Goal: Task Accomplishment & Management: Manage account settings

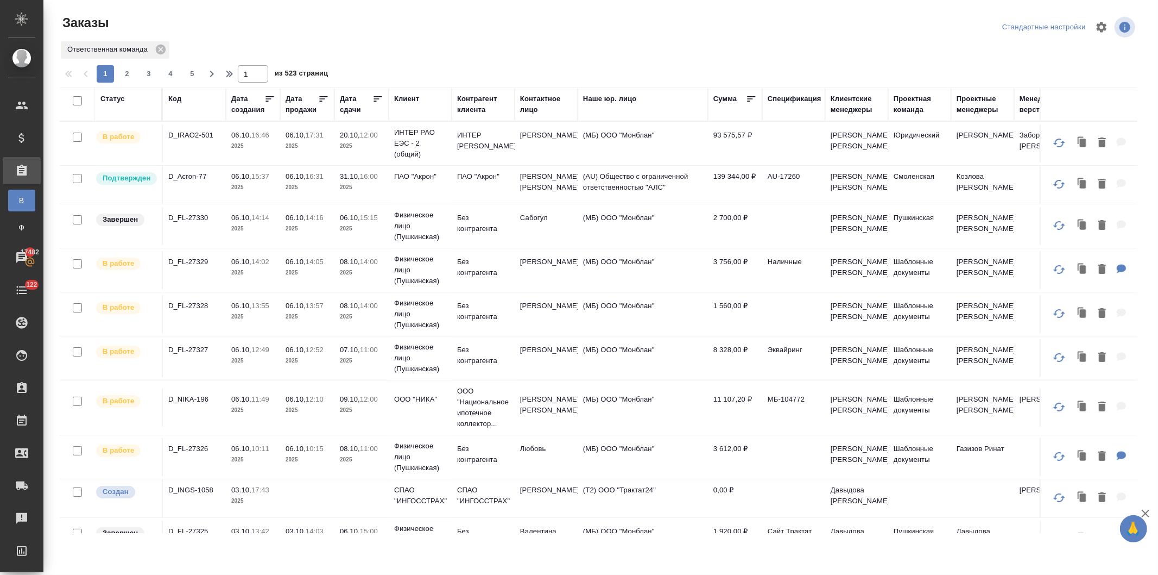
click at [168, 97] on div "Код" at bounding box center [174, 98] width 13 height 11
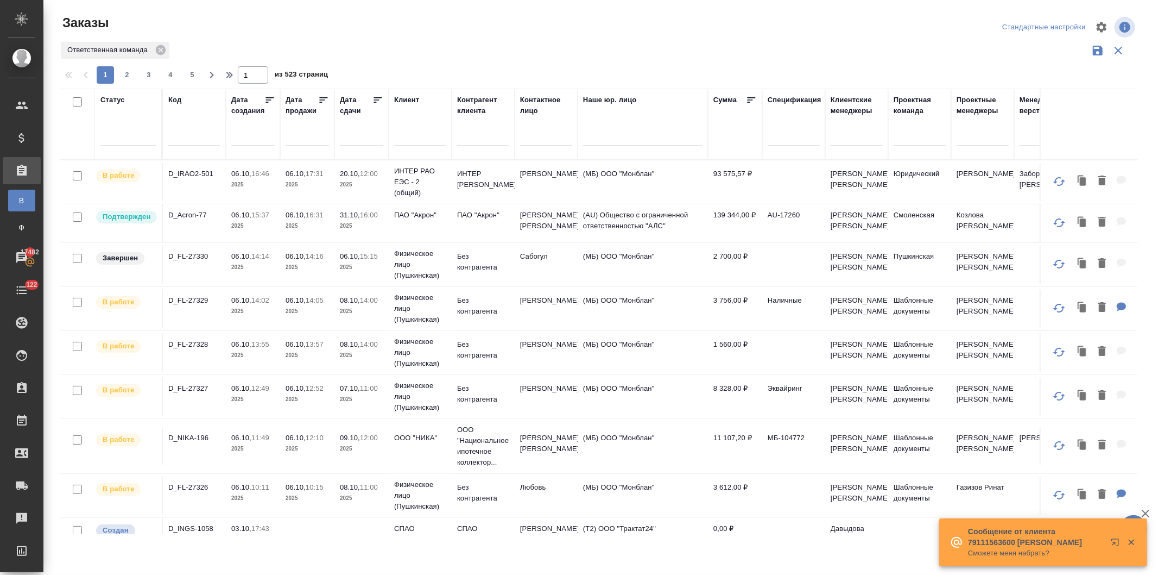
click at [191, 137] on input "text" at bounding box center [194, 139] width 52 height 14
paste input "D_Acron-76"
type input "D_Acron-76"
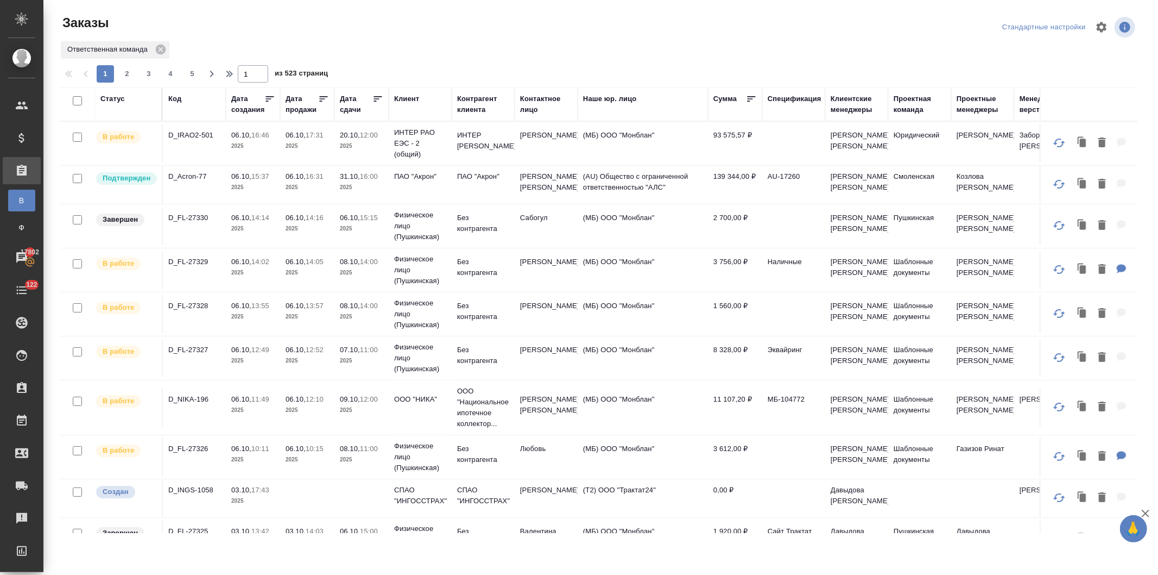
click at [174, 96] on div "Код" at bounding box center [174, 98] width 13 height 11
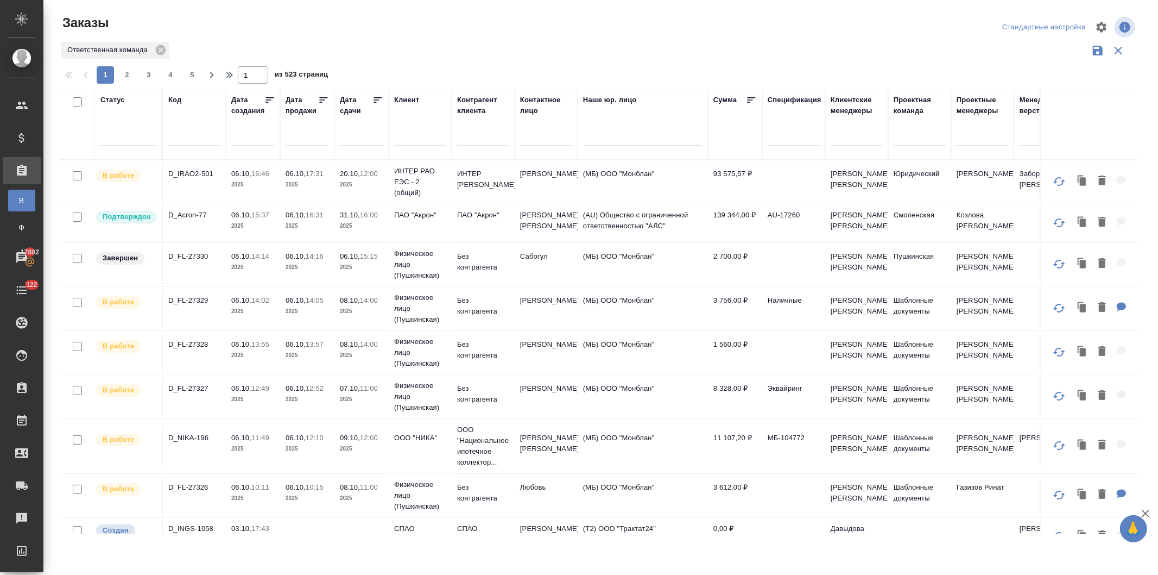
click at [180, 136] on input "text" at bounding box center [194, 139] width 52 height 14
paste input "D_ADV-CONSULTING-25"
type input "D_ADV-CONSULTING-25"
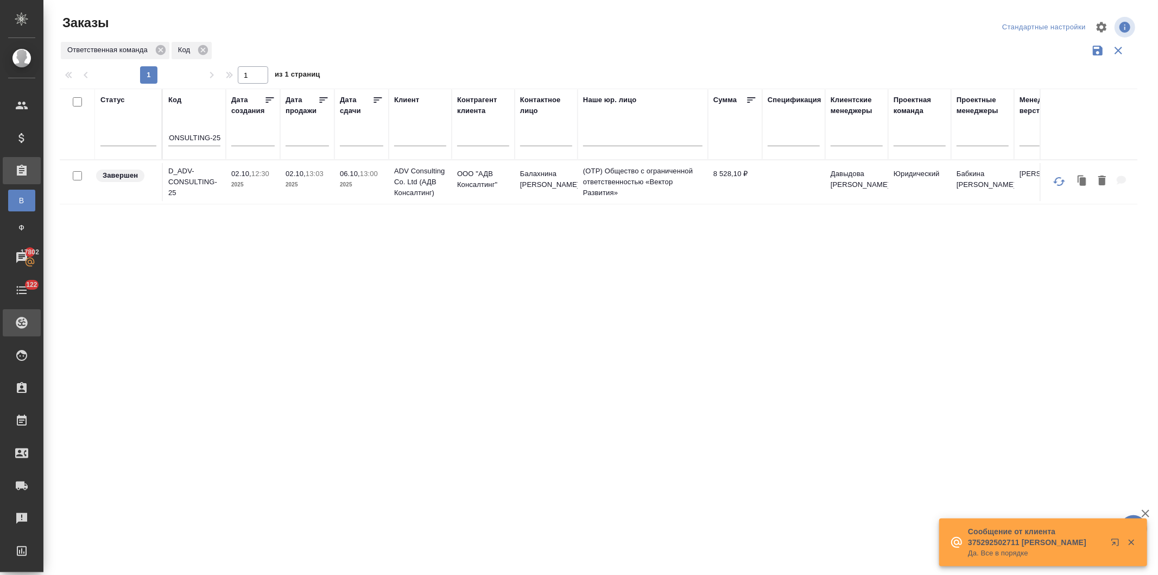
scroll to position [0, 0]
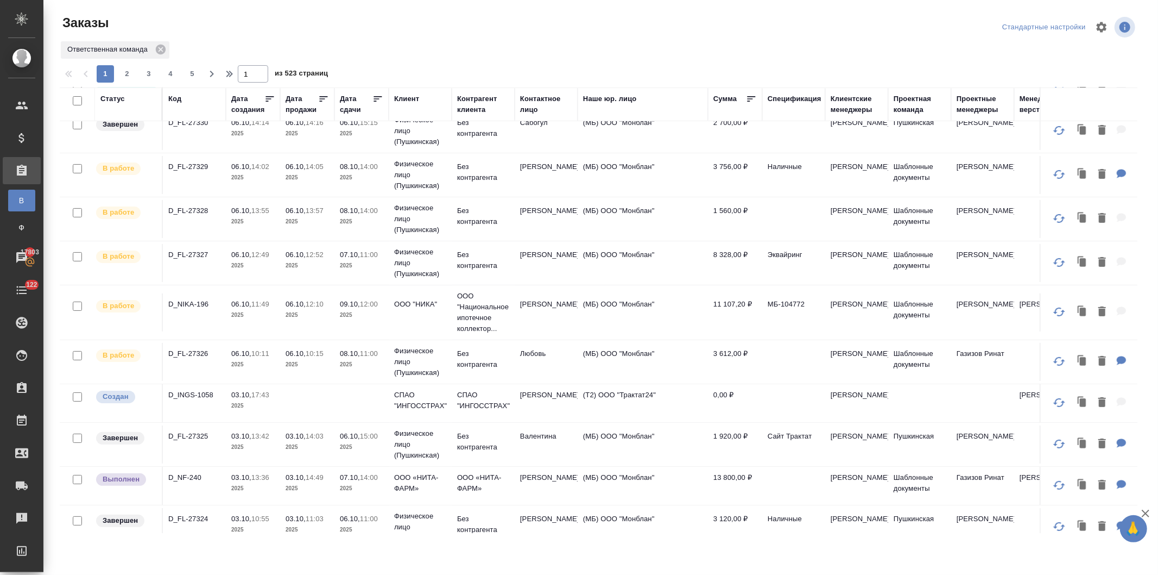
scroll to position [121, 0]
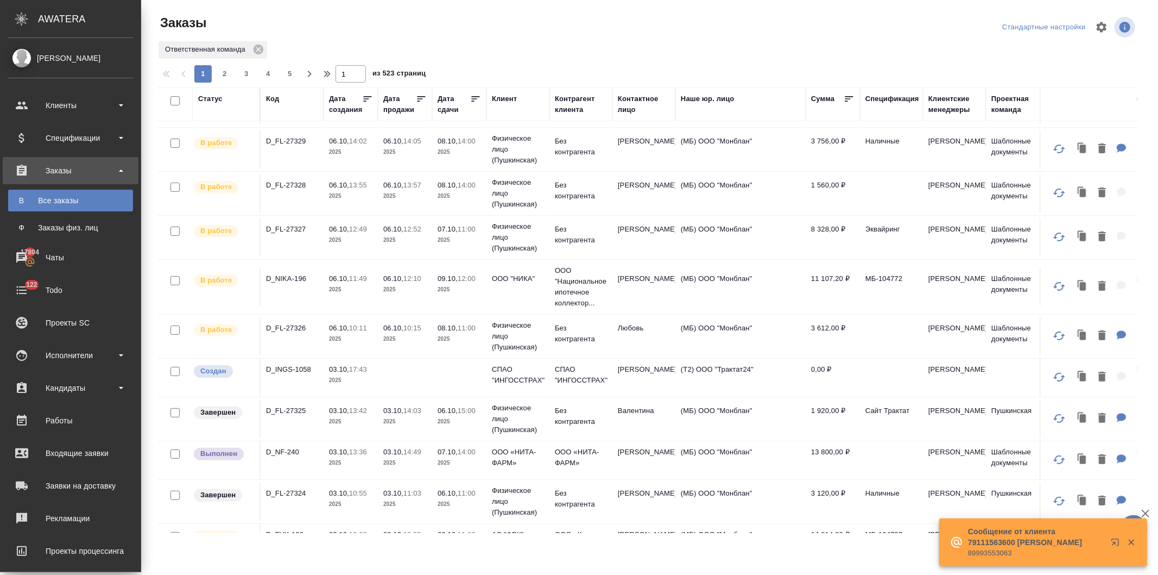
click at [266, 96] on div "Код" at bounding box center [272, 98] width 13 height 11
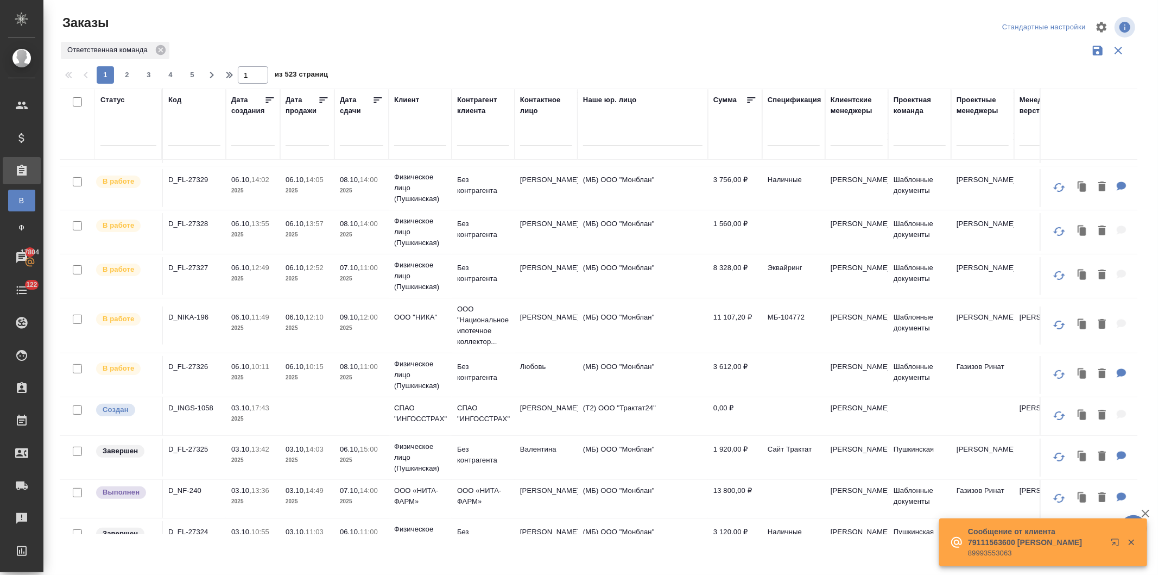
scroll to position [157, 0]
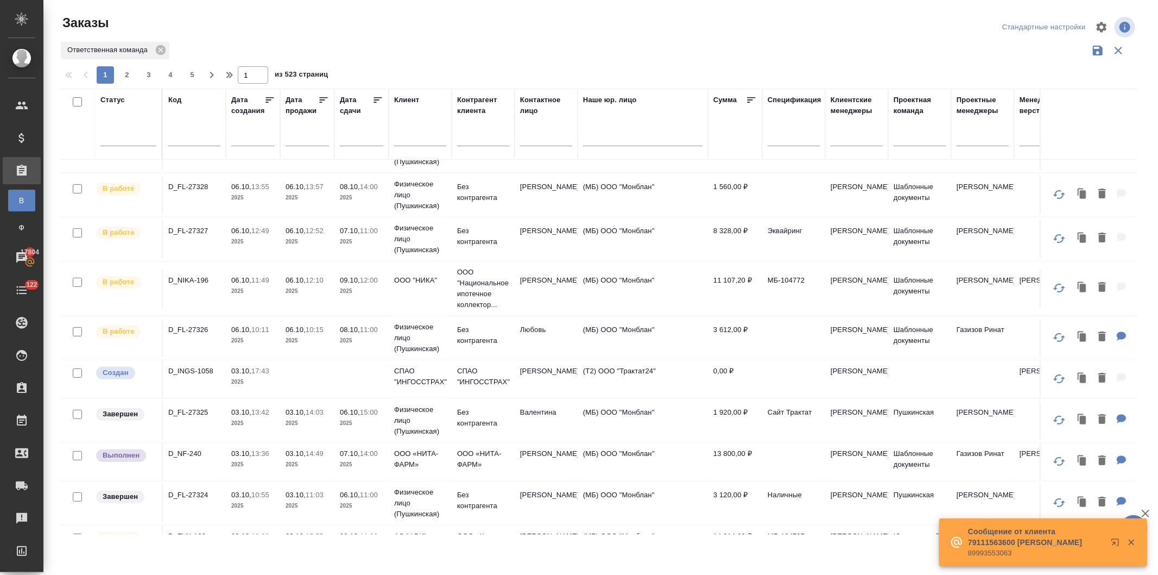
click at [181, 134] on input "text" at bounding box center [194, 139] width 52 height 14
paste input "D_FL-27309"
type input "D_FL-27309"
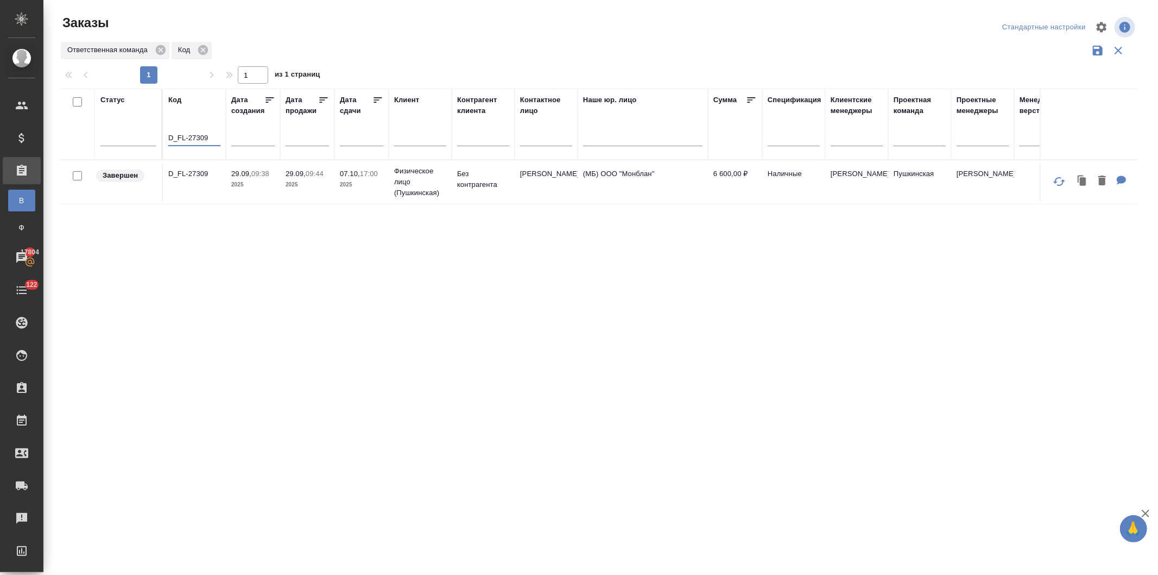
scroll to position [0, 0]
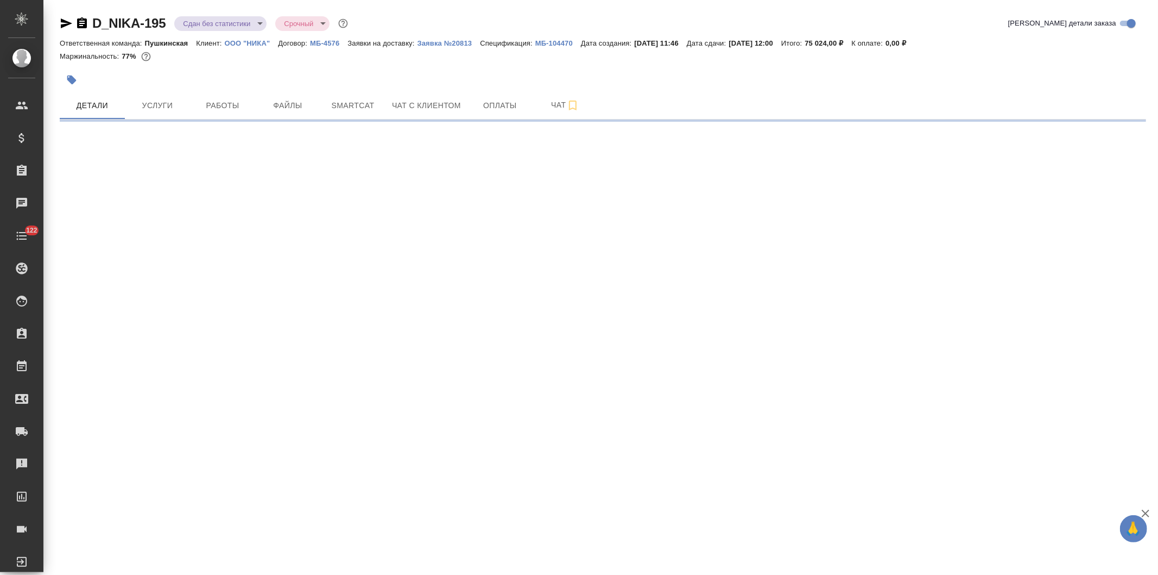
select select "RU"
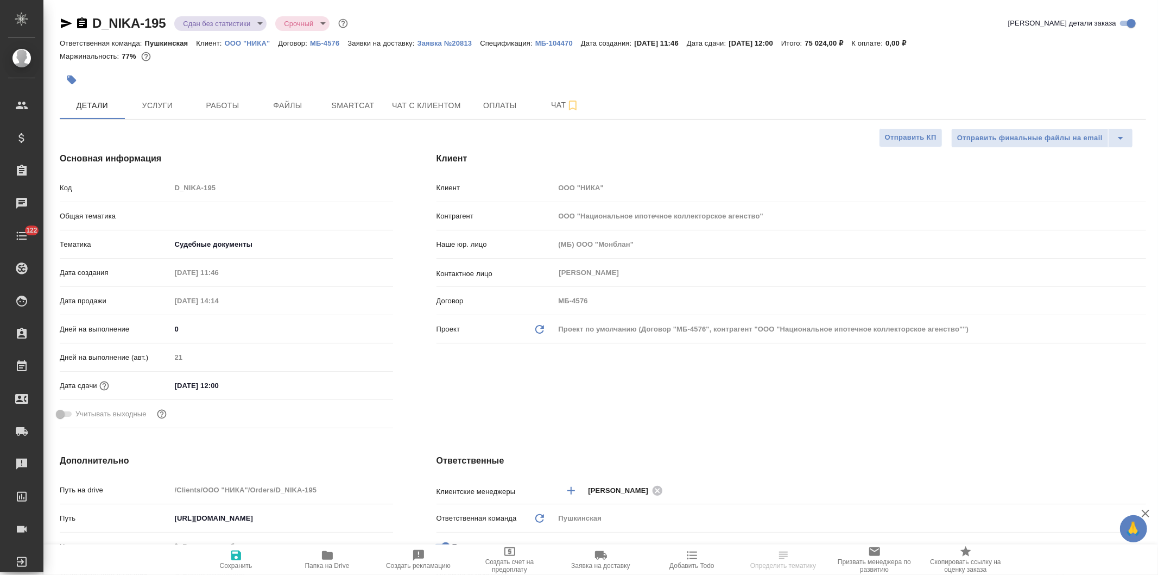
type textarea "x"
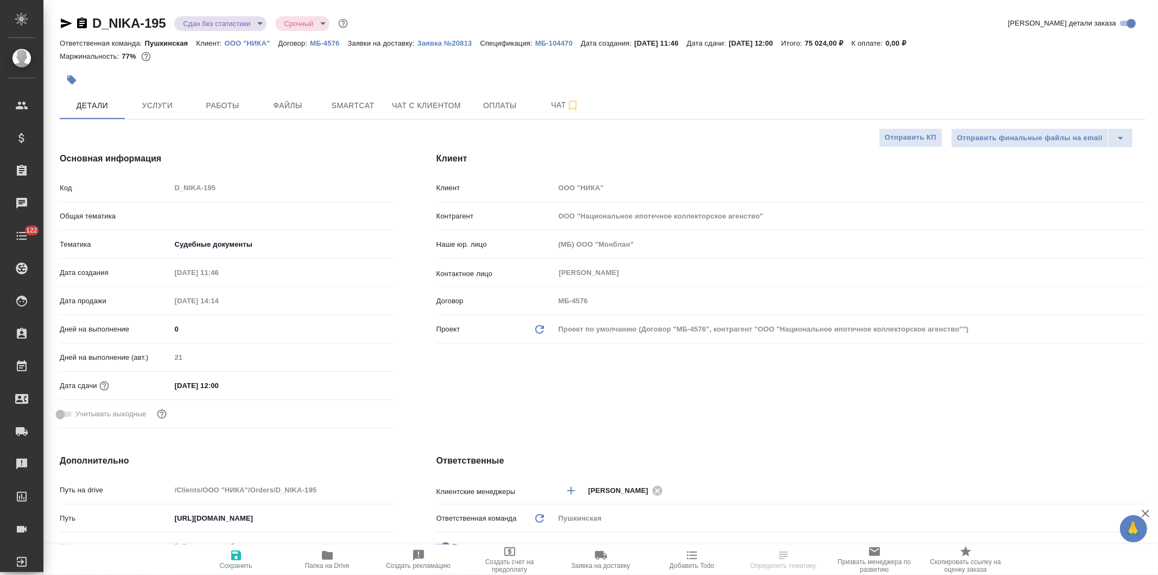
type textarea "x"
type input "[PERSON_NAME]"
type textarea "x"
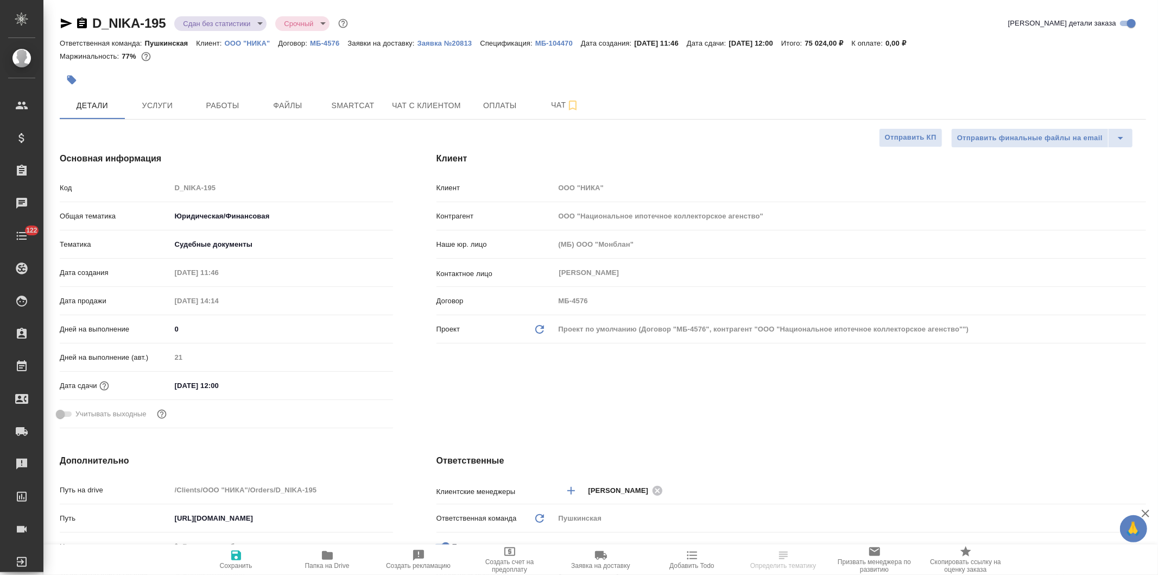
type textarea "x"
click at [155, 109] on span "Услуги" at bounding box center [157, 106] width 52 height 14
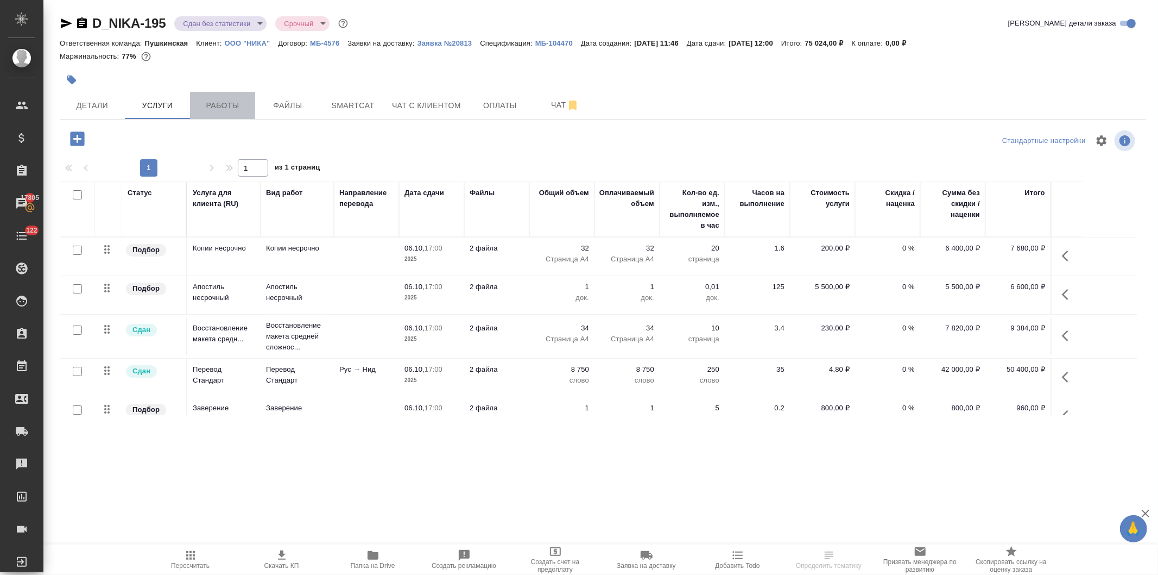
click at [234, 106] on span "Работы" at bounding box center [223, 106] width 52 height 14
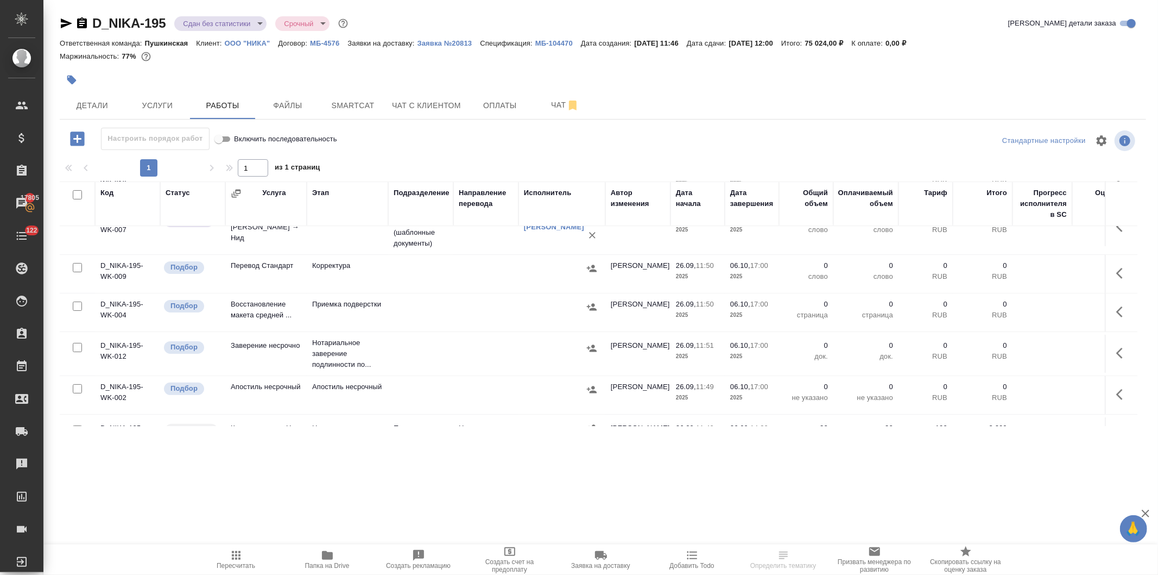
scroll to position [294, 0]
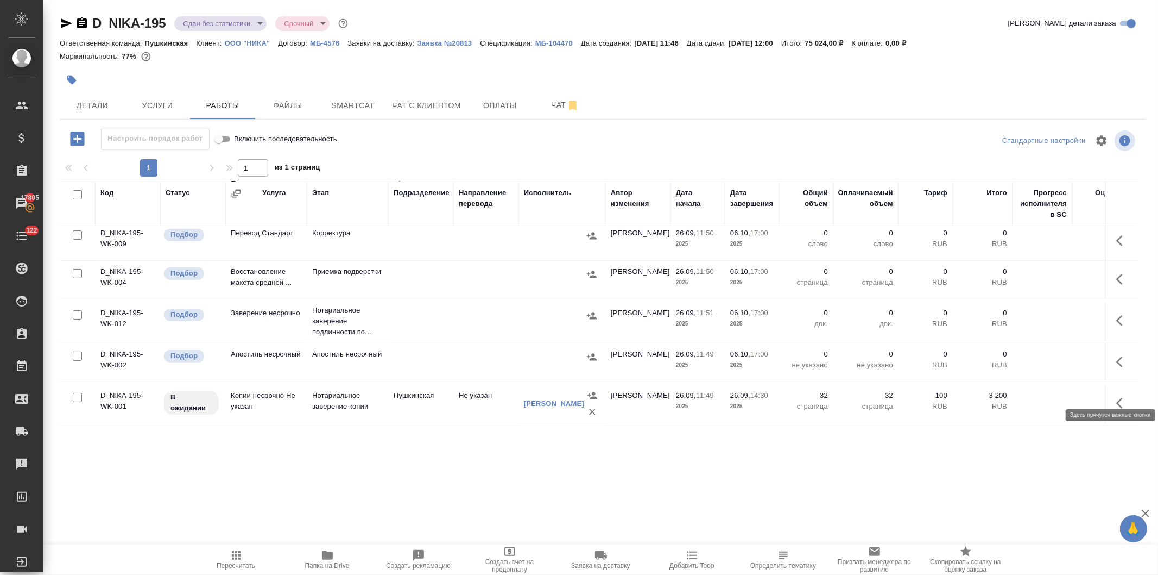
click at [1110, 390] on button "button" at bounding box center [1123, 403] width 26 height 26
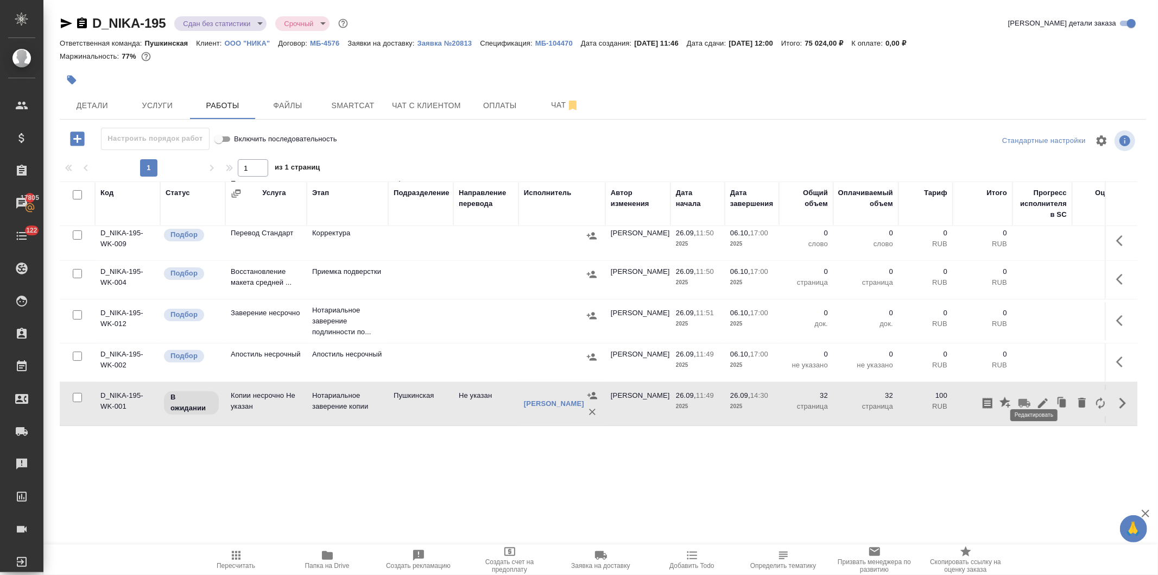
click at [1037, 396] on icon "button" at bounding box center [1043, 402] width 13 height 13
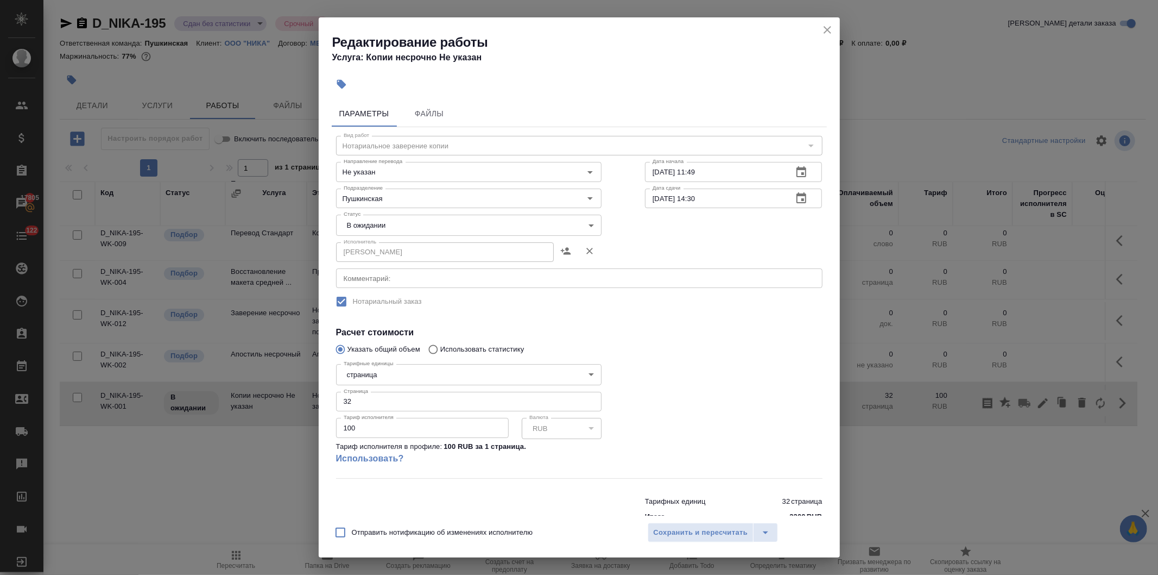
click at [424, 222] on body "🙏 .cls-1 fill:#fff; AWATERA Давыдова Елена Клиенты Спецификации Заказы 17805 Ча…" at bounding box center [579, 287] width 1158 height 575
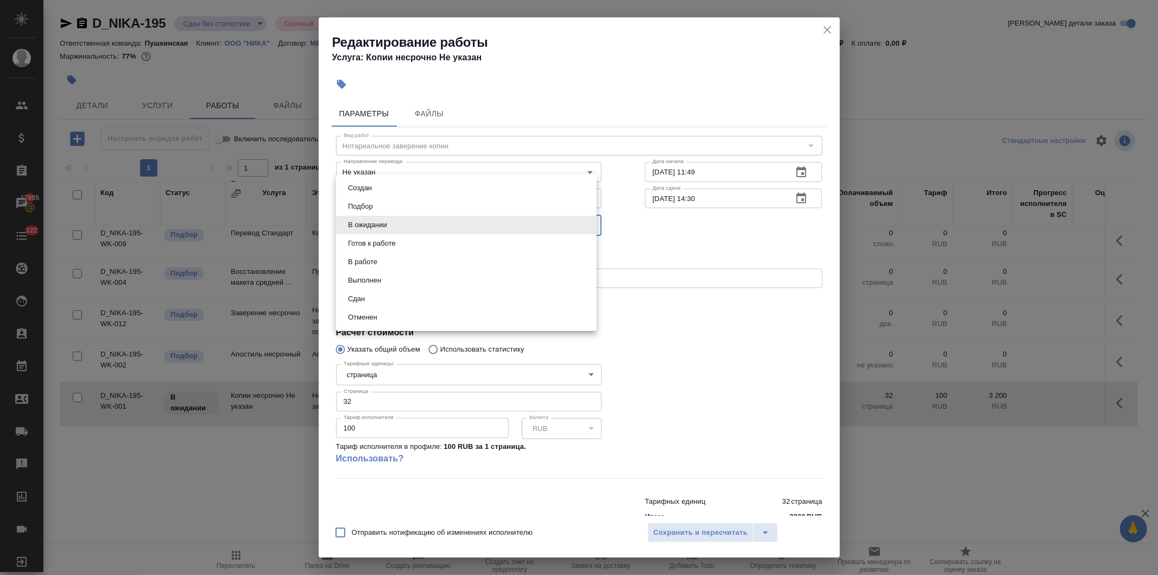
click at [368, 297] on li "Сдан" at bounding box center [466, 298] width 261 height 18
type input "closed"
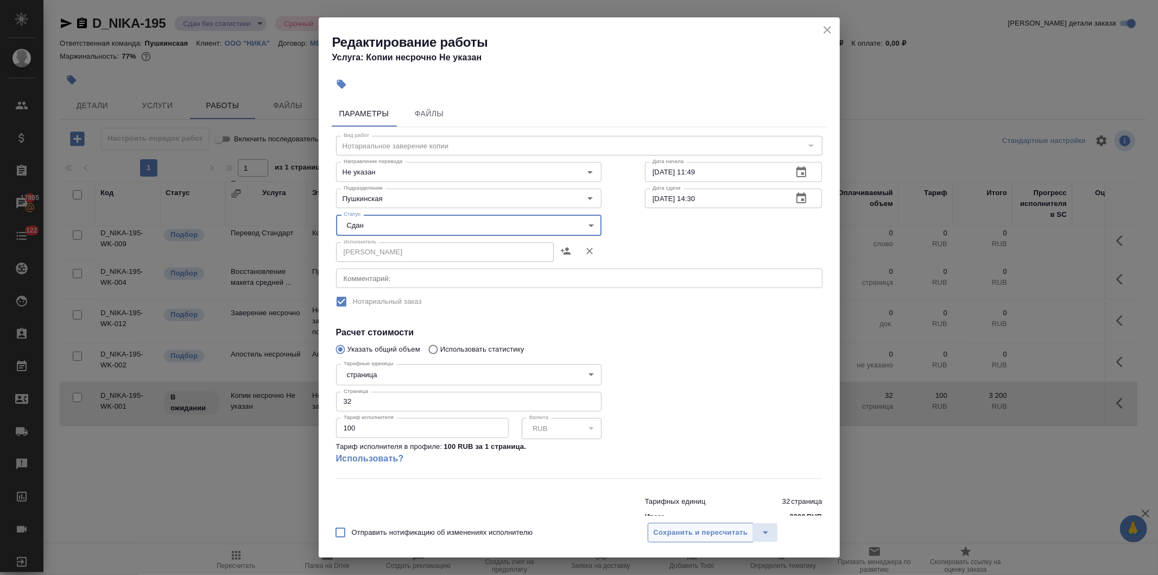
click at [709, 535] on span "Сохранить и пересчитать" at bounding box center [701, 532] width 94 height 12
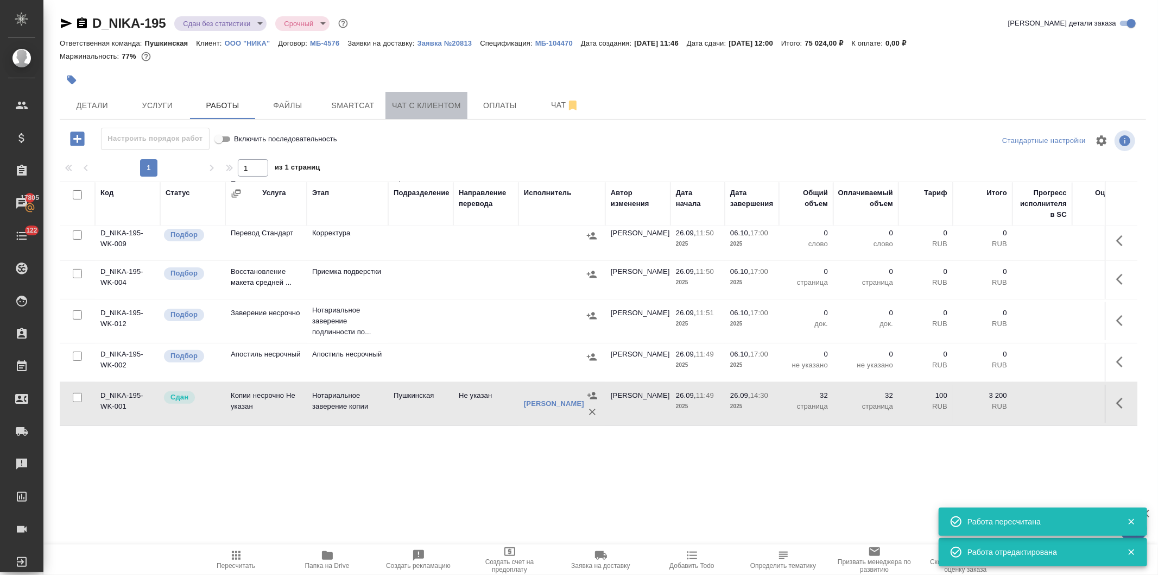
click at [417, 106] on span "Чат с клиентом" at bounding box center [426, 106] width 69 height 14
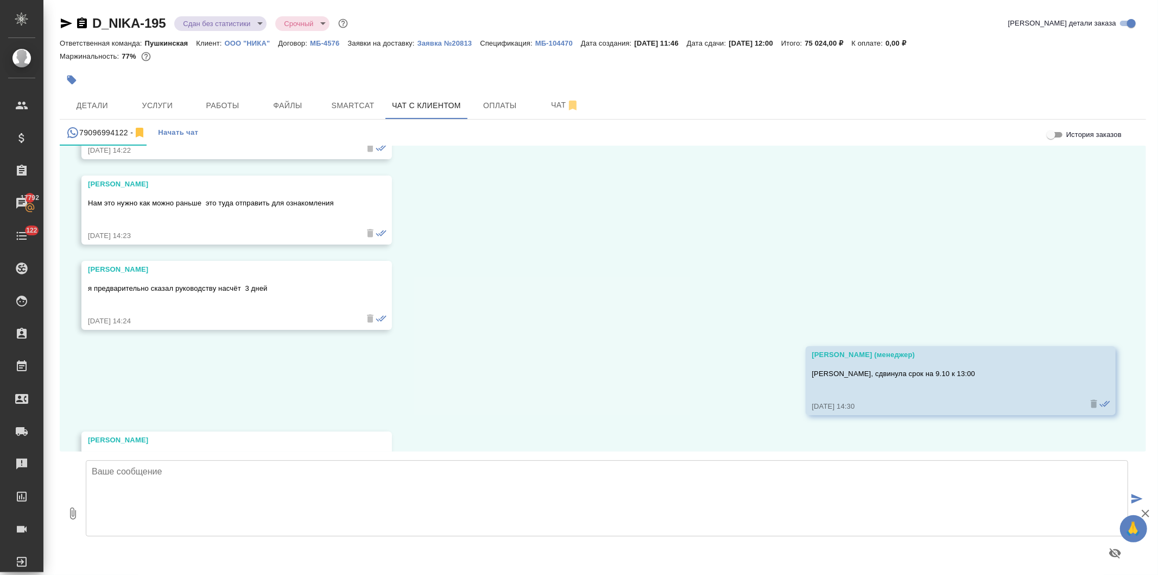
scroll to position [3276, 0]
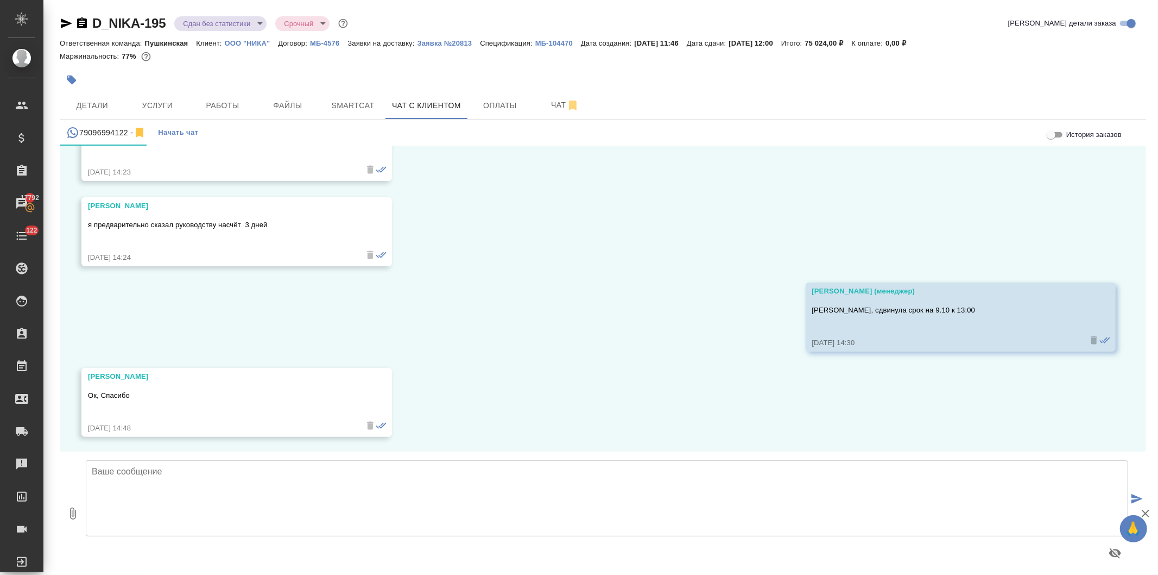
click at [244, 40] on p "ООО "НИКА"" at bounding box center [252, 43] width 54 height 8
click at [162, 106] on span "Услуги" at bounding box center [157, 106] width 52 height 14
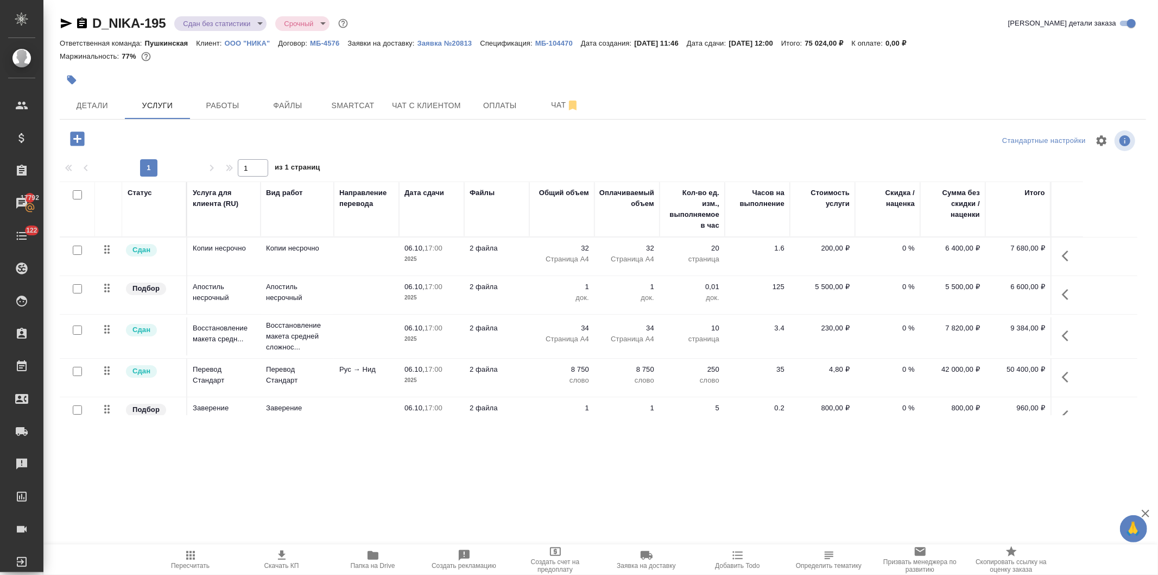
click at [370, 559] on icon "button" at bounding box center [373, 555] width 11 height 9
click at [414, 102] on span "Чат с клиентом" at bounding box center [426, 106] width 69 height 14
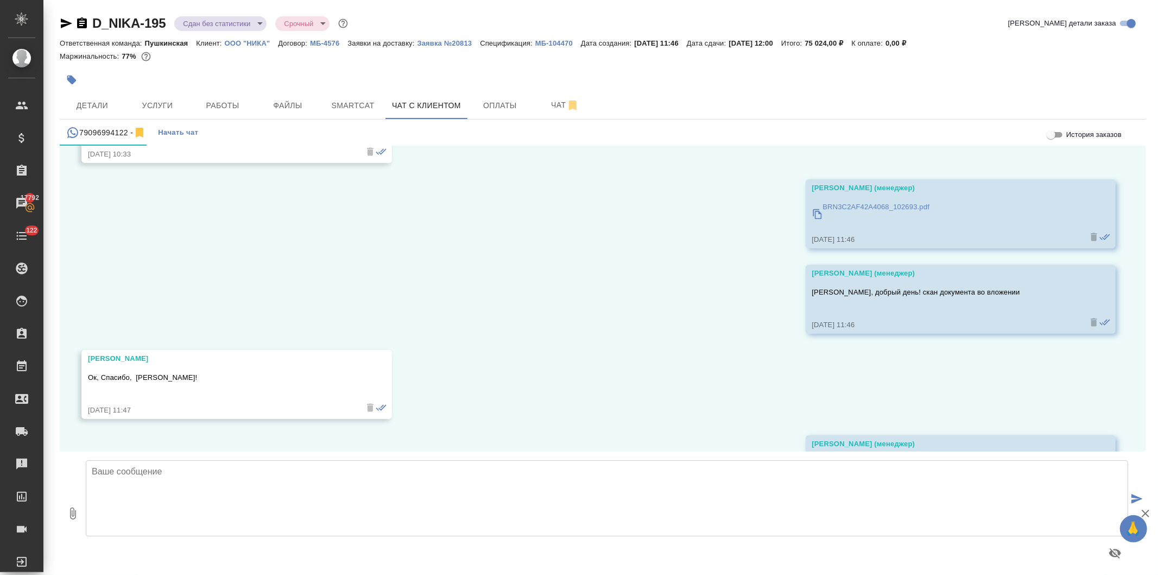
scroll to position [1707, 0]
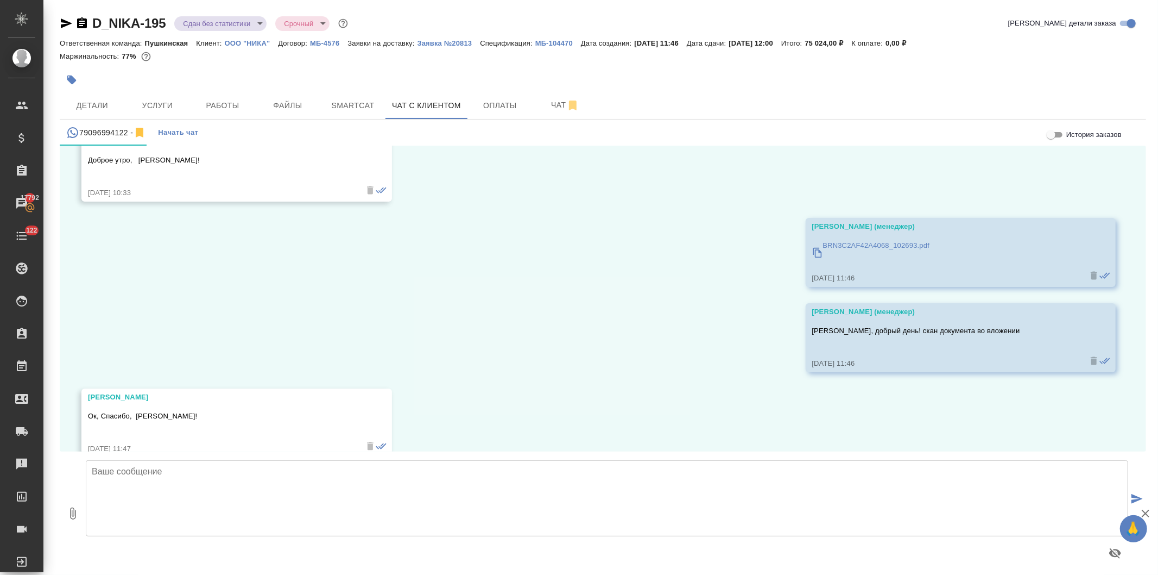
click at [550, 41] on p "МБ-104470" at bounding box center [558, 43] width 46 height 8
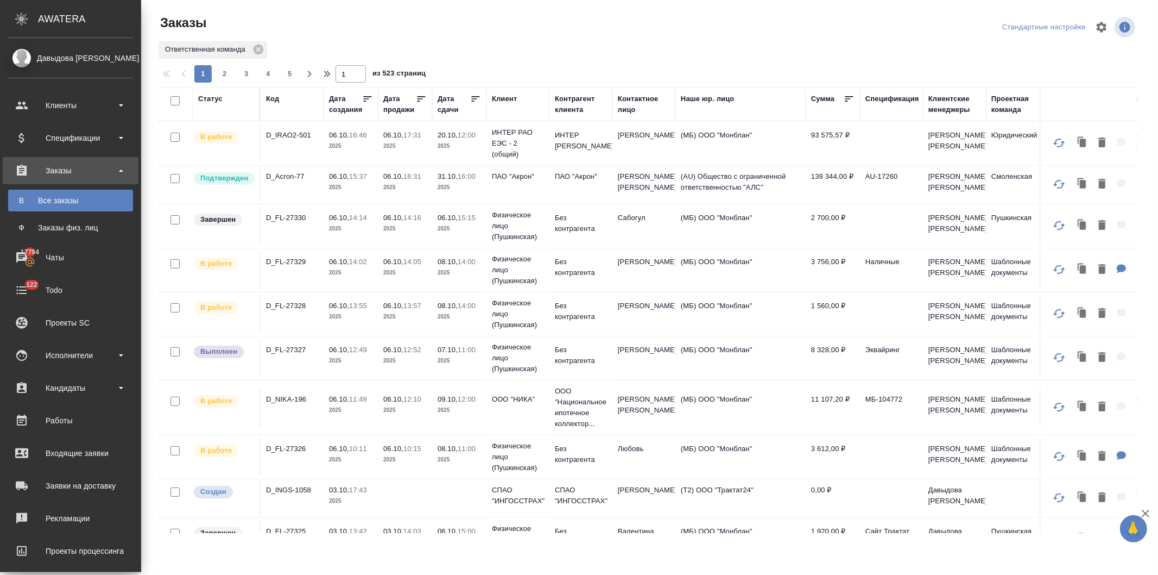
click at [396, 95] on div "Дата продажи" at bounding box center [399, 104] width 33 height 22
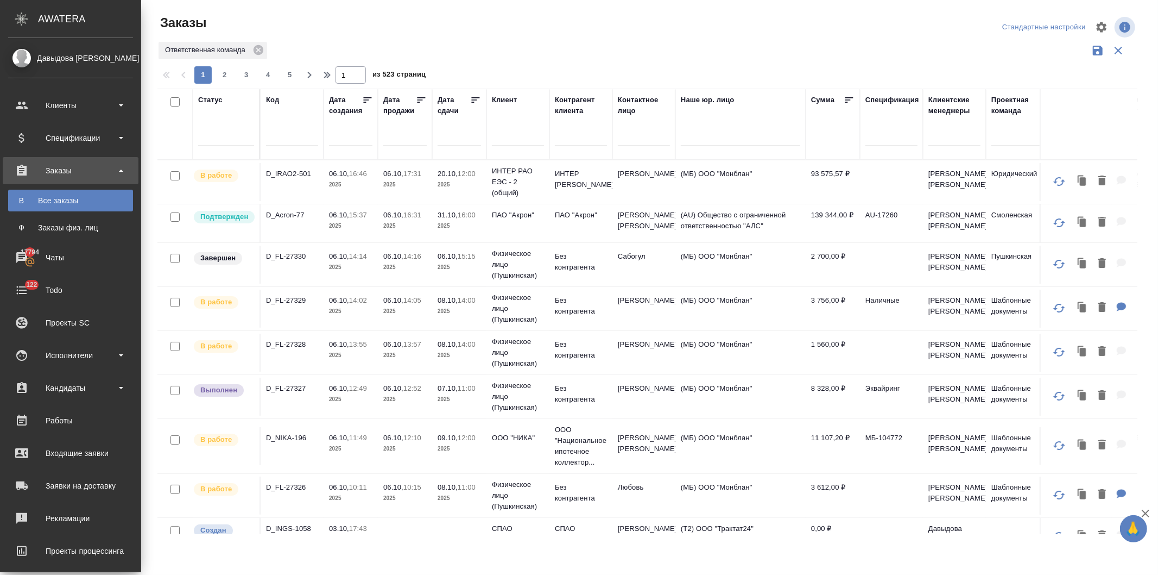
click at [513, 137] on input "text" at bounding box center [518, 139] width 52 height 14
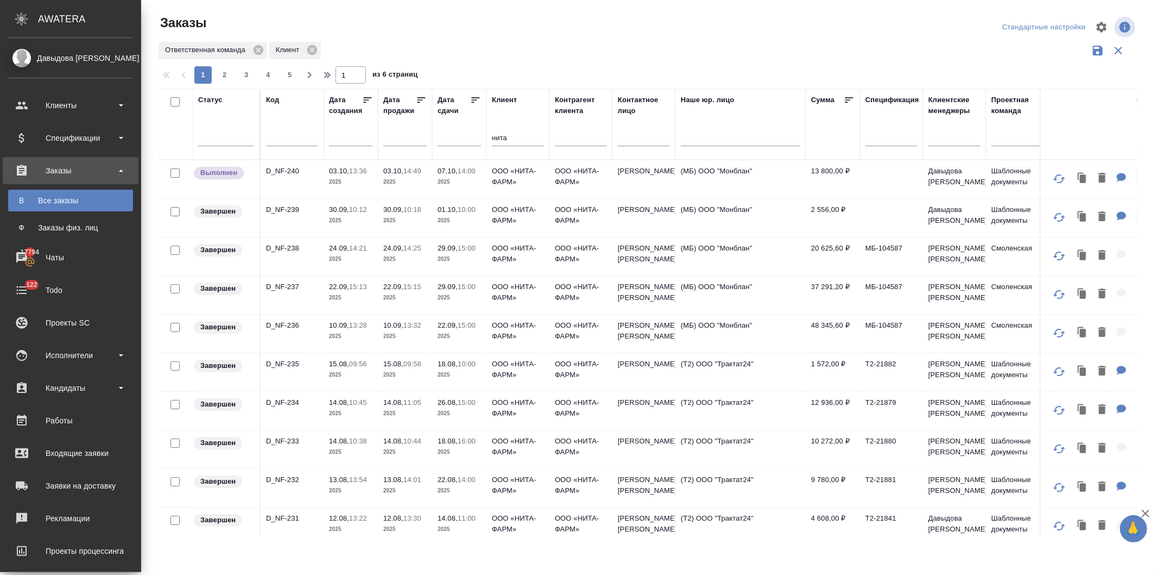
click at [469, 172] on p "14:00" at bounding box center [467, 171] width 18 height 8
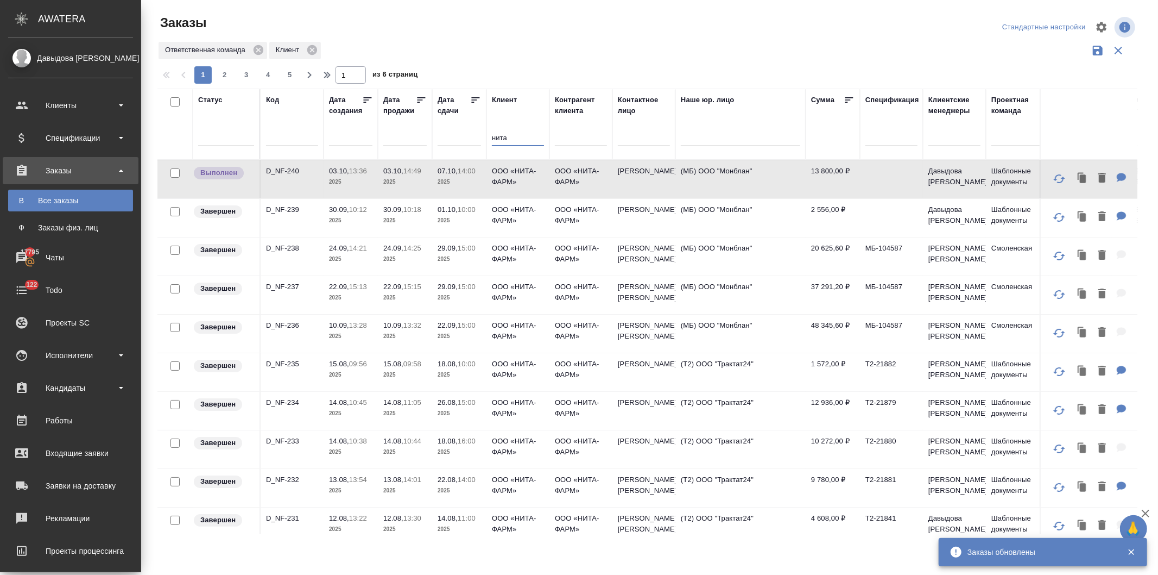
click at [513, 137] on input "нита" at bounding box center [518, 139] width 52 height 14
type input "ника"
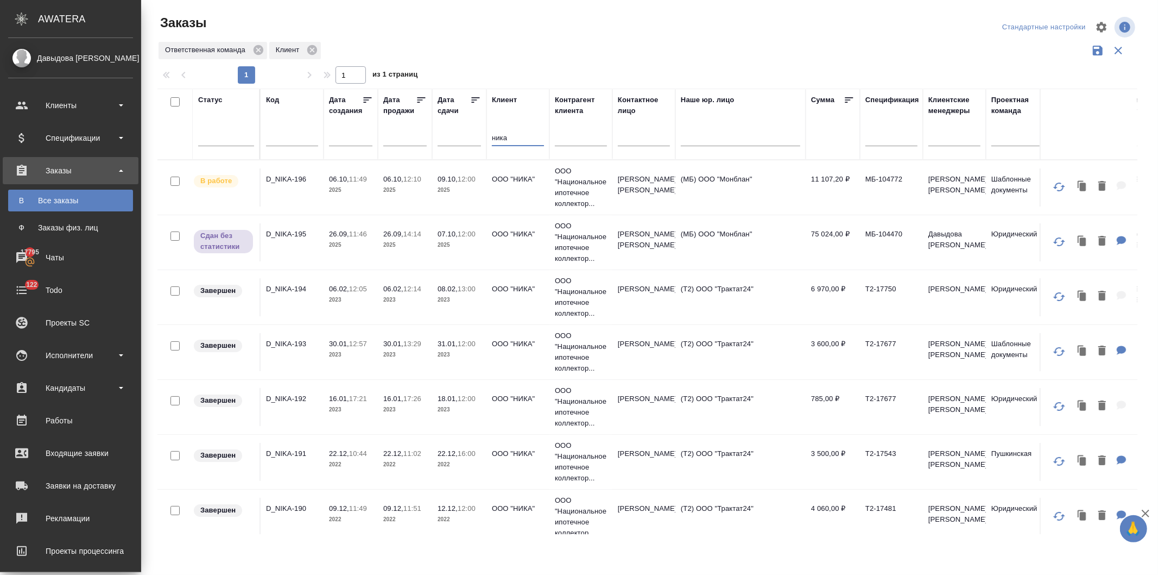
click at [474, 245] on p "2025" at bounding box center [459, 244] width 43 height 11
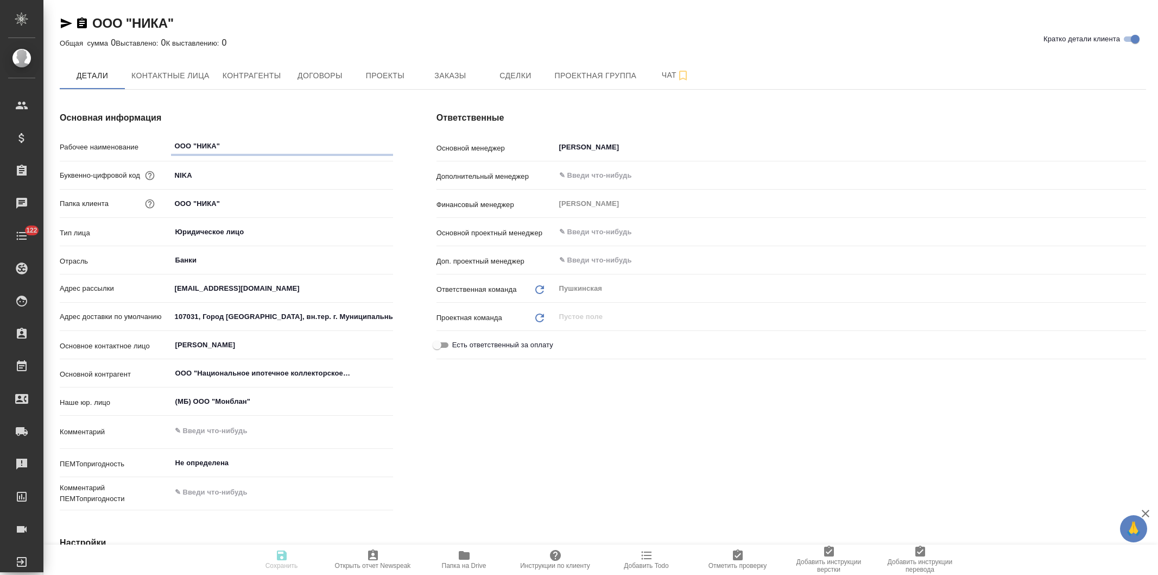
type textarea "x"
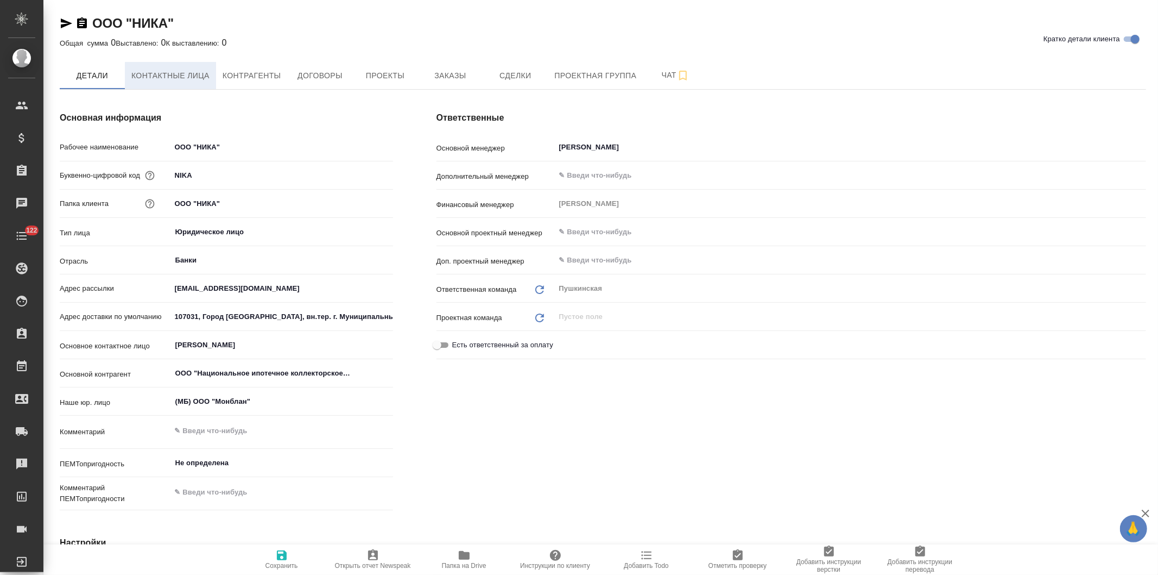
type textarea "x"
click at [181, 72] on span "Контактные лица" at bounding box center [170, 76] width 78 height 14
select select "RU"
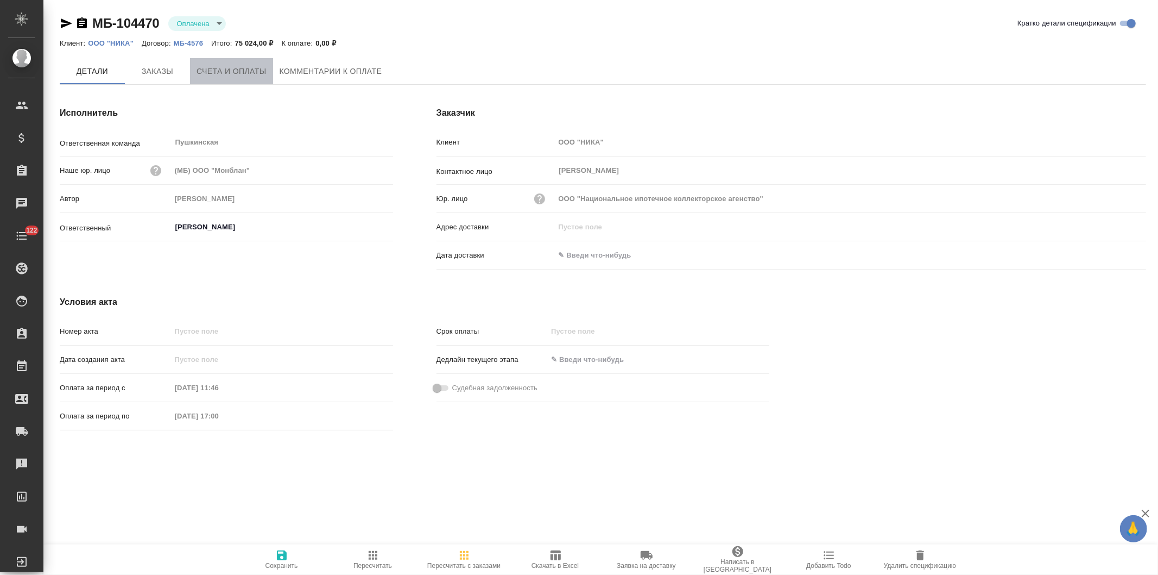
click at [230, 71] on span "Счета и оплаты" at bounding box center [232, 72] width 70 height 14
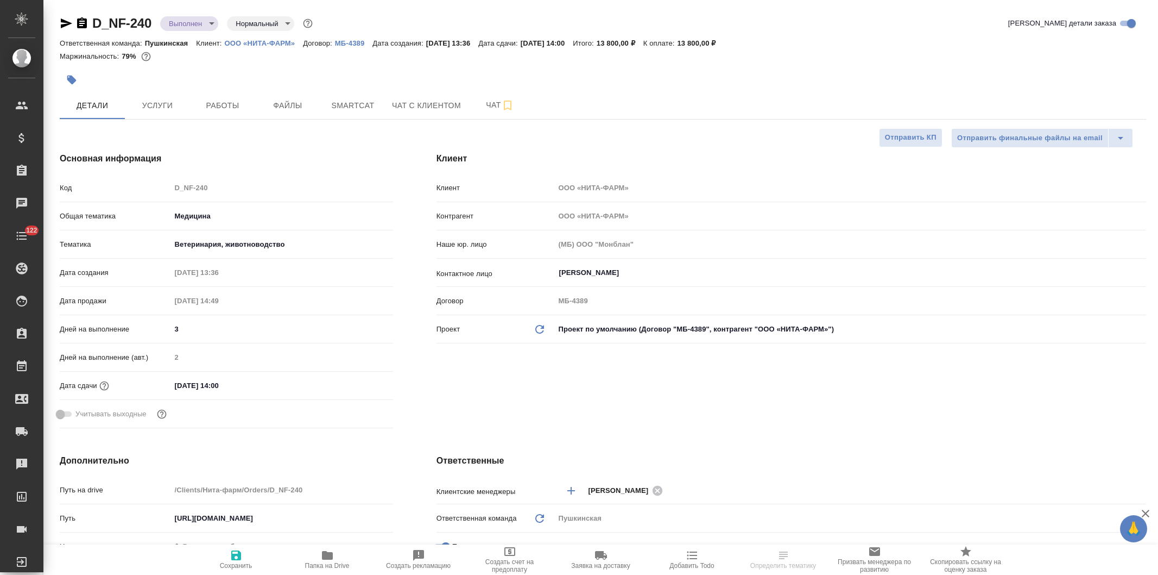
select select "RU"
click at [326, 562] on span "Папка на Drive" at bounding box center [327, 565] width 45 height 8
select select "RU"
type textarea "x"
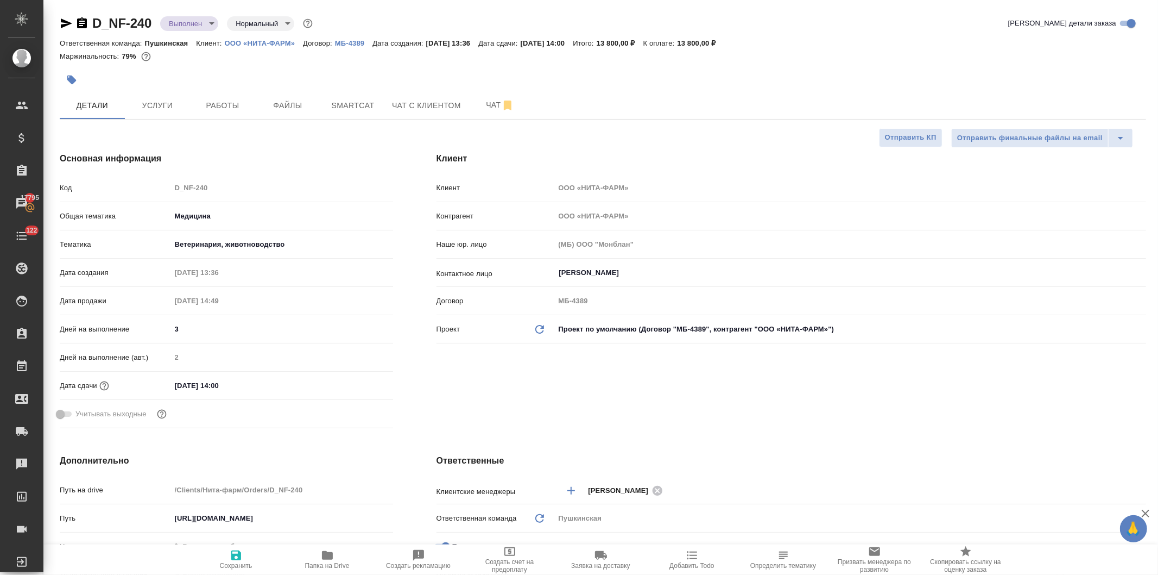
type textarea "x"
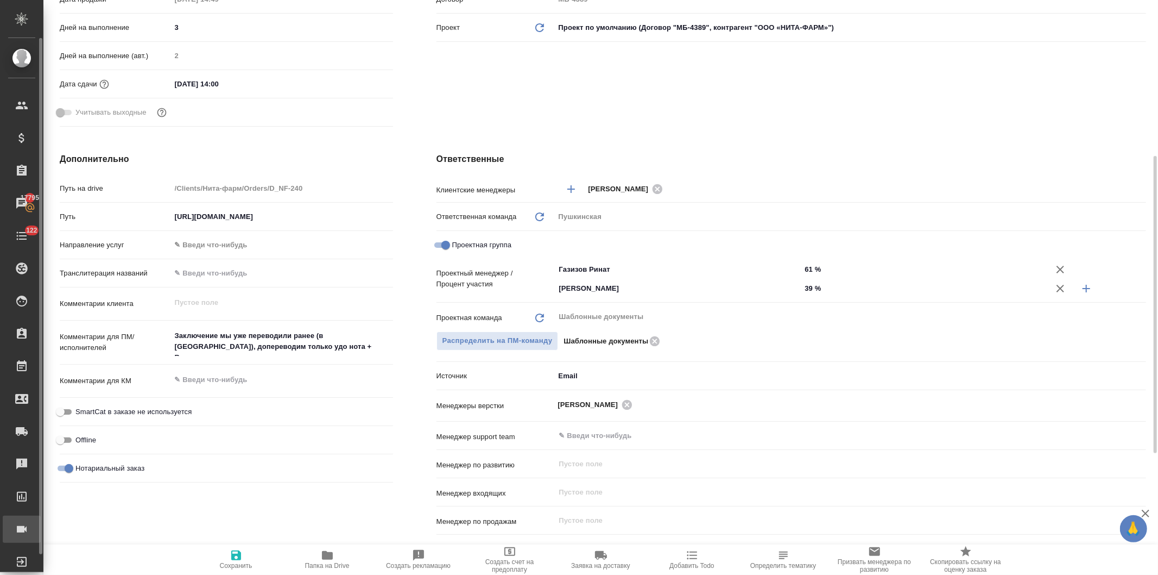
type textarea "x"
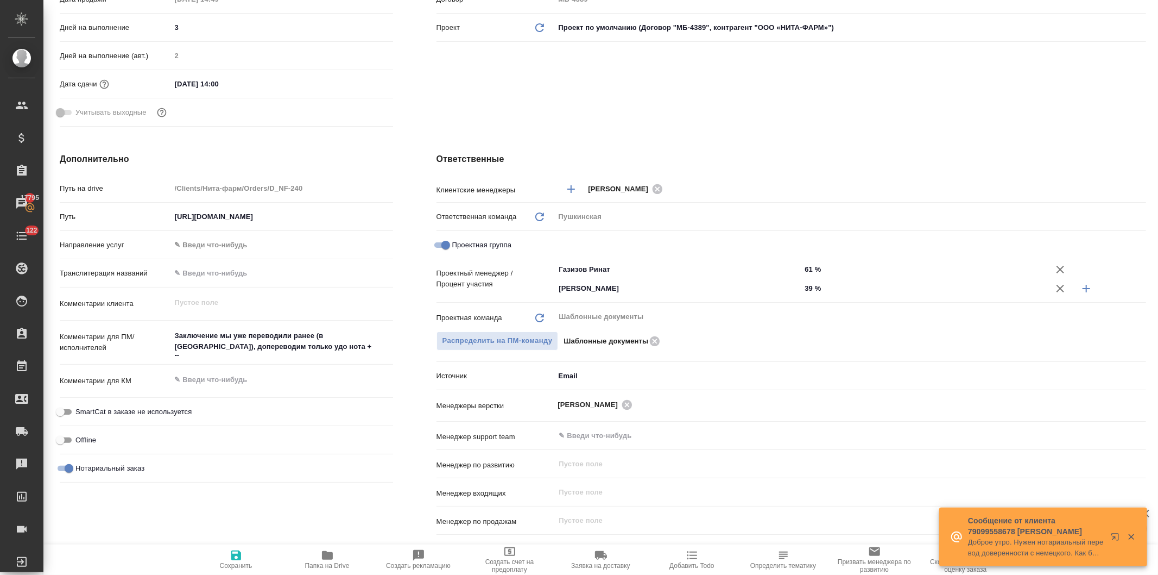
type textarea "x"
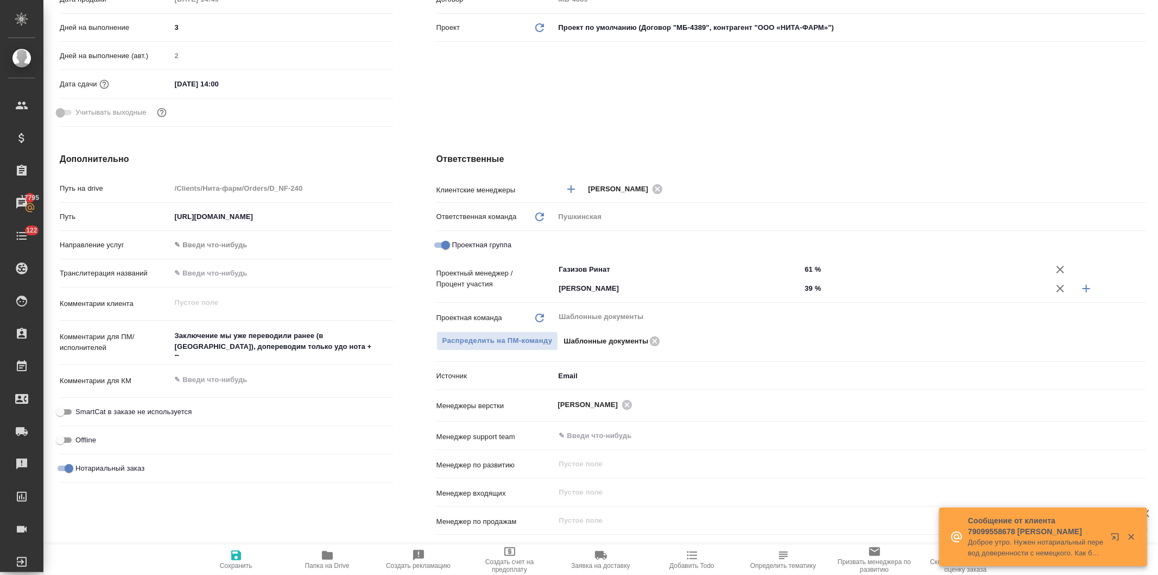
type textarea "x"
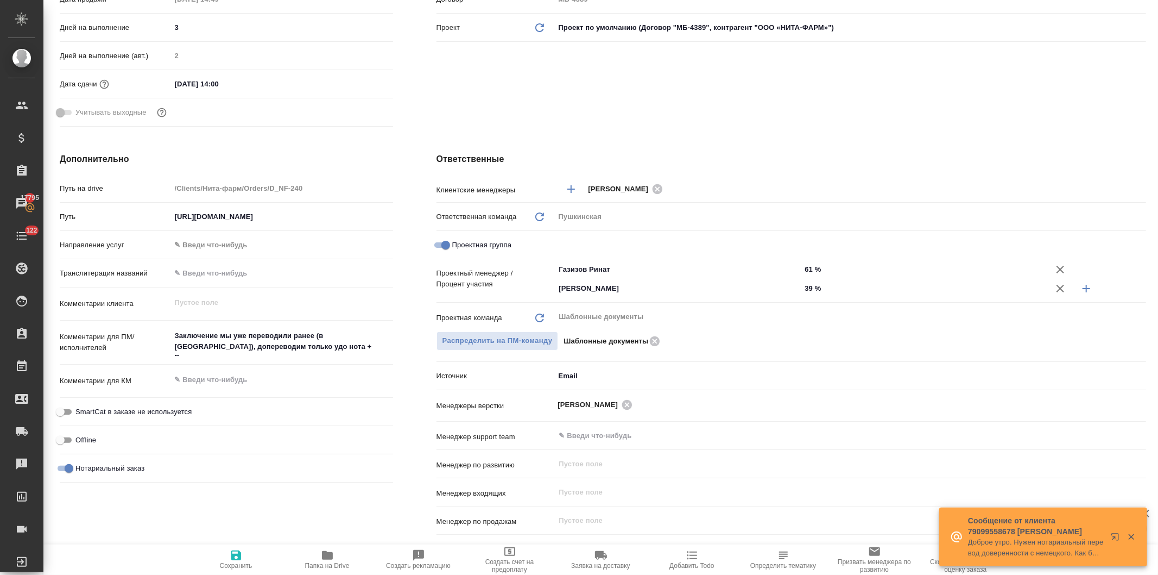
type textarea "x"
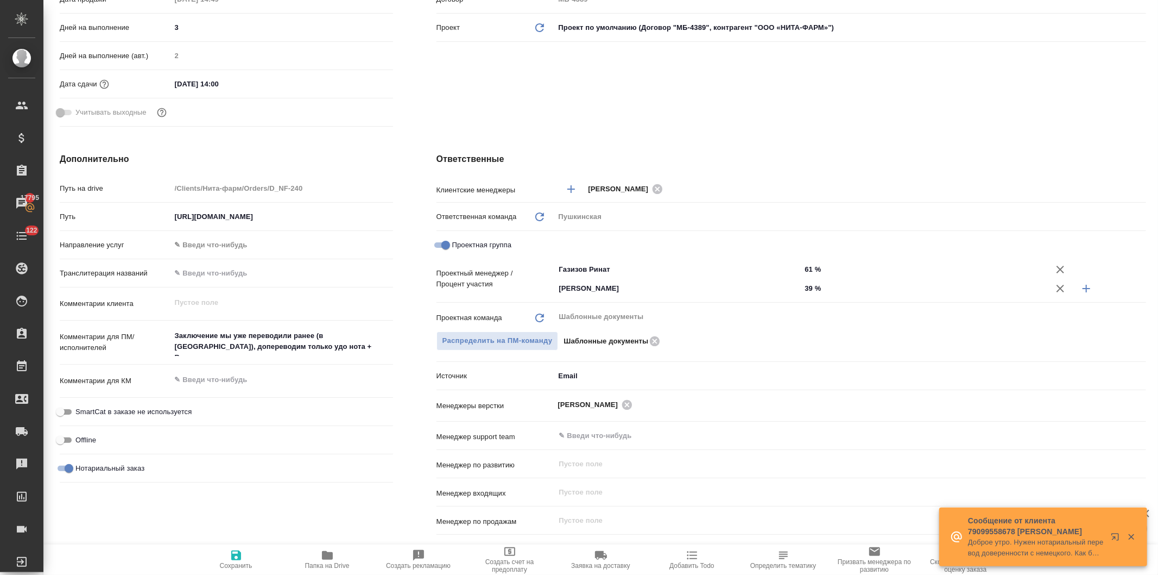
type textarea "x"
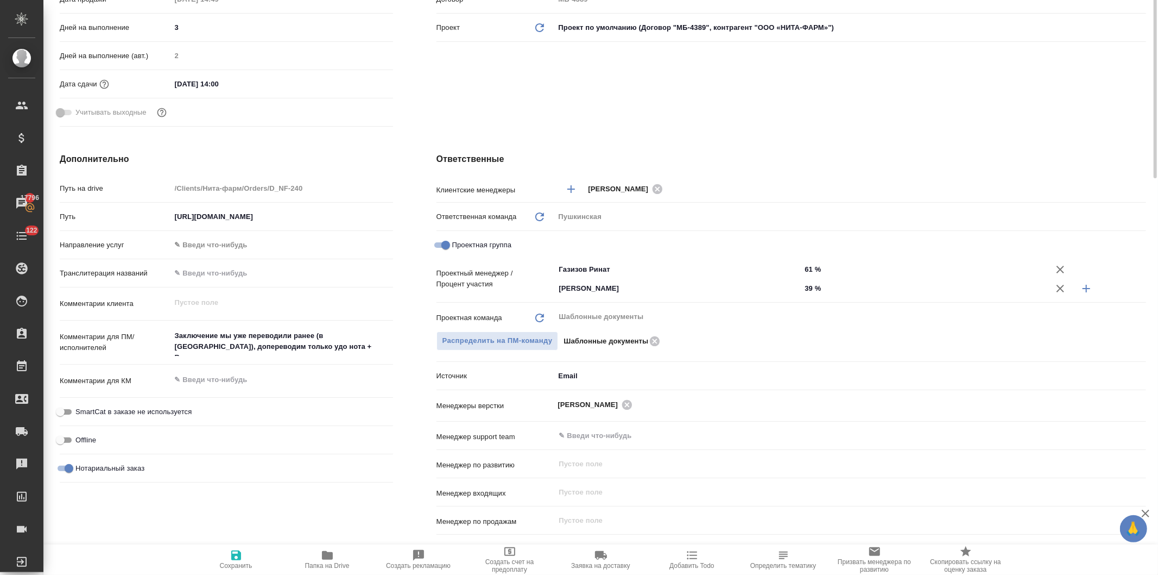
scroll to position [60, 0]
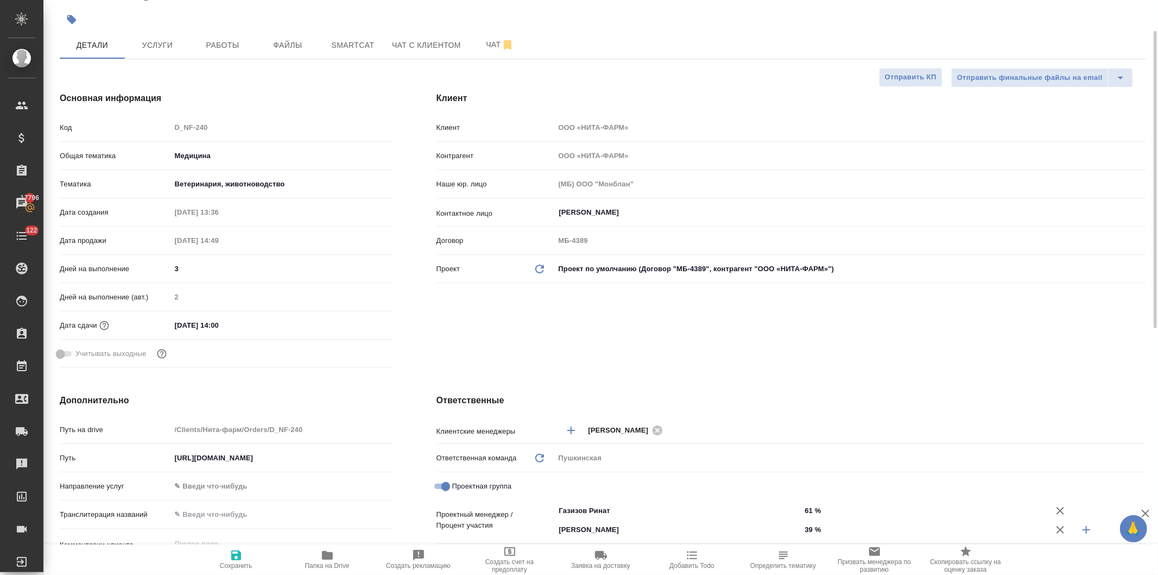
type textarea "x"
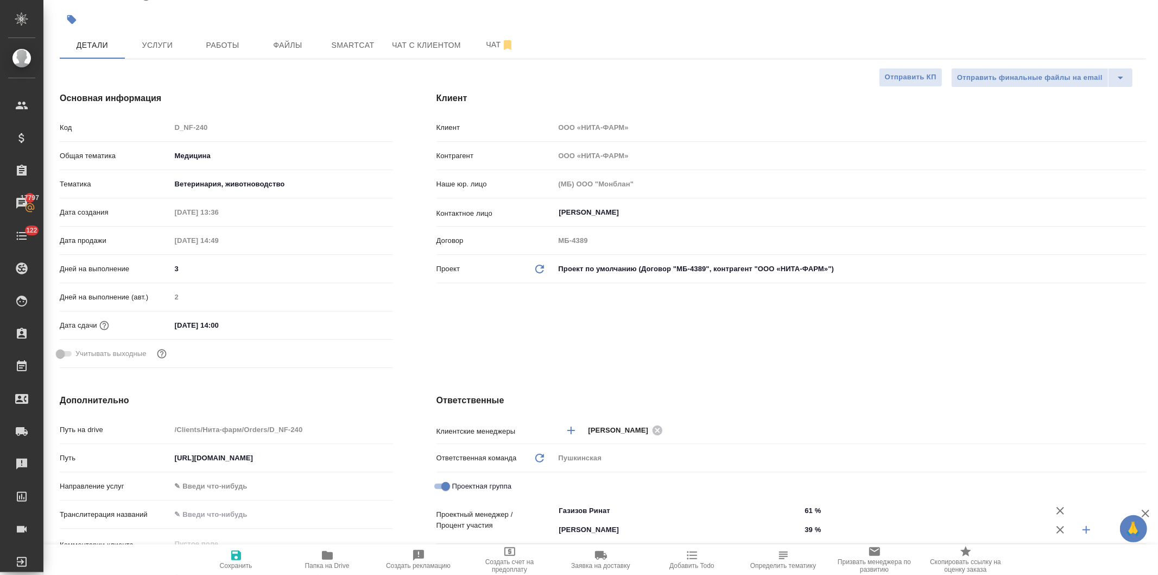
type textarea "x"
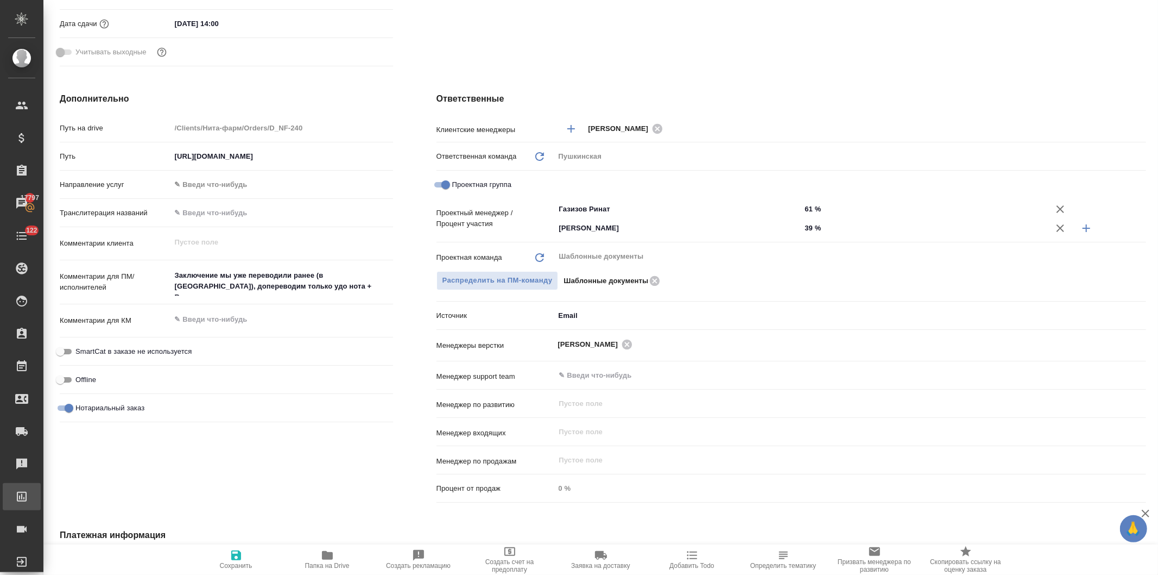
type textarea "x"
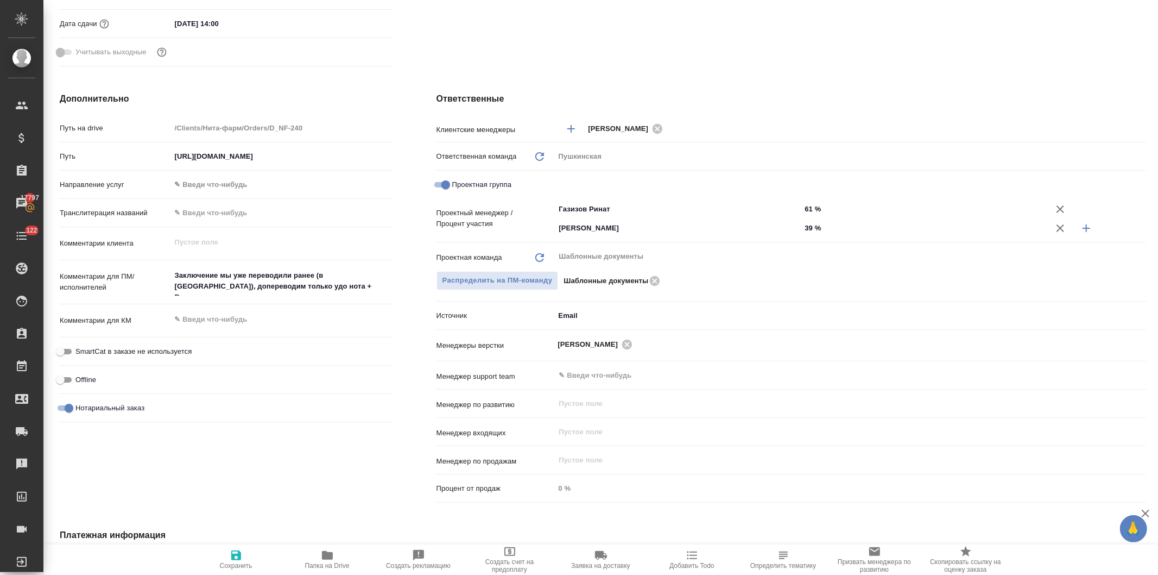
type textarea "x"
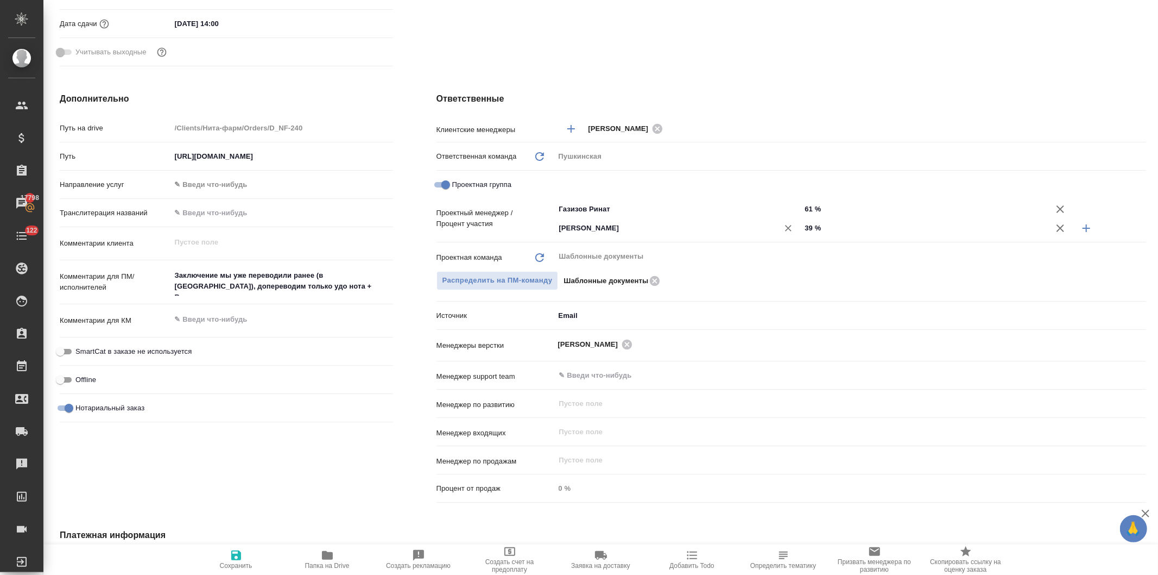
type textarea "x"
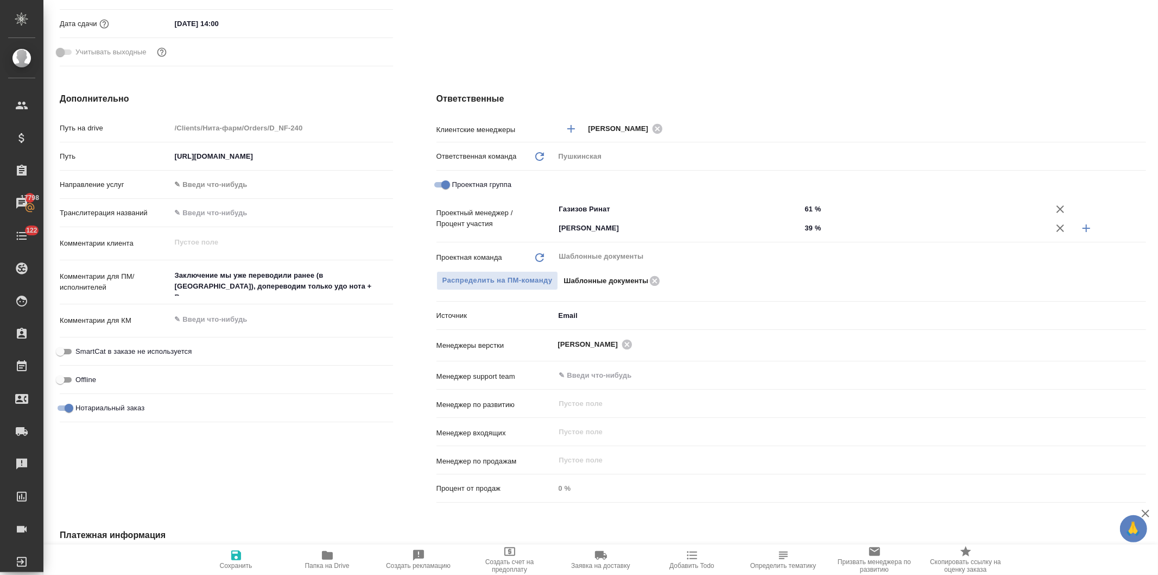
type textarea "x"
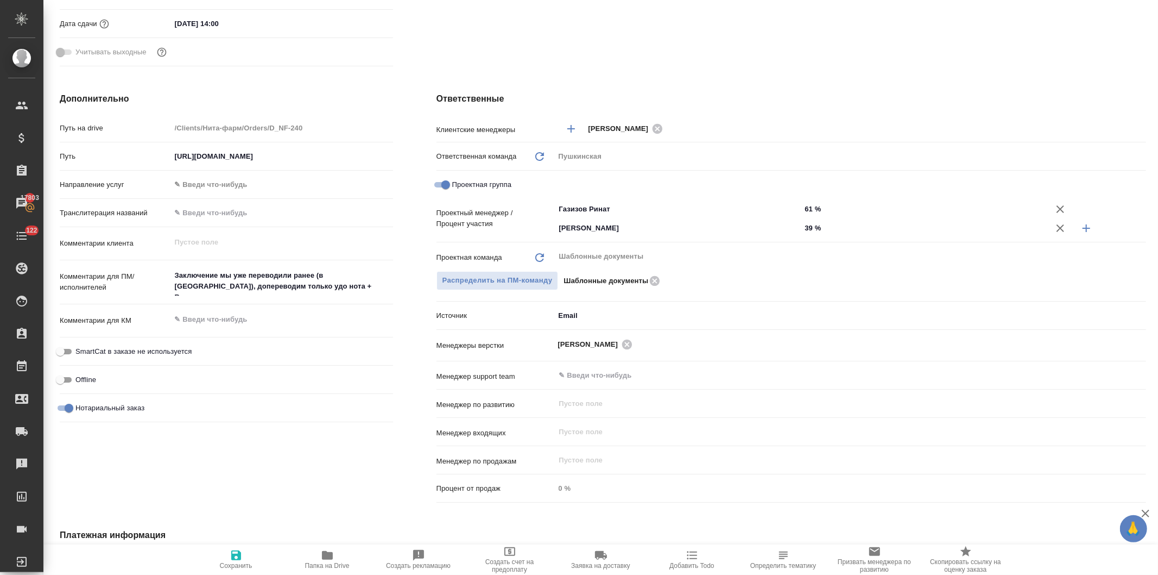
type textarea "x"
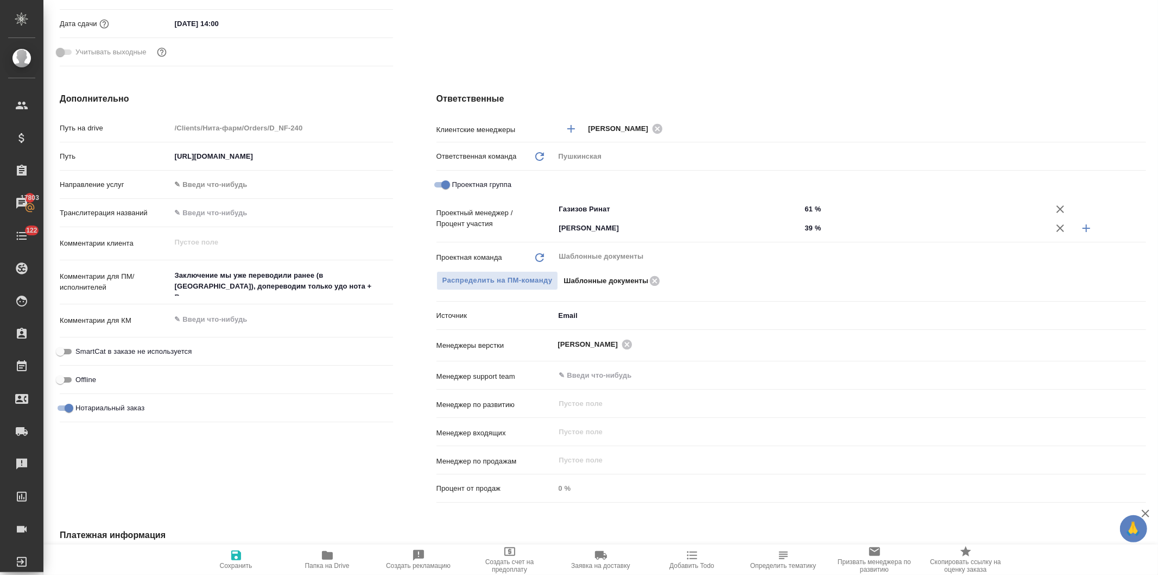
type textarea "x"
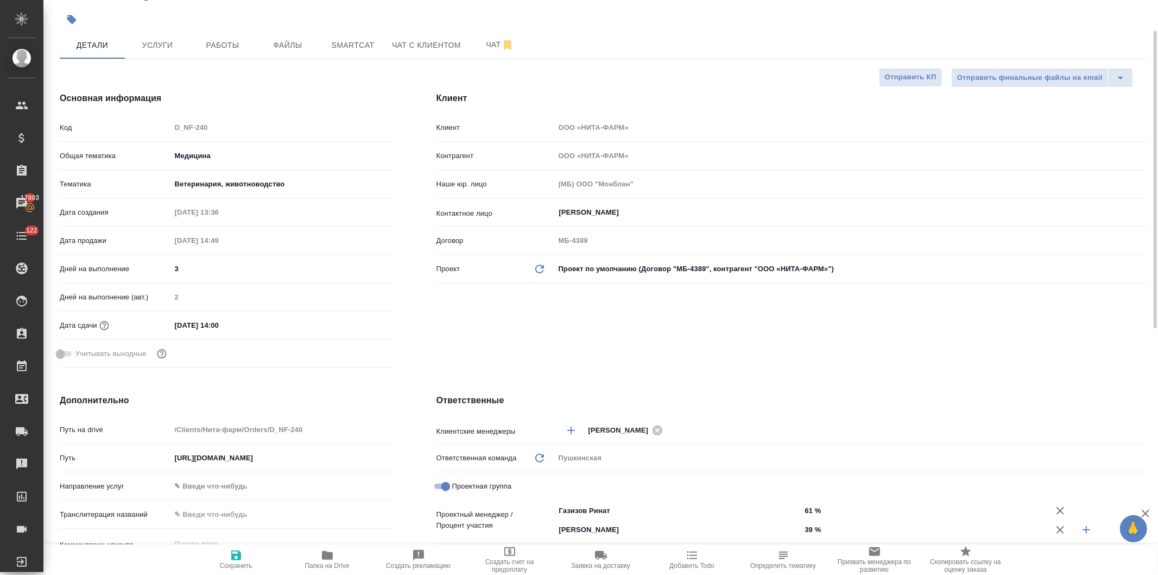
scroll to position [0, 0]
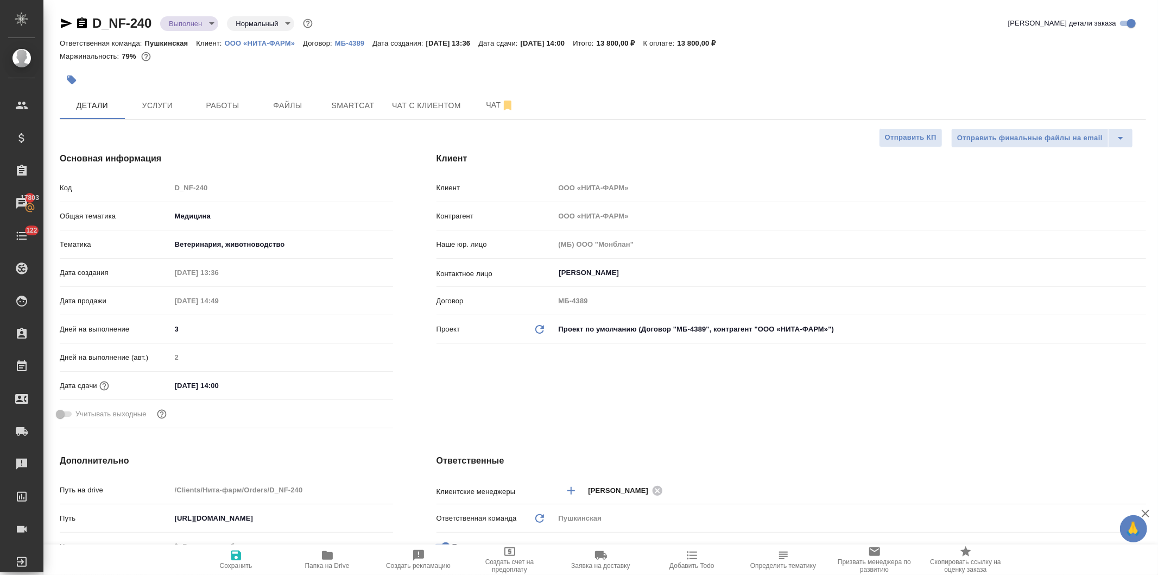
type textarea "x"
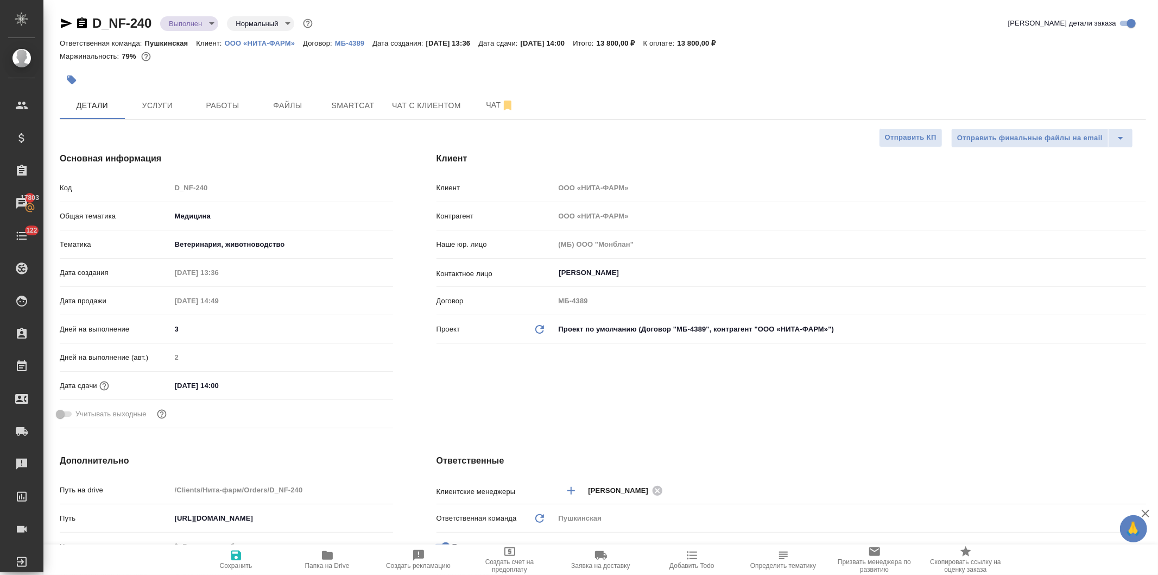
type textarea "x"
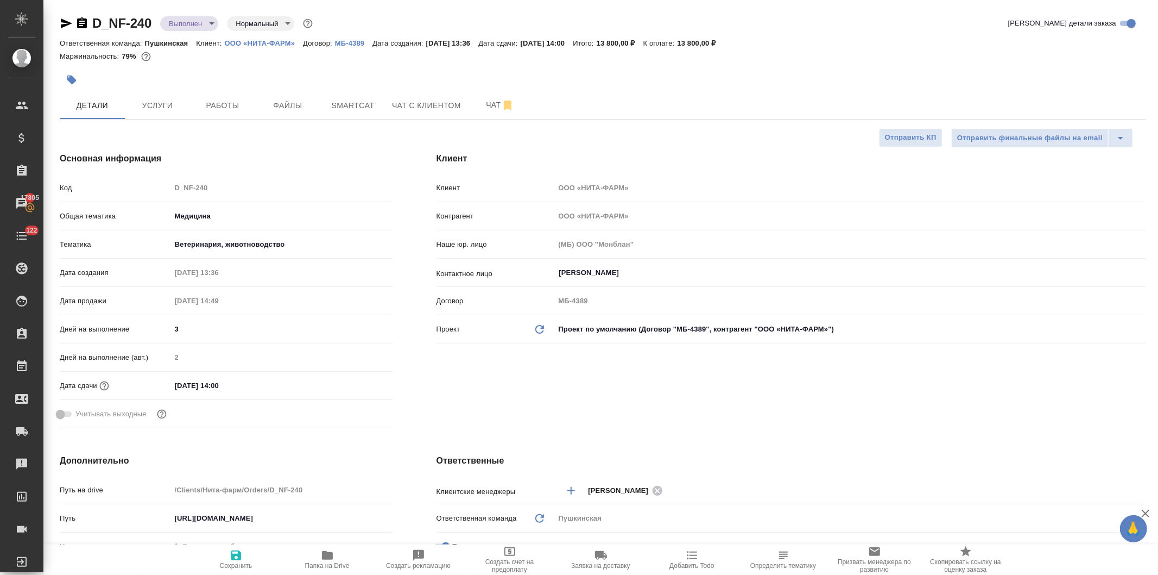
type textarea "x"
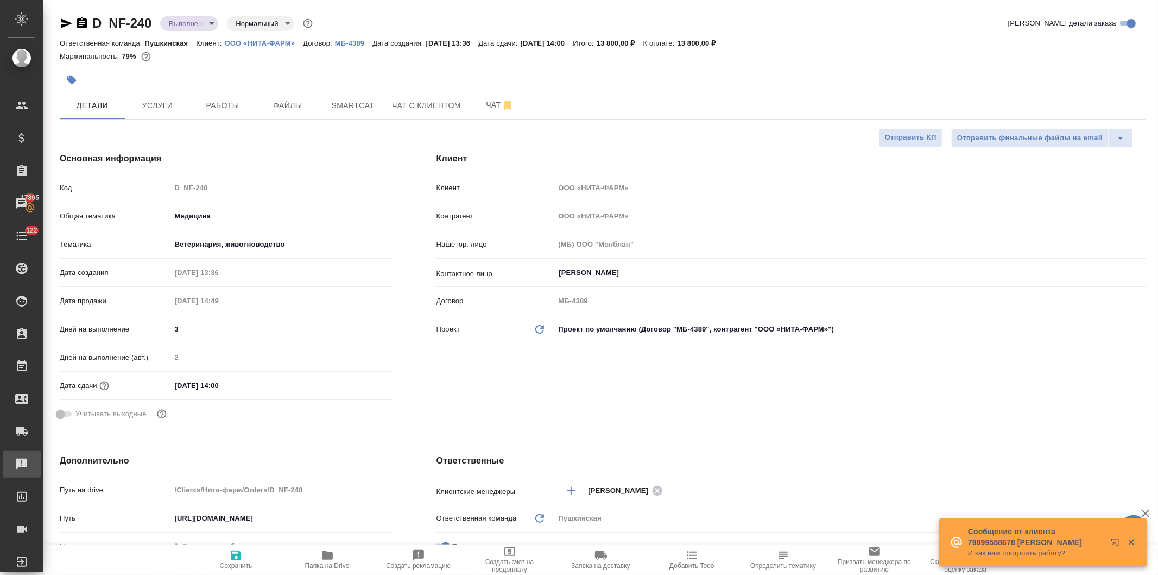
type textarea "x"
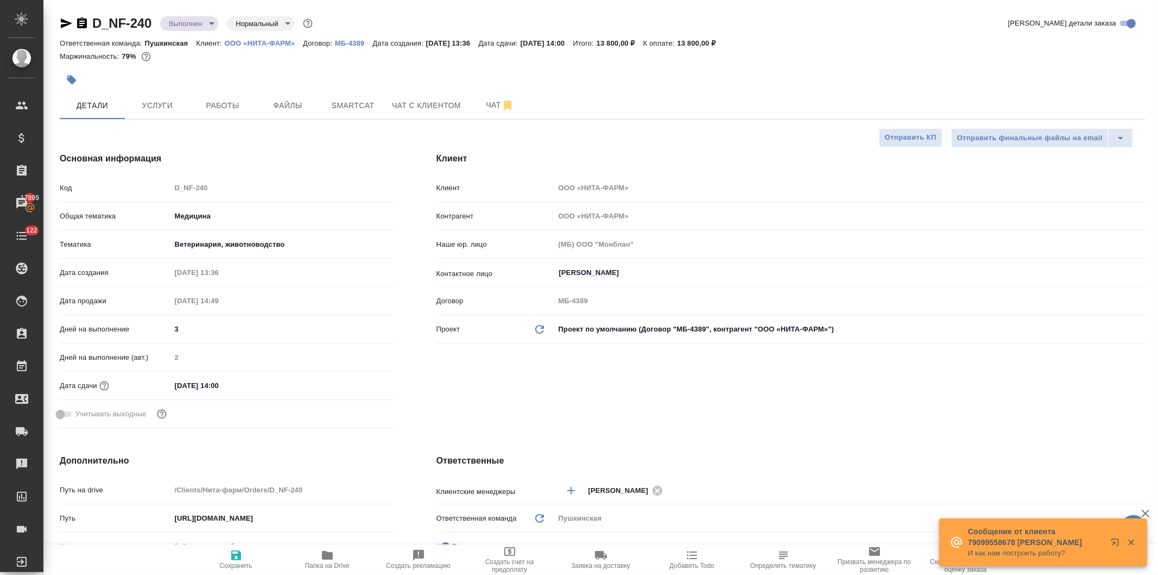
type textarea "x"
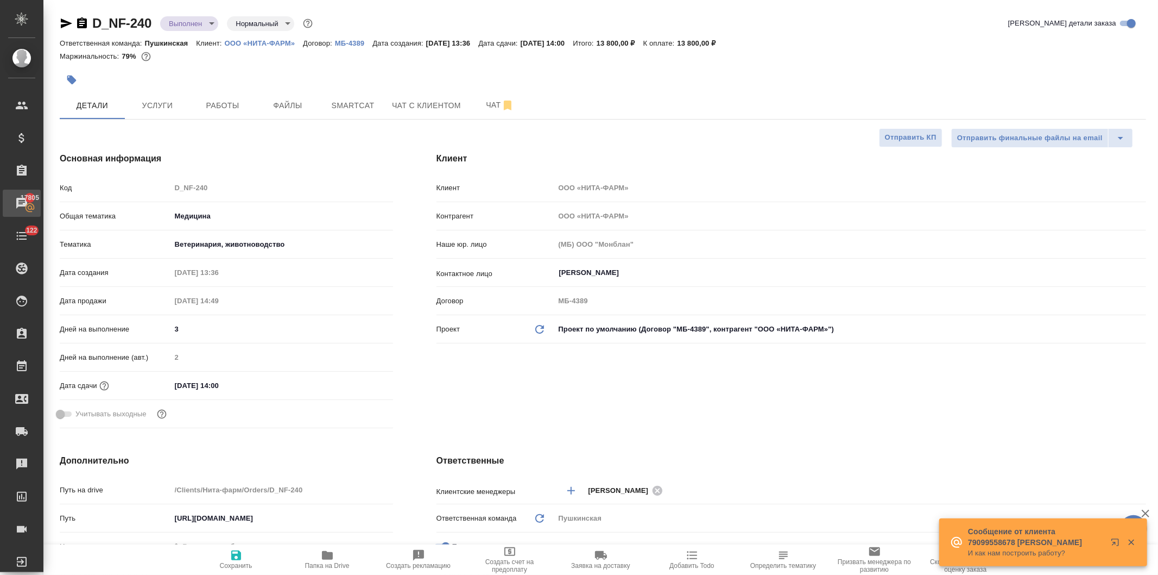
type textarea "x"
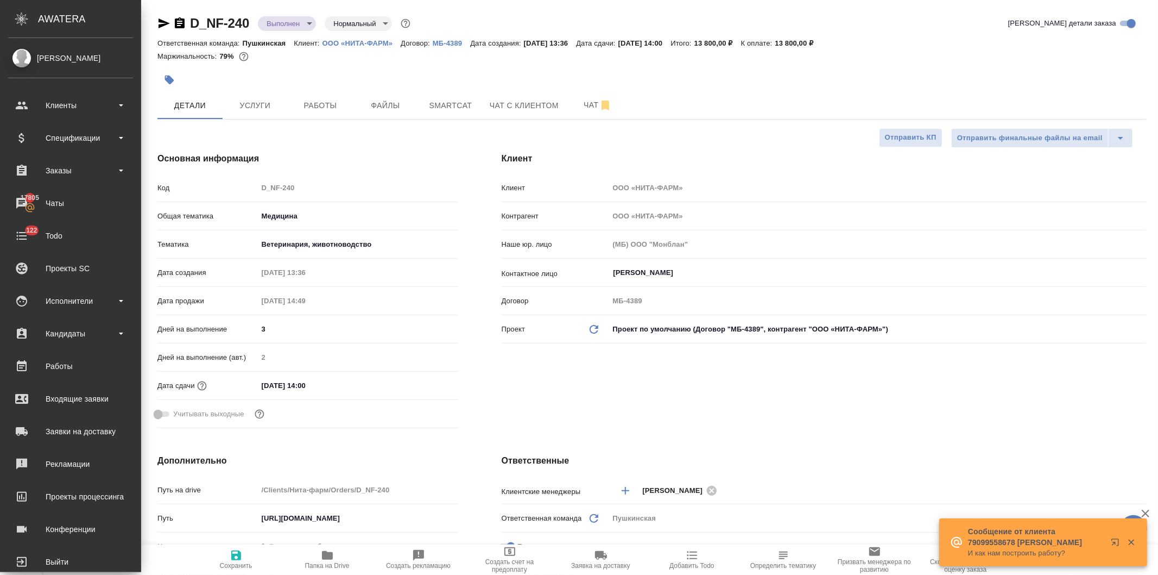
type textarea "x"
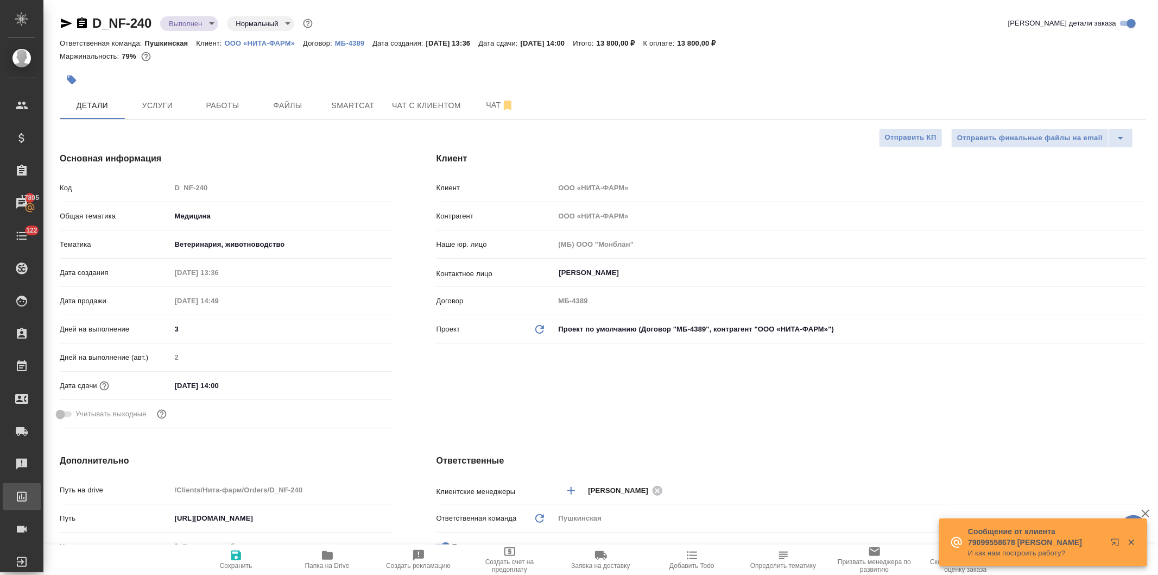
type textarea "x"
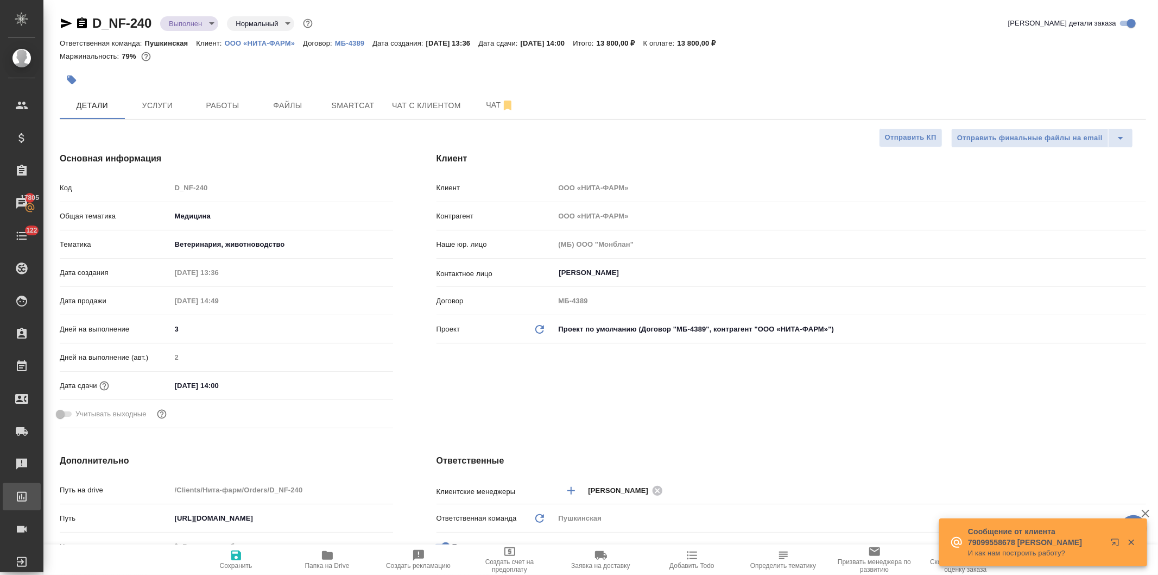
type textarea "x"
click at [328, 558] on icon "button" at bounding box center [327, 555] width 11 height 9
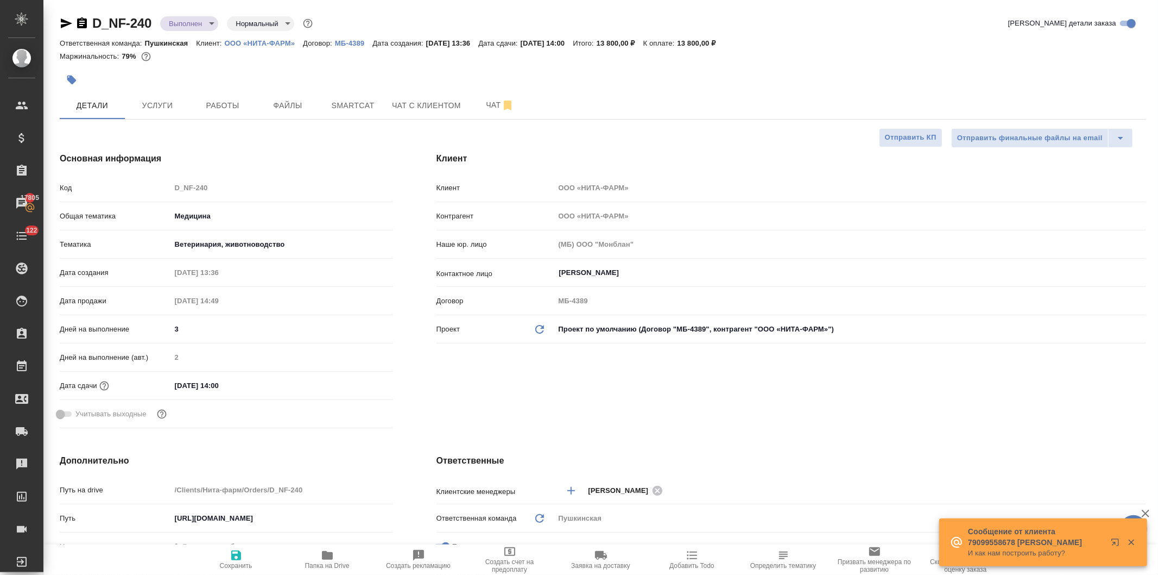
type textarea "x"
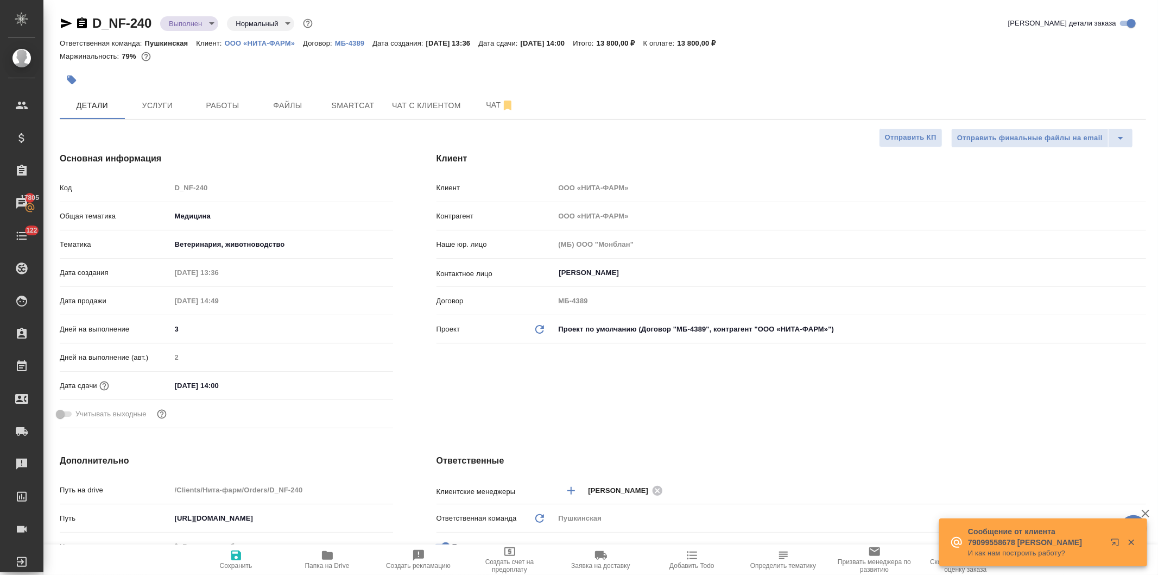
type textarea "x"
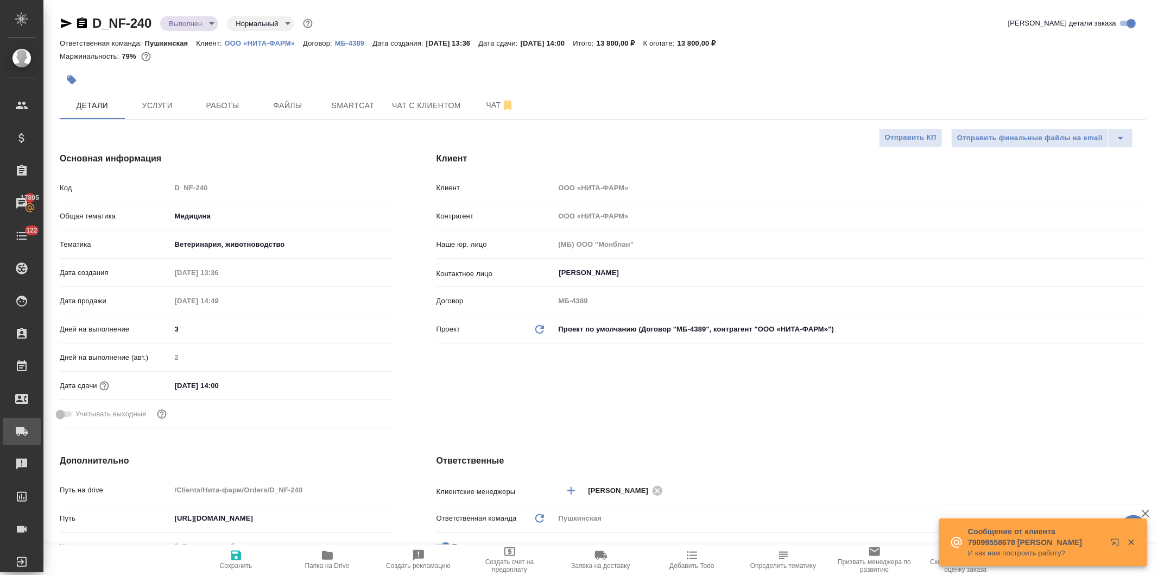
type textarea "x"
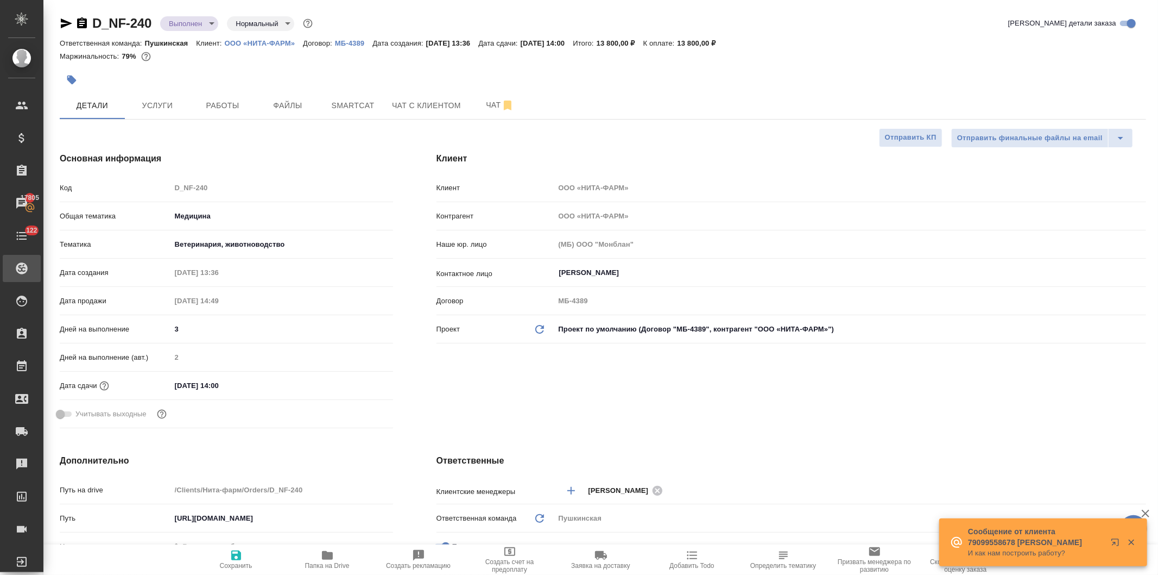
type textarea "x"
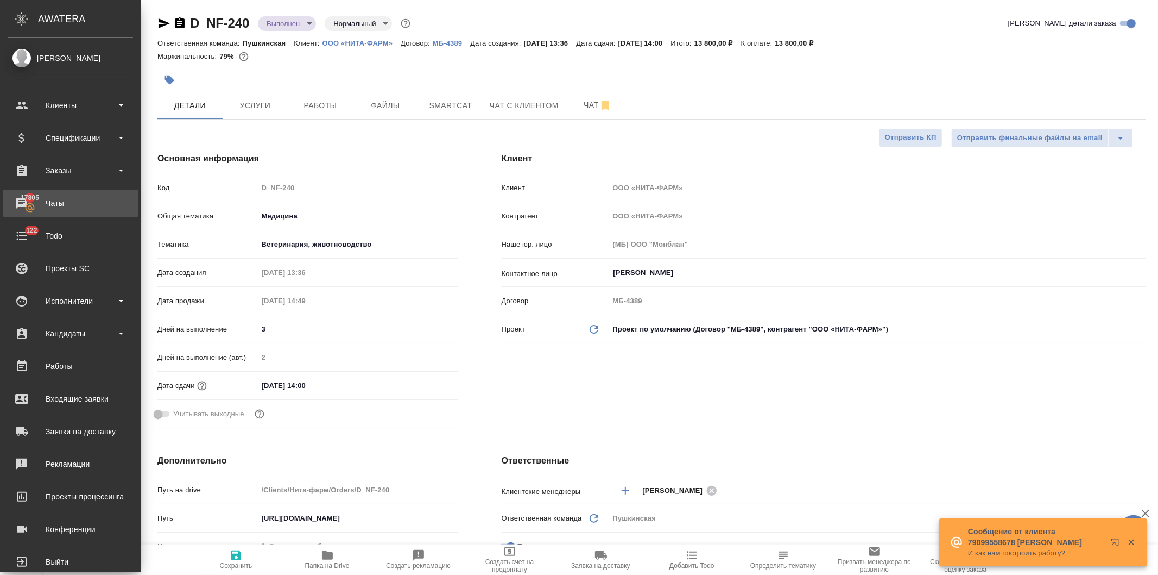
type textarea "x"
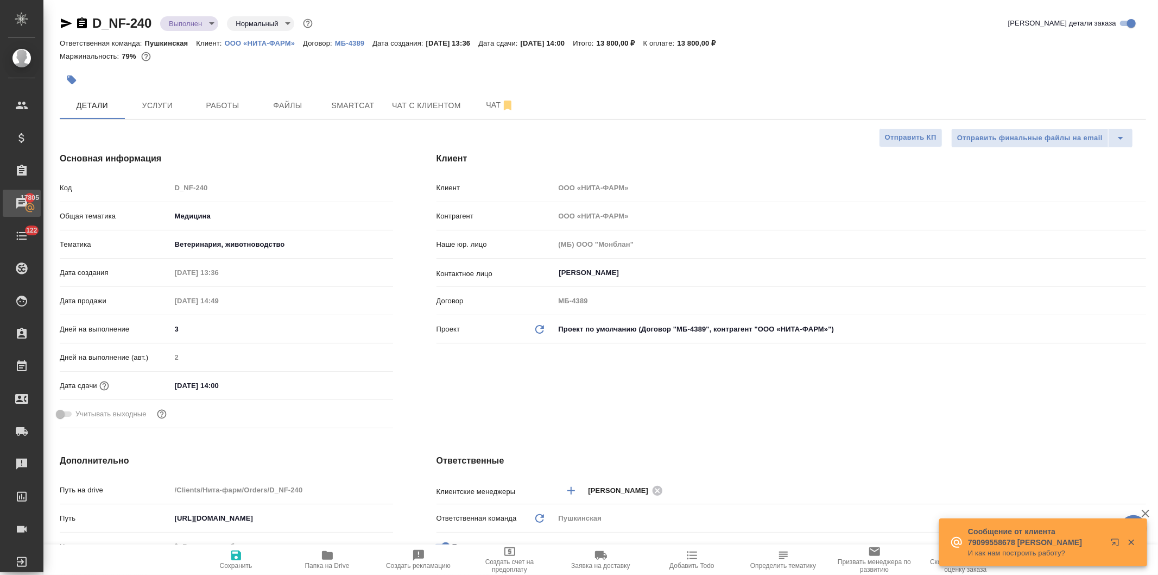
type textarea "x"
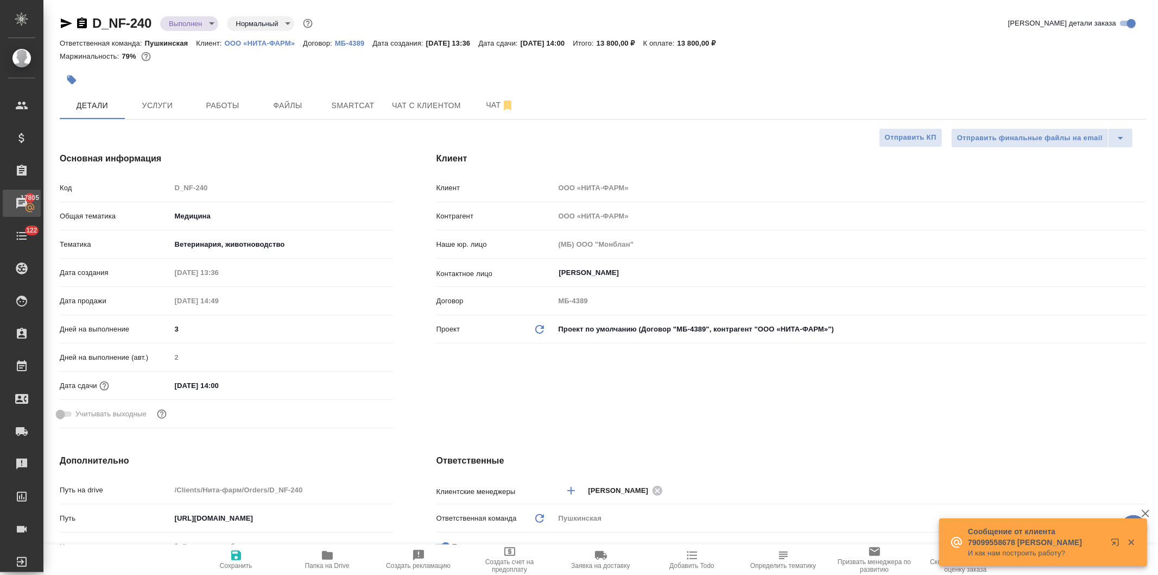
type textarea "x"
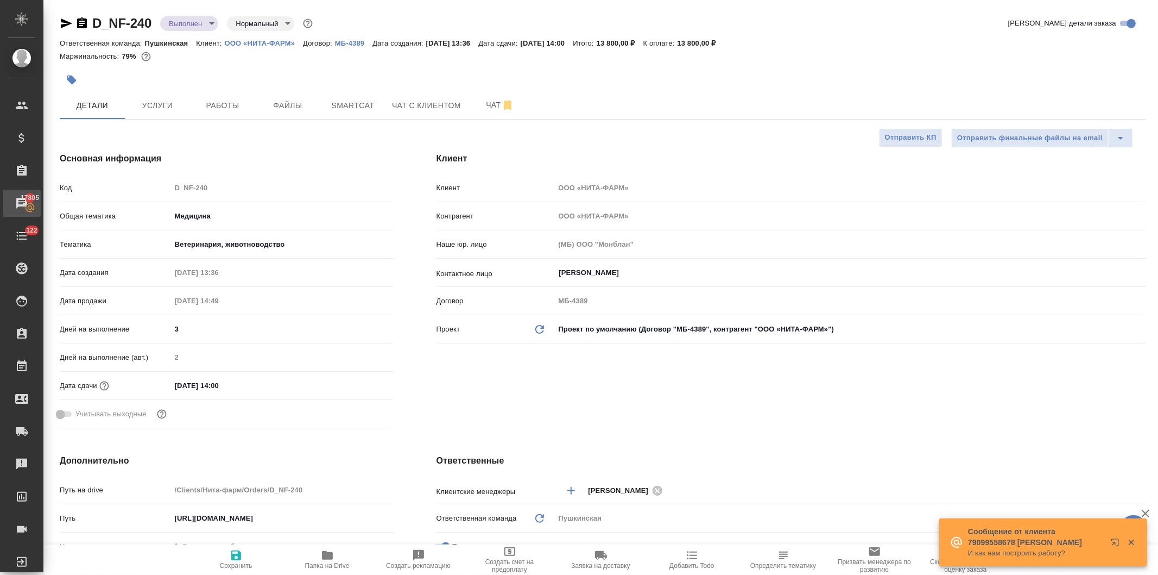
type textarea "x"
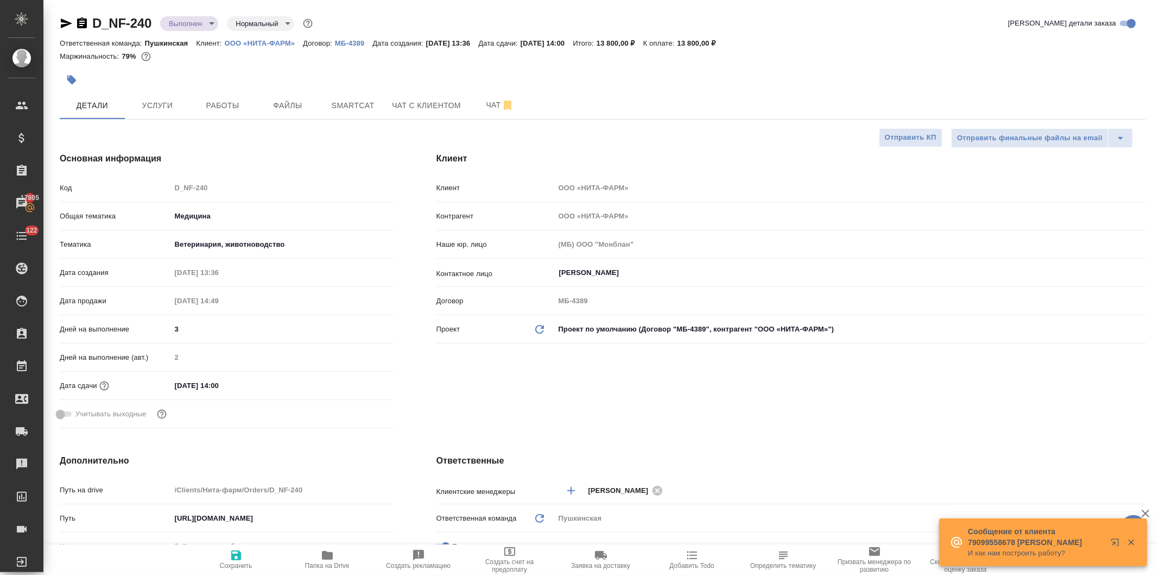
type textarea "x"
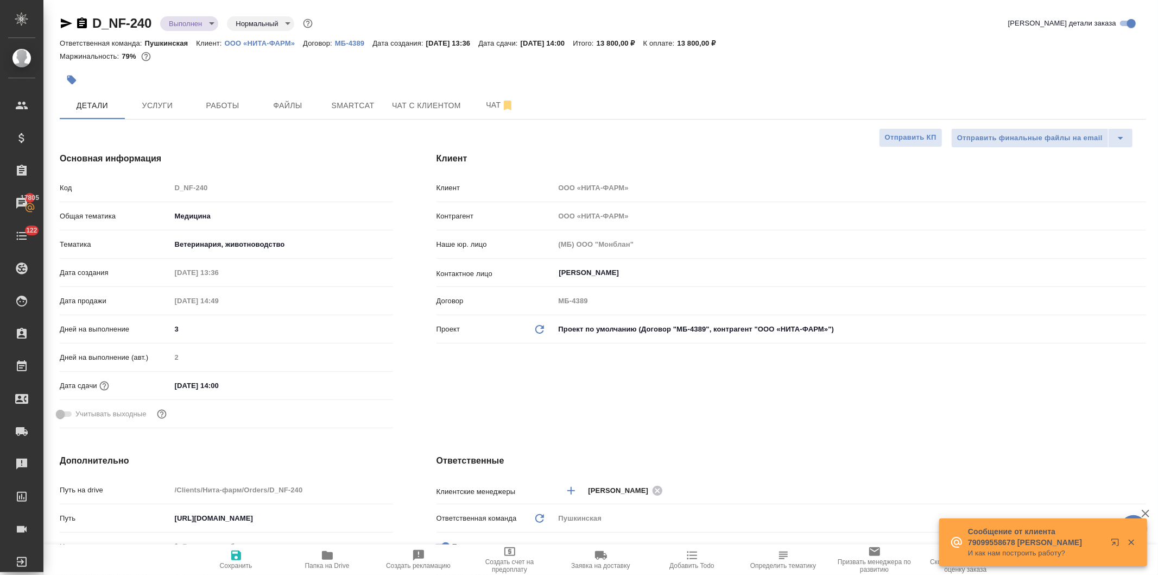
type textarea "x"
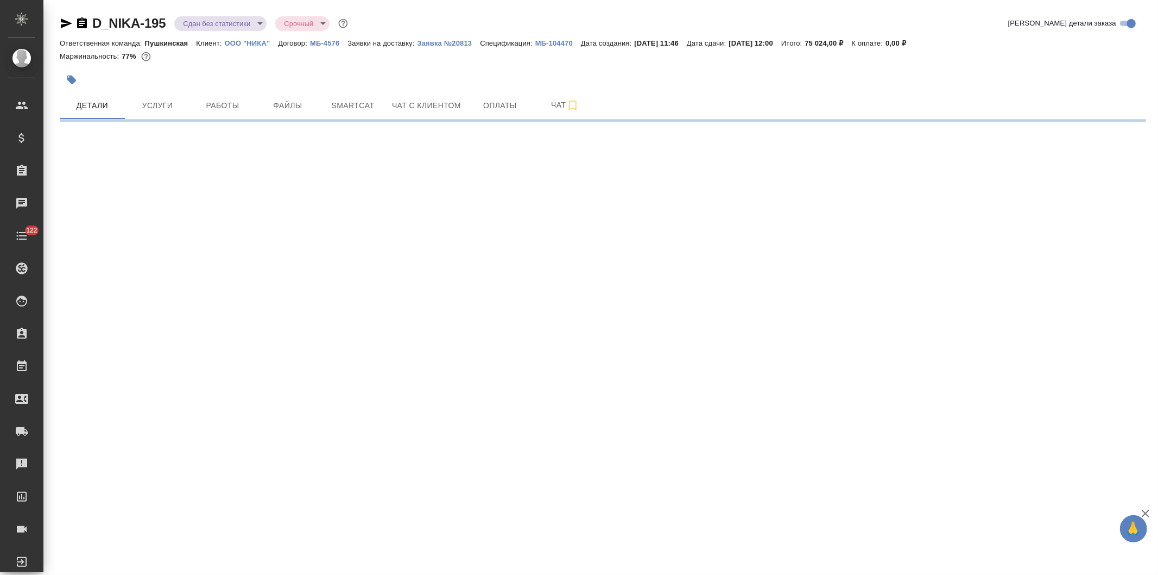
select select "RU"
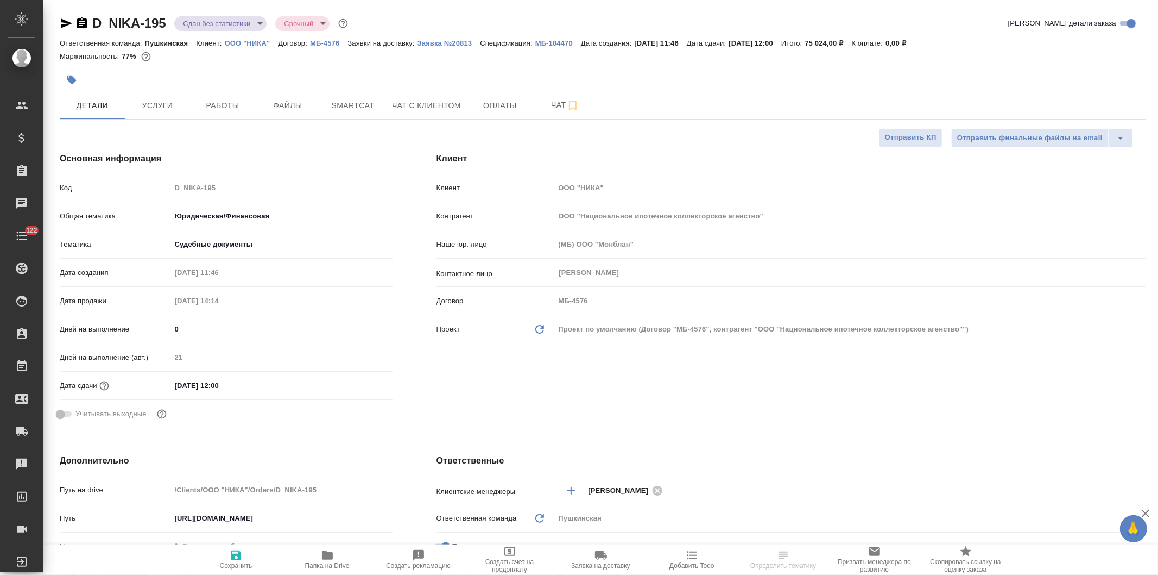
type textarea "x"
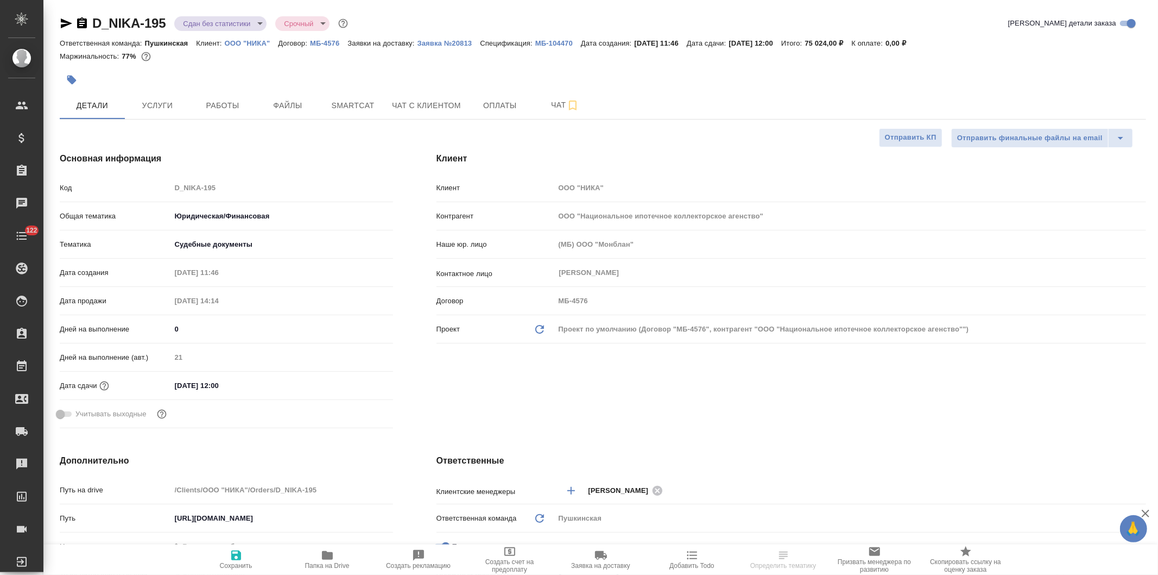
type textarea "x"
select select "RU"
type textarea "x"
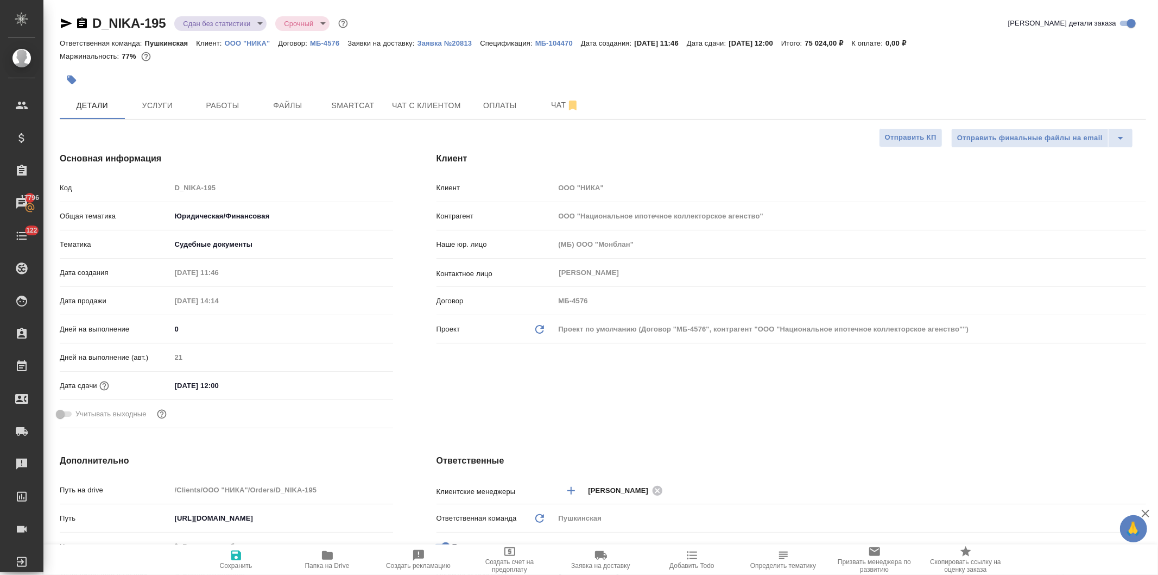
type textarea "x"
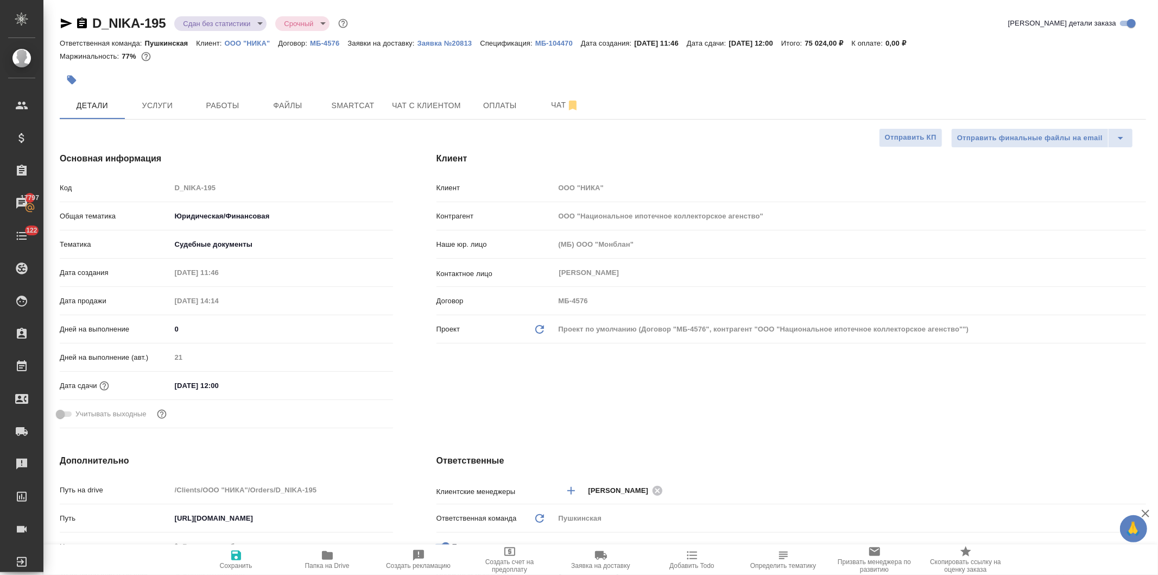
type textarea "x"
click at [323, 551] on icon "button" at bounding box center [327, 555] width 11 height 9
type textarea "x"
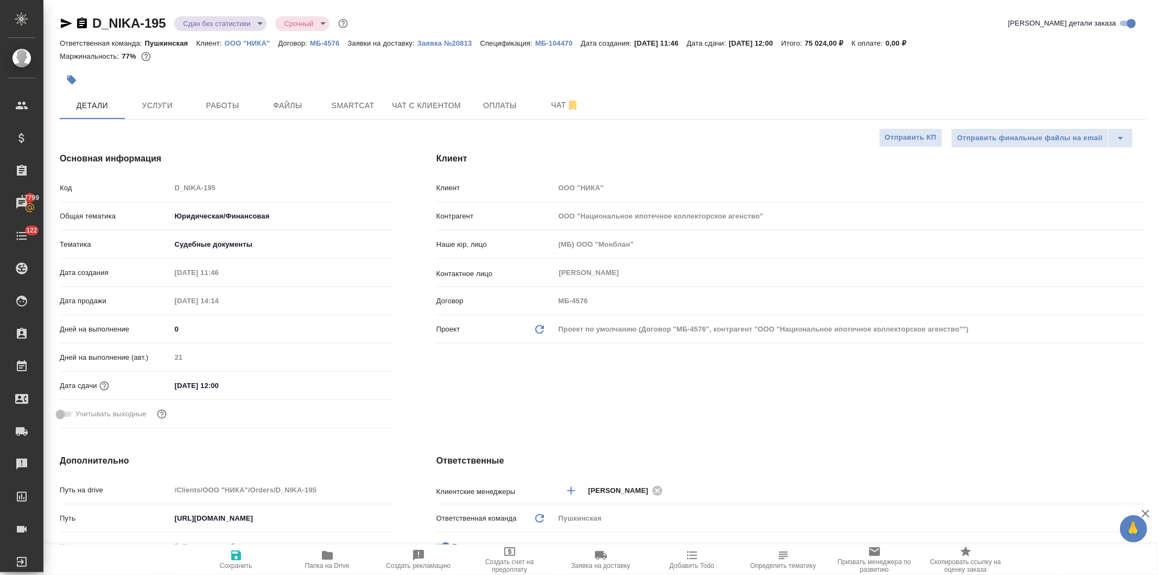
type textarea "x"
click at [160, 104] on span "Услуги" at bounding box center [157, 106] width 52 height 14
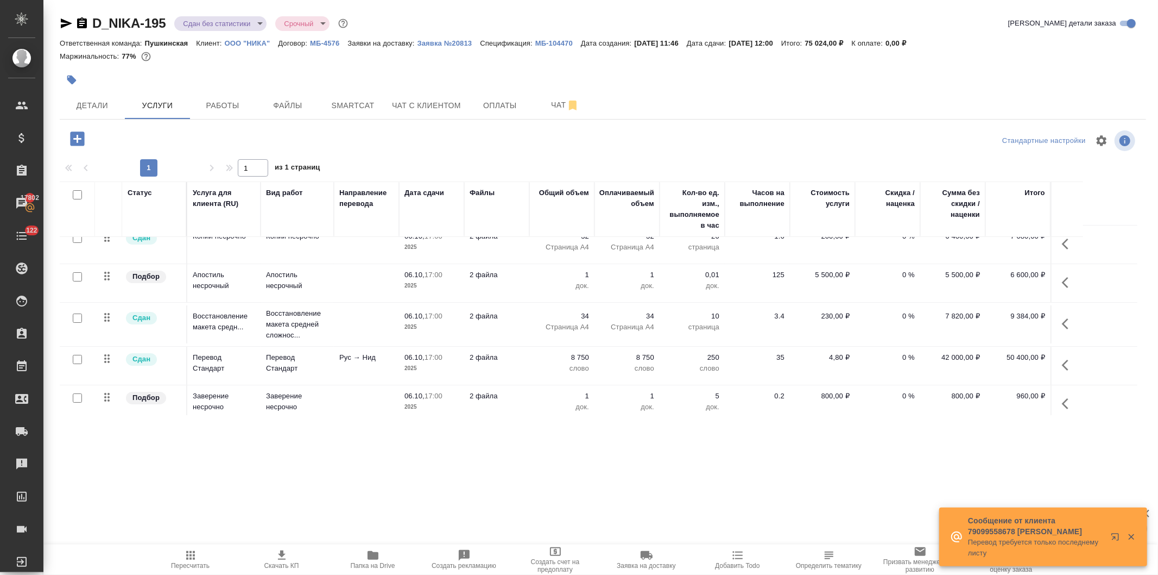
scroll to position [21, 0]
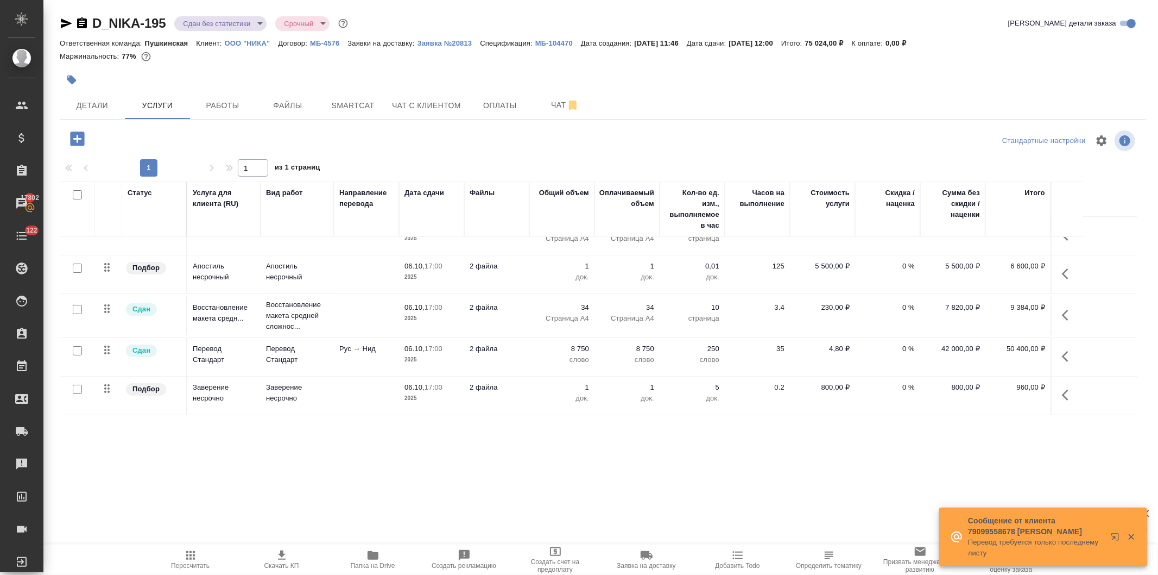
click at [386, 388] on td at bounding box center [366, 395] width 65 height 38
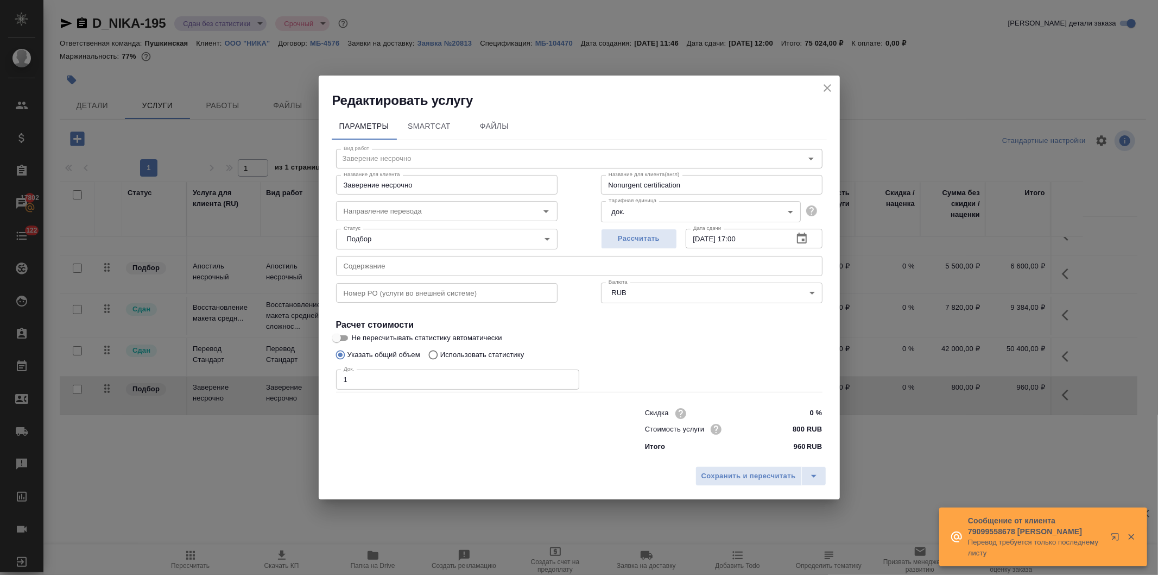
click at [798, 235] on icon "button" at bounding box center [802, 237] width 10 height 11
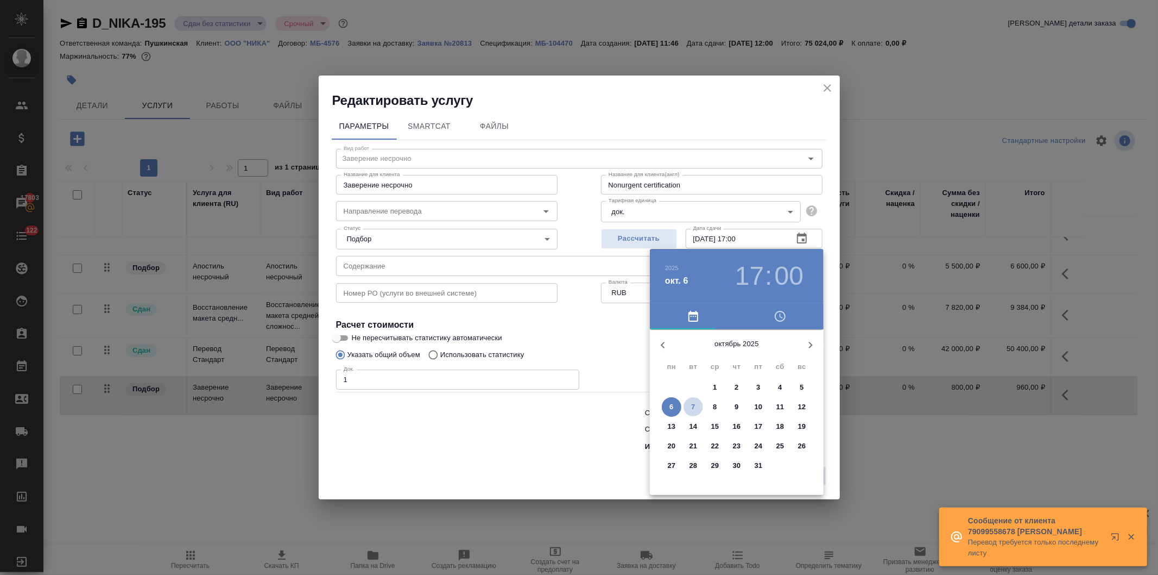
click at [689, 403] on span "7" at bounding box center [694, 406] width 20 height 11
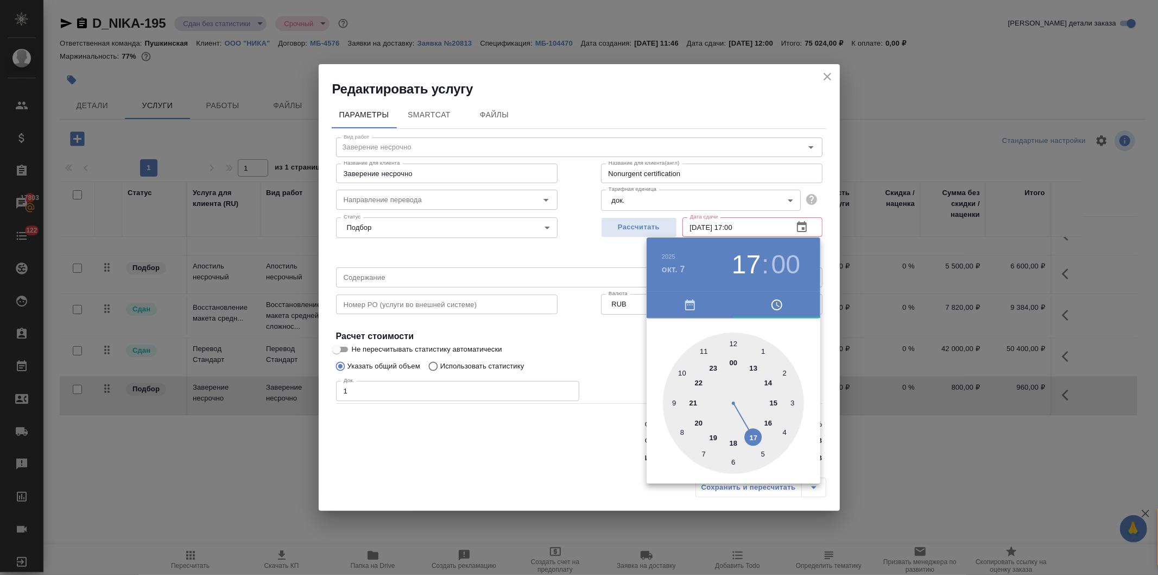
type input "07.10.2025 12:00"
click at [732, 340] on div at bounding box center [733, 402] width 141 height 141
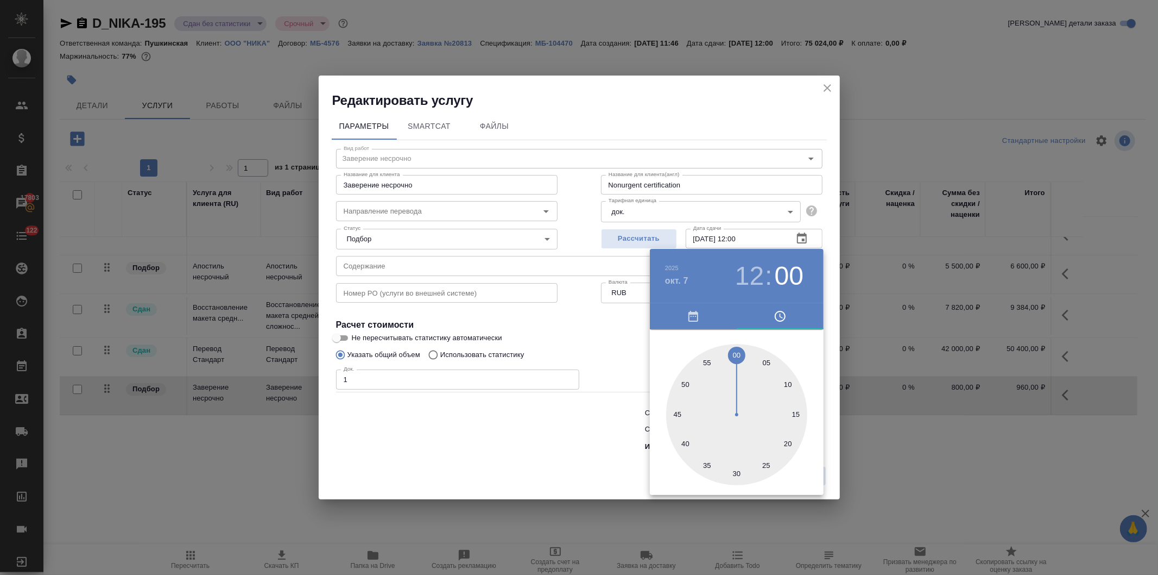
click at [566, 343] on div at bounding box center [579, 287] width 1158 height 575
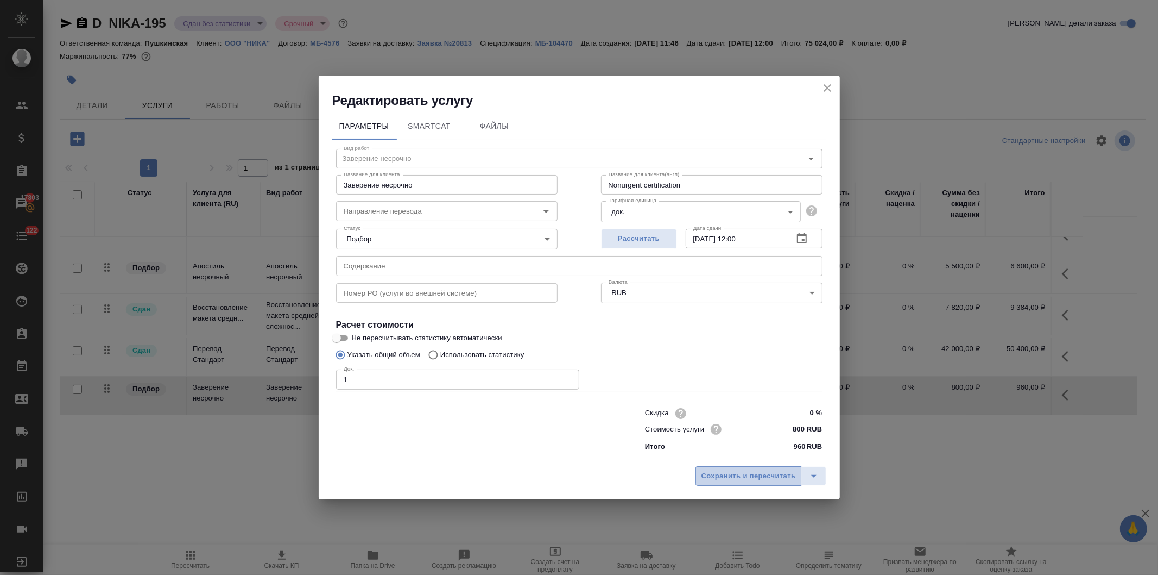
click at [709, 471] on span "Сохранить и пересчитать" at bounding box center [749, 476] width 94 height 12
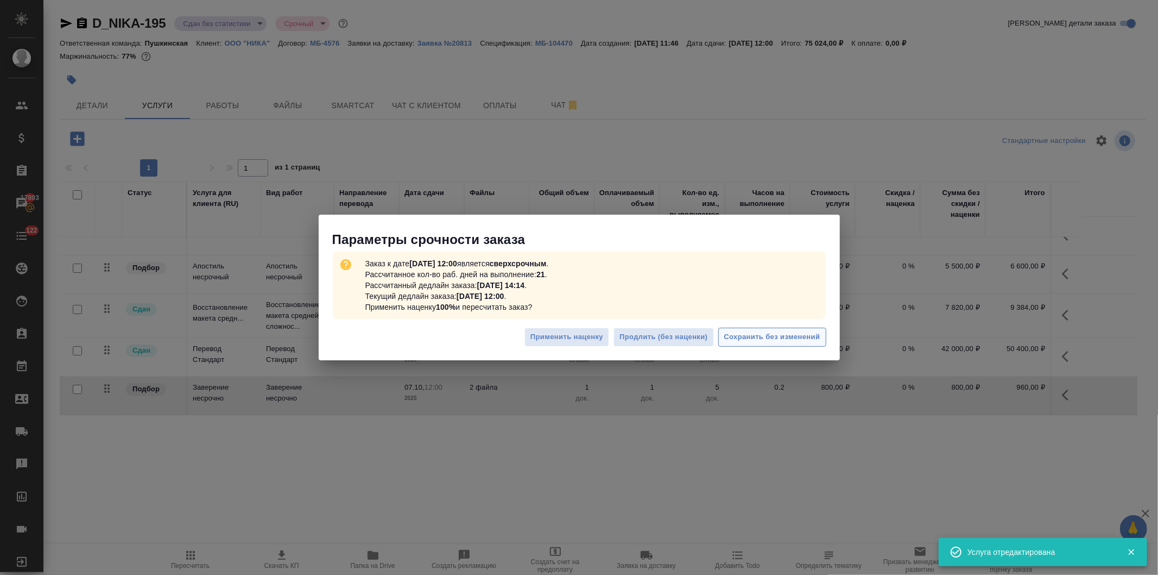
click at [744, 339] on span "Сохранить без изменений" at bounding box center [772, 337] width 96 height 12
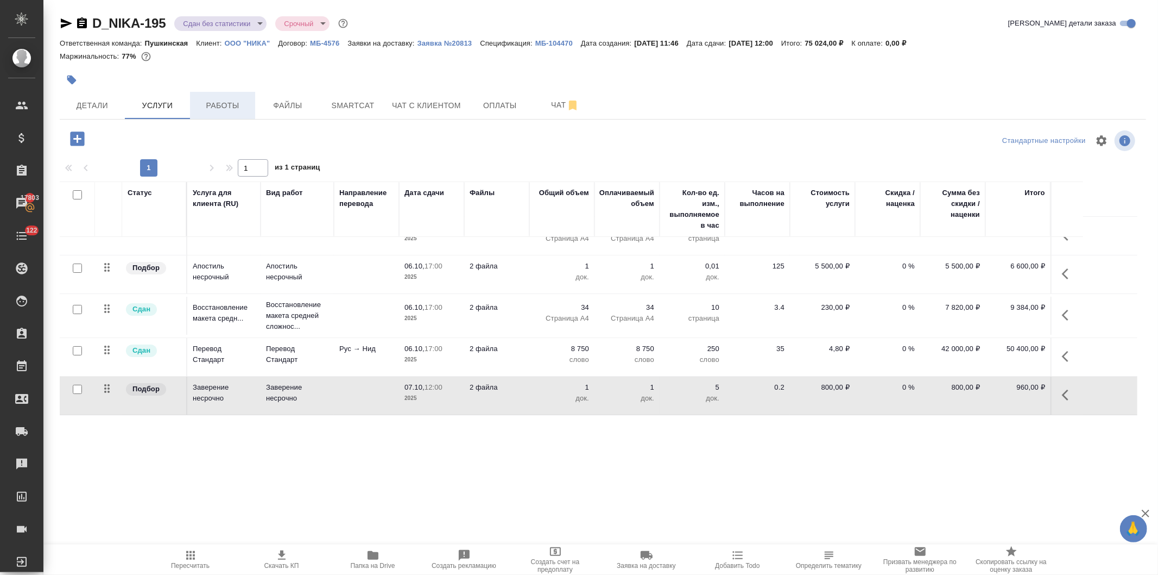
click at [224, 99] on span "Работы" at bounding box center [223, 106] width 52 height 14
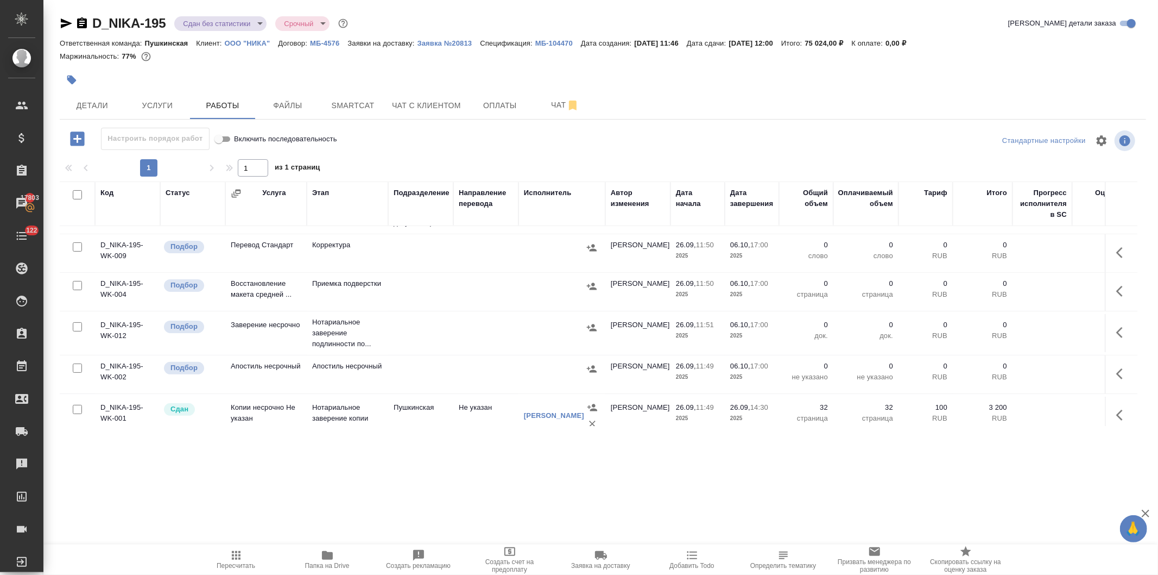
scroll to position [294, 0]
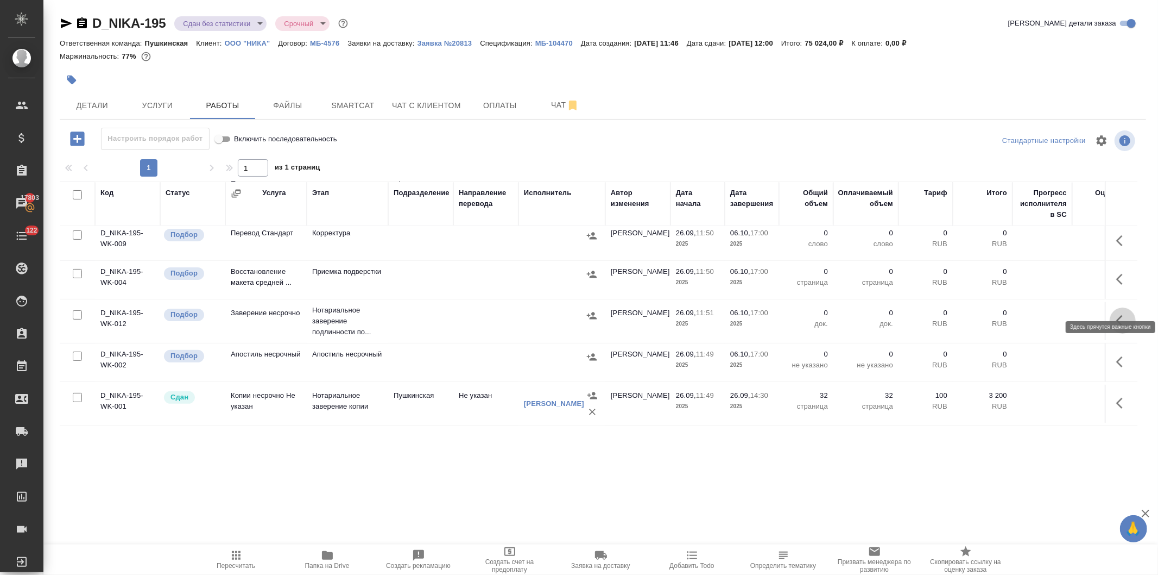
click at [1110, 307] on button "button" at bounding box center [1123, 320] width 26 height 26
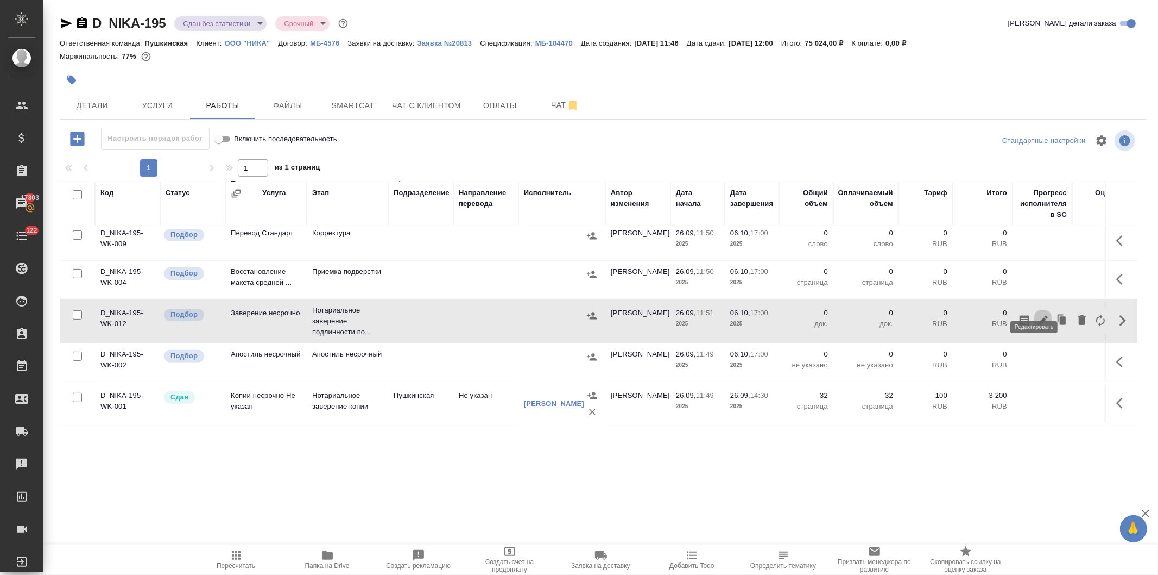
click at [1037, 314] on icon "button" at bounding box center [1043, 320] width 13 height 13
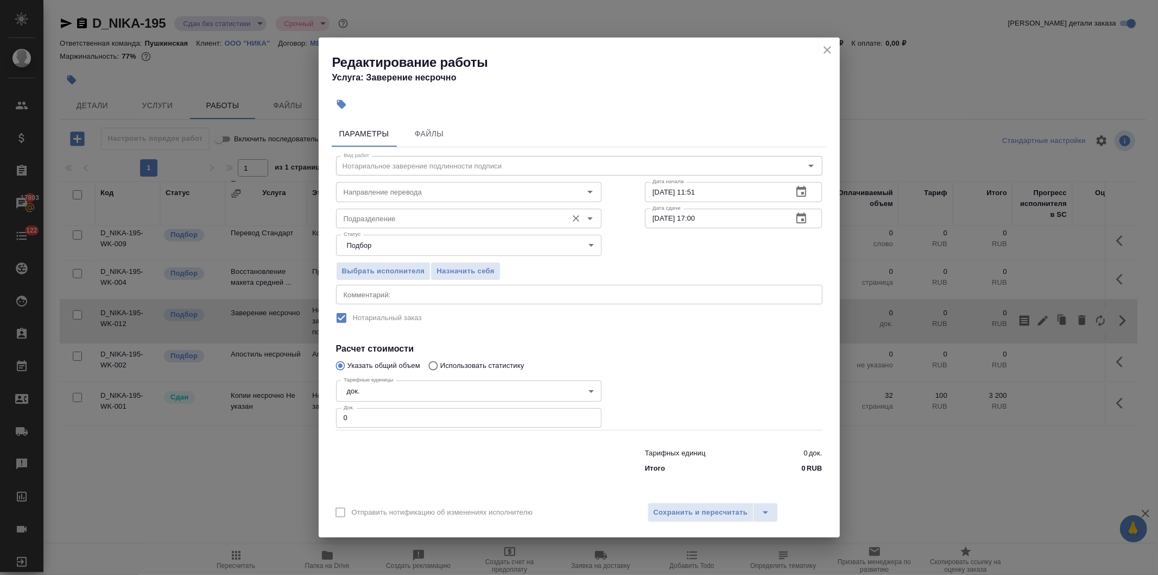
click at [394, 218] on input "Подразделение" at bounding box center [450, 218] width 223 height 13
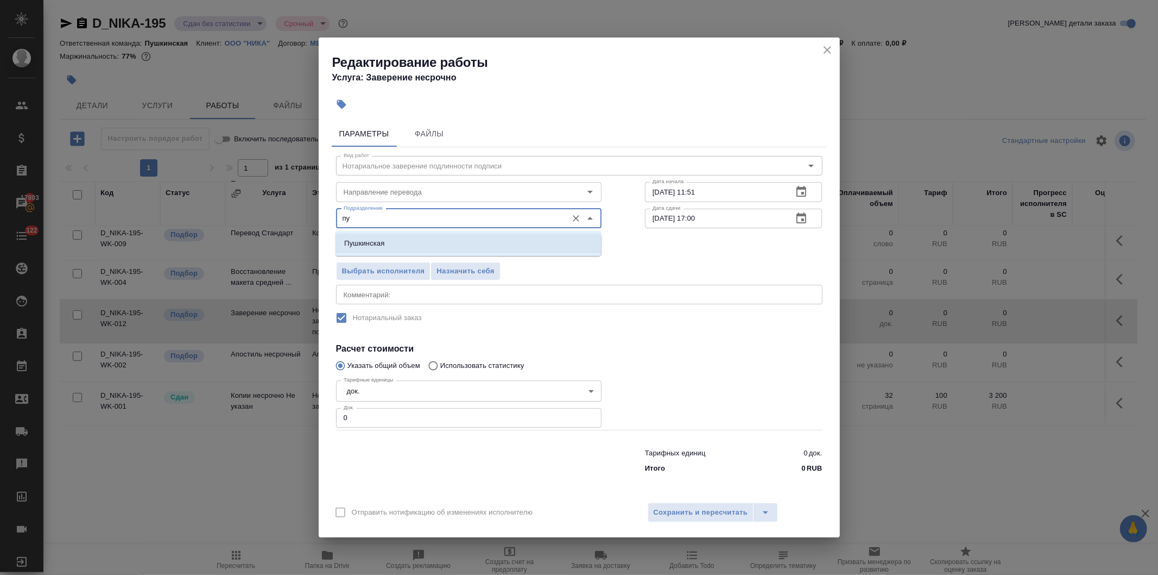
click at [388, 245] on li "Пушкинская" at bounding box center [469, 244] width 266 height 20
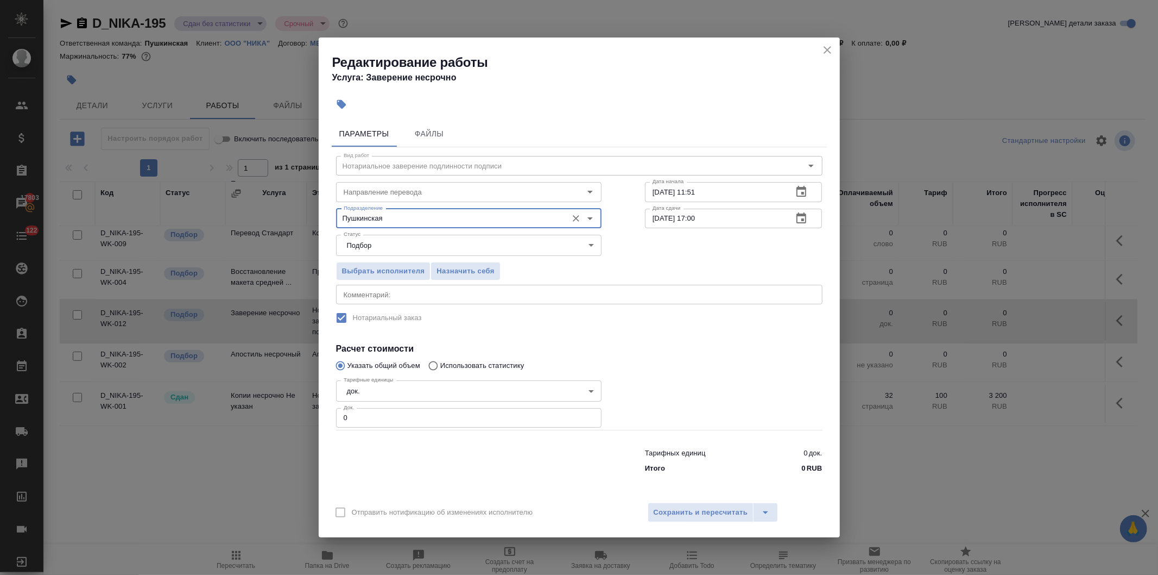
type input "Пушкинская"
click at [794, 214] on button "button" at bounding box center [801, 218] width 26 height 26
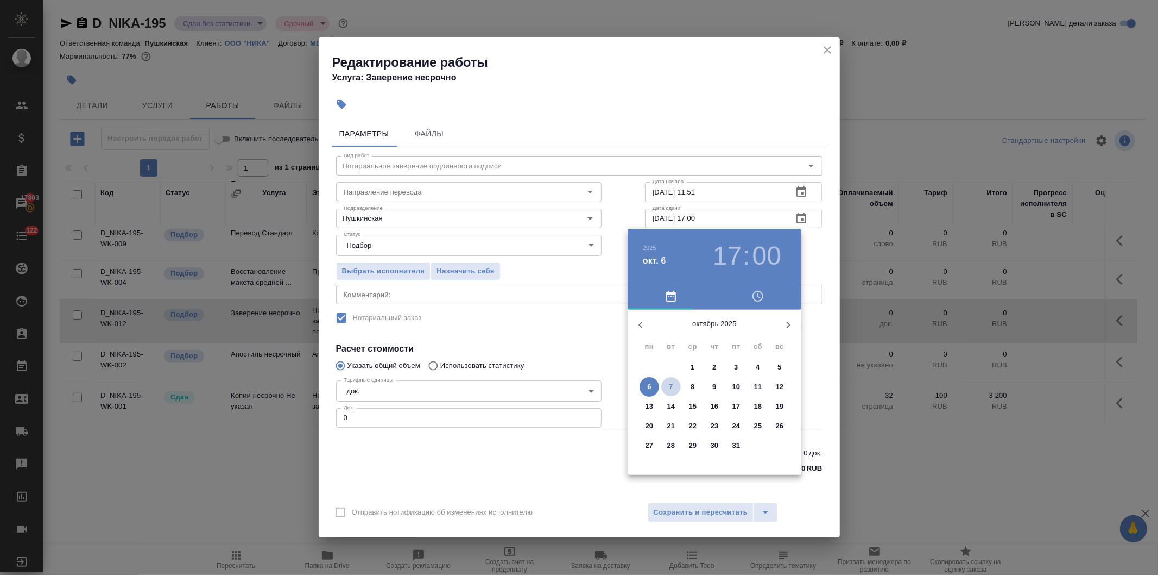
click at [670, 381] on p "7" at bounding box center [671, 386] width 4 height 11
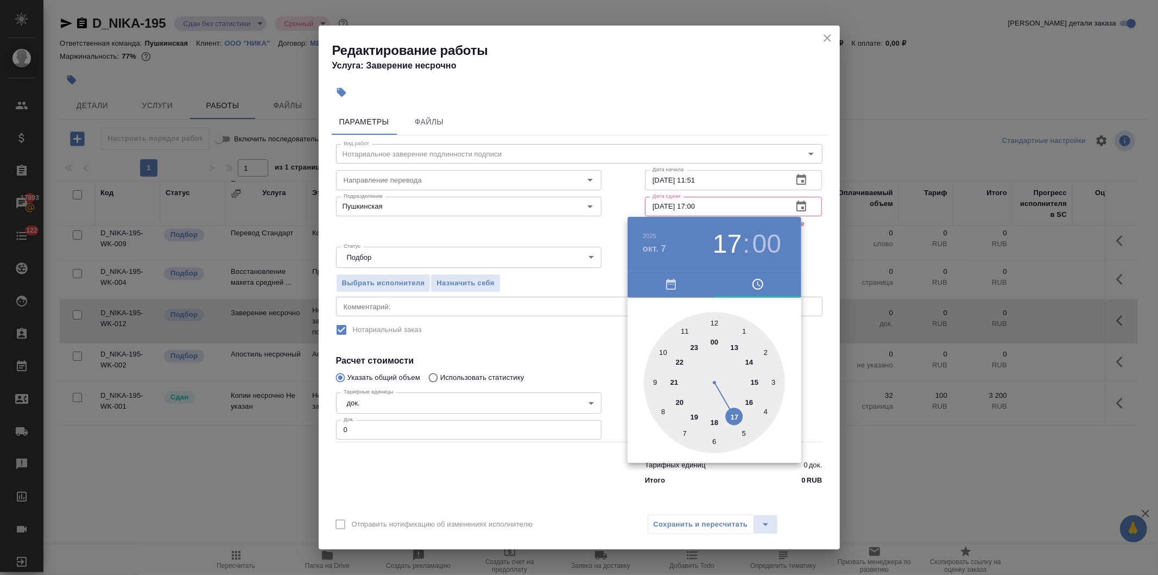
click at [711, 321] on div at bounding box center [714, 382] width 141 height 141
type input "07.10.2025 12:00"
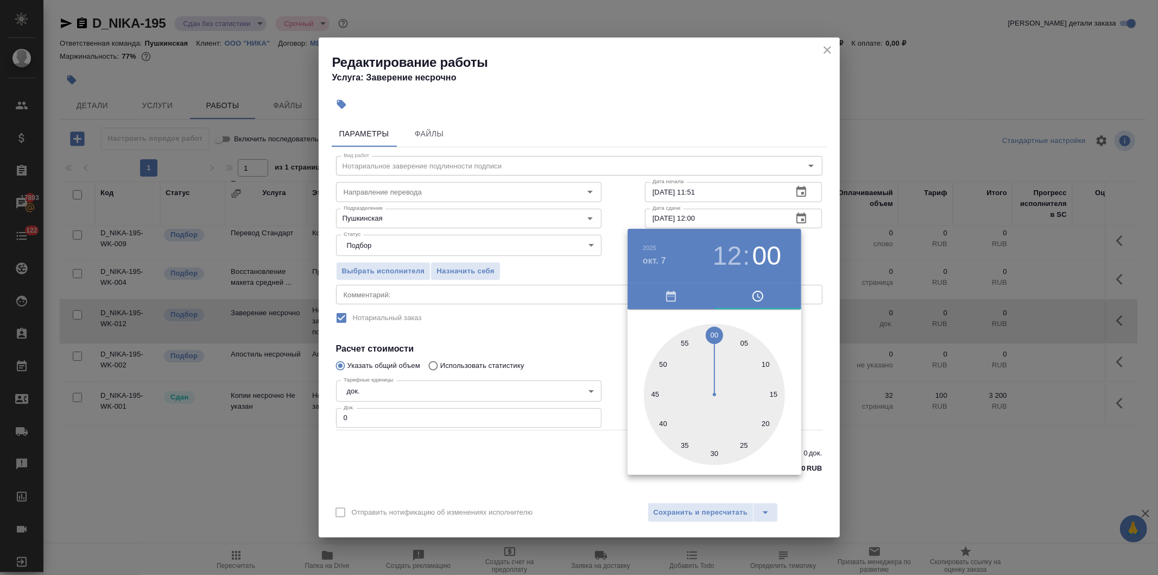
click at [588, 349] on div at bounding box center [579, 287] width 1158 height 575
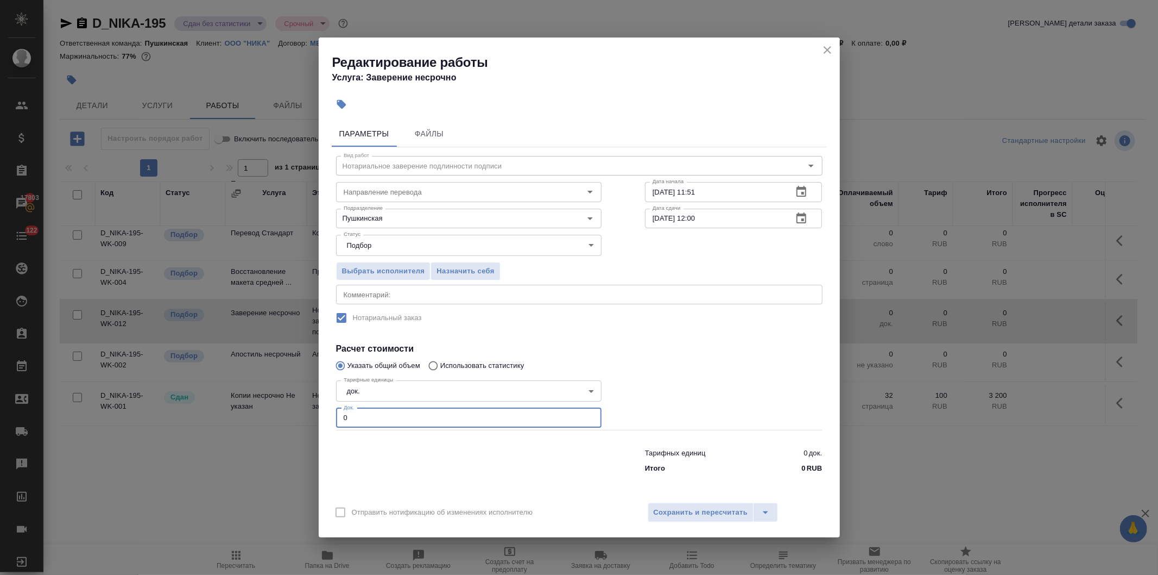
drag, startPoint x: 340, startPoint y: 430, endPoint x: 315, endPoint y: 428, distance: 25.6
click at [315, 428] on div "Редактирование работы Услуга: Заверение несрочно Параметры Файлы Вид работ Нота…" at bounding box center [579, 287] width 1158 height 575
type input "1"
click at [675, 509] on span "Сохранить и пересчитать" at bounding box center [701, 512] width 94 height 12
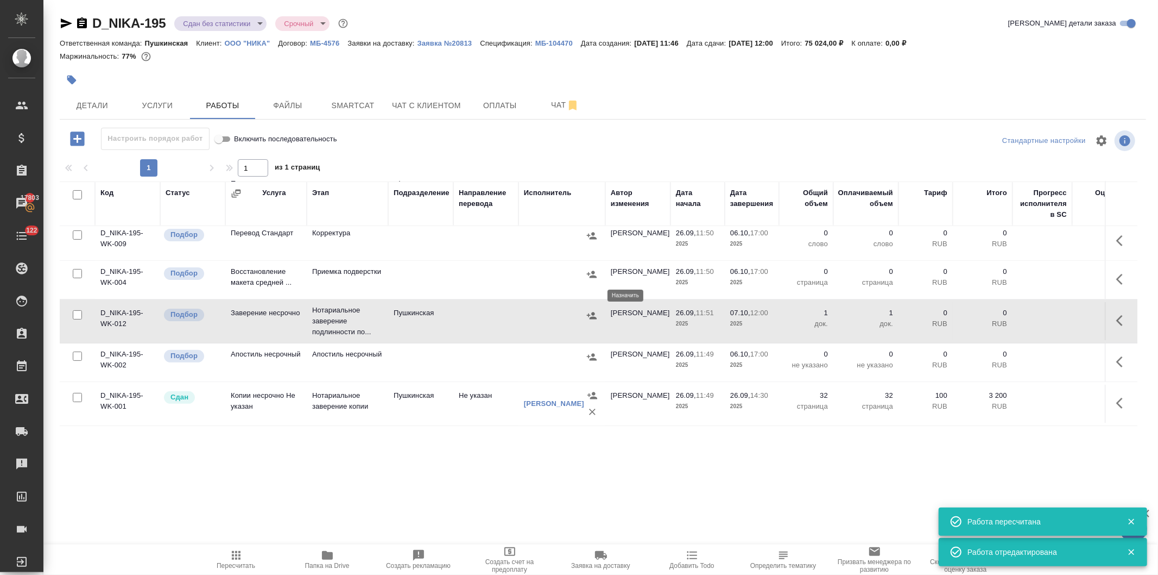
click at [588, 312] on icon "button" at bounding box center [592, 315] width 10 height 7
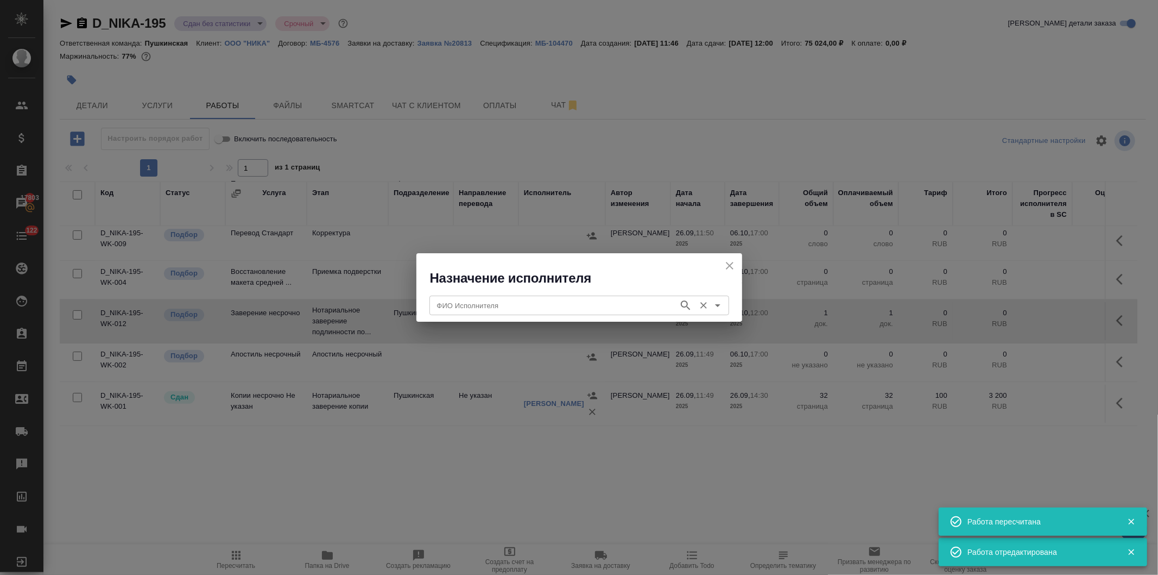
click at [556, 310] on input "ФИО Исполнителя" at bounding box center [553, 305] width 241 height 13
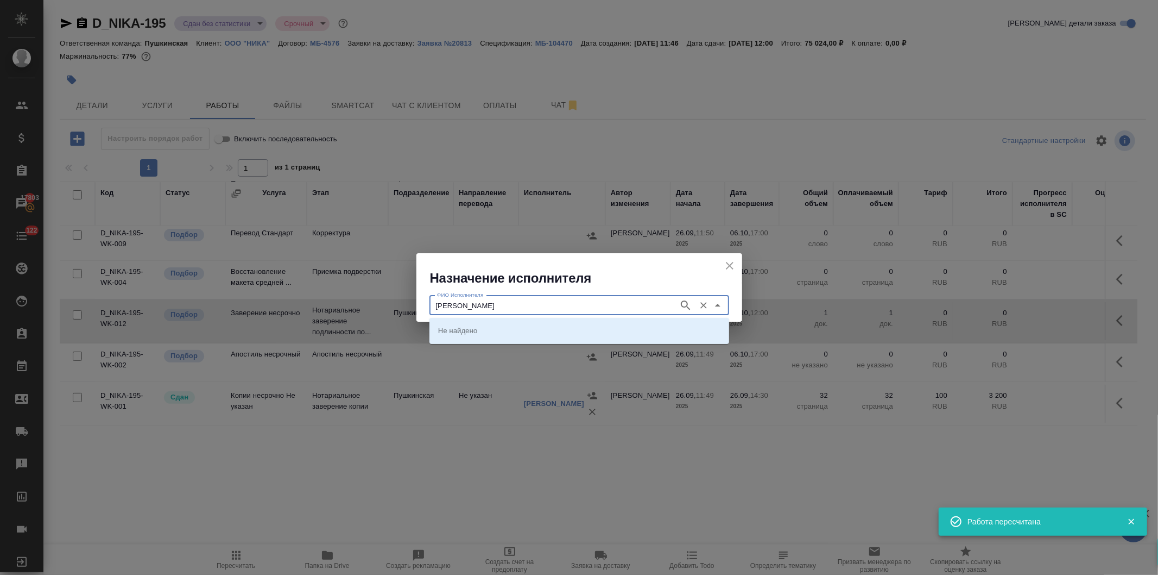
type input "федорченко"
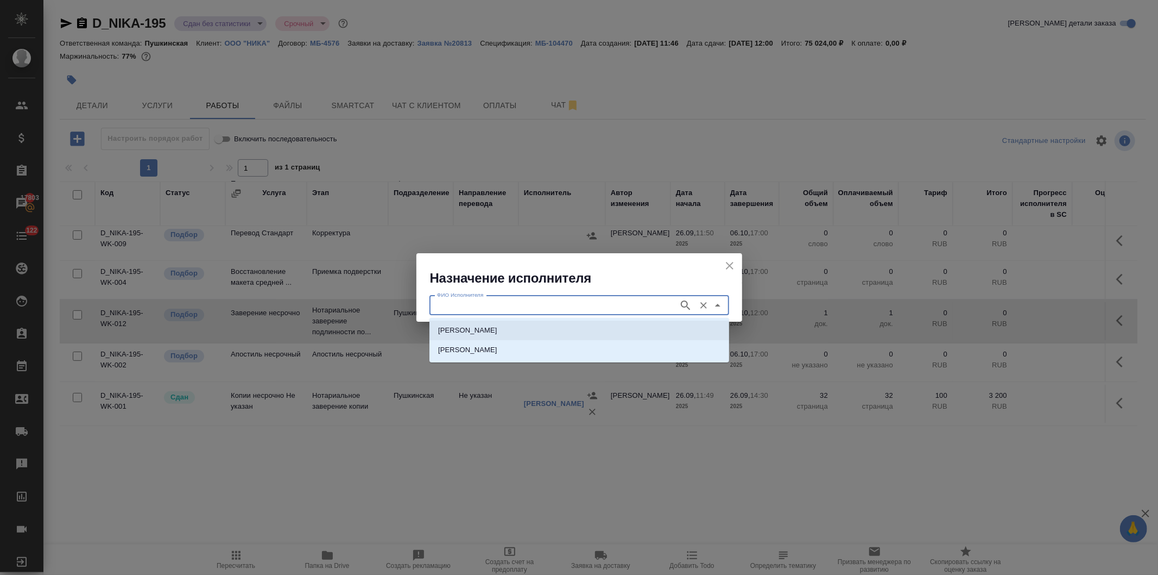
click at [497, 326] on p "НОТАРИУС Федорченко Александр Вячеславович" at bounding box center [467, 330] width 59 height 11
type input "НОТАРИУС Федорченко Александр Вячеславович"
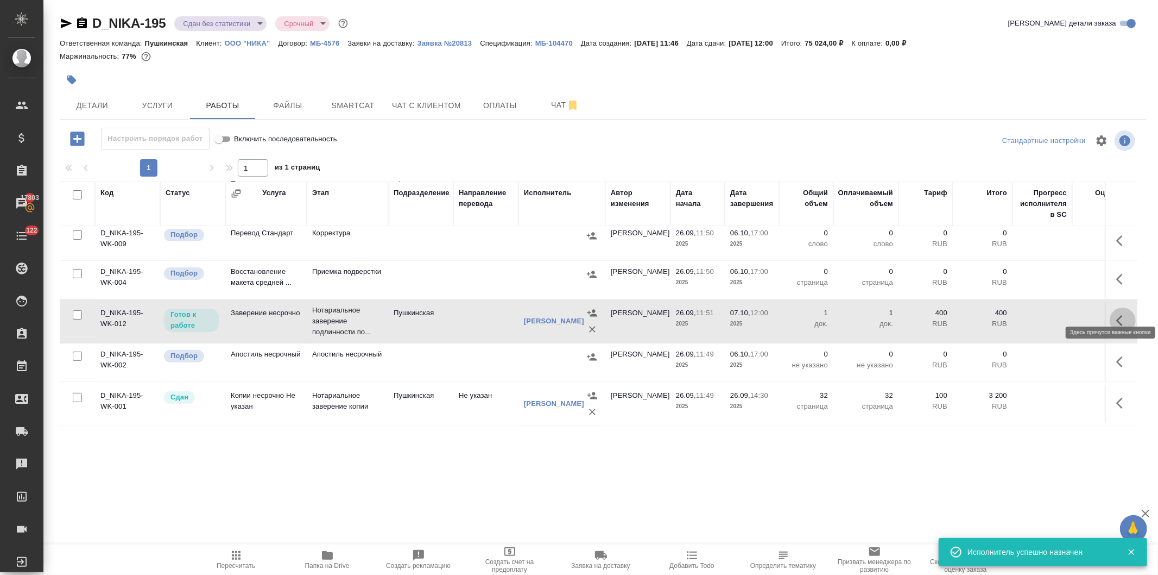
click at [1110, 307] on button "button" at bounding box center [1123, 320] width 26 height 26
click at [1037, 314] on icon "button" at bounding box center [1043, 320] width 13 height 13
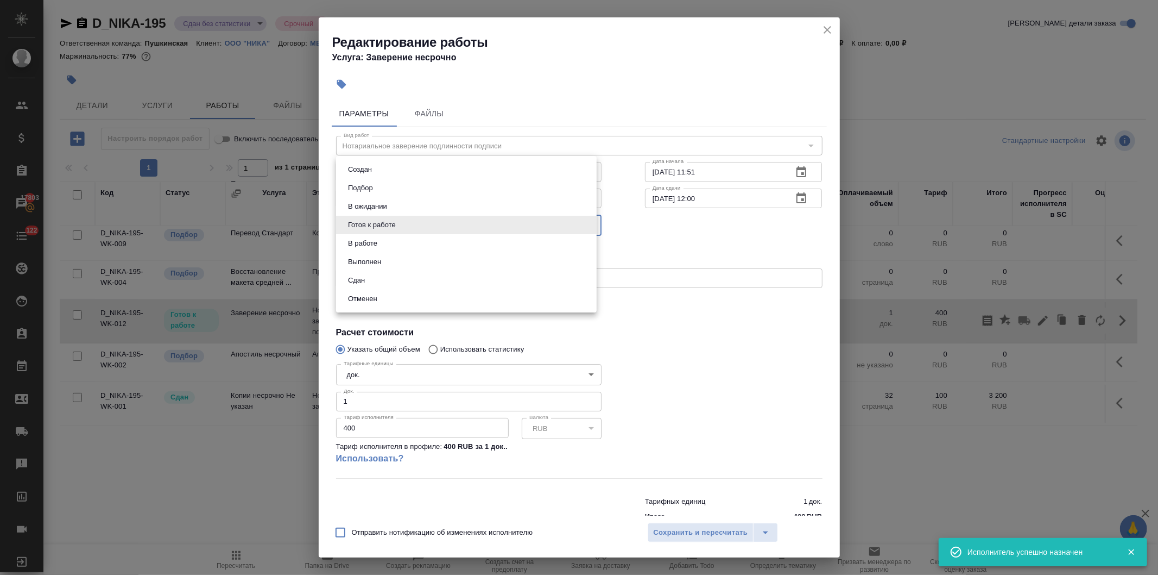
click at [395, 224] on body "🙏 .cls-1 fill:#fff; AWATERA Давыдова Елена Клиенты Спецификации Заказы 17803 Ча…" at bounding box center [579, 287] width 1158 height 575
click at [361, 279] on button "Сдан" at bounding box center [356, 280] width 23 height 12
type input "closed"
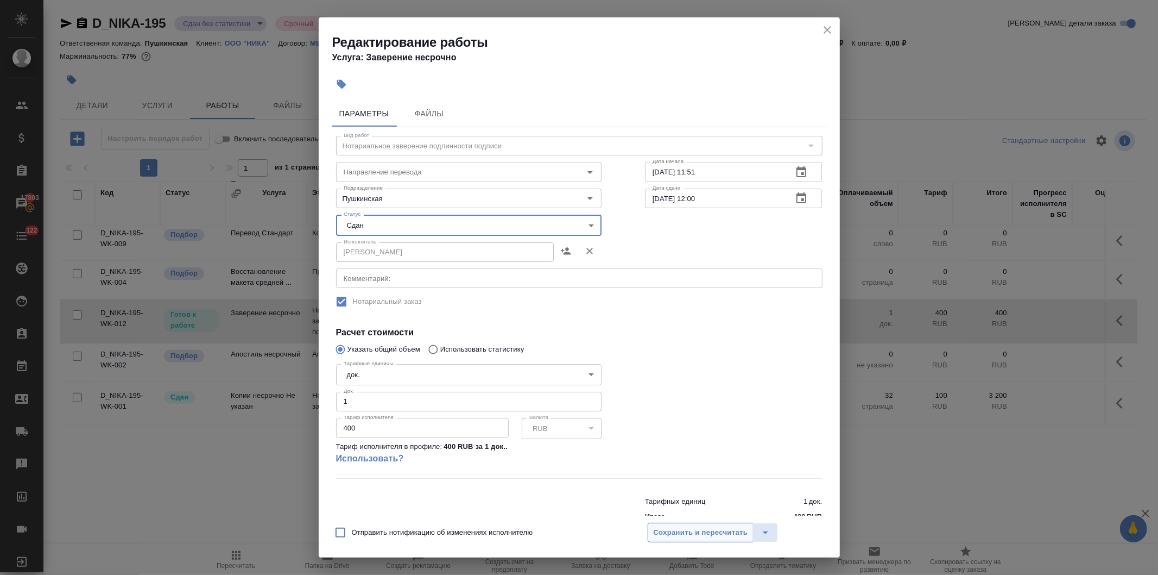
click at [684, 531] on span "Сохранить и пересчитать" at bounding box center [701, 532] width 94 height 12
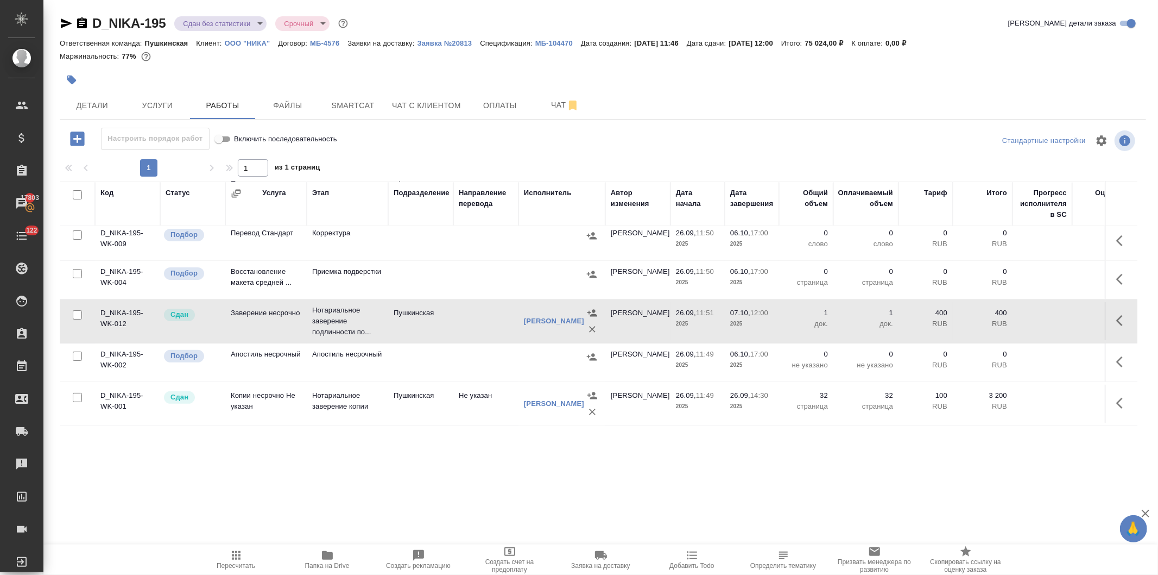
scroll to position [305, 0]
click at [1110, 349] on button "button" at bounding box center [1123, 362] width 26 height 26
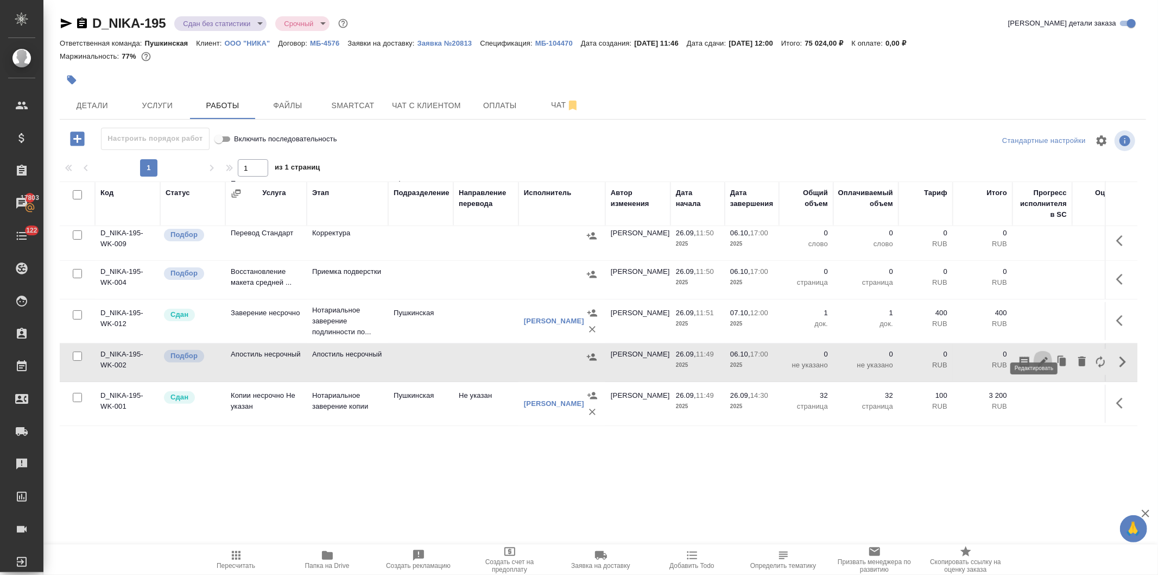
click at [1037, 355] on icon "button" at bounding box center [1043, 361] width 13 height 13
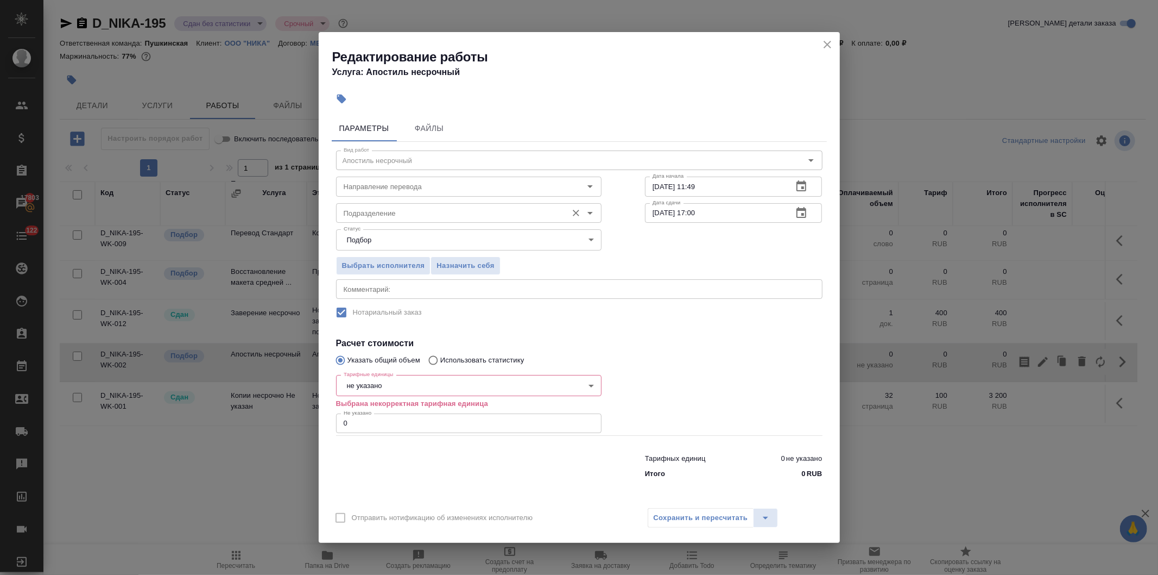
click at [417, 216] on input "Подразделение" at bounding box center [450, 212] width 223 height 13
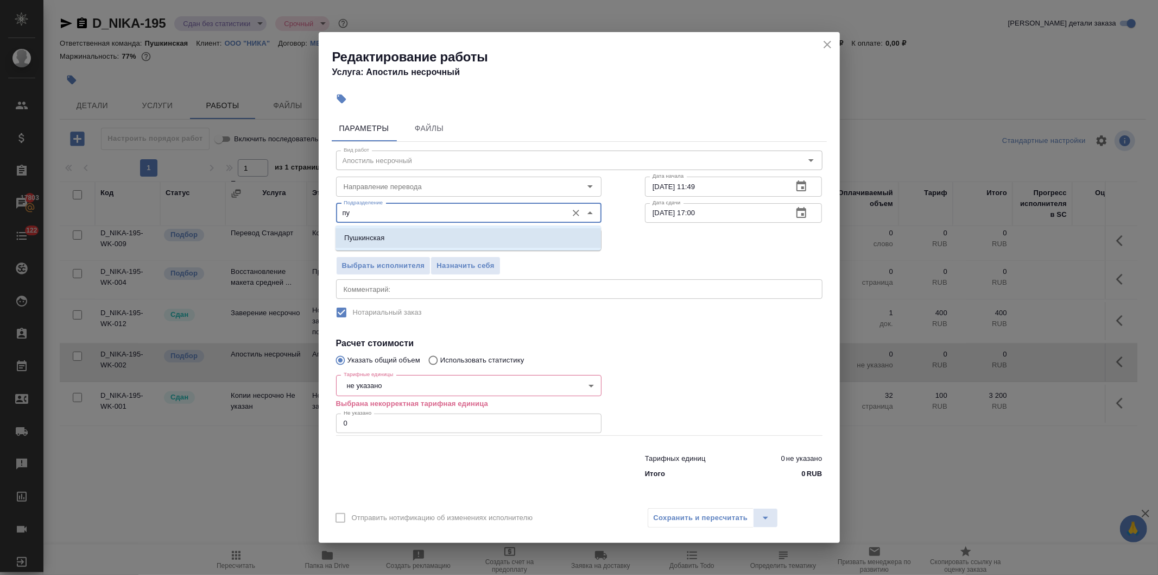
click at [381, 235] on p "Пушкинская" at bounding box center [364, 237] width 40 height 11
type input "Пушкинская"
click at [367, 377] on body "🙏 .cls-1 fill:#fff; AWATERA Давыдова Елена Клиенты Спецификации Заказы 17803 Ча…" at bounding box center [579, 287] width 1158 height 575
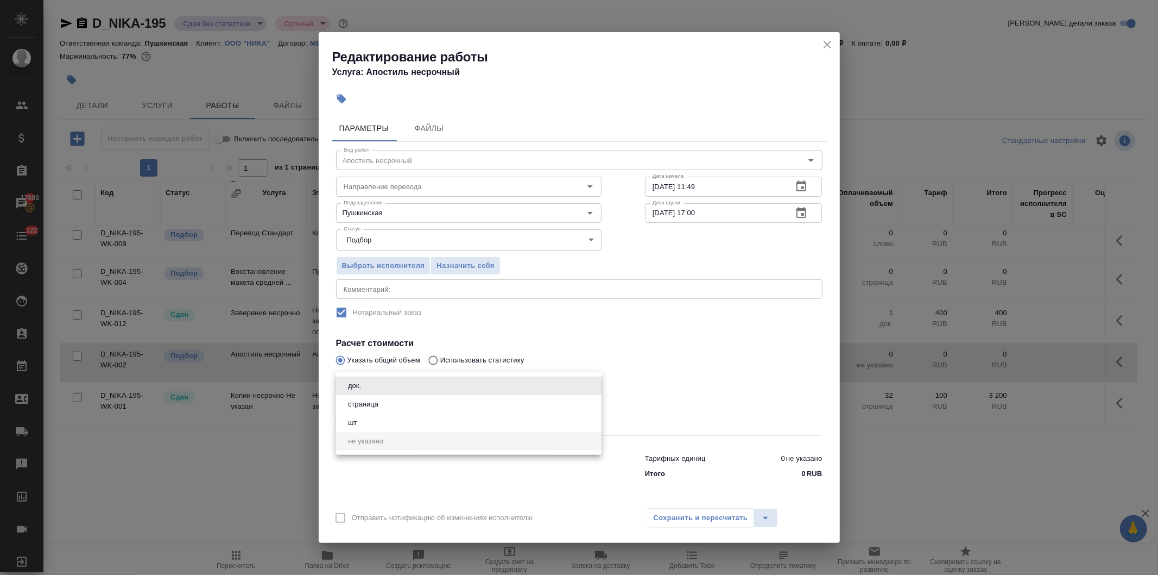
click at [352, 384] on button "док." at bounding box center [355, 386] width 20 height 12
type input "5a8b1489cc6b4906c91bfd8b"
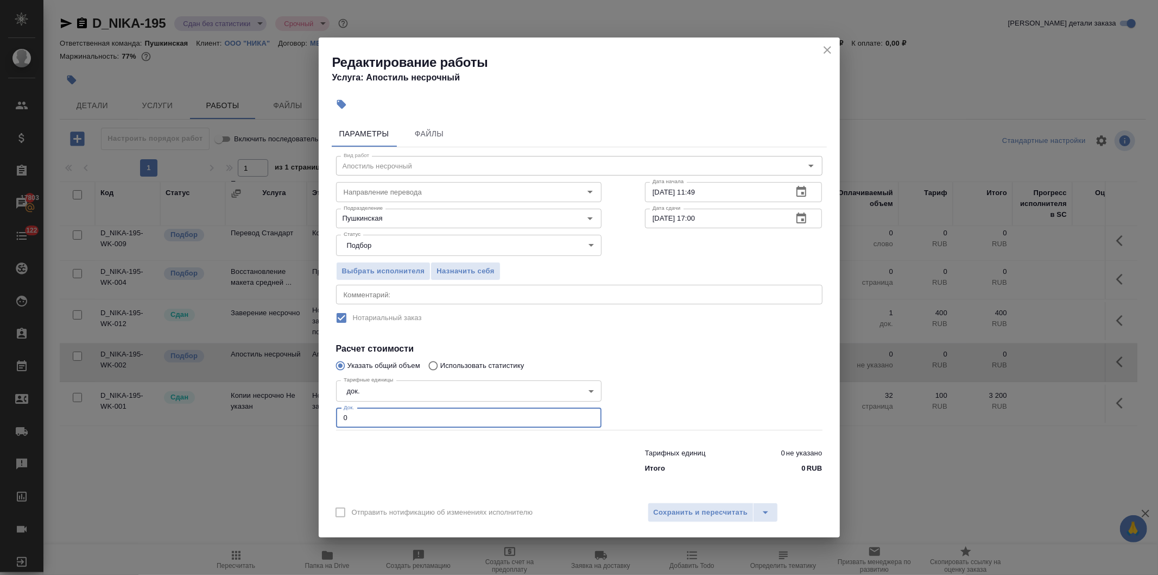
drag, startPoint x: 343, startPoint y: 417, endPoint x: 308, endPoint y: 421, distance: 34.4
click at [308, 421] on div "Редактирование работы Услуга: Апостиль несрочный Параметры Файлы Вид работ Апос…" at bounding box center [579, 287] width 1158 height 575
type input "1"
click at [665, 508] on span "Сохранить и пересчитать" at bounding box center [701, 512] width 94 height 12
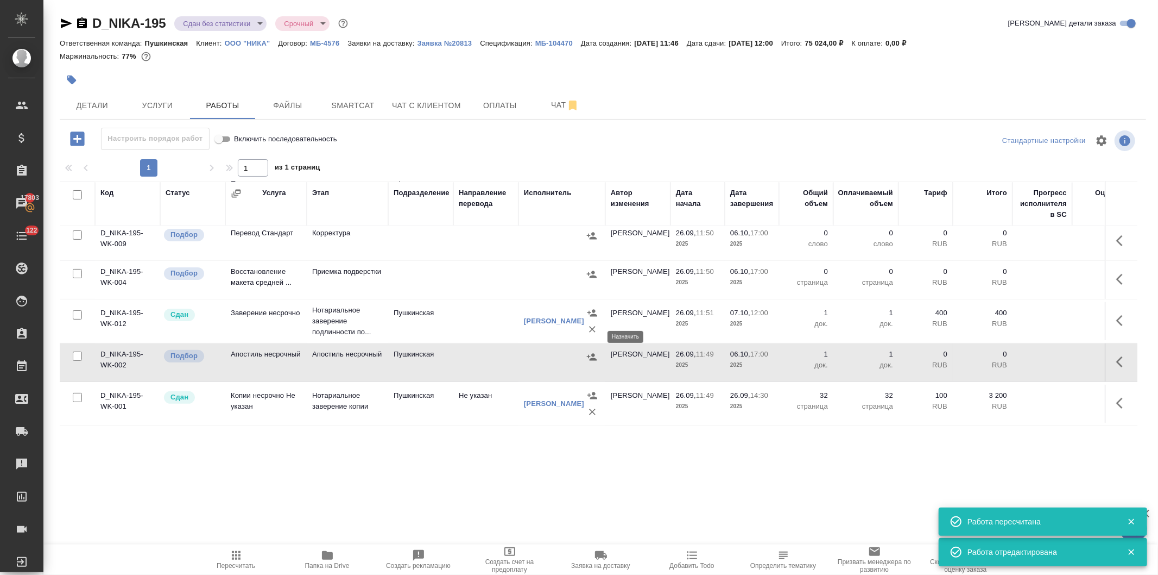
click at [588, 353] on icon "button" at bounding box center [592, 356] width 10 height 7
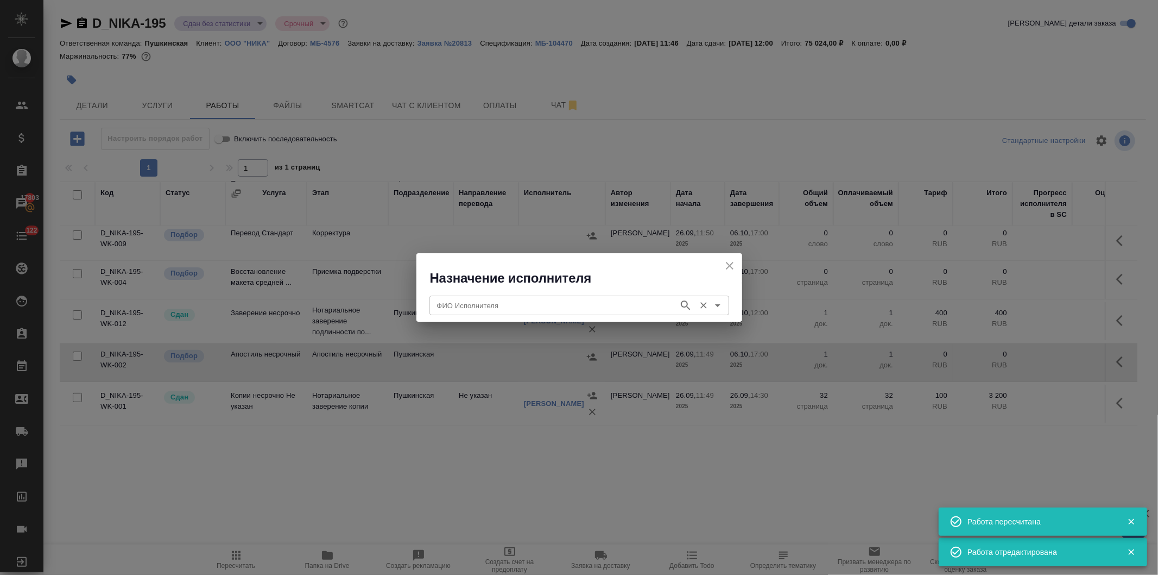
click at [479, 306] on input "ФИО Исполнителя" at bounding box center [553, 305] width 241 height 13
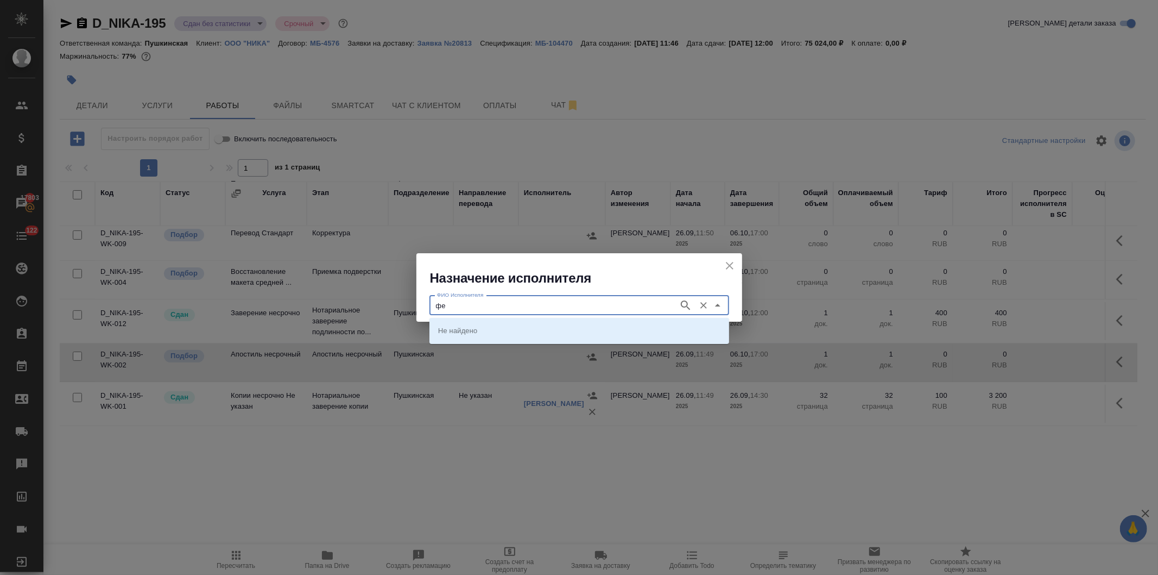
type input "ф"
type input "министерство"
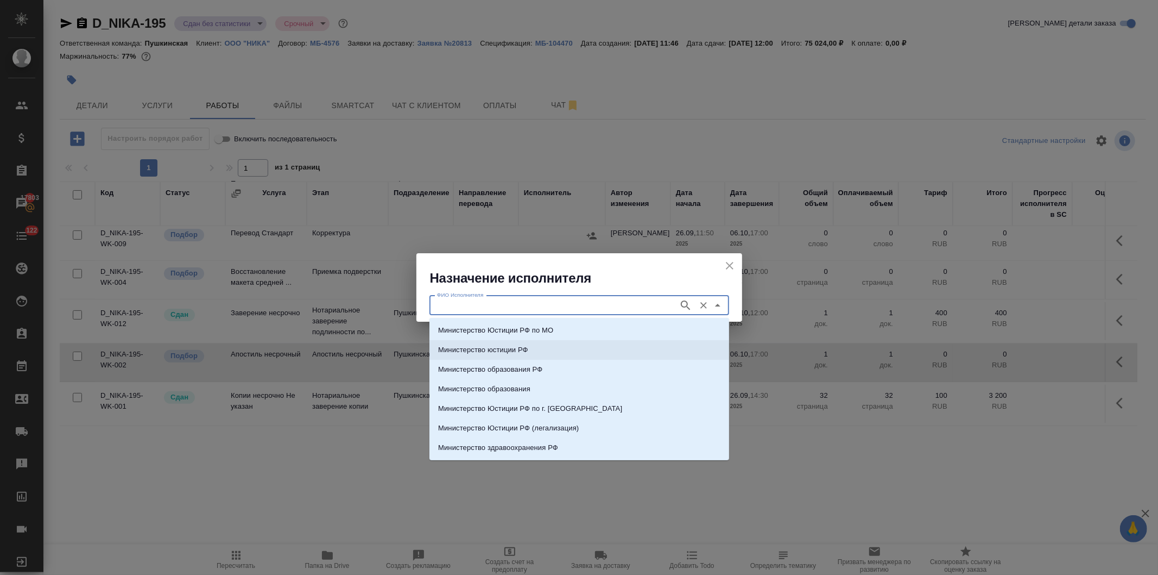
click at [498, 351] on p "Министерство юстиции РФ" at bounding box center [483, 349] width 90 height 11
type input "Министерство юстиции РФ"
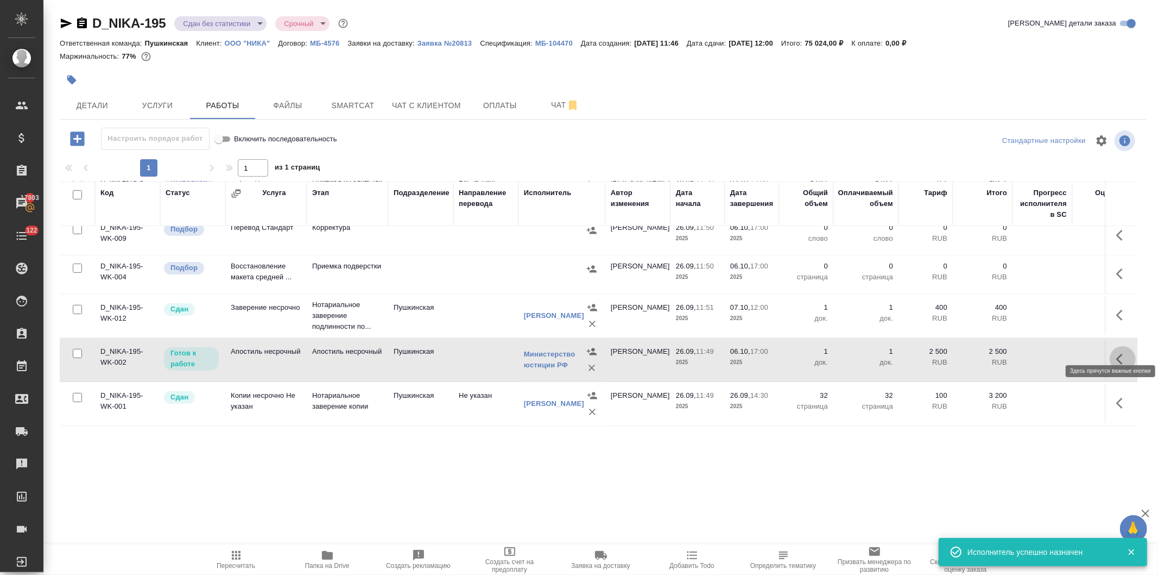
click at [1110, 346] on button "button" at bounding box center [1123, 359] width 26 height 26
click at [1037, 352] on icon "button" at bounding box center [1043, 358] width 13 height 13
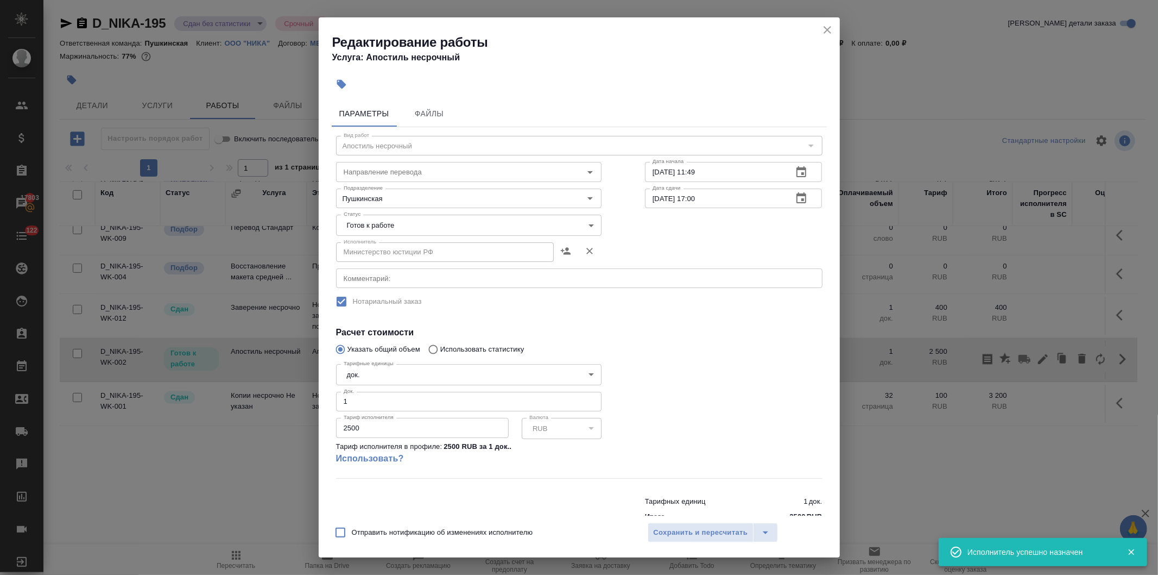
click at [389, 224] on body "🙏 .cls-1 fill:#fff; AWATERA Давыдова Елена Клиенты Спецификации Заказы 17803 Ча…" at bounding box center [579, 287] width 1158 height 575
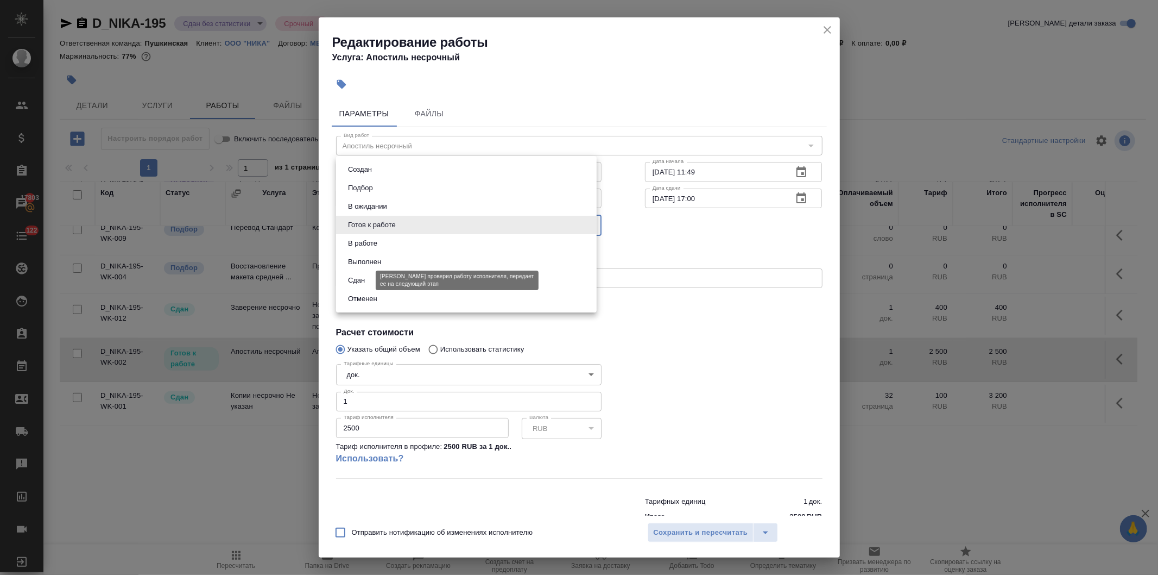
click at [356, 281] on button "Сдан" at bounding box center [356, 280] width 23 height 12
type input "closed"
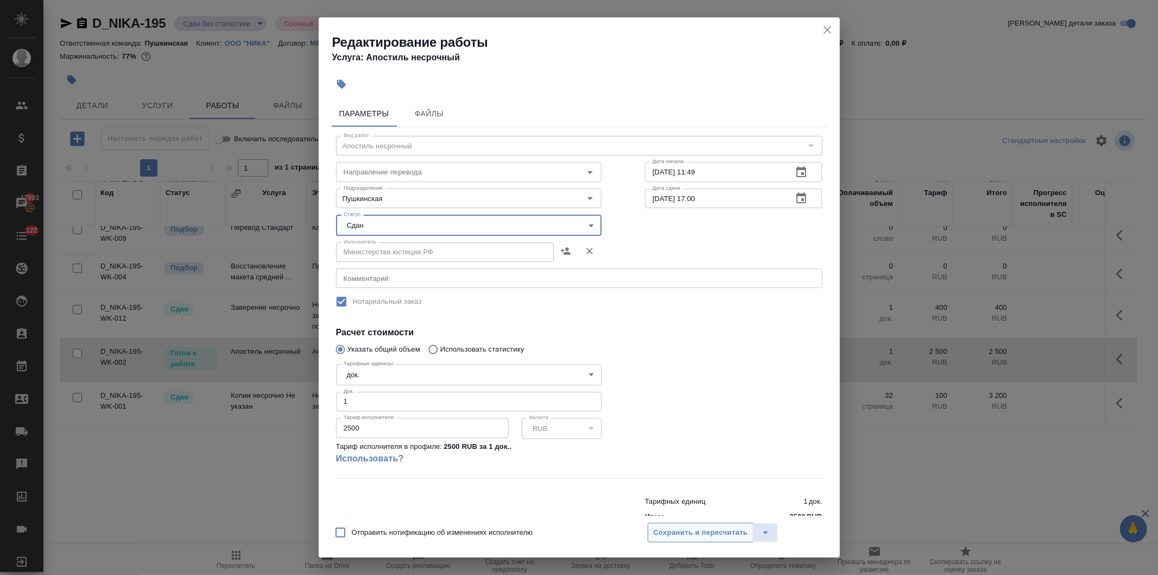
click at [680, 529] on span "Сохранить и пересчитать" at bounding box center [701, 532] width 94 height 12
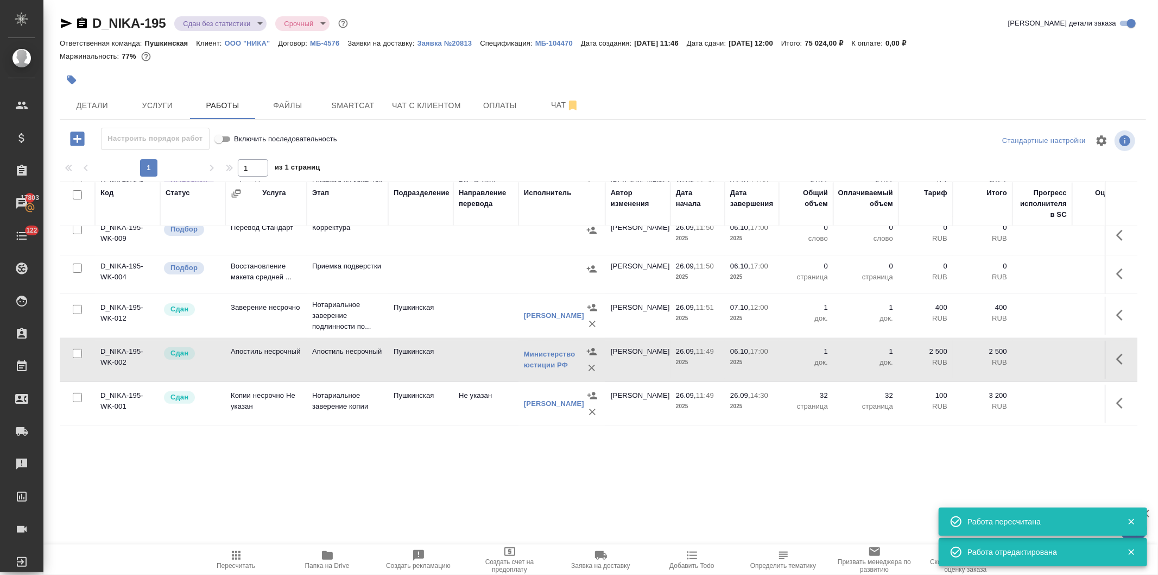
click at [236, 559] on icon "button" at bounding box center [236, 555] width 9 height 9
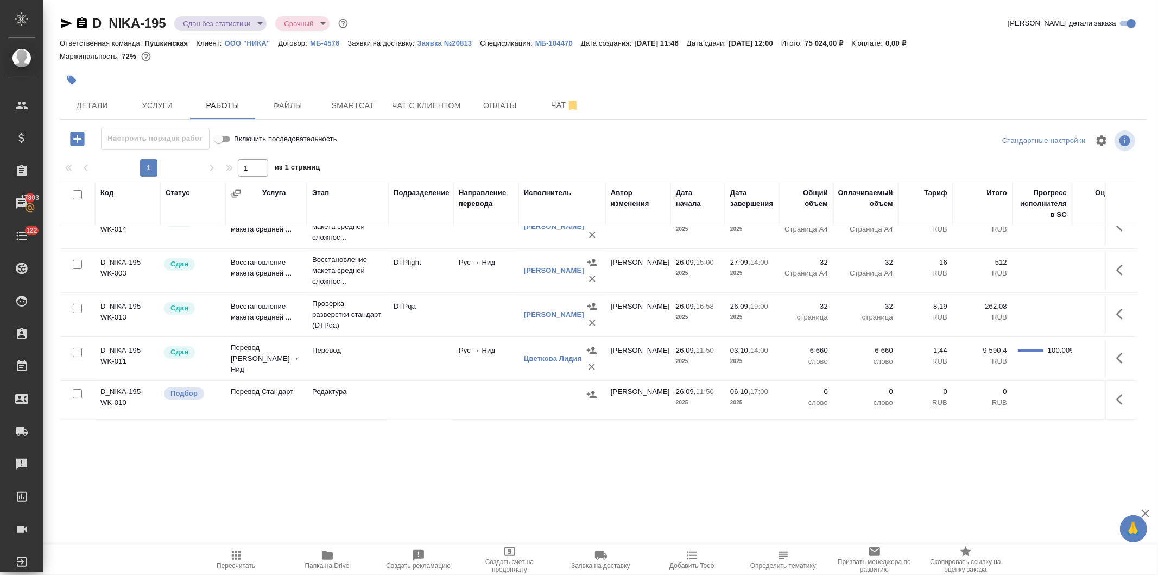
scroll to position [0, 0]
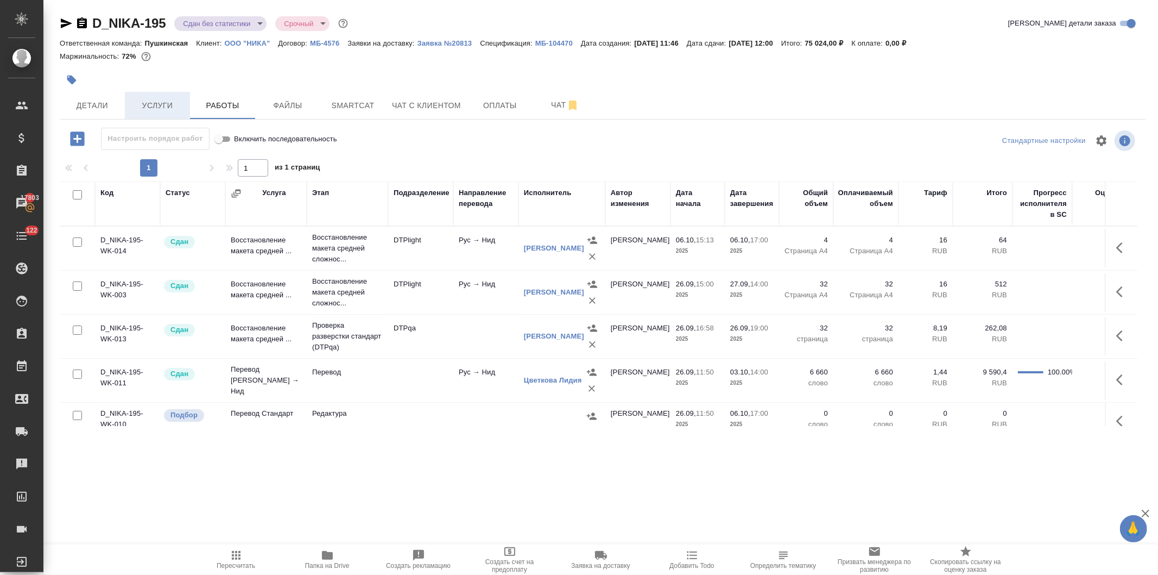
click at [147, 97] on button "Услуги" at bounding box center [157, 105] width 65 height 27
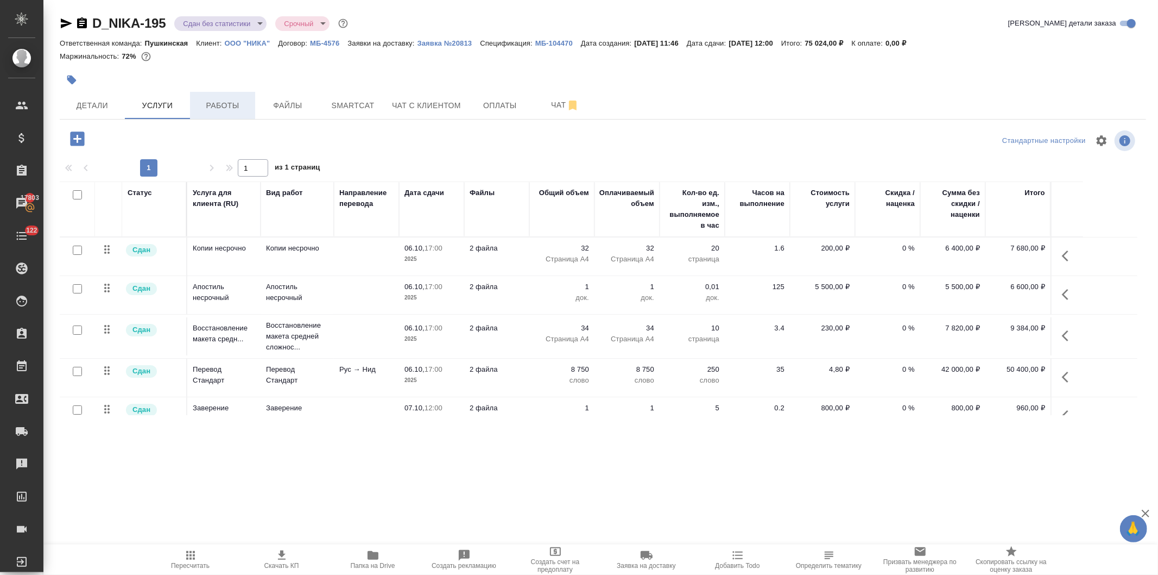
click at [210, 103] on span "Работы" at bounding box center [223, 106] width 52 height 14
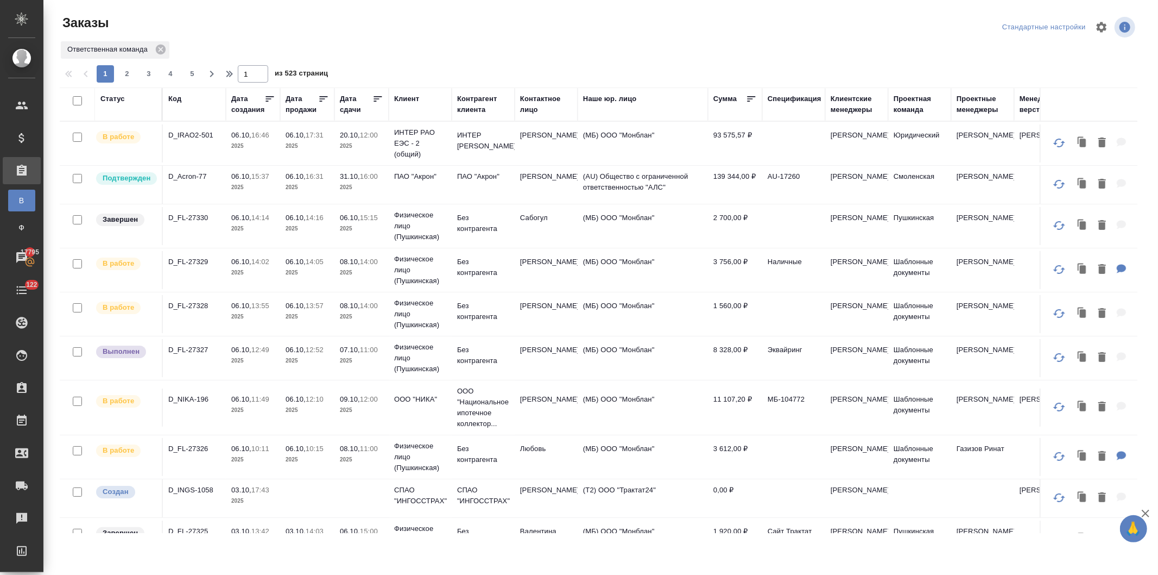
click at [356, 351] on p "07.10," at bounding box center [350, 349] width 20 height 8
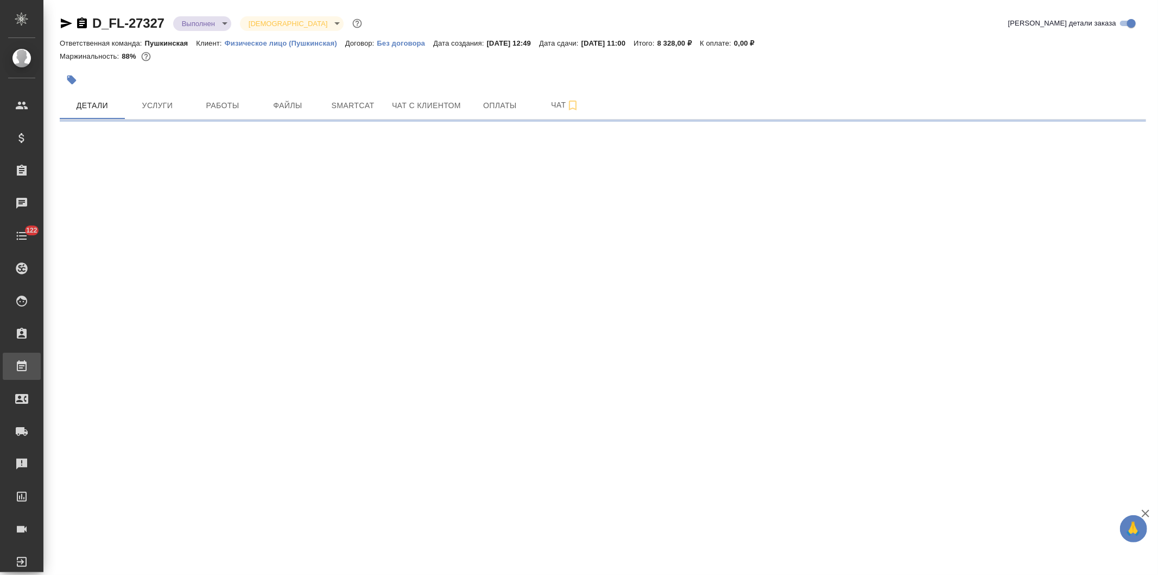
select select "RU"
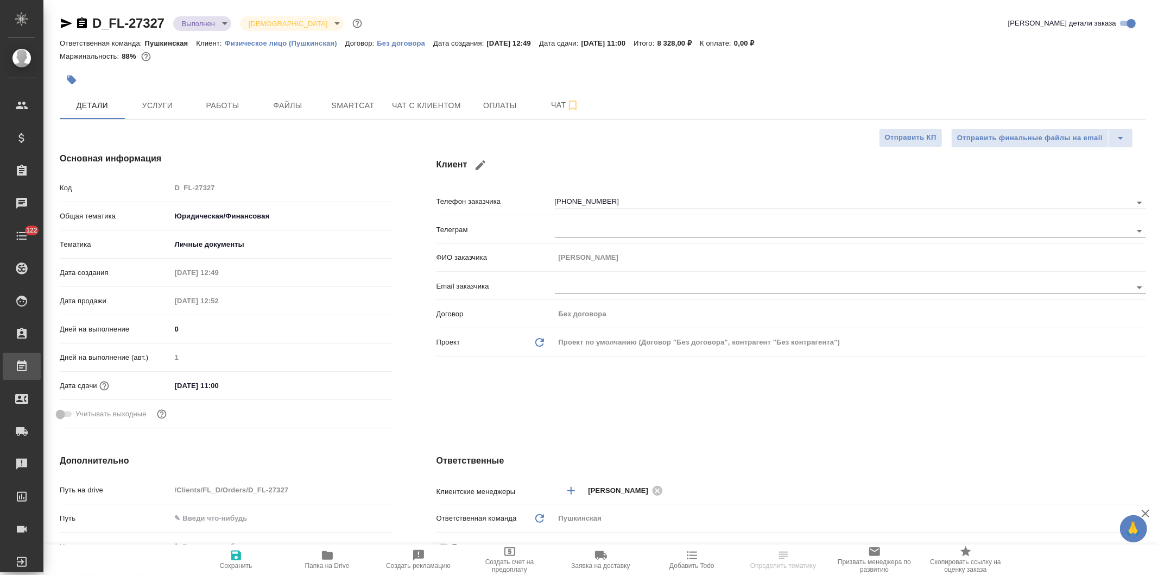
type textarea "x"
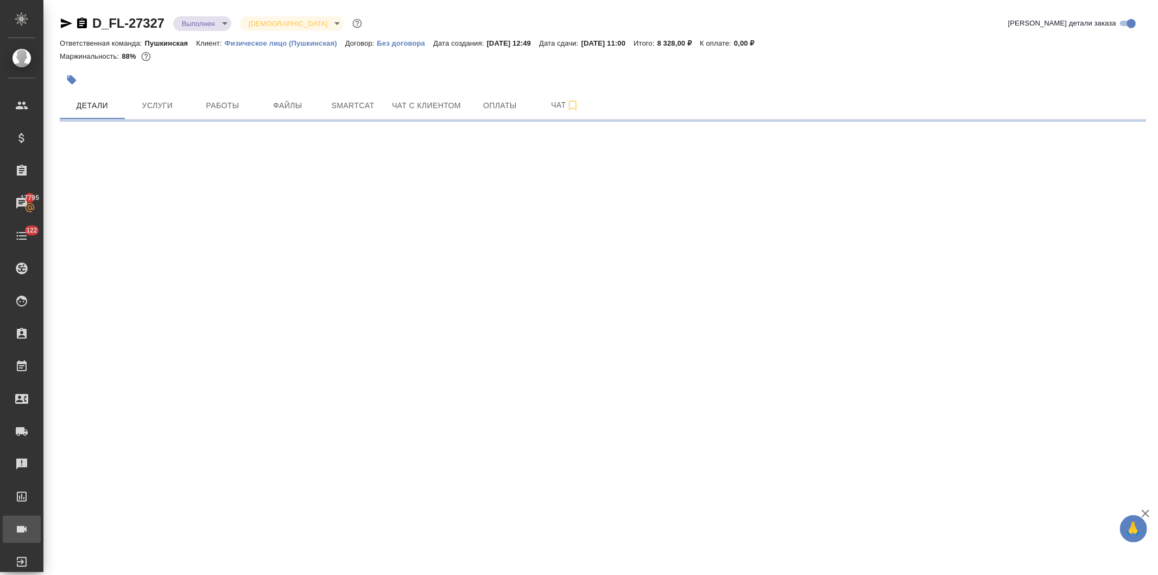
select select "RU"
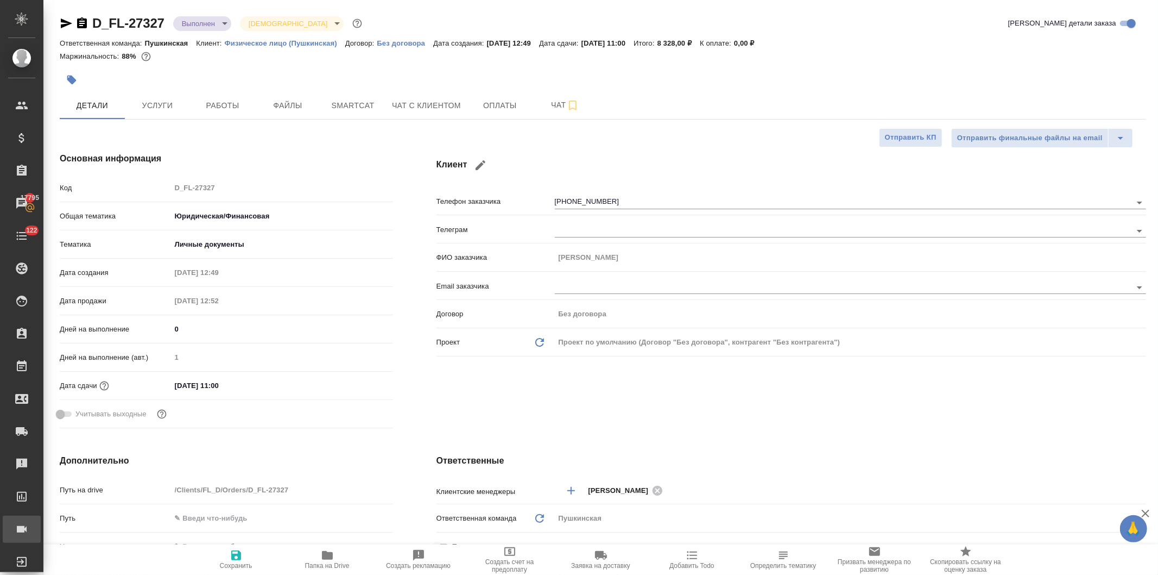
type textarea "x"
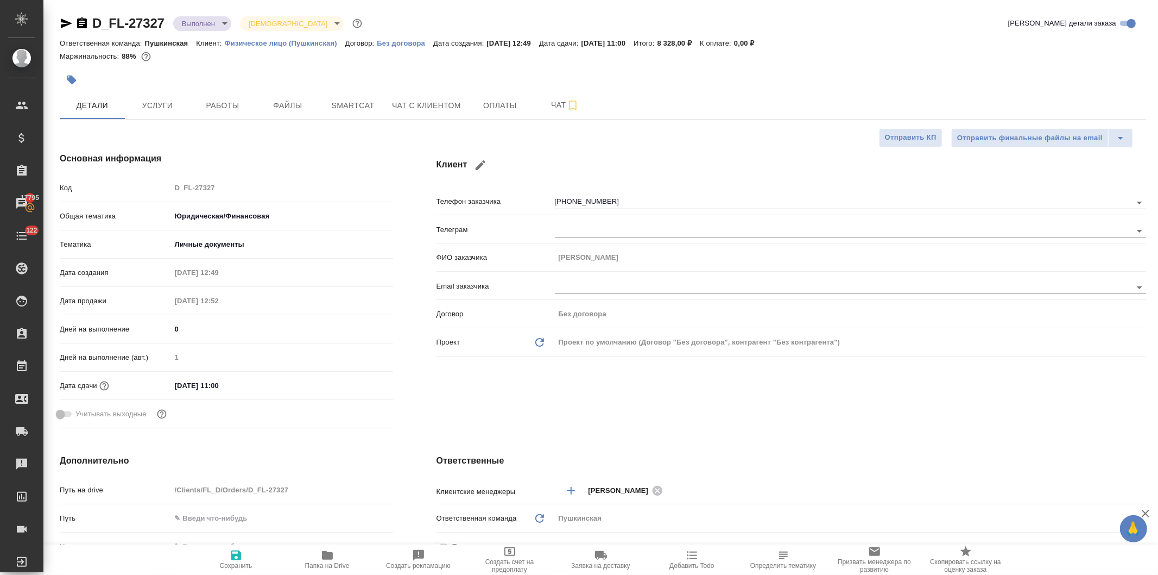
type textarea "x"
click at [139, 187] on div "Код D_FL-27327" at bounding box center [226, 187] width 333 height 19
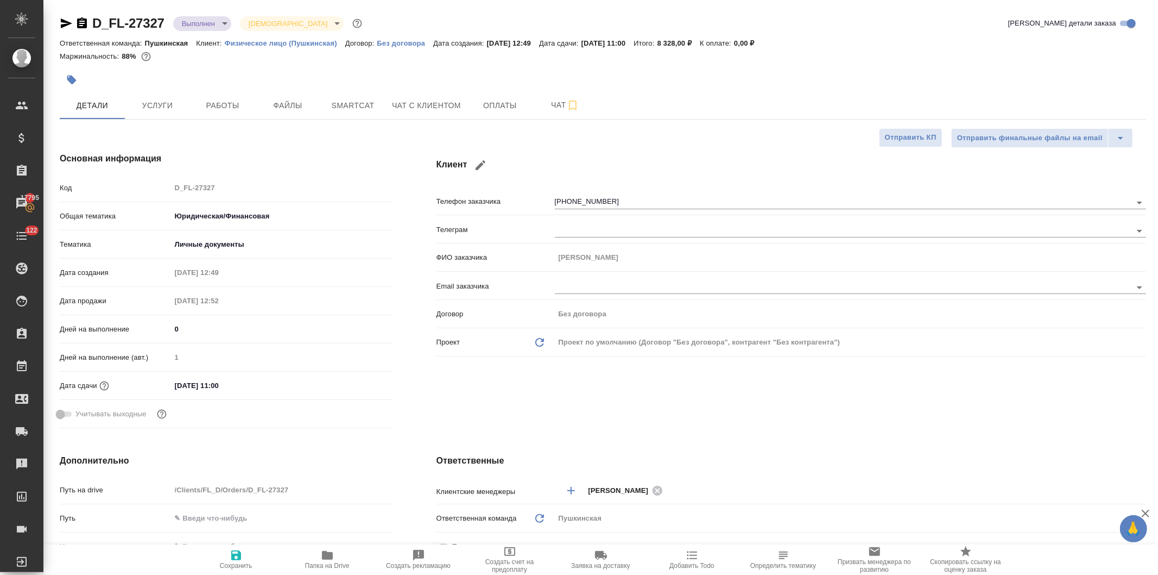
click at [148, 187] on div "Код D_FL-27327" at bounding box center [226, 187] width 333 height 19
type textarea "x"
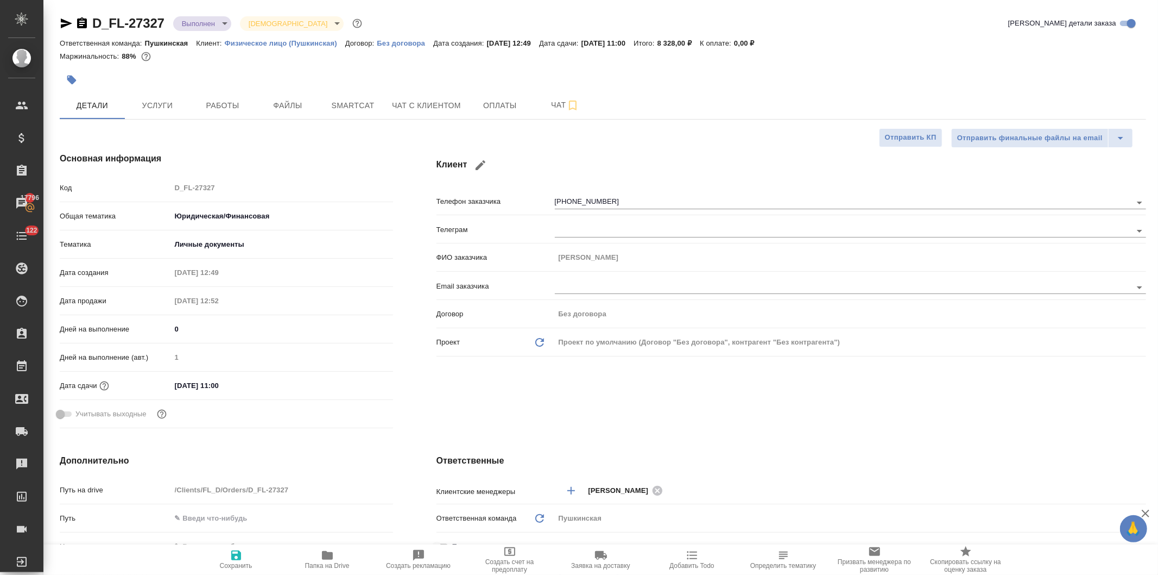
type textarea "x"
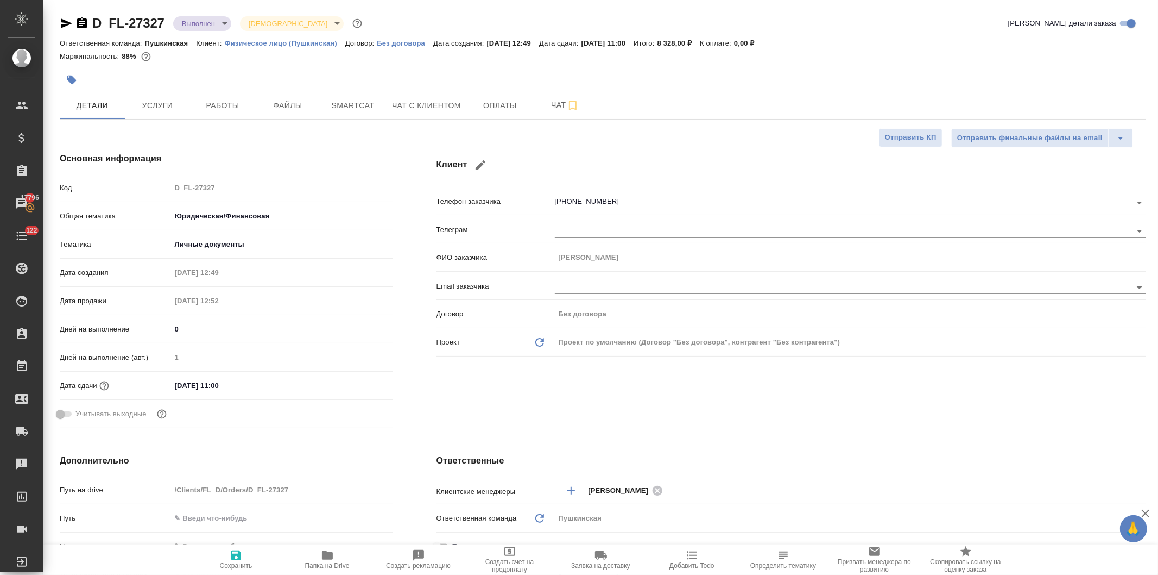
type textarea "x"
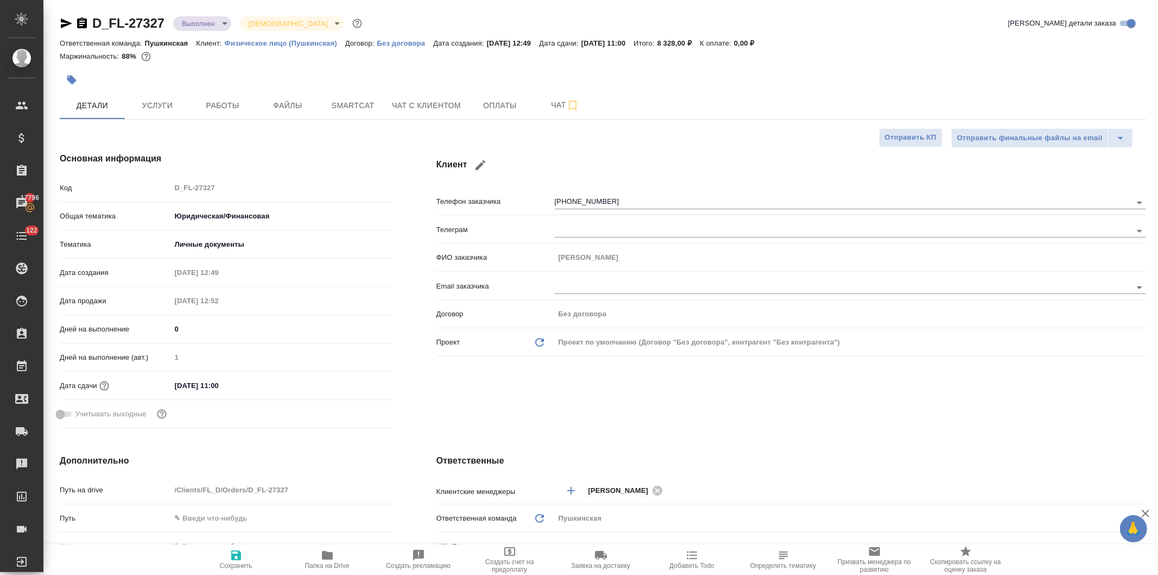
type textarea "x"
click at [221, 104] on span "Работы" at bounding box center [223, 106] width 52 height 14
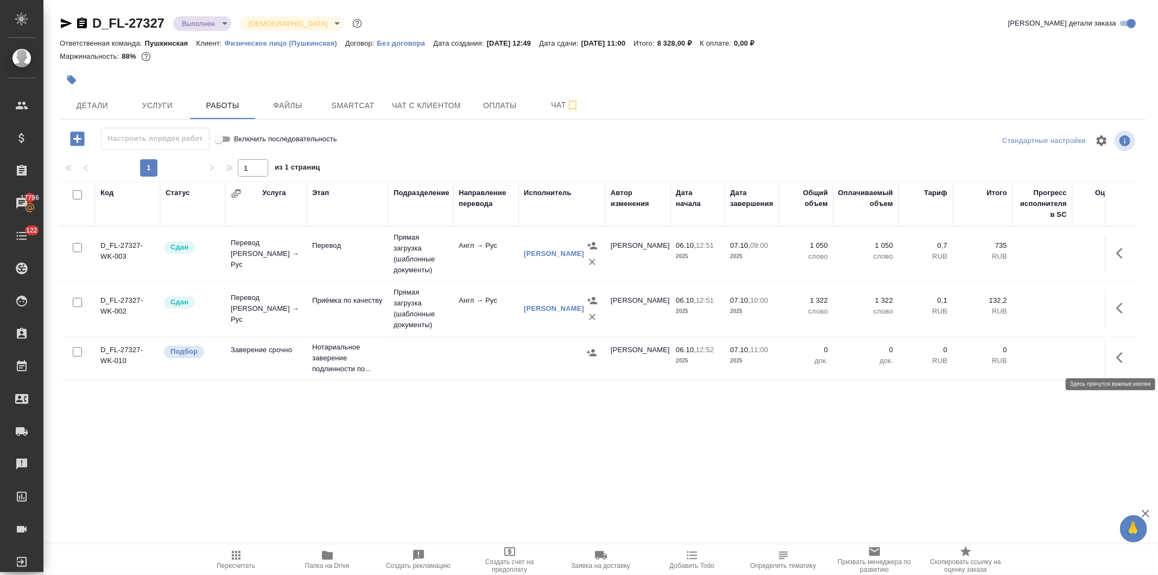
click at [1110, 353] on button "button" at bounding box center [1123, 357] width 26 height 26
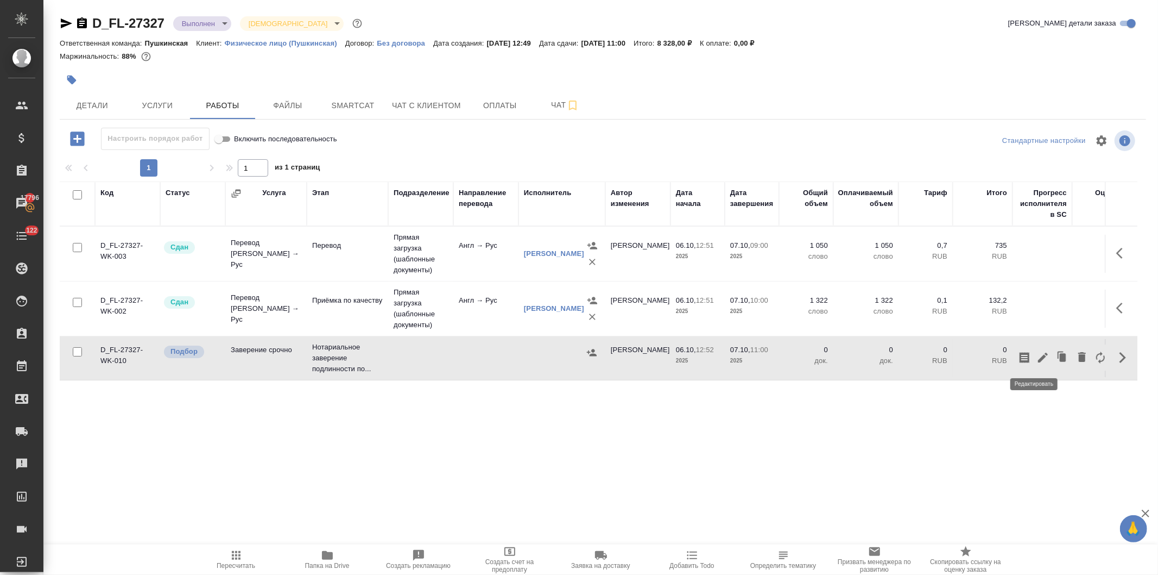
click at [1037, 354] on icon "button" at bounding box center [1043, 357] width 13 height 13
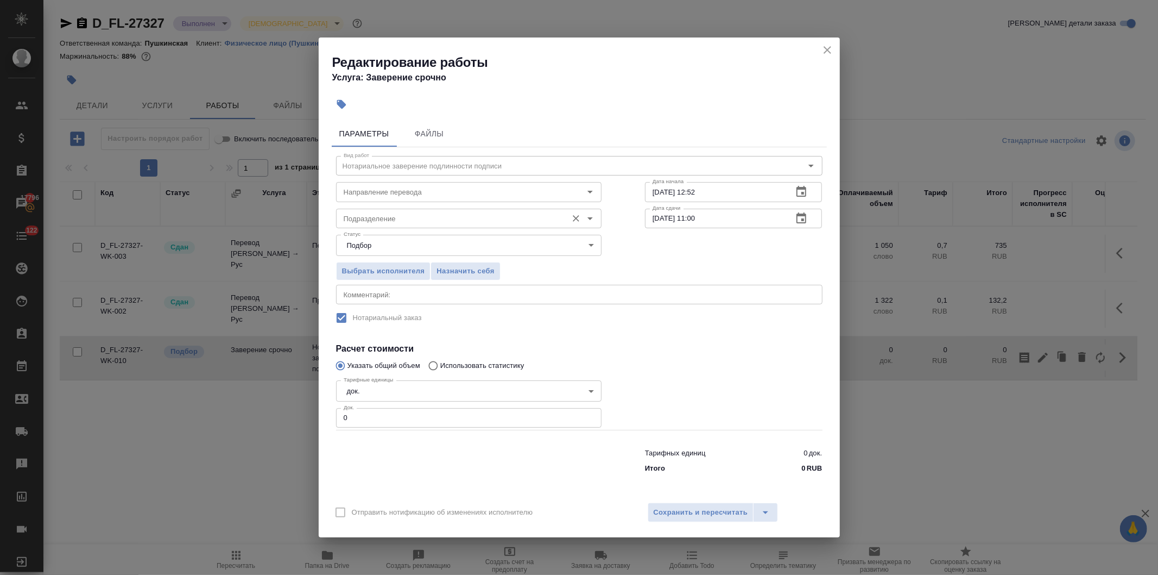
click at [393, 219] on input "Подразделение" at bounding box center [450, 218] width 223 height 13
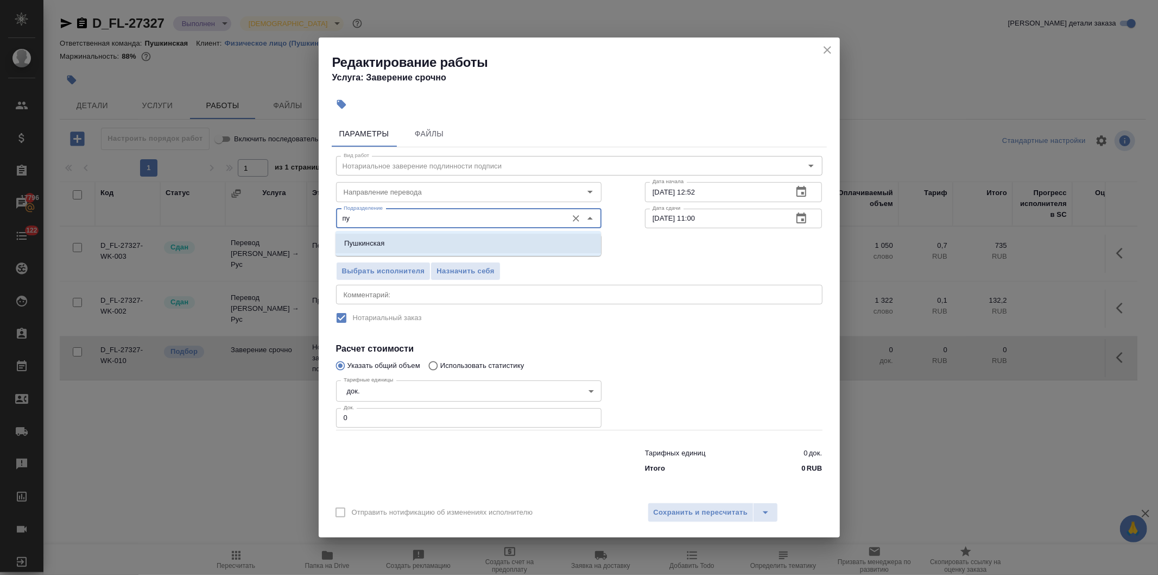
click at [354, 239] on p "Пушкинская" at bounding box center [364, 243] width 40 height 11
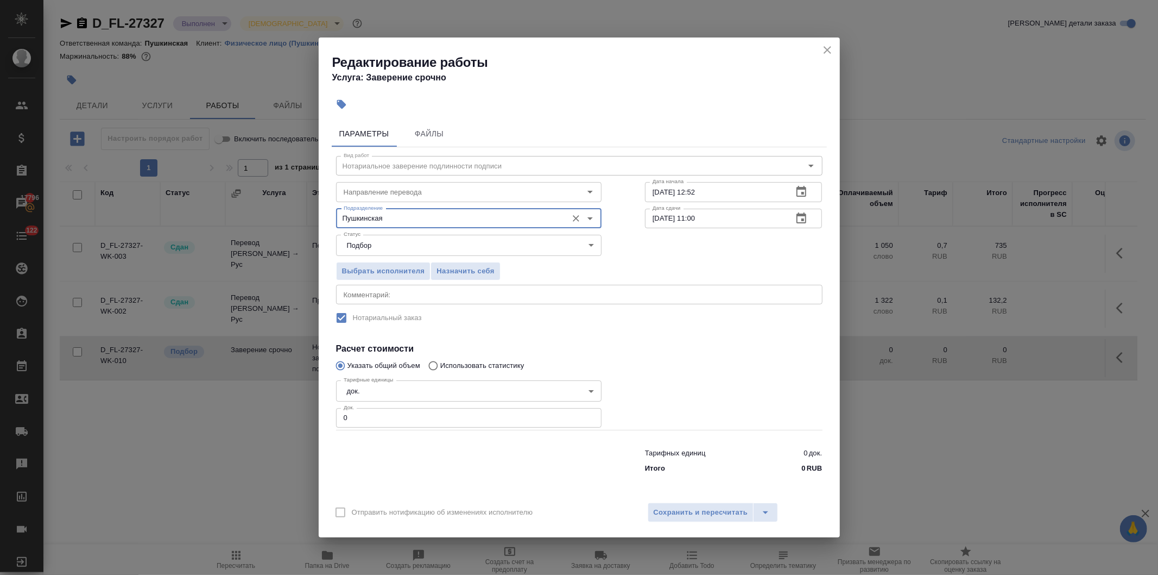
type input "Пушкинская"
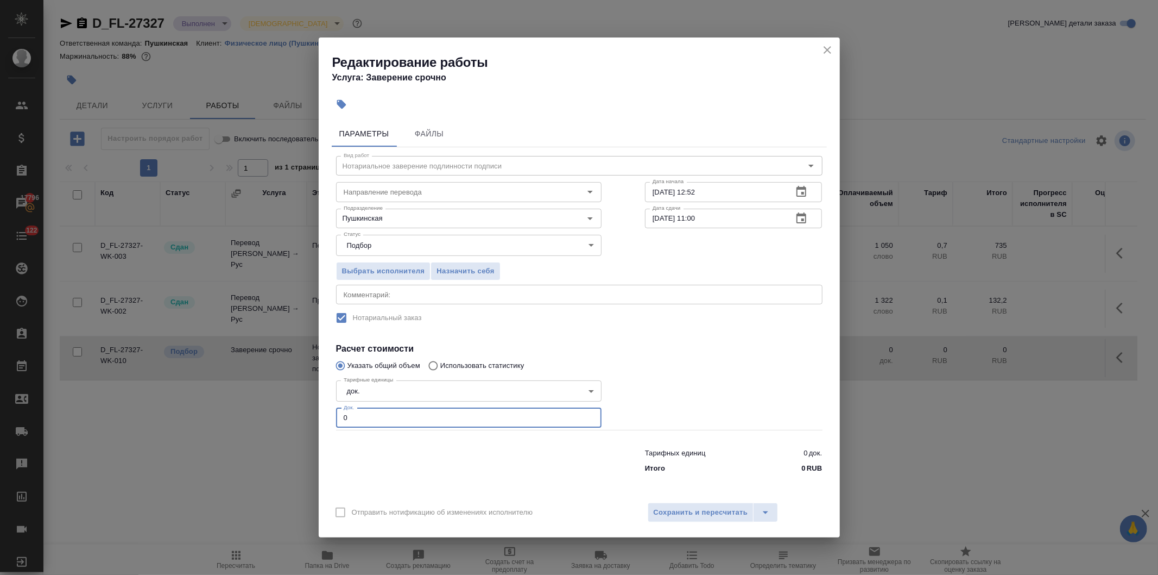
drag, startPoint x: 359, startPoint y: 421, endPoint x: 274, endPoint y: 421, distance: 85.3
click at [274, 421] on div "Редактирование работы Услуга: Заверение срочно Параметры Файлы Вид работ Нотари…" at bounding box center [579, 287] width 1158 height 575
type input "1"
click at [677, 513] on span "Сохранить и пересчитать" at bounding box center [701, 512] width 94 height 12
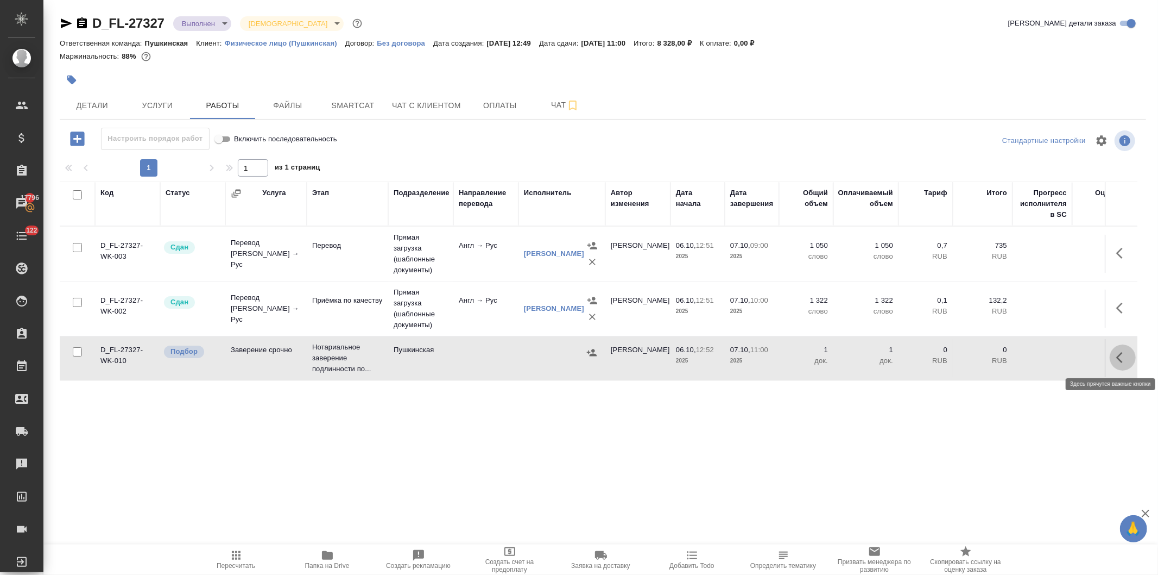
click at [1110, 354] on button "button" at bounding box center [1123, 357] width 26 height 26
click at [1037, 354] on icon "button" at bounding box center [1043, 357] width 13 height 13
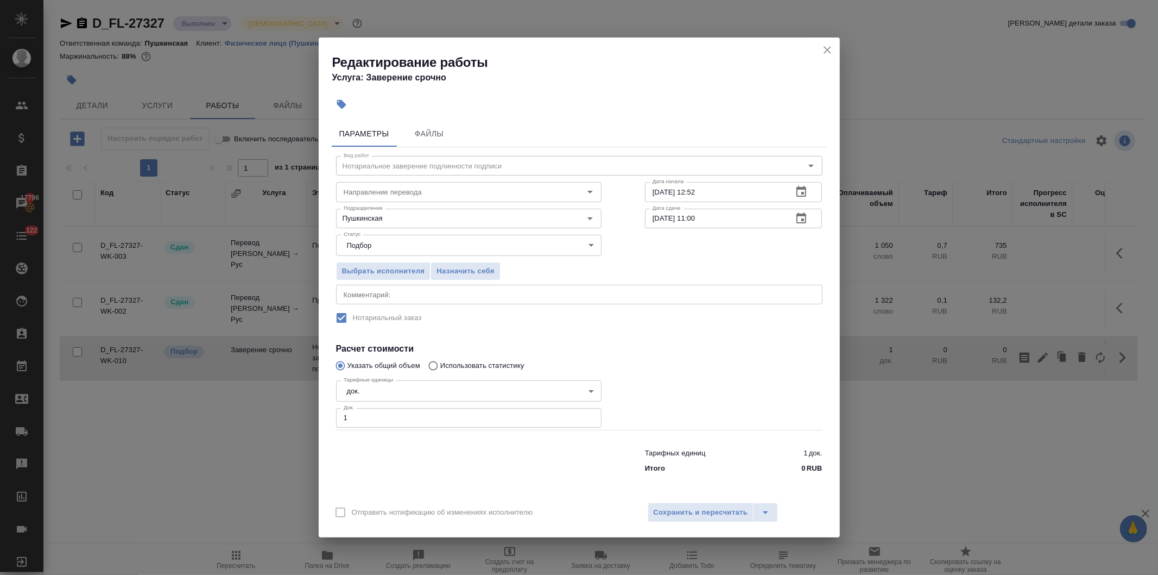
click at [823, 42] on button "close" at bounding box center [827, 50] width 16 height 16
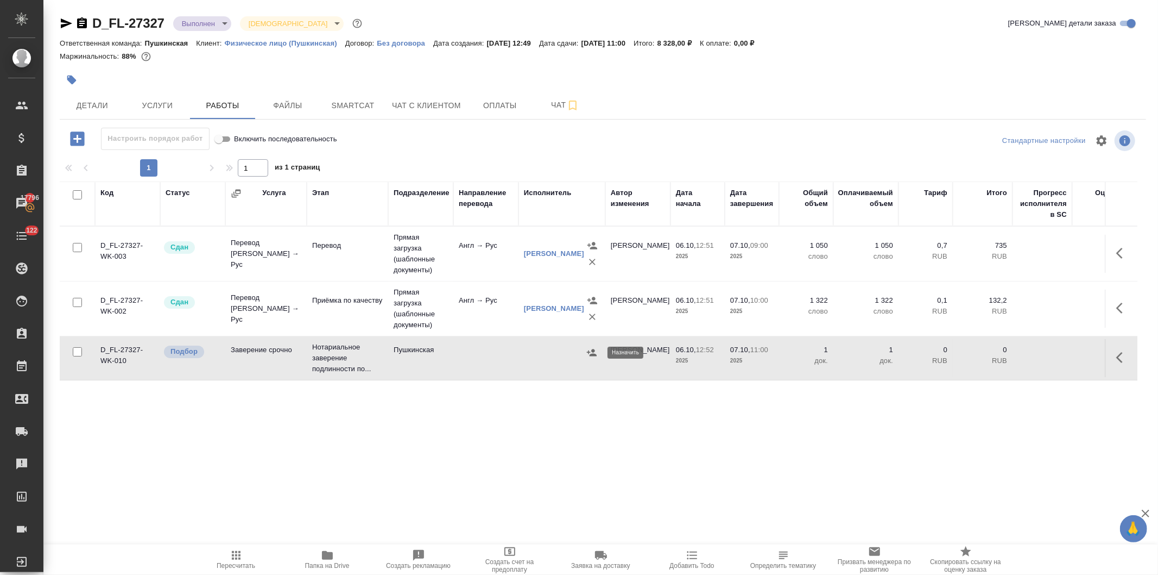
click at [589, 355] on icon "button" at bounding box center [591, 352] width 11 height 11
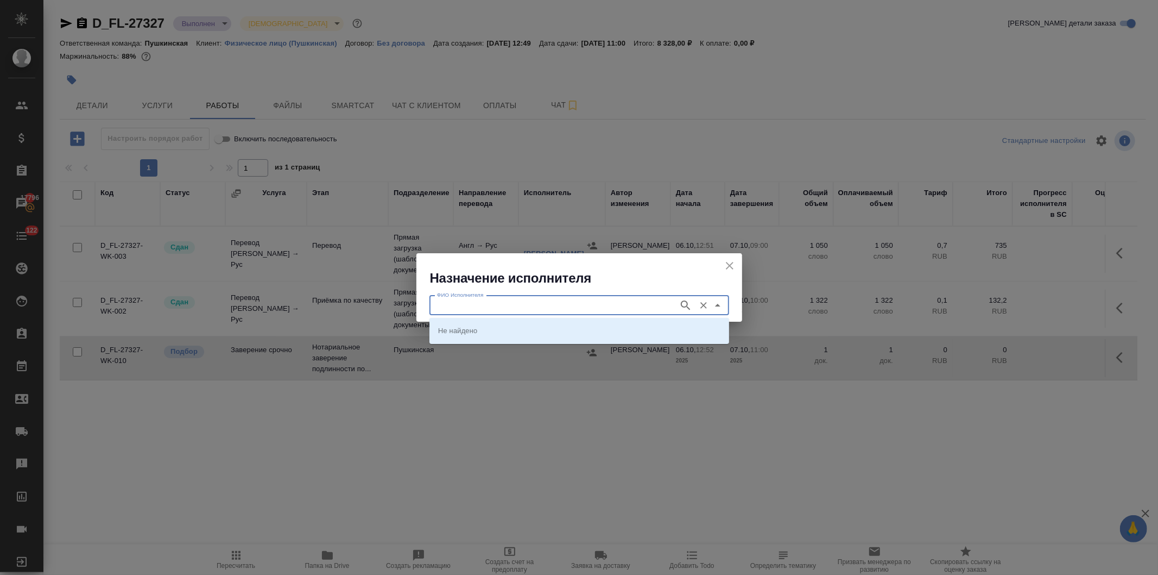
click at [553, 303] on input "ФИО Исполнителя" at bounding box center [553, 305] width 241 height 13
type input "[PERSON_NAME]"
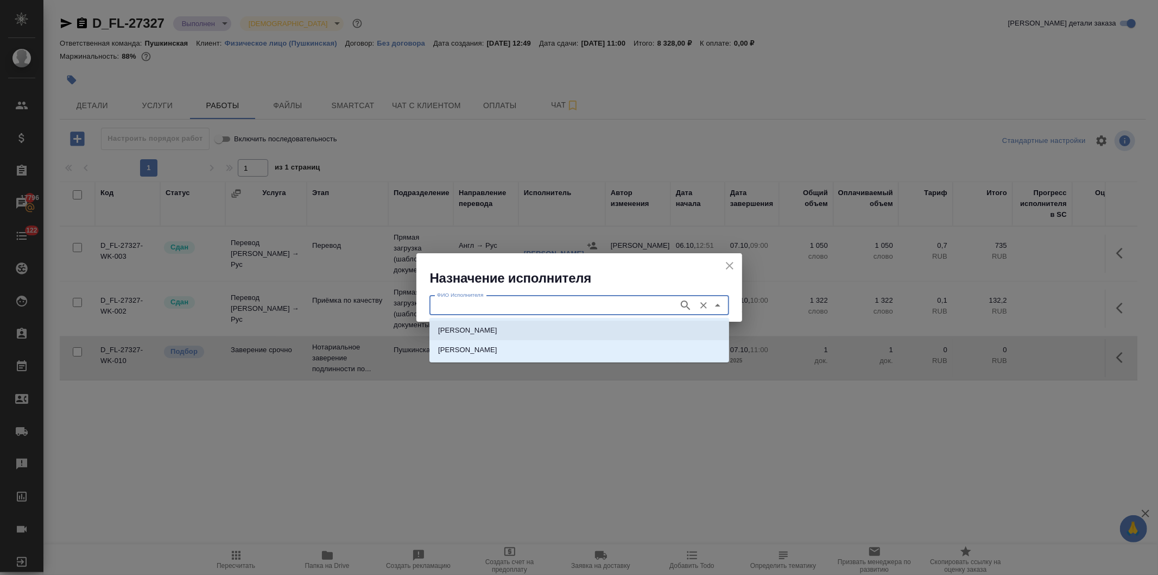
click at [551, 323] on li "[PERSON_NAME]" at bounding box center [580, 330] width 300 height 20
type input "[PERSON_NAME]"
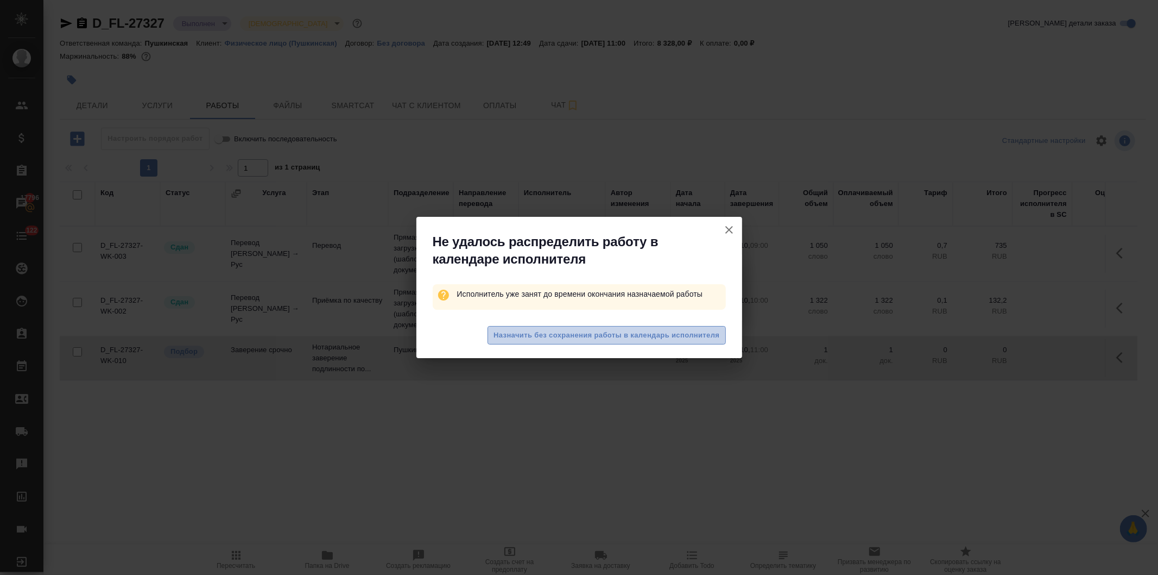
click at [550, 331] on span "Назначить без сохранения работы в календарь исполнителя" at bounding box center [607, 335] width 226 height 12
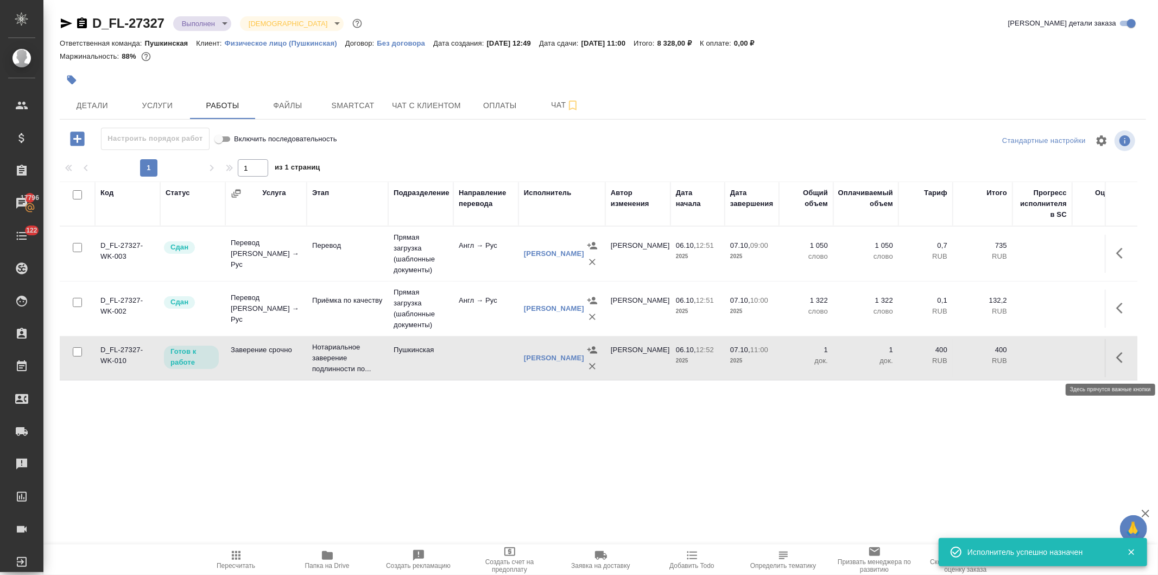
click at [1110, 362] on button "button" at bounding box center [1123, 357] width 26 height 26
click at [1037, 363] on icon "button" at bounding box center [1043, 357] width 13 height 13
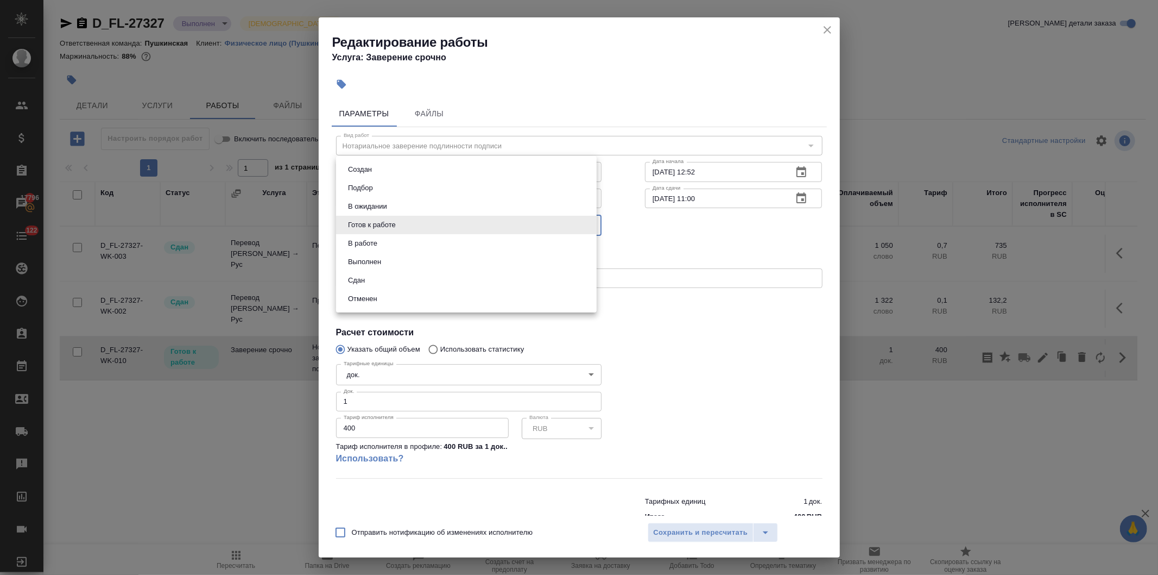
drag, startPoint x: 422, startPoint y: 218, endPoint x: 390, endPoint y: 242, distance: 39.6
click at [421, 218] on body "🙏 .cls-1 fill:#fff; AWATERA Давыдова Елена Клиенты Спецификации Заказы 17796 Ча…" at bounding box center [579, 287] width 1158 height 575
click at [361, 278] on button "Сдан" at bounding box center [356, 280] width 23 height 12
type input "closed"
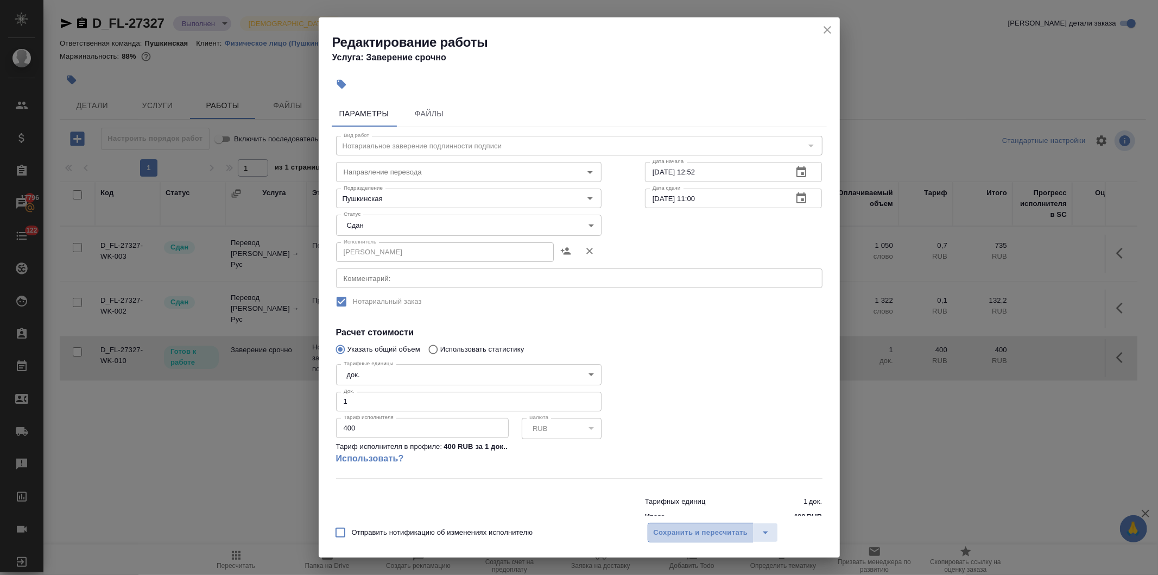
click at [705, 532] on span "Сохранить и пересчитать" at bounding box center [701, 532] width 94 height 12
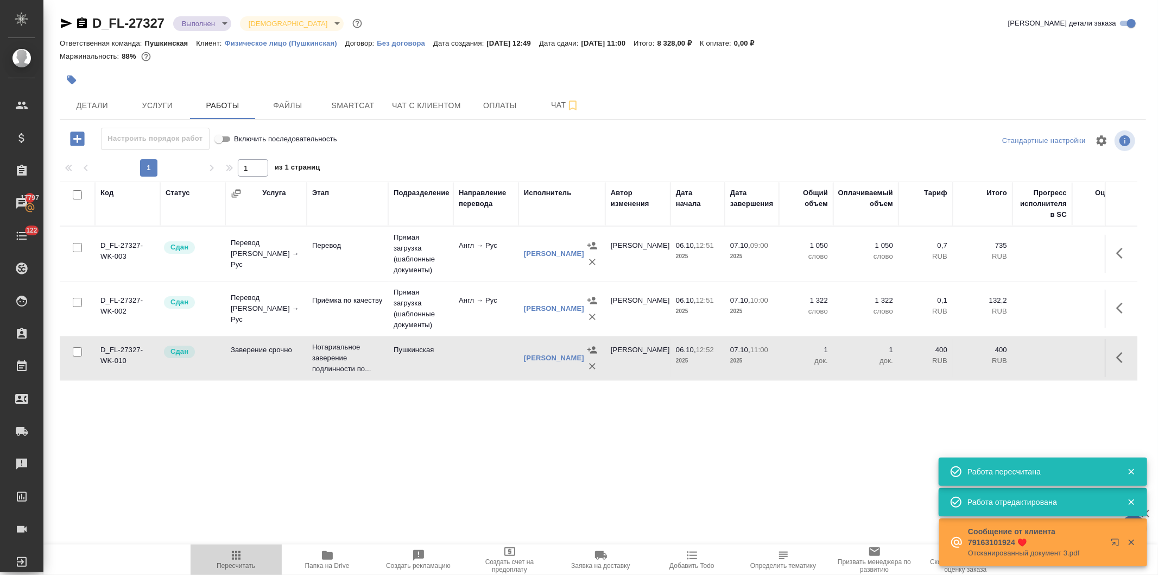
click at [236, 554] on icon "button" at bounding box center [236, 554] width 13 height 13
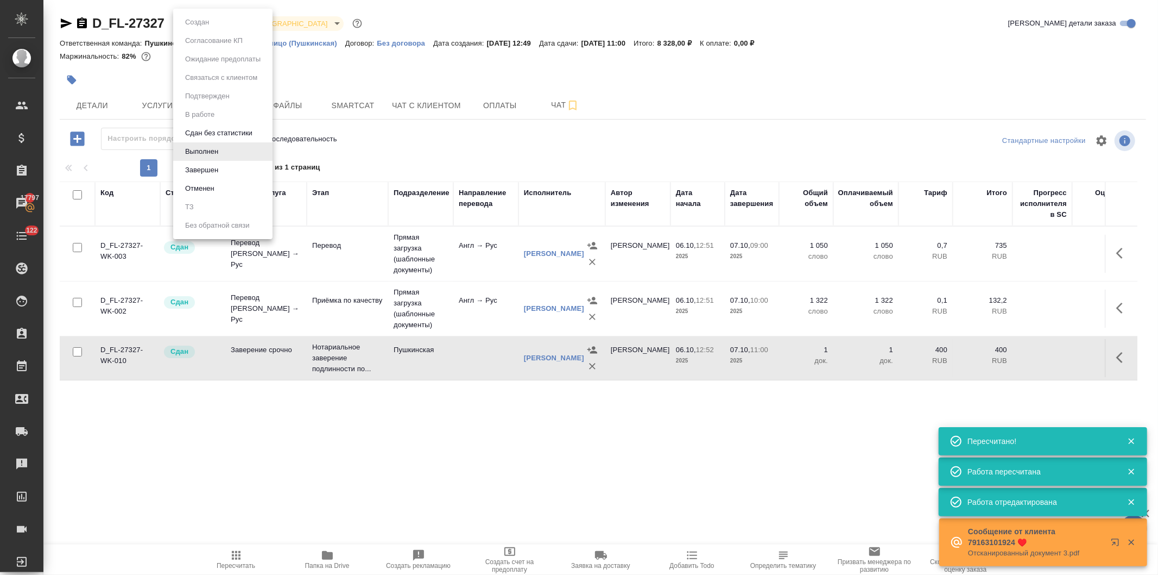
click at [198, 20] on body "🙏 .cls-1 fill:#fff; AWATERA Давыдова Елена Клиенты Спецификации Заказы 17797 Ча…" at bounding box center [579, 287] width 1158 height 575
click at [205, 169] on button "Завершен" at bounding box center [202, 170] width 40 height 12
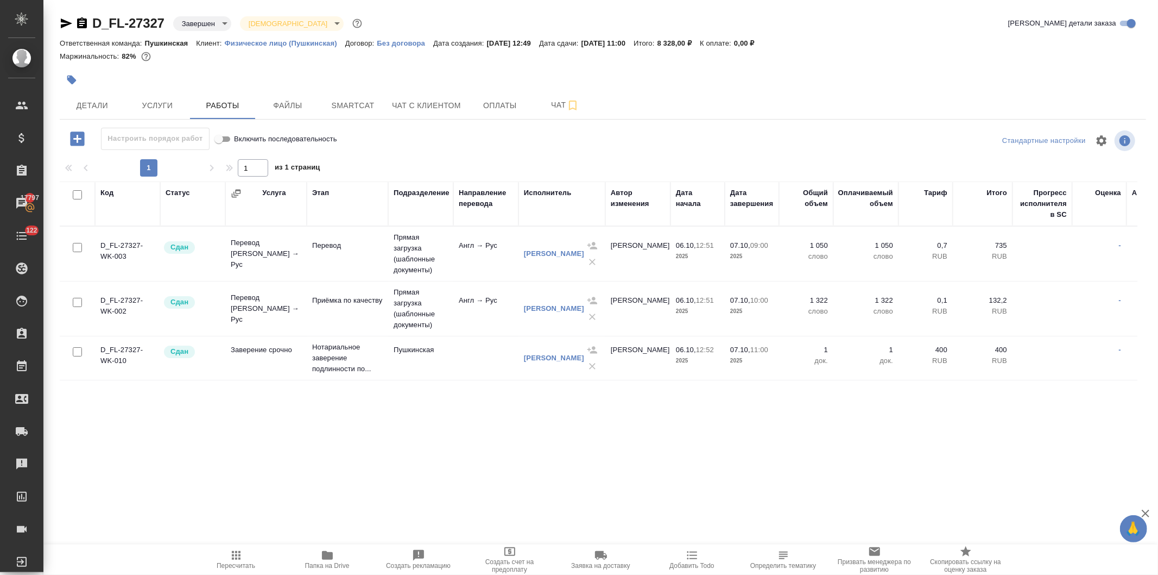
click at [236, 558] on icon "button" at bounding box center [236, 555] width 9 height 9
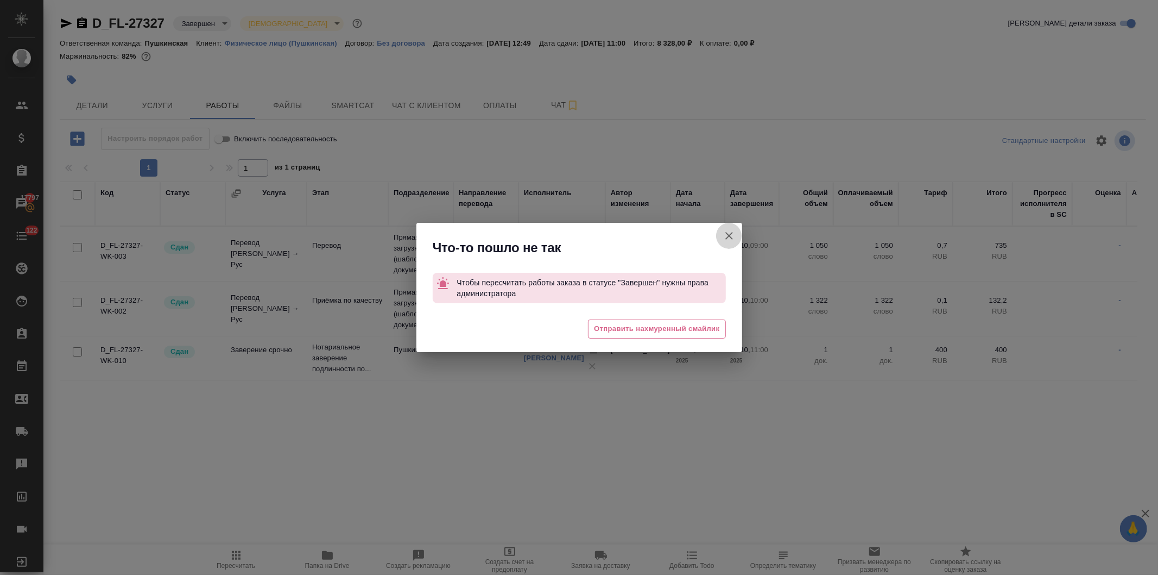
click at [725, 232] on icon "button" at bounding box center [729, 235] width 13 height 13
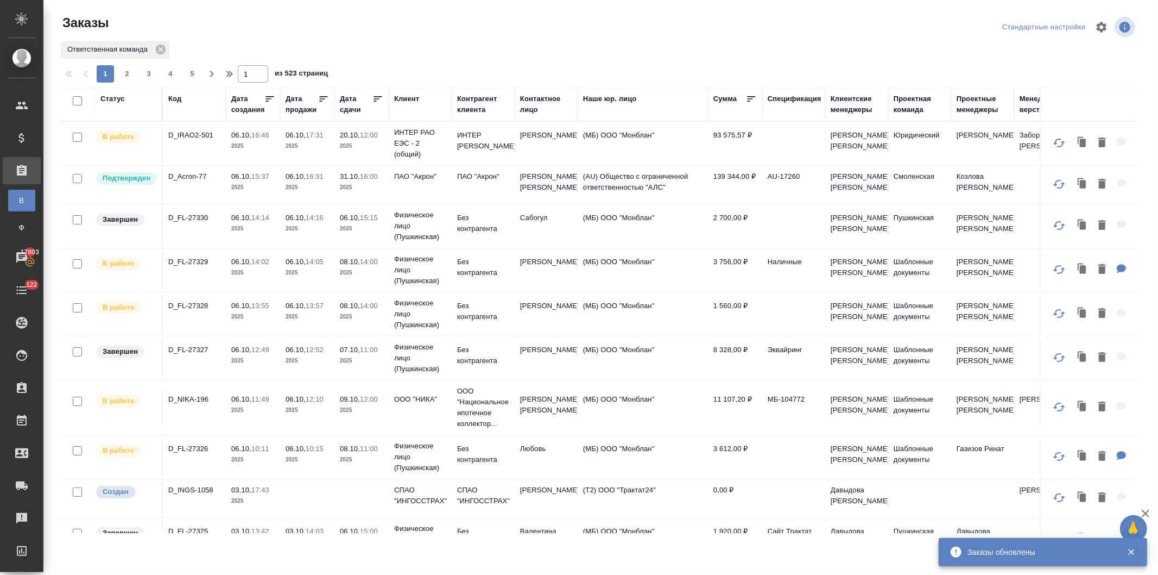
click at [269, 351] on p "12:49" at bounding box center [260, 349] width 18 height 8
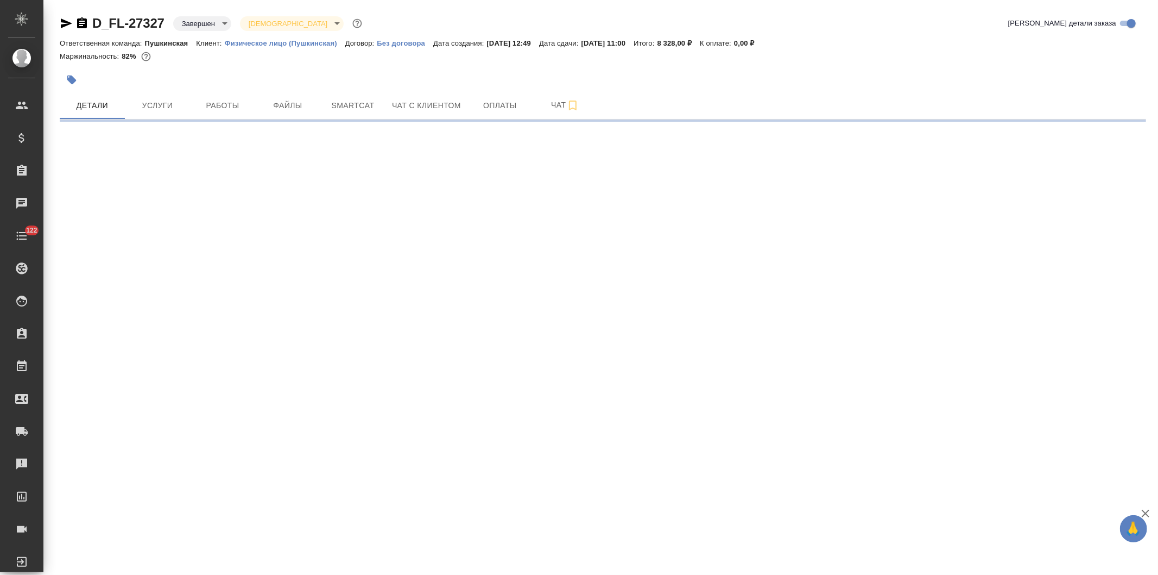
select select "RU"
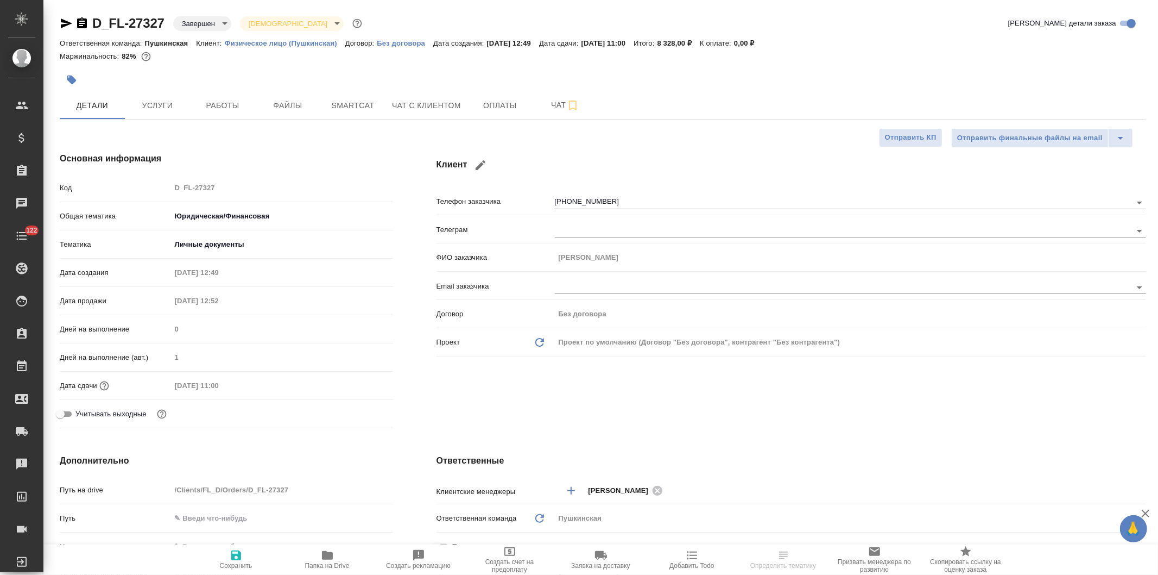
type textarea "x"
click at [332, 556] on icon "button" at bounding box center [327, 555] width 11 height 9
type textarea "x"
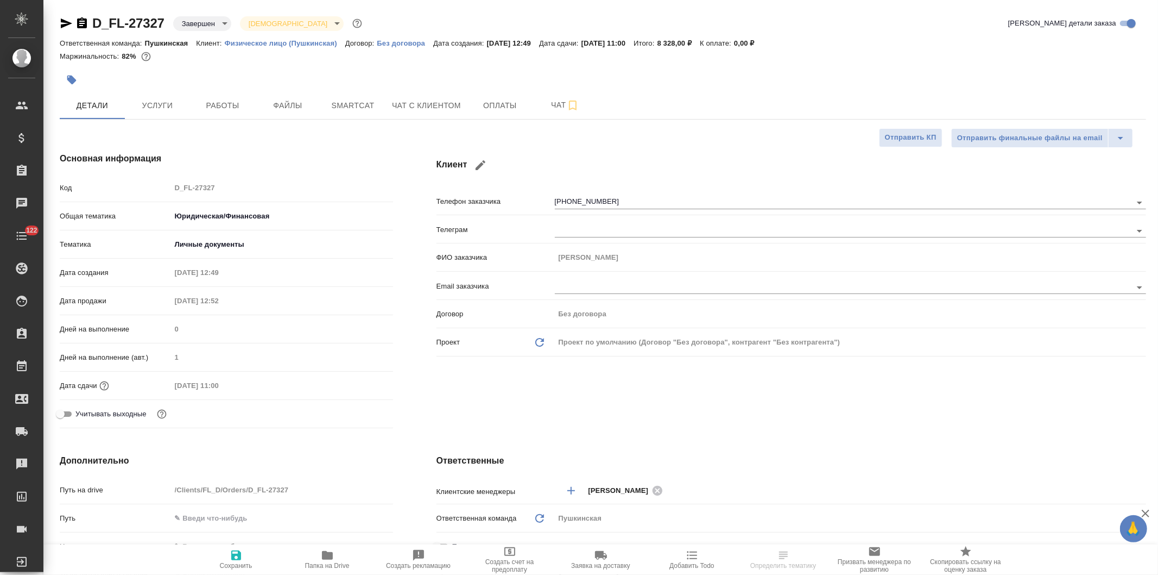
type textarea "x"
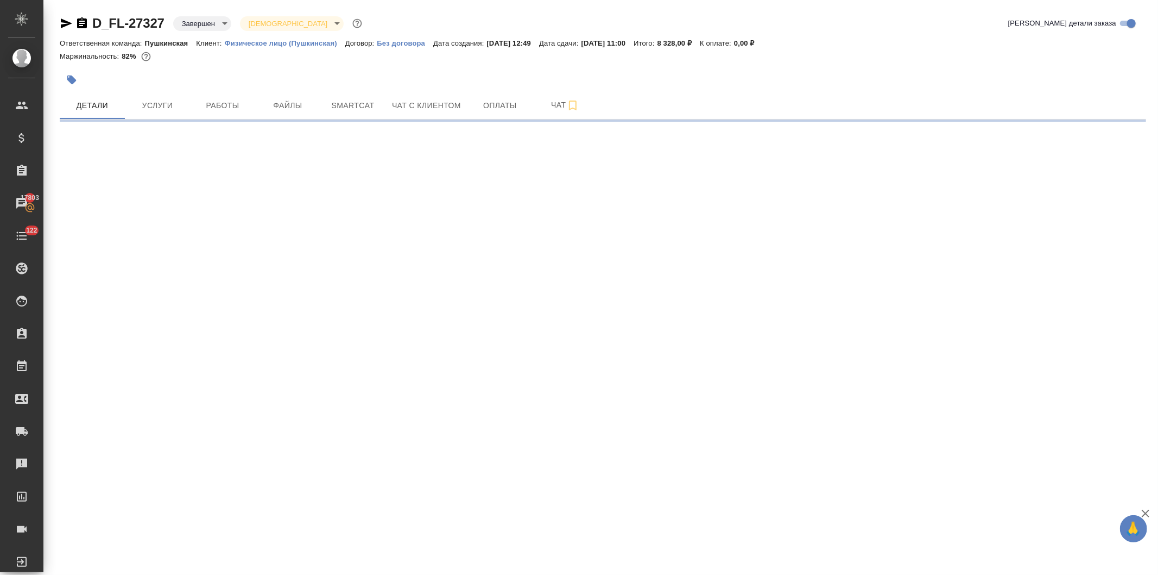
select select "RU"
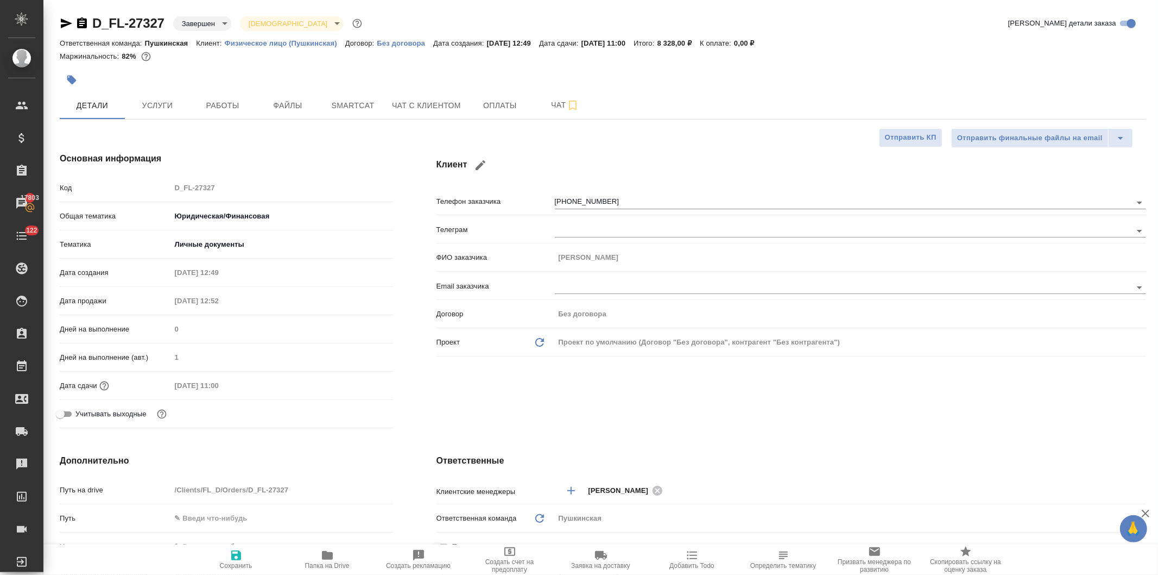
type textarea "x"
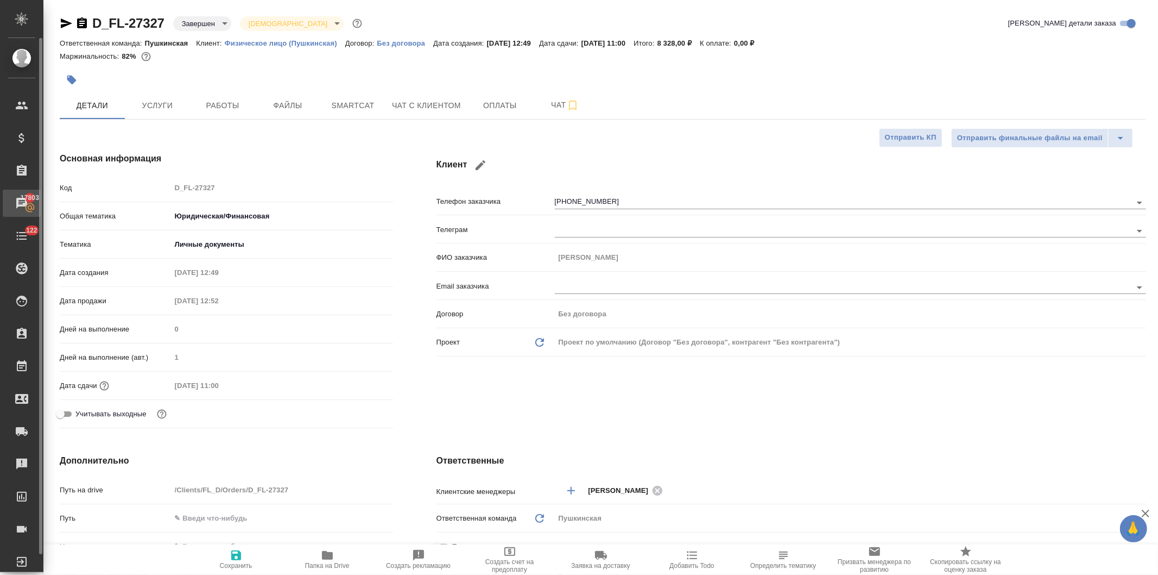
type textarea "x"
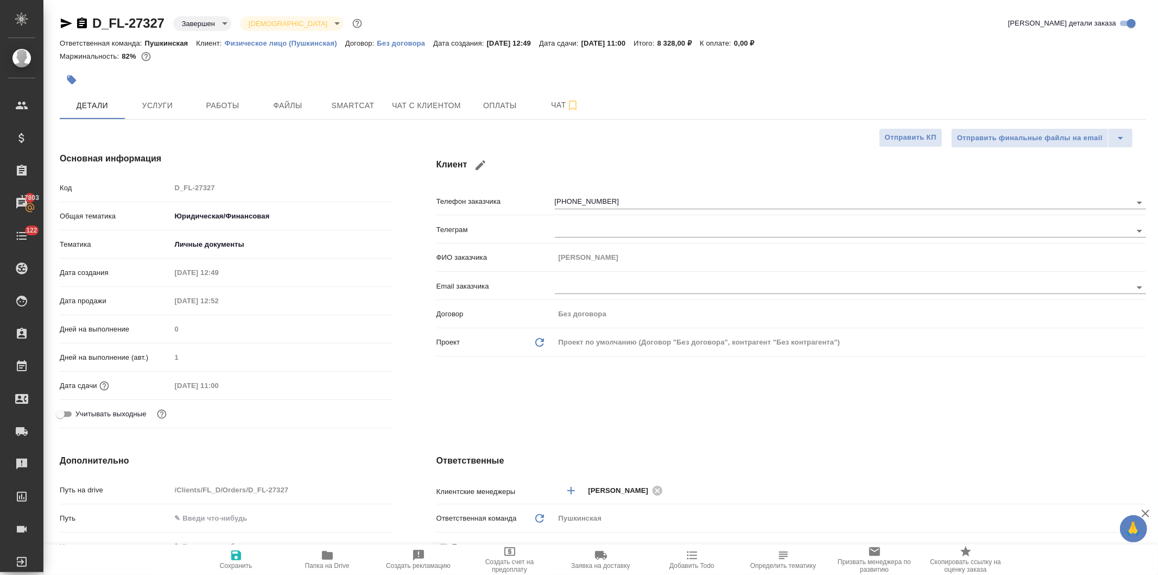
type textarea "x"
click at [330, 557] on icon "button" at bounding box center [327, 555] width 11 height 9
type textarea "x"
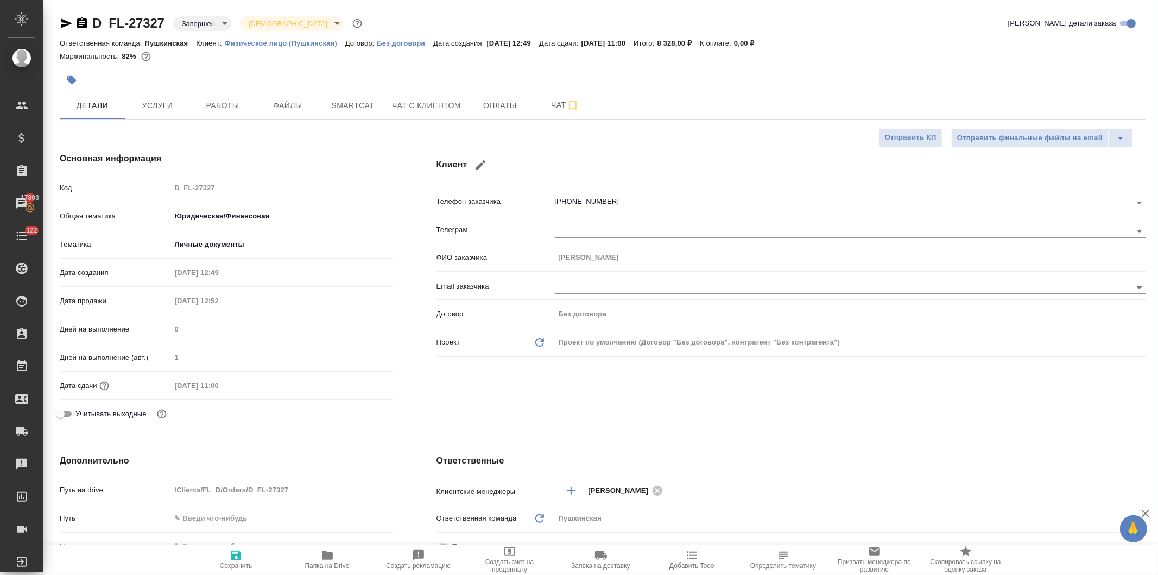
type textarea "x"
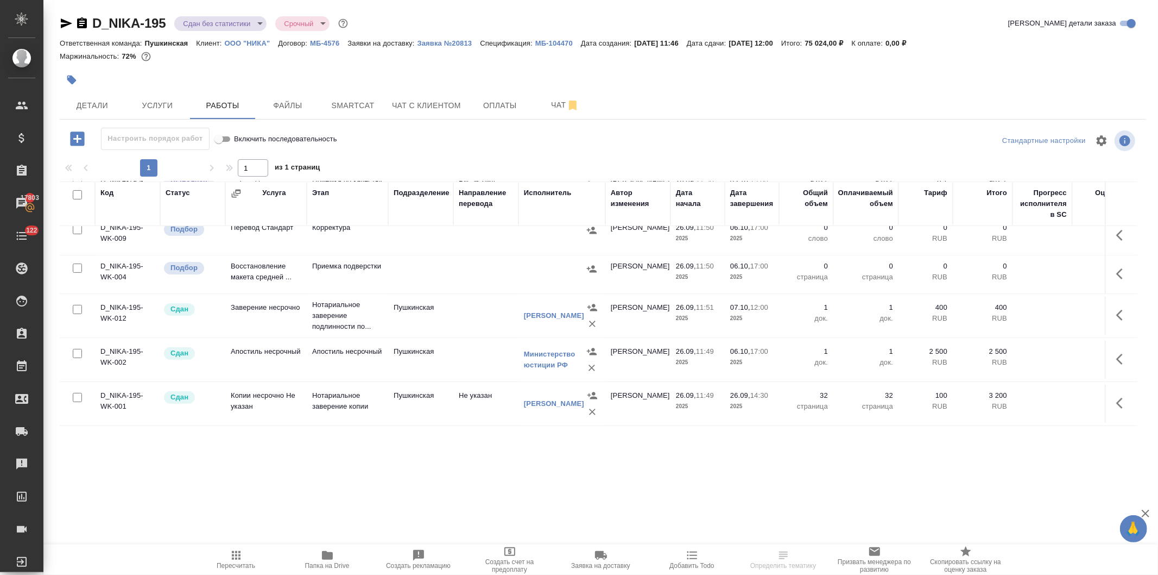
scroll to position [311, 0]
click at [237, 558] on icon "button" at bounding box center [236, 554] width 13 height 13
click at [537, 38] on link "МБ-104470" at bounding box center [558, 42] width 46 height 9
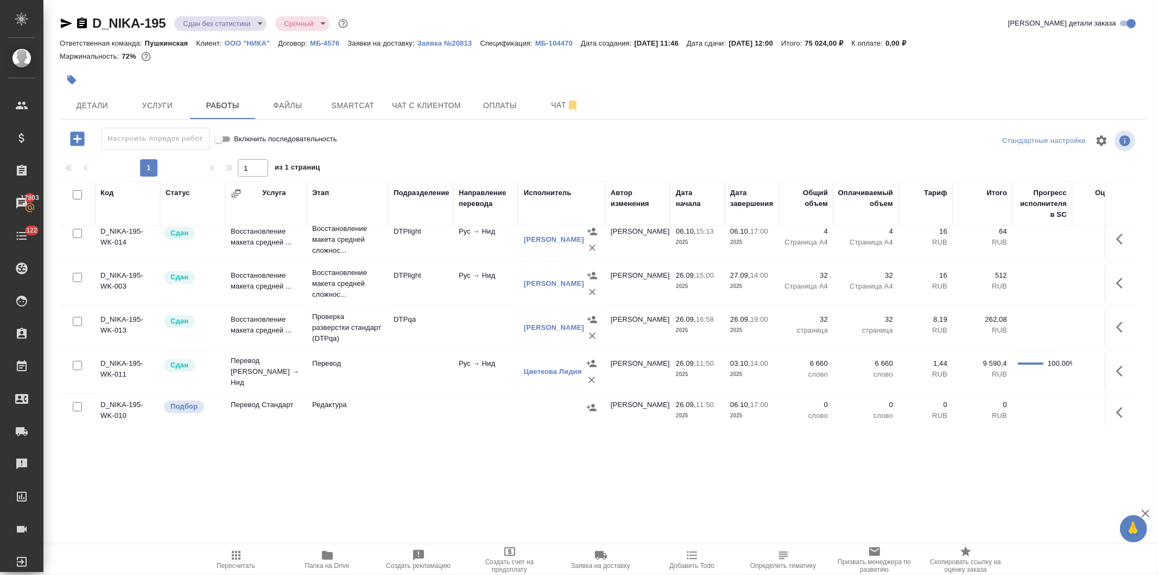
scroll to position [0, 0]
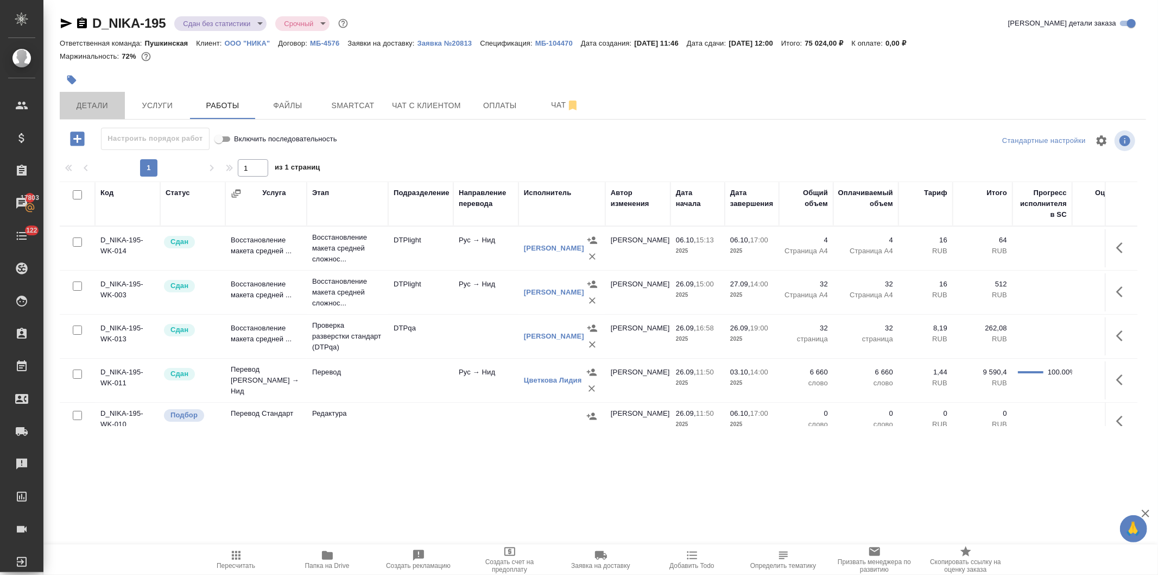
drag, startPoint x: 79, startPoint y: 100, endPoint x: 201, endPoint y: 57, distance: 129.2
click at [80, 100] on span "Детали" at bounding box center [92, 106] width 52 height 14
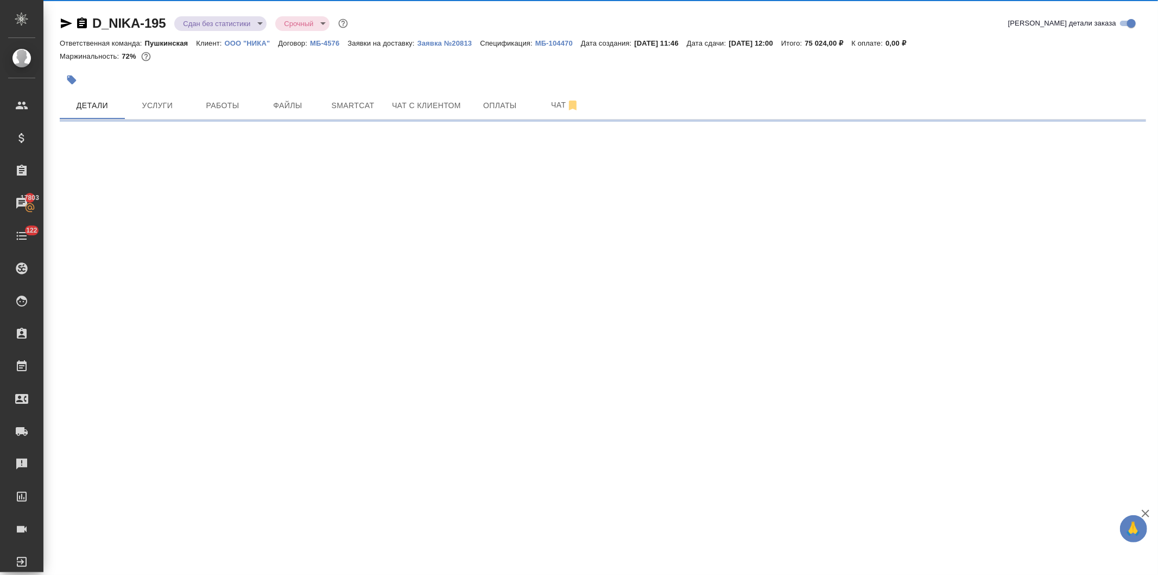
select select "RU"
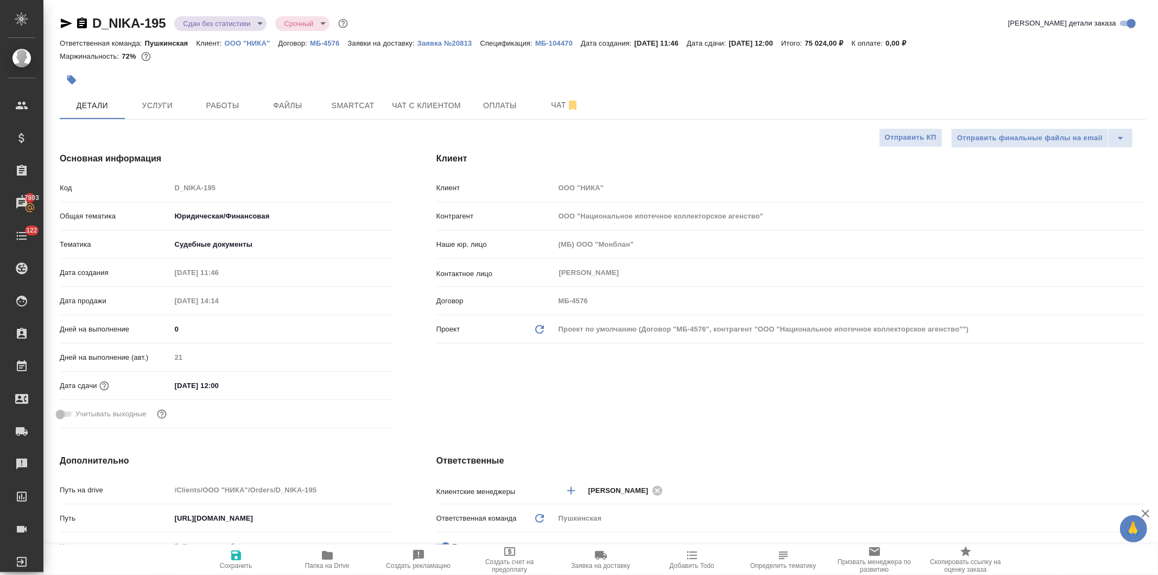
type textarea "x"
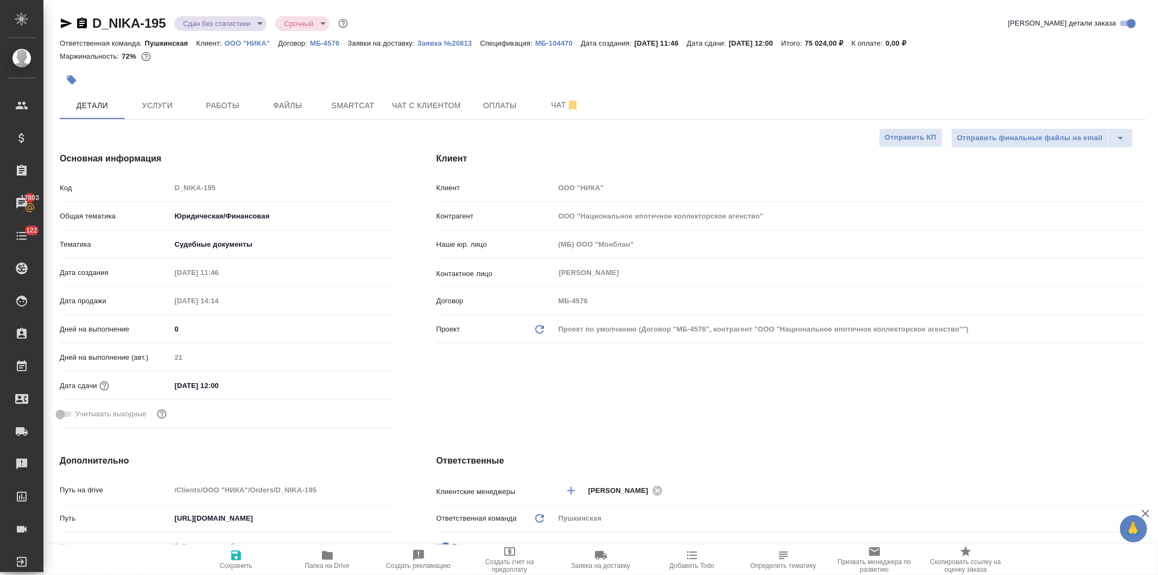
type textarea "x"
click at [427, 104] on span "Чат с клиентом" at bounding box center [426, 106] width 69 height 14
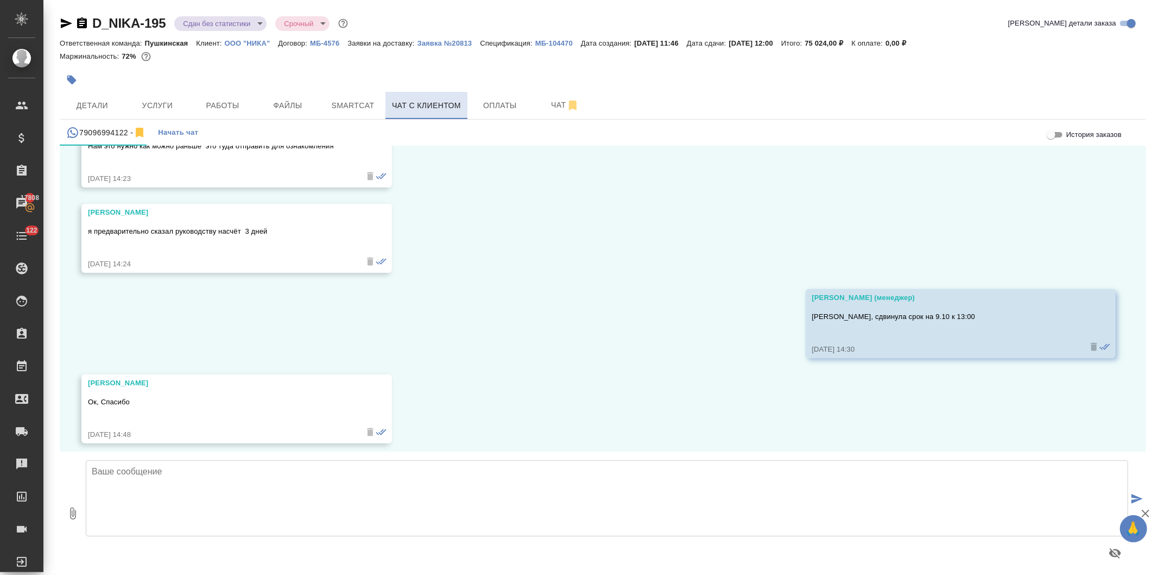
scroll to position [3276, 0]
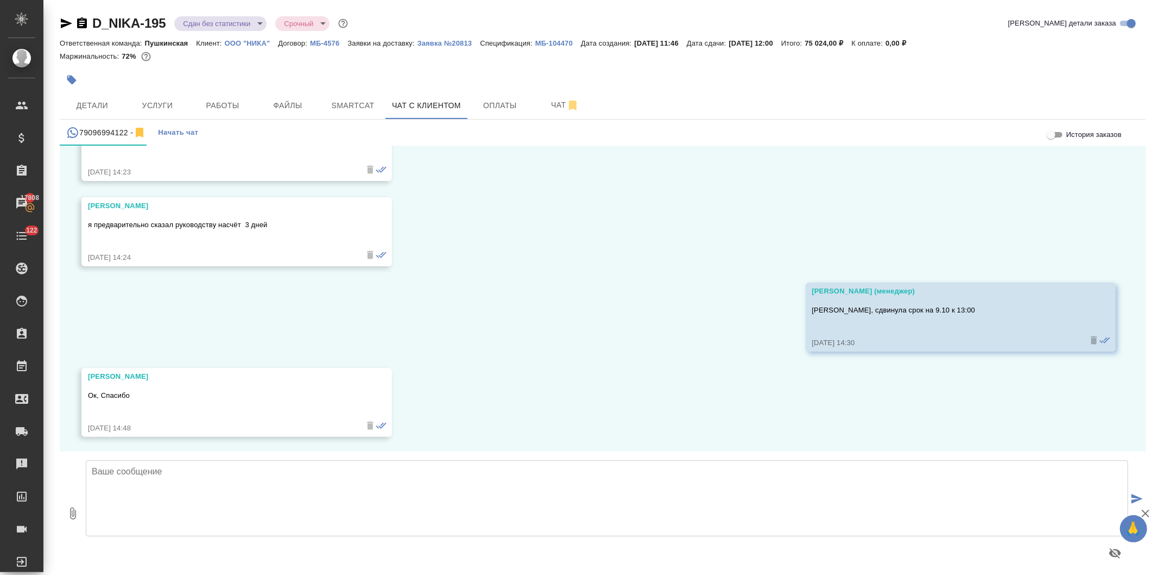
click at [194, 489] on textarea at bounding box center [607, 498] width 1043 height 76
click at [134, 491] on textarea "Сергей, добрый день! Документ врамках заказа" at bounding box center [607, 498] width 1043 height 76
click at [221, 492] on textarea "Сергей, добрый день! Документ в рамках заказа" at bounding box center [607, 498] width 1043 height 76
type textarea "Сергей, добрый день! Документ в рамках заказа от 26.09 будет готов сегодня к 13…"
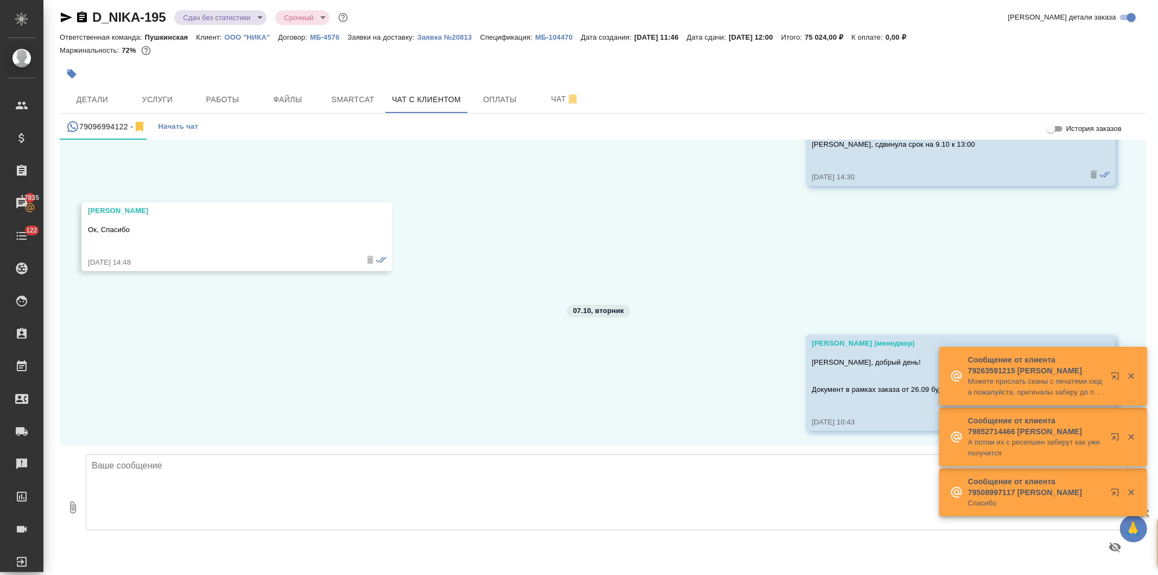
scroll to position [3520, 0]
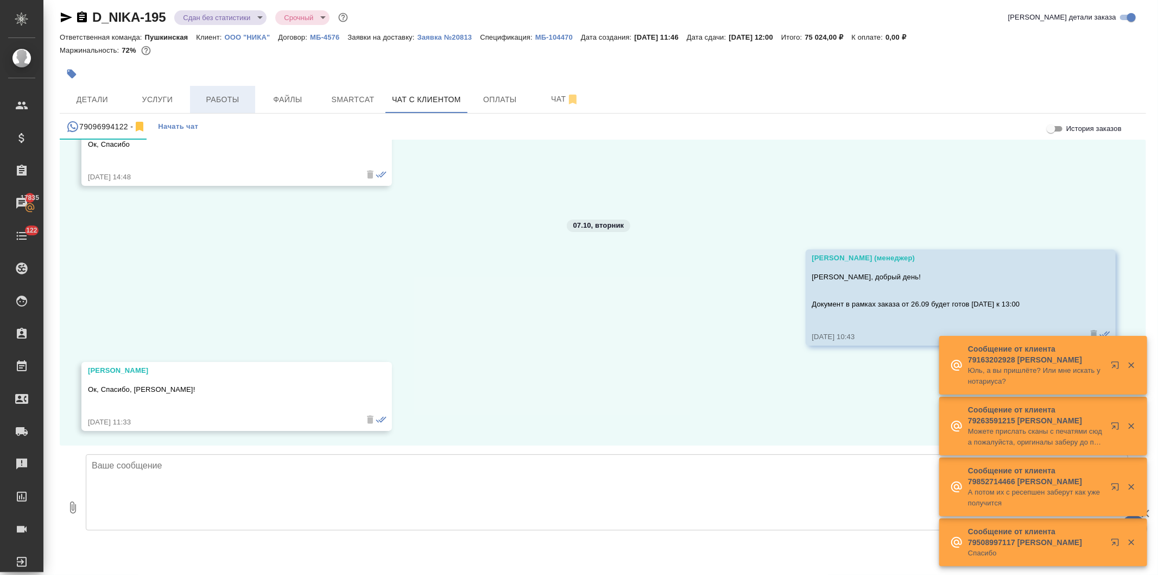
click at [226, 96] on span "Работы" at bounding box center [223, 100] width 52 height 14
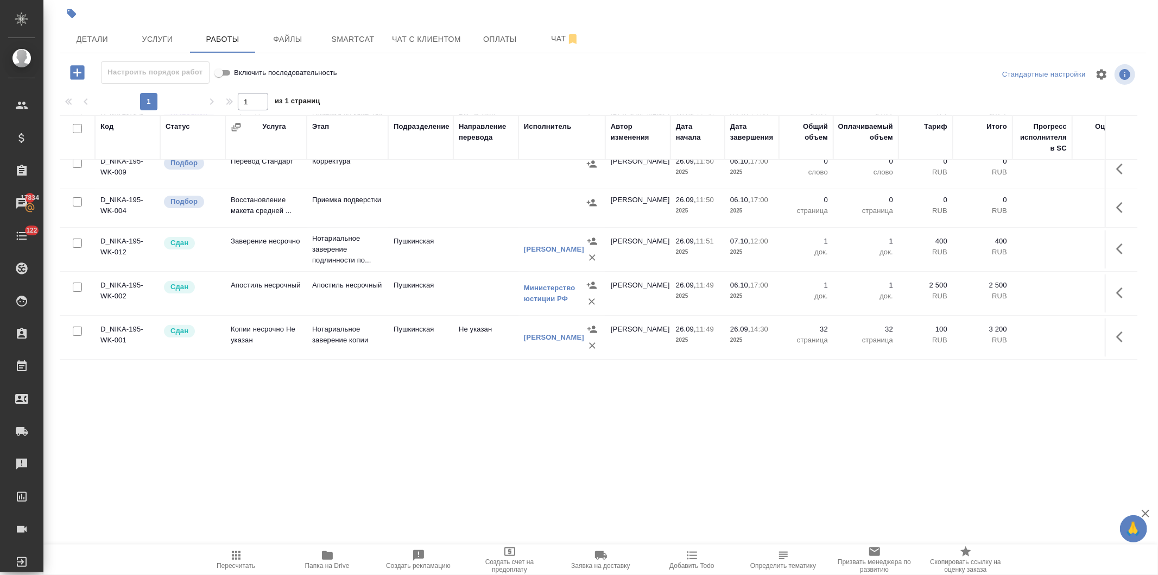
scroll to position [311, 0]
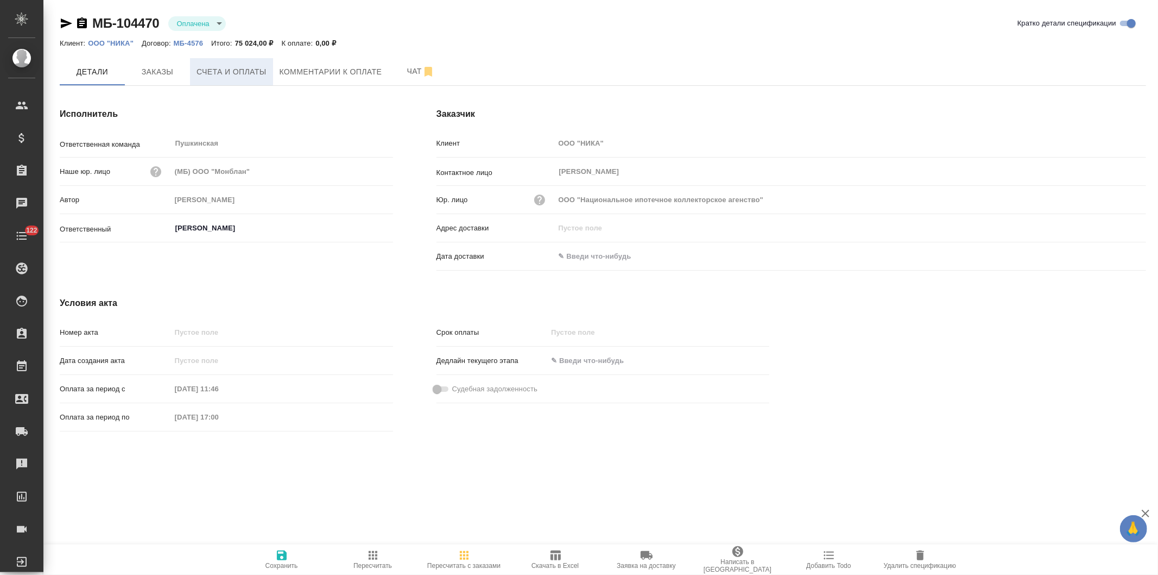
click at [225, 73] on span "Счета и оплаты" at bounding box center [232, 72] width 70 height 14
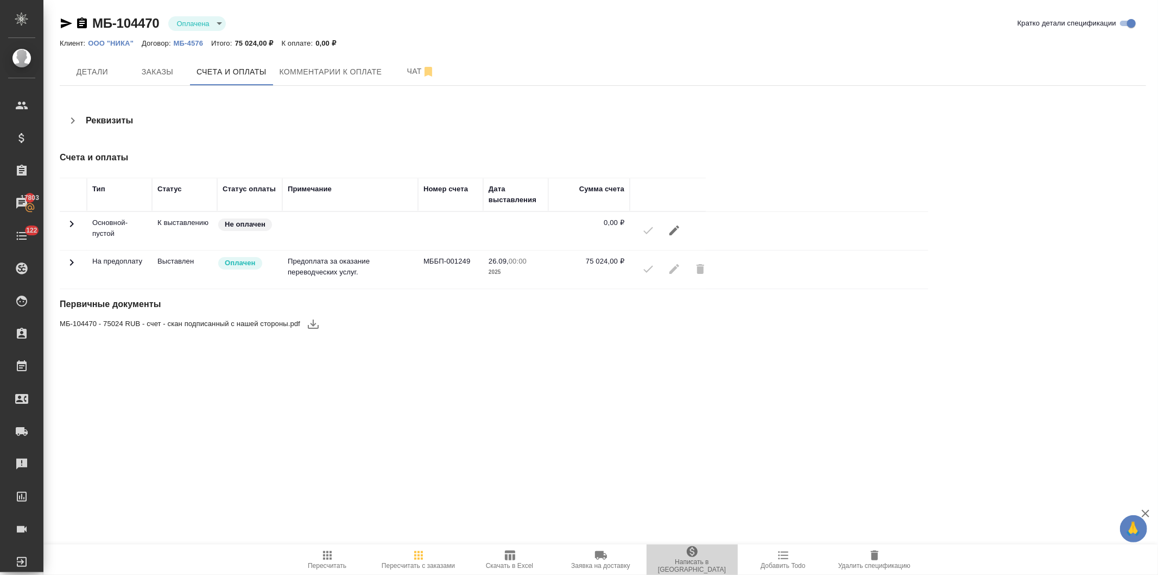
click at [695, 557] on icon "button" at bounding box center [692, 551] width 11 height 11
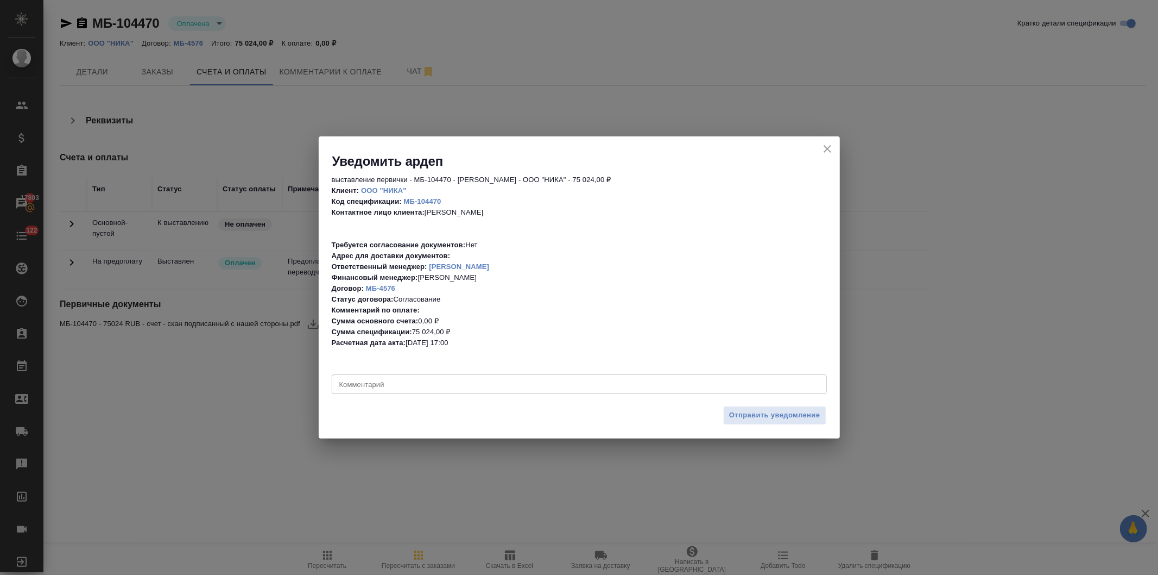
click at [518, 387] on textarea at bounding box center [579, 384] width 480 height 8
type textarea "Юлечек, привет! Будь добра тут закрывашки, пож-та"
click at [752, 411] on span "Отправить уведомление" at bounding box center [774, 415] width 91 height 12
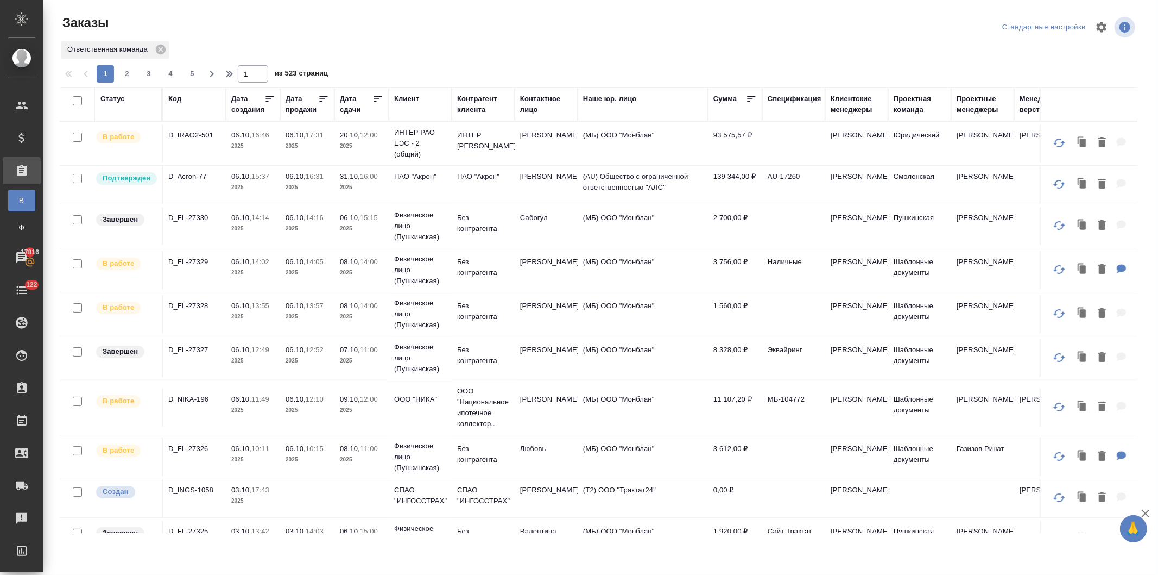
click at [364, 397] on p "12:00" at bounding box center [369, 399] width 18 height 8
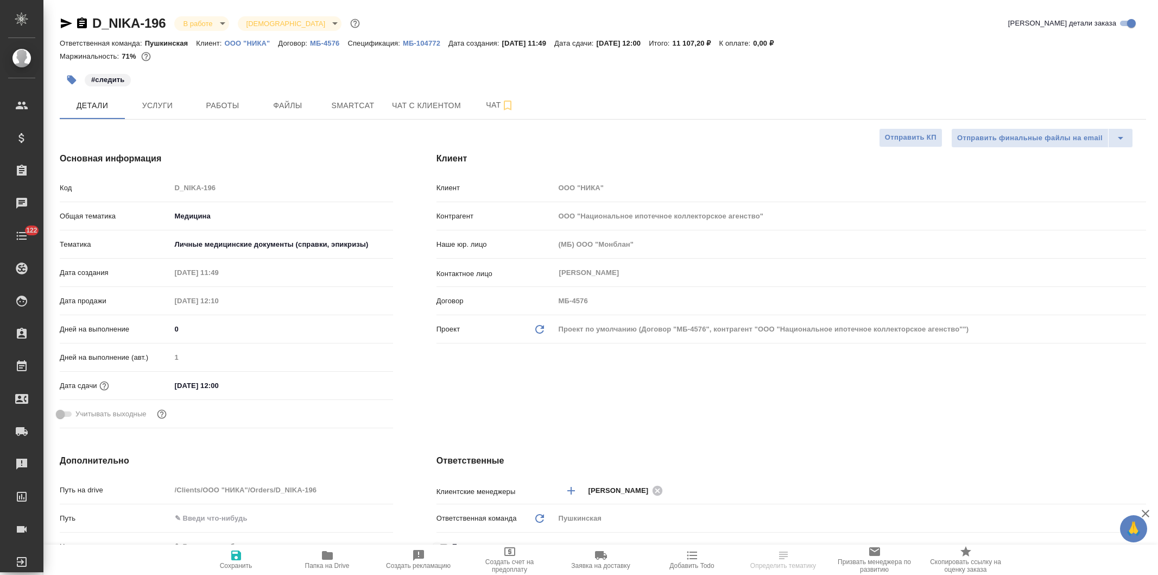
select select "RU"
type input "[PERSON_NAME]"
click at [159, 106] on span "Услуги" at bounding box center [157, 106] width 52 height 14
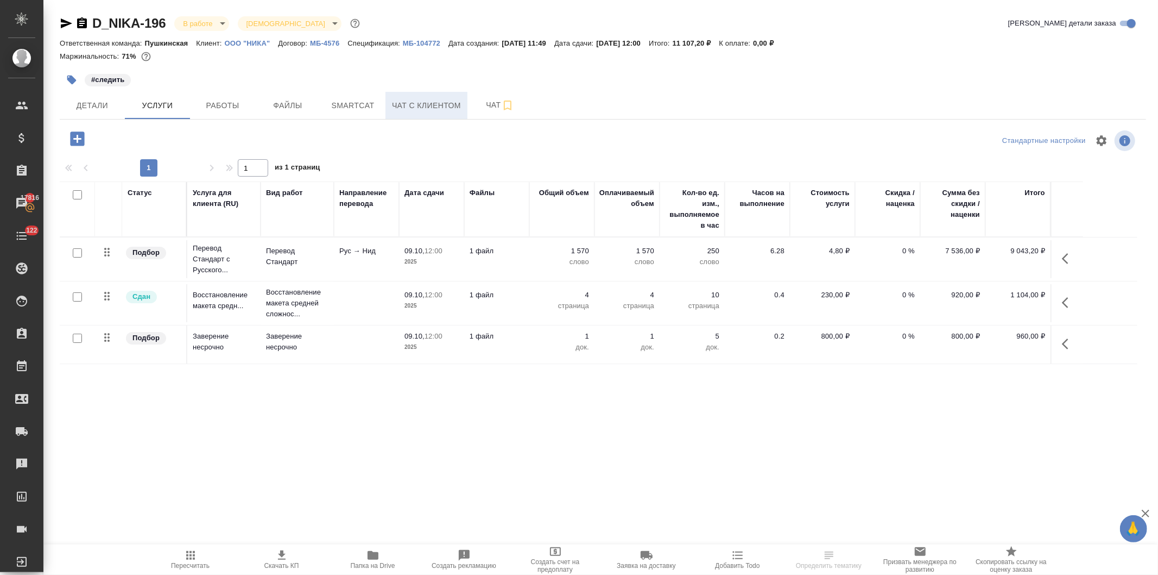
click at [433, 107] on span "Чат с клиентом" at bounding box center [426, 106] width 69 height 14
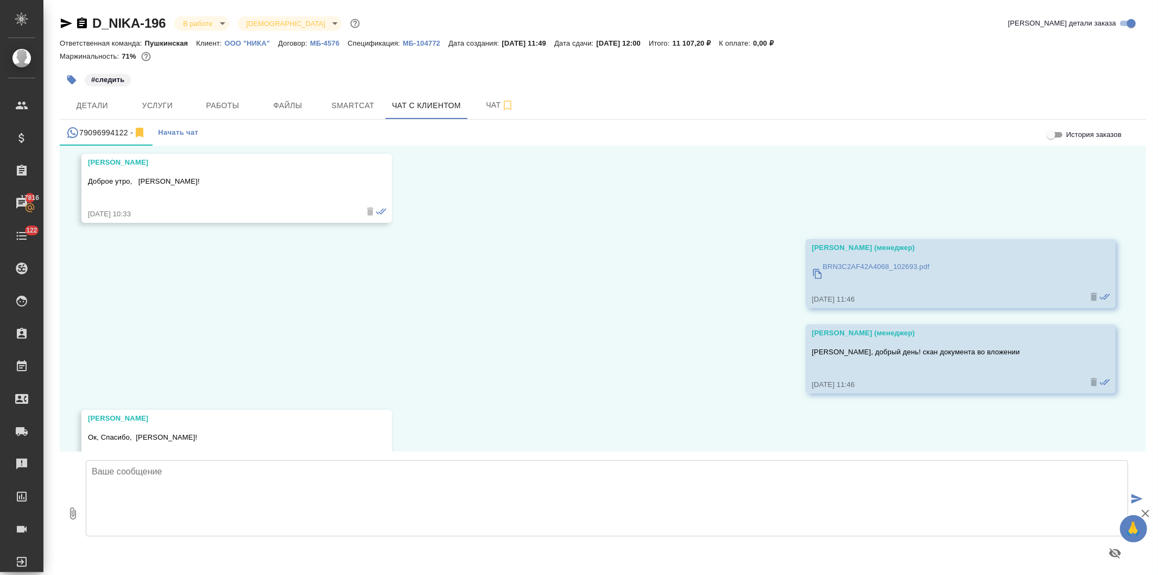
scroll to position [1625, 0]
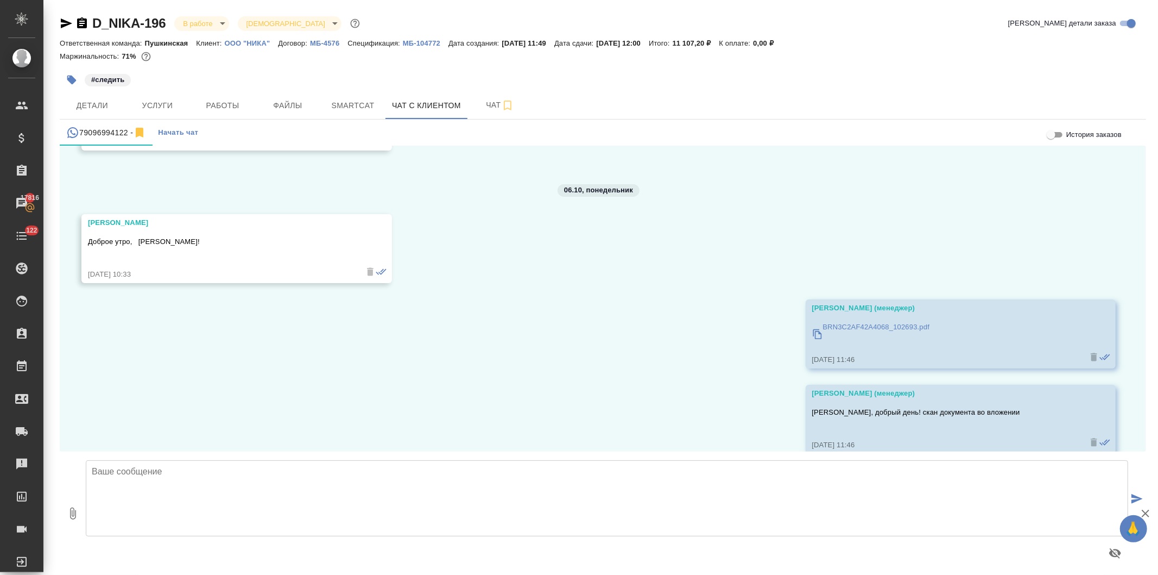
click at [910, 323] on p "BRN3C2AF42A4068_102693.pdf" at bounding box center [876, 326] width 107 height 11
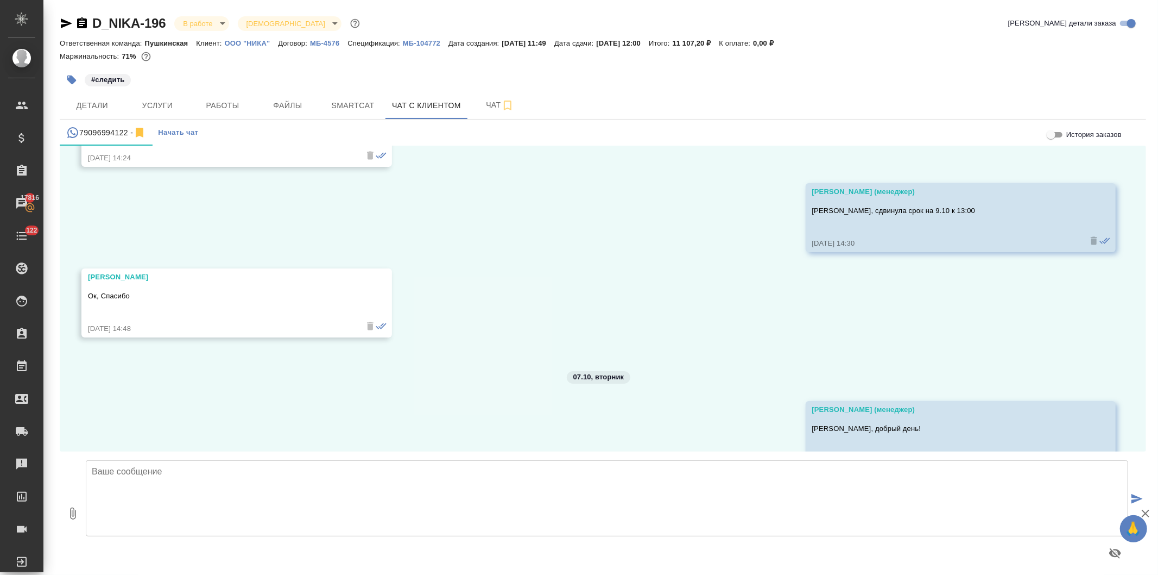
scroll to position [3435, 0]
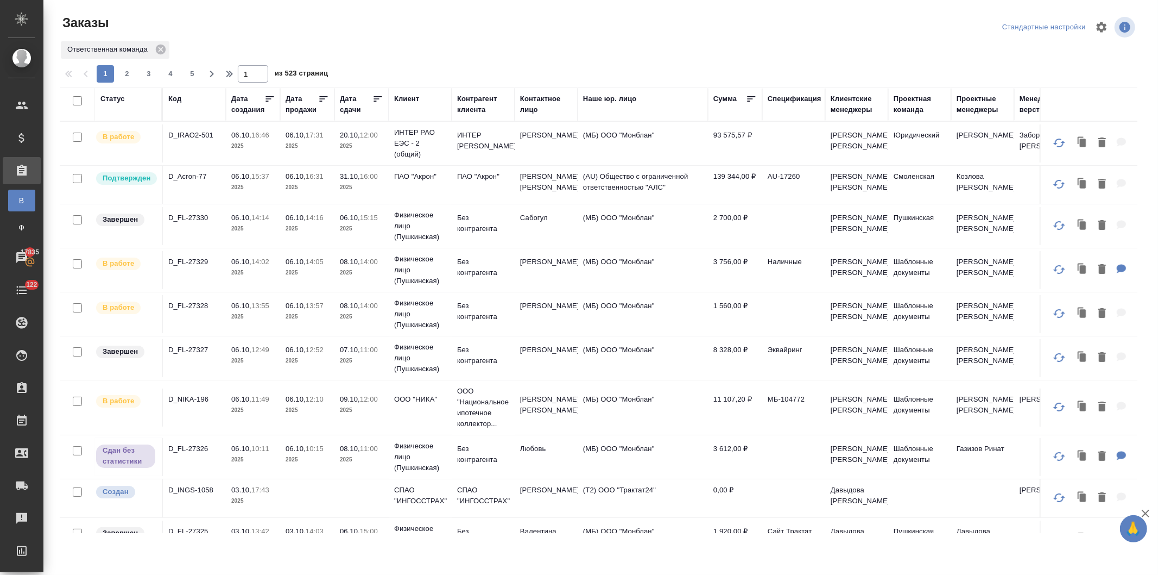
click at [400, 97] on div "Клиент" at bounding box center [406, 98] width 25 height 11
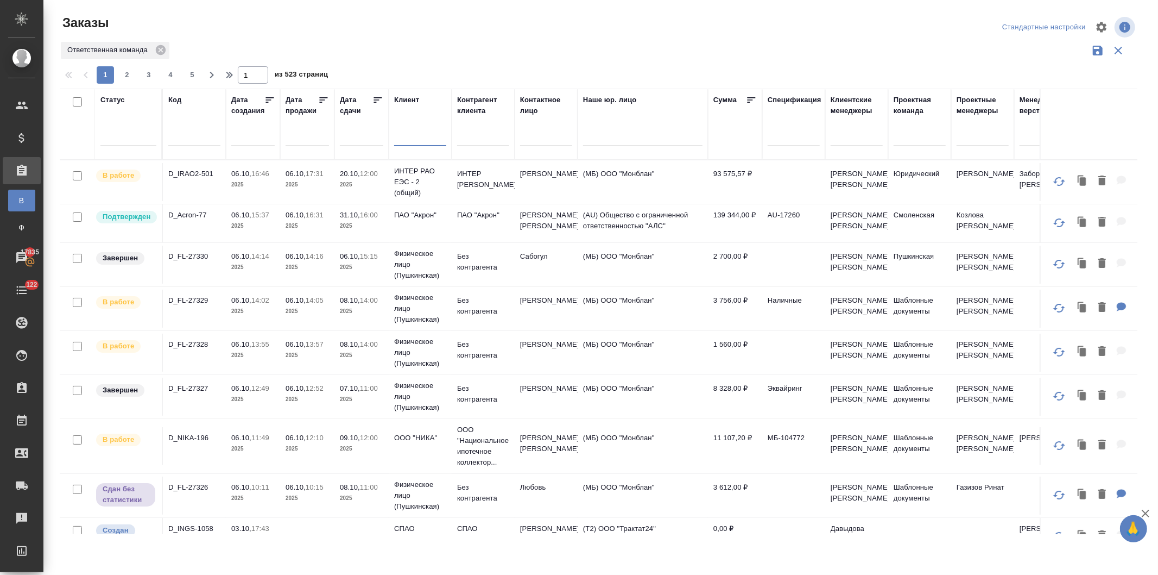
click at [403, 142] on input "text" at bounding box center [420, 139] width 52 height 14
type input "фвк"
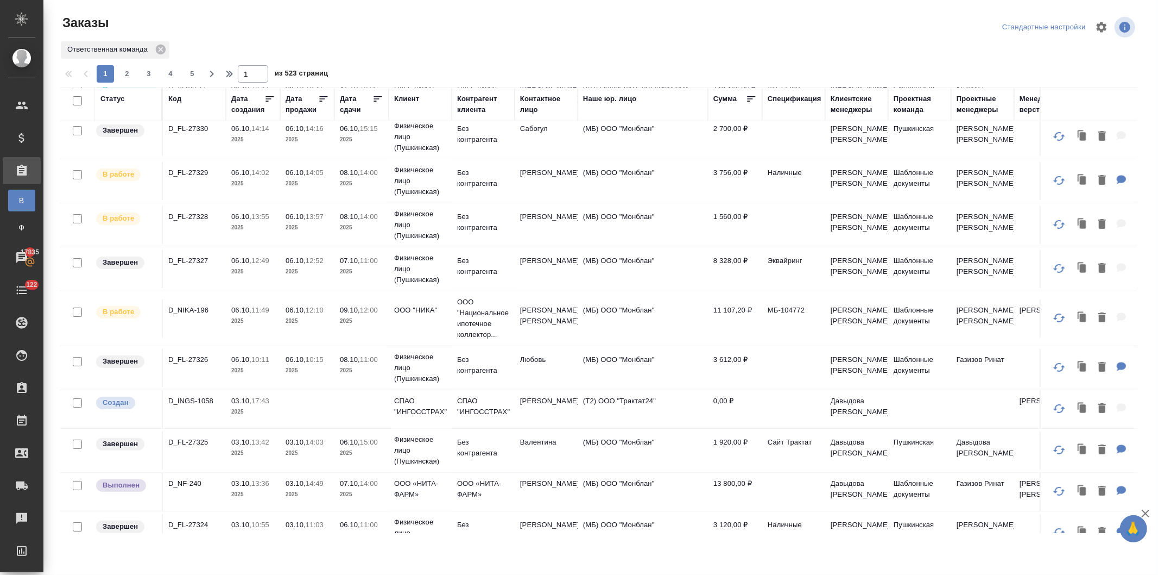
scroll to position [121, 0]
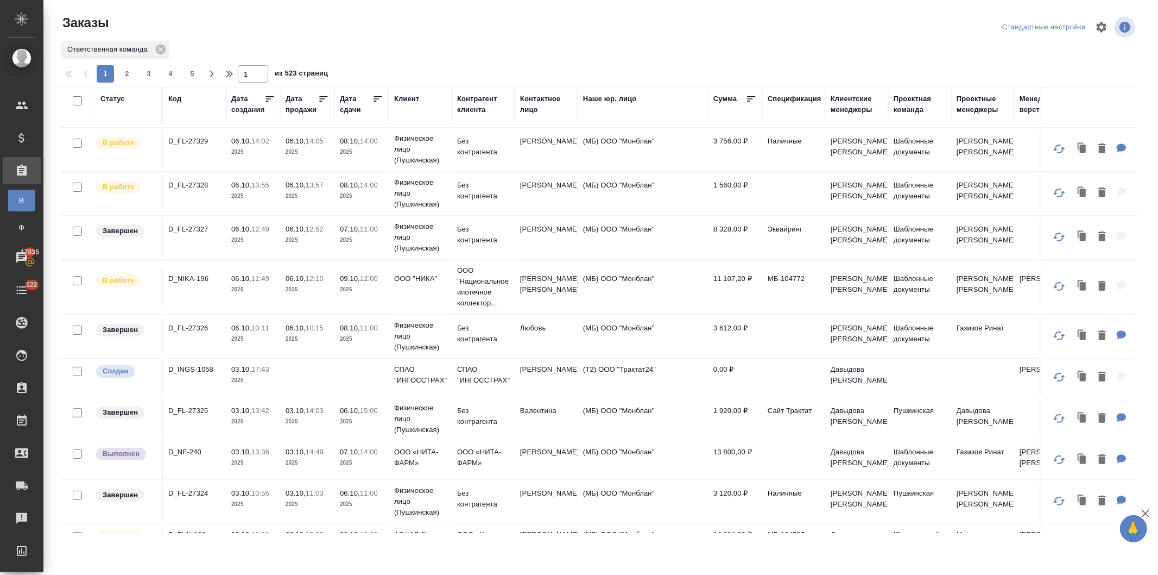
click at [107, 96] on div "Статус" at bounding box center [112, 98] width 24 height 11
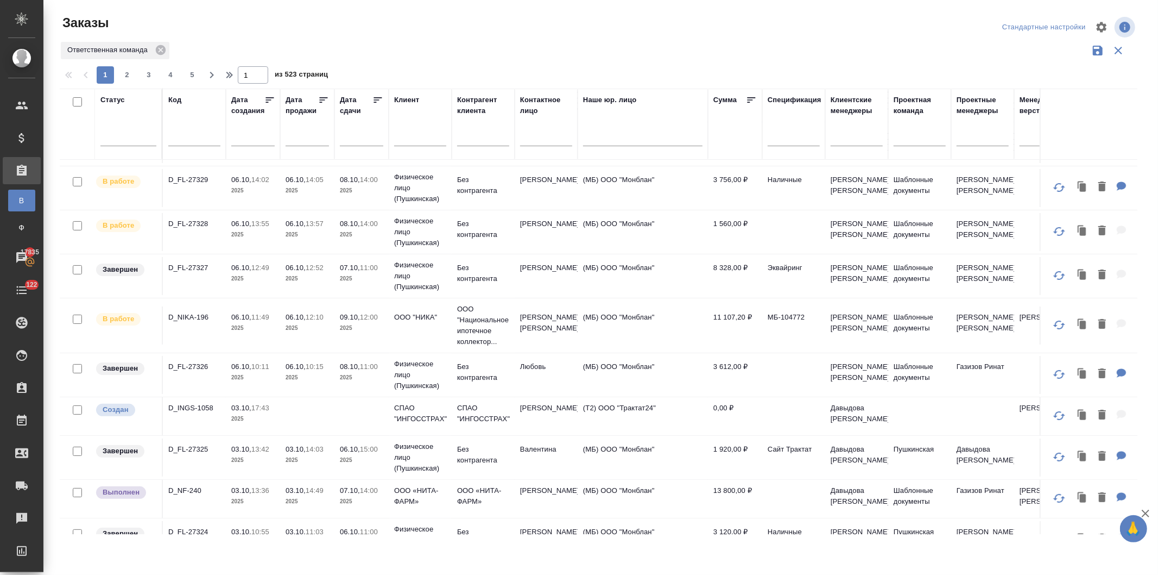
scroll to position [157, 0]
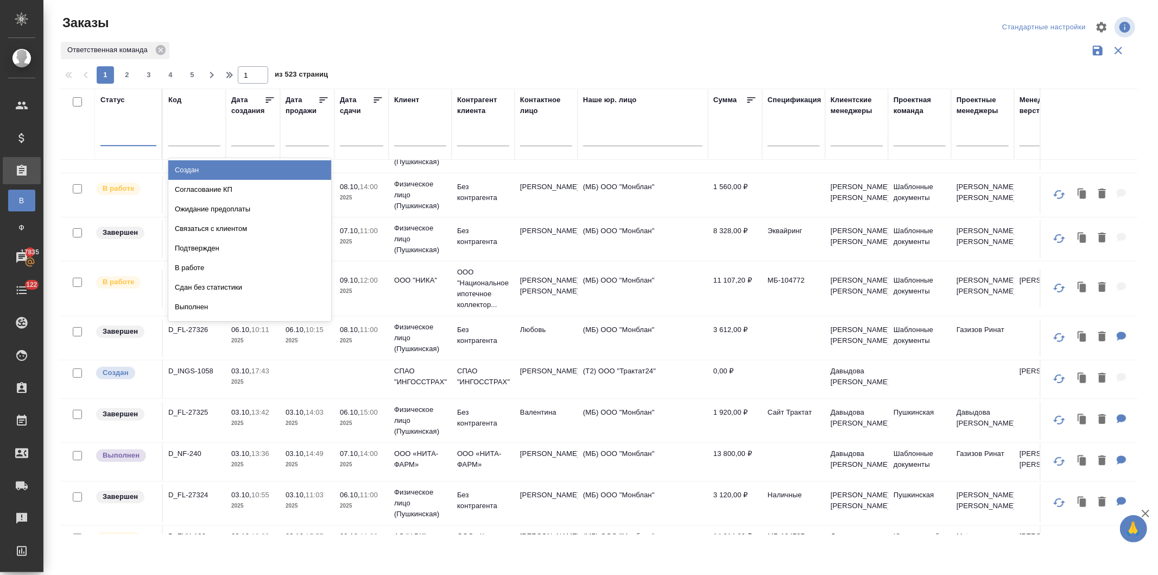
click at [115, 136] on div at bounding box center [128, 135] width 56 height 16
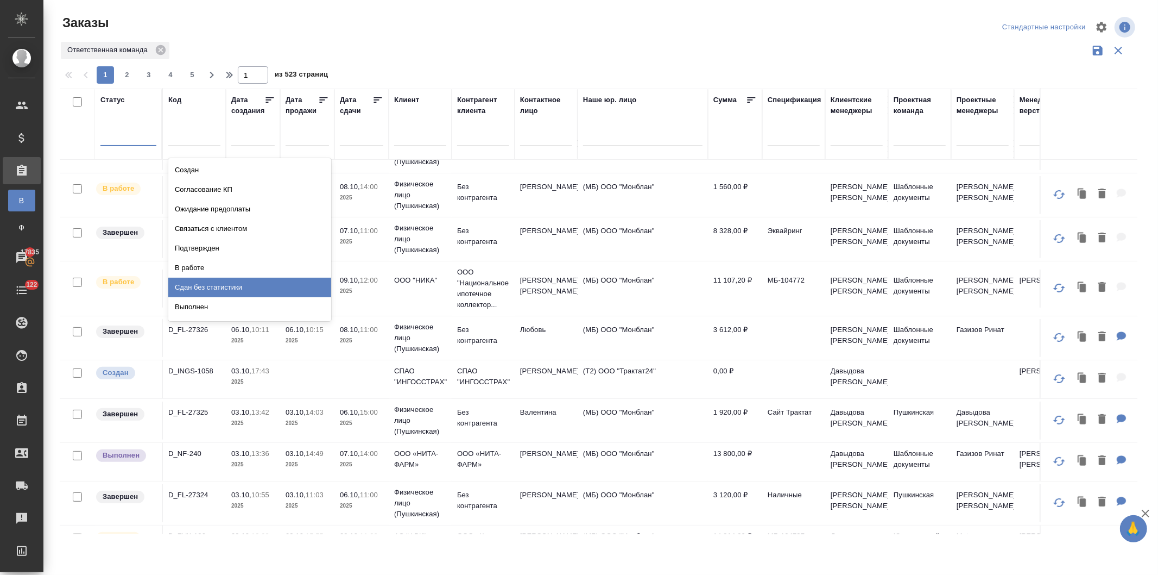
click at [188, 286] on div "Сдан без статистики" at bounding box center [249, 287] width 163 height 20
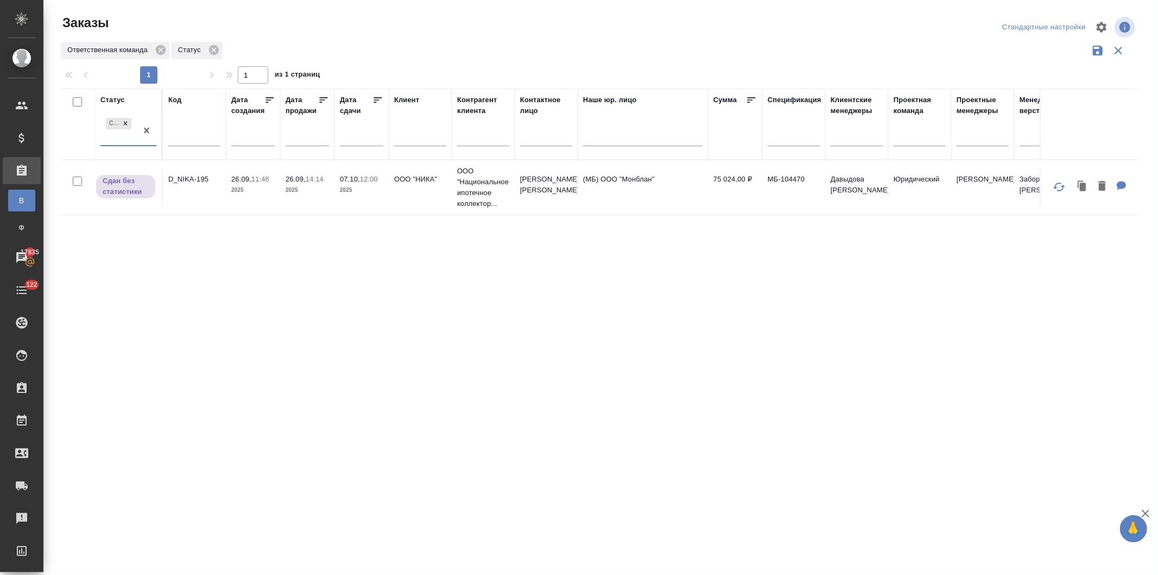
scroll to position [0, 0]
click at [121, 137] on div "Сдан без статистики" at bounding box center [118, 130] width 36 height 29
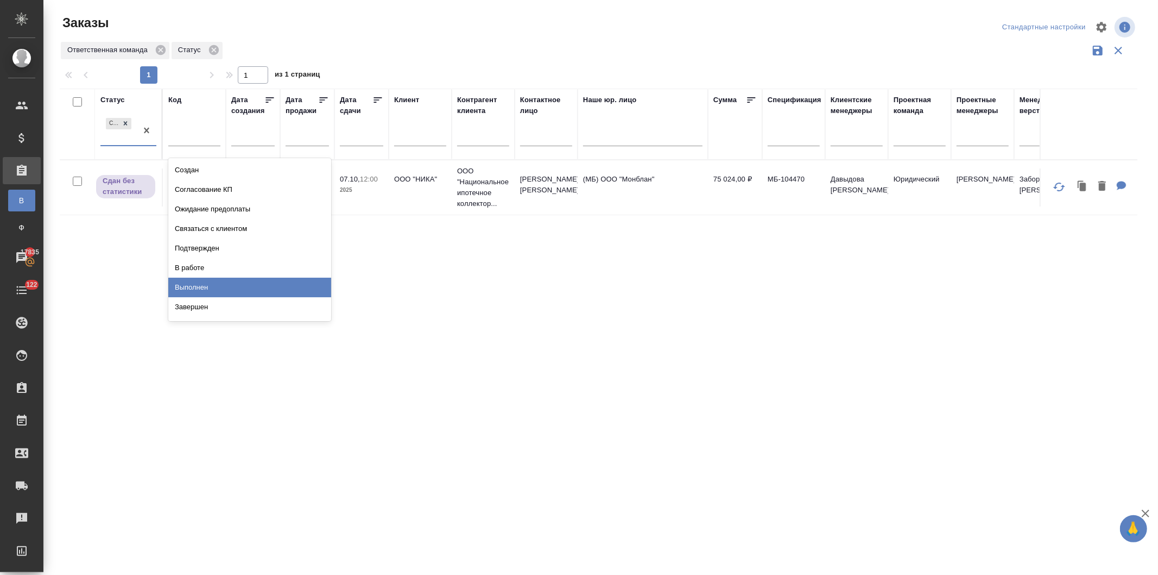
click at [184, 284] on div "Выполнен" at bounding box center [249, 287] width 163 height 20
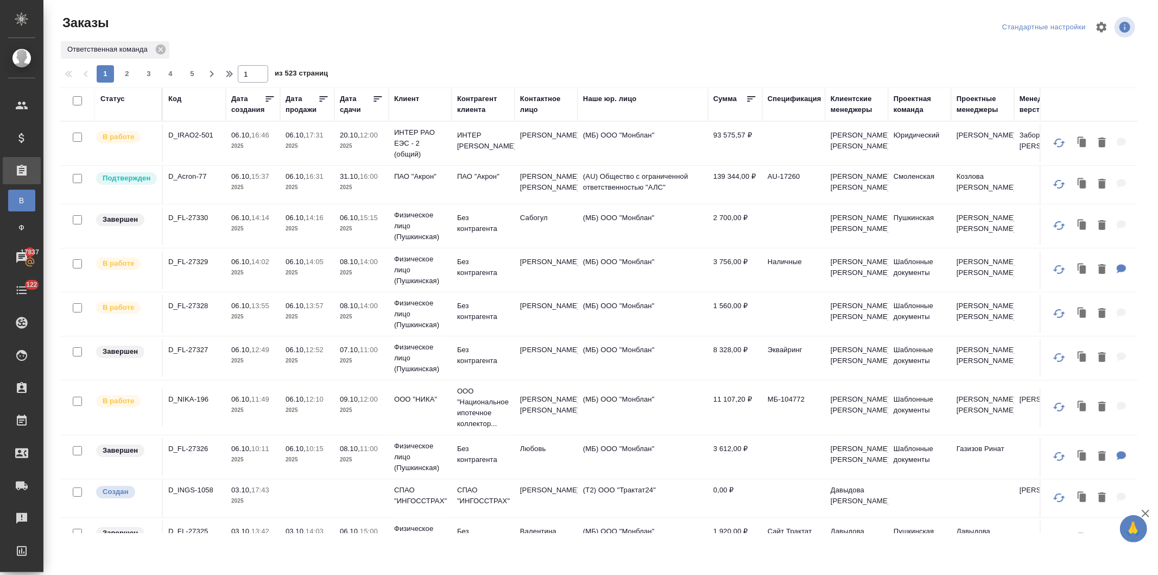
click at [404, 95] on div "Клиент" at bounding box center [406, 98] width 25 height 11
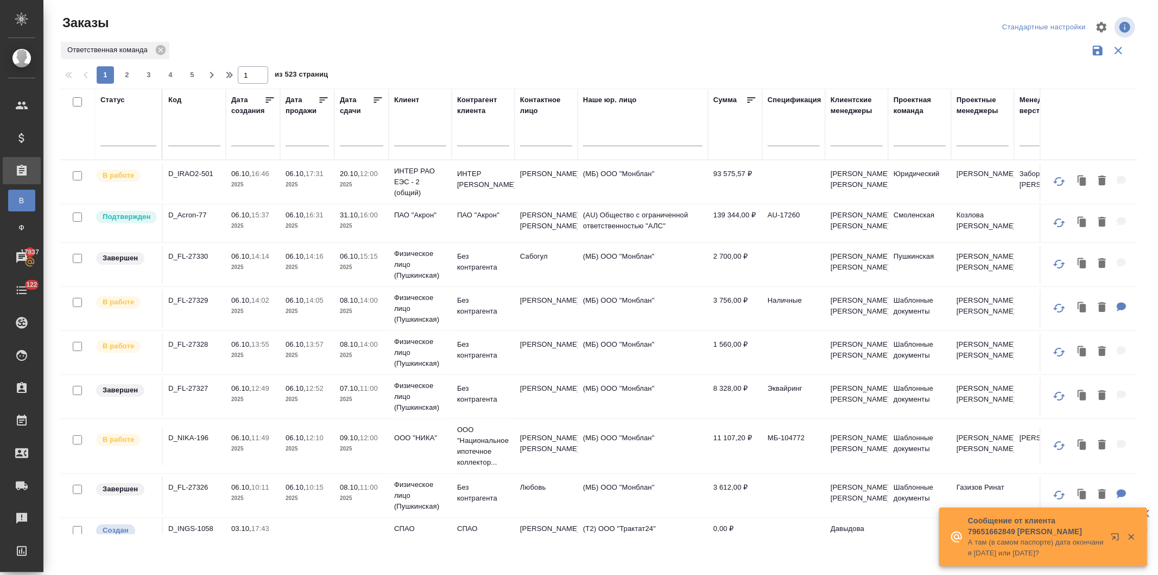
click at [409, 141] on input "text" at bounding box center [420, 139] width 52 height 14
type input "ника"
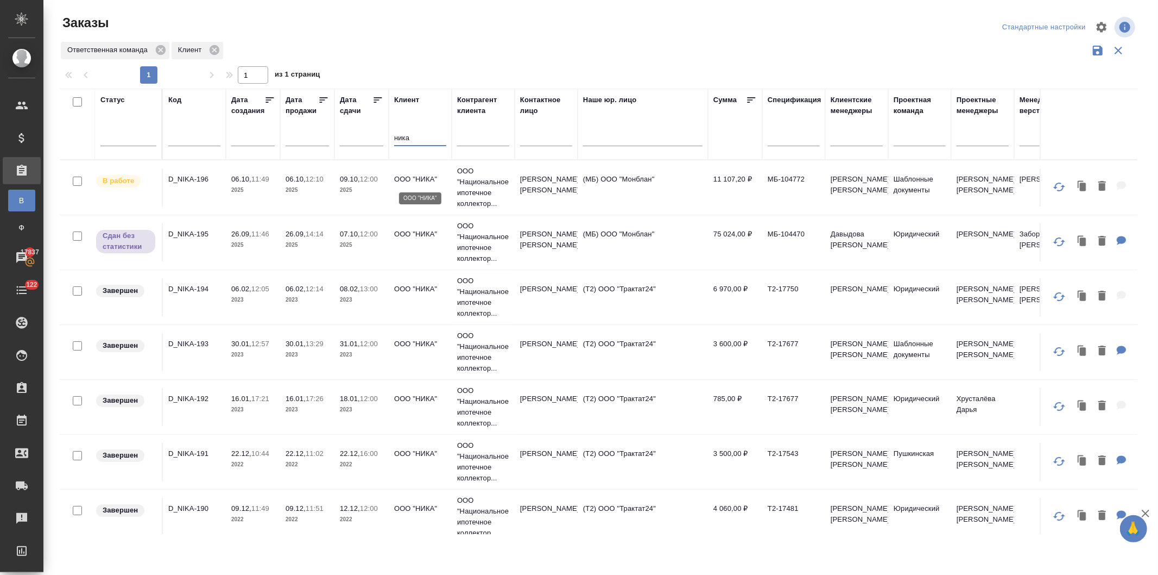
click at [420, 180] on p "ООО "НИКА"" at bounding box center [420, 179] width 52 height 11
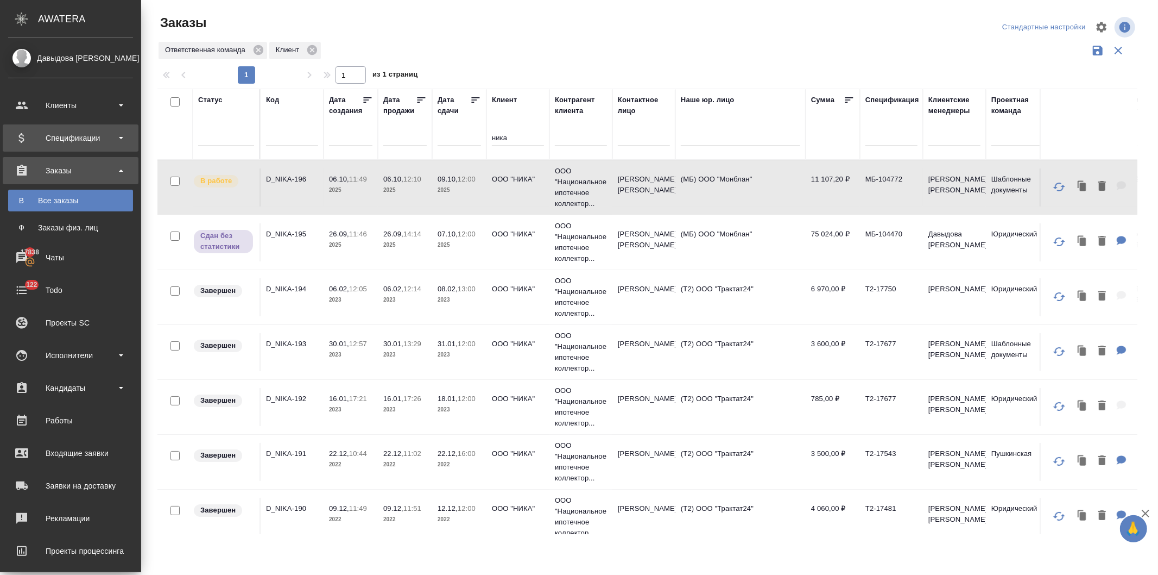
click at [57, 136] on div "Спецификации" at bounding box center [70, 138] width 125 height 16
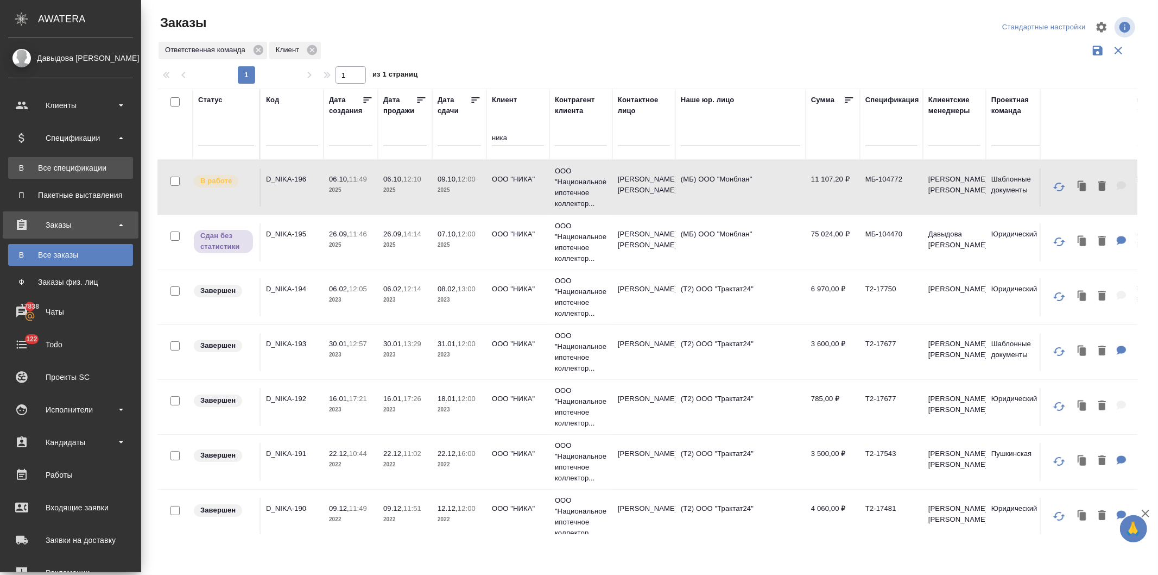
click at [54, 166] on div "Все спецификации" at bounding box center [71, 167] width 114 height 11
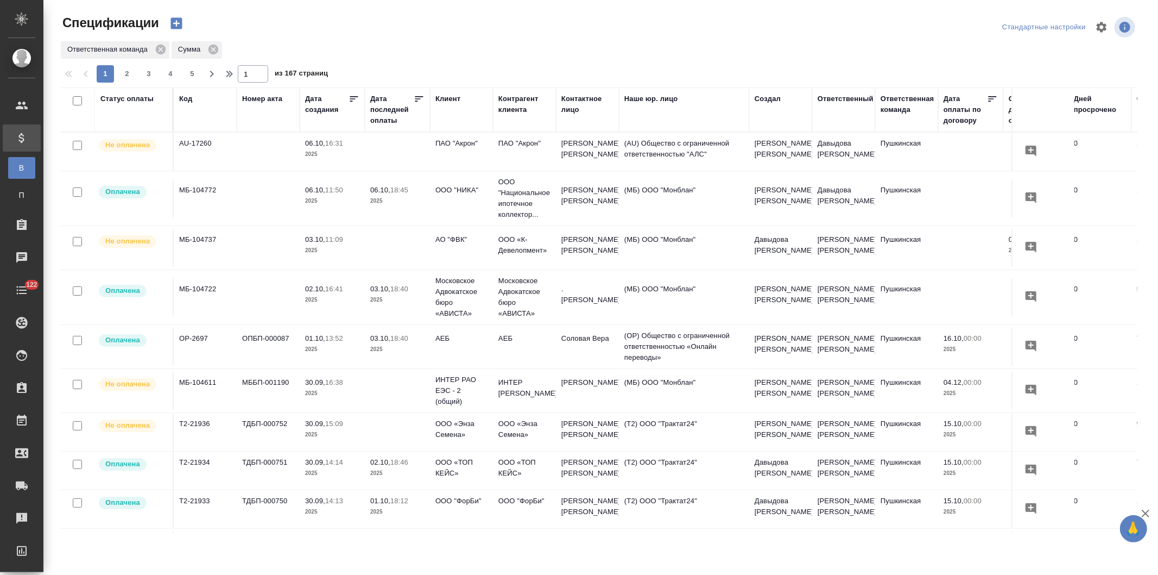
click at [116, 96] on div "Статус оплаты" at bounding box center [126, 98] width 53 height 11
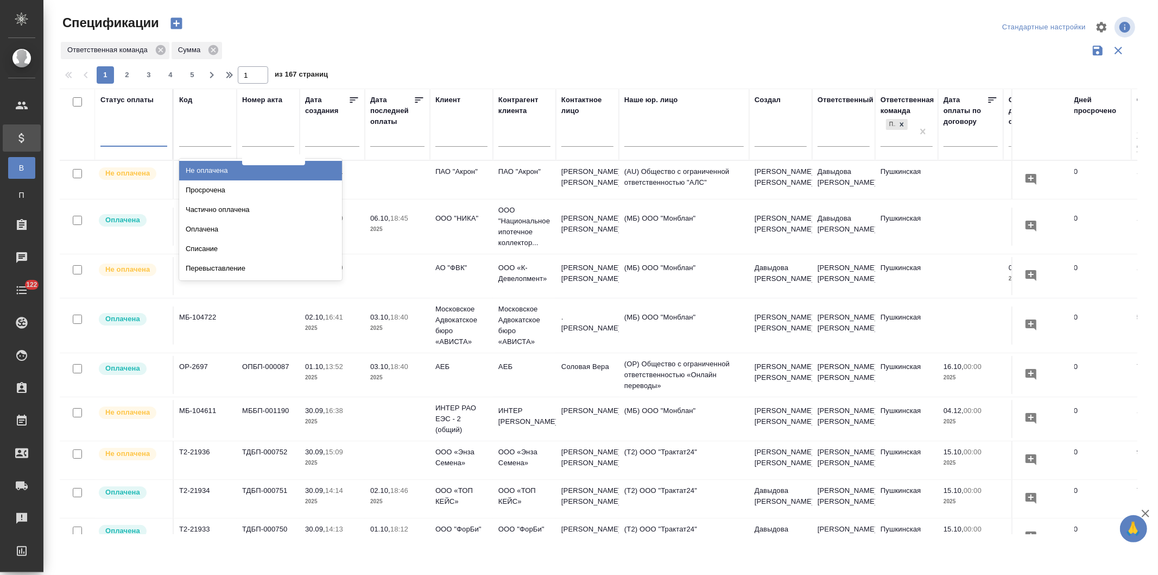
click at [120, 136] on div at bounding box center [133, 136] width 67 height 16
click at [201, 193] on div "Просрочена" at bounding box center [260, 190] width 163 height 20
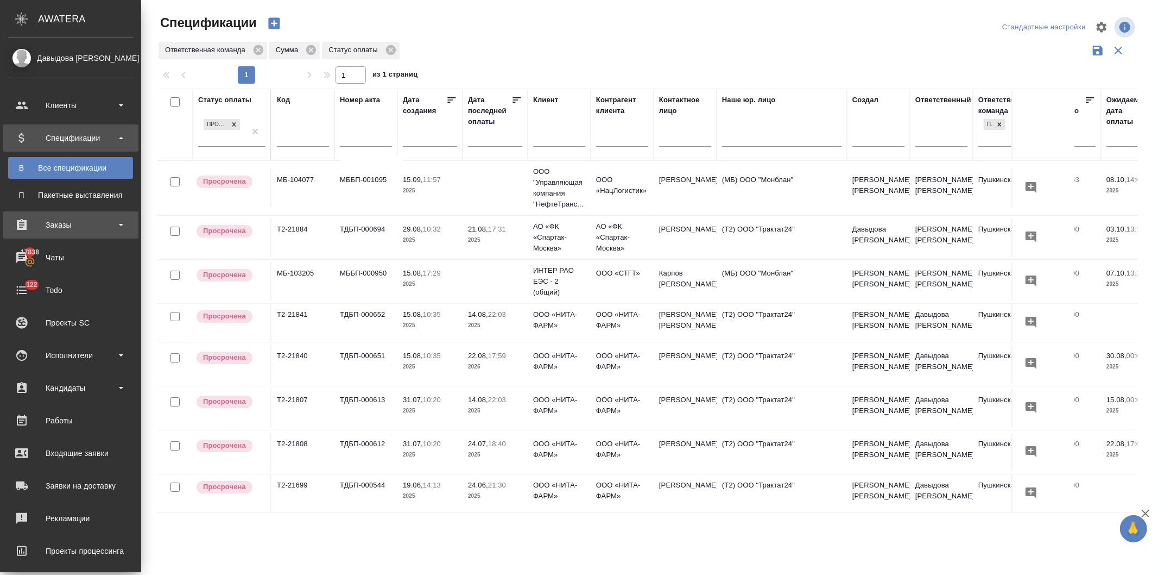
click at [42, 219] on div "Заказы" at bounding box center [70, 225] width 125 height 16
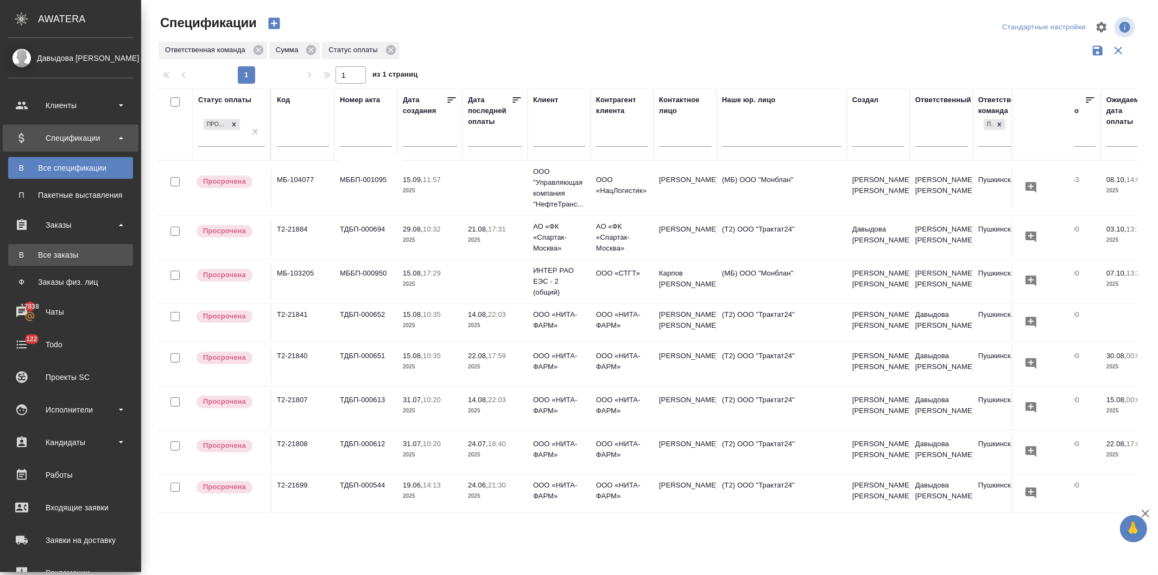
click at [51, 254] on div "Все заказы" at bounding box center [71, 254] width 114 height 11
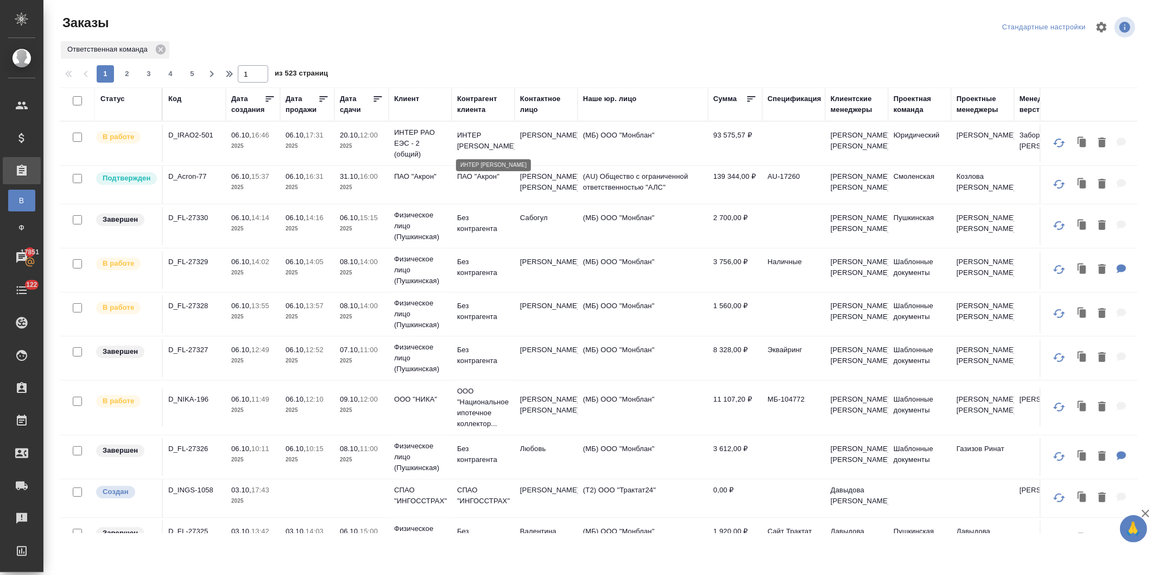
click at [469, 106] on div "Контрагент клиента" at bounding box center [483, 104] width 52 height 22
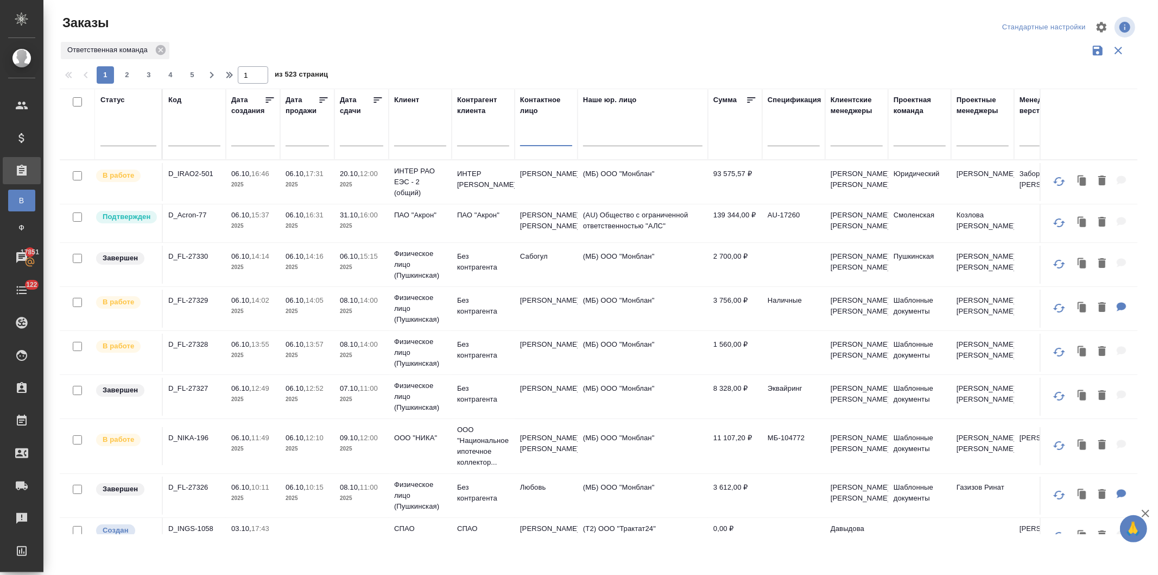
click at [531, 138] on input "text" at bounding box center [546, 139] width 52 height 14
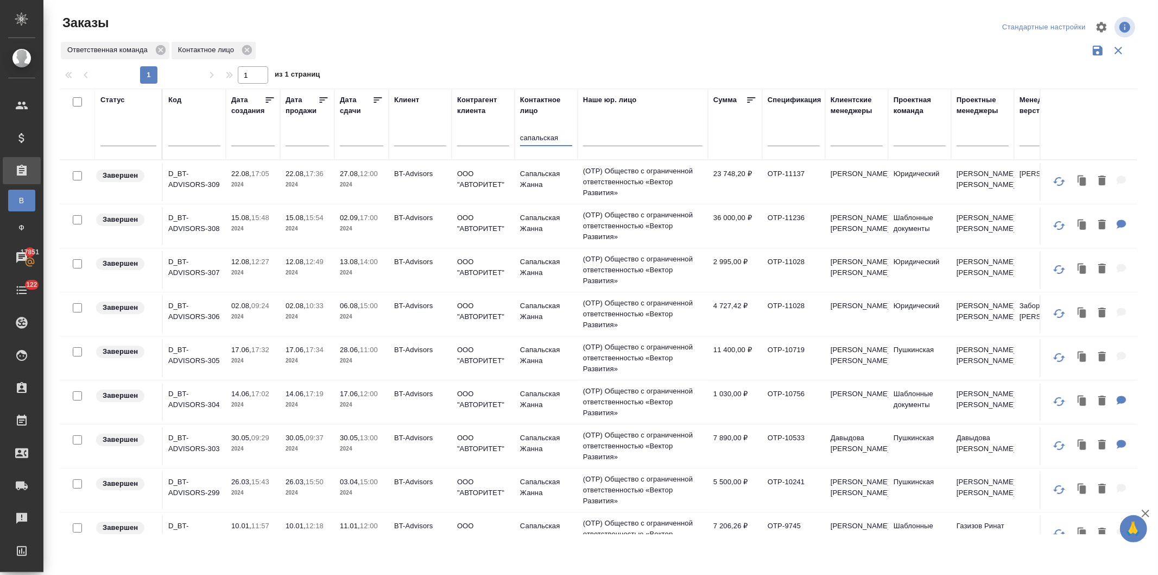
type input "сапальская"
click at [346, 180] on p "2024" at bounding box center [361, 184] width 43 height 11
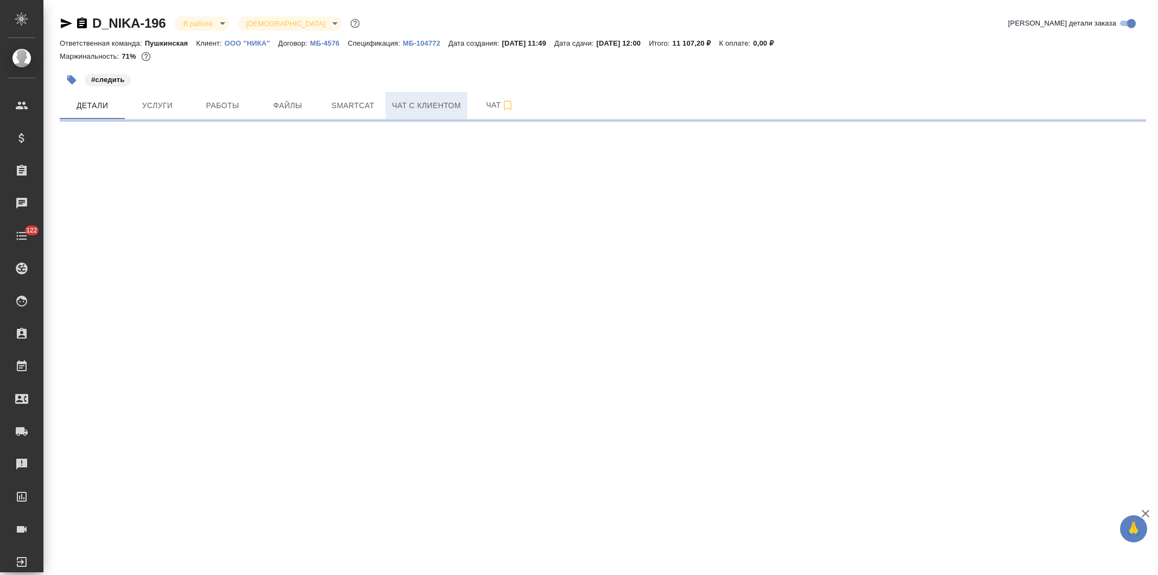
click at [403, 106] on span "Чат с клиентом" at bounding box center [426, 106] width 69 height 14
select select "RU"
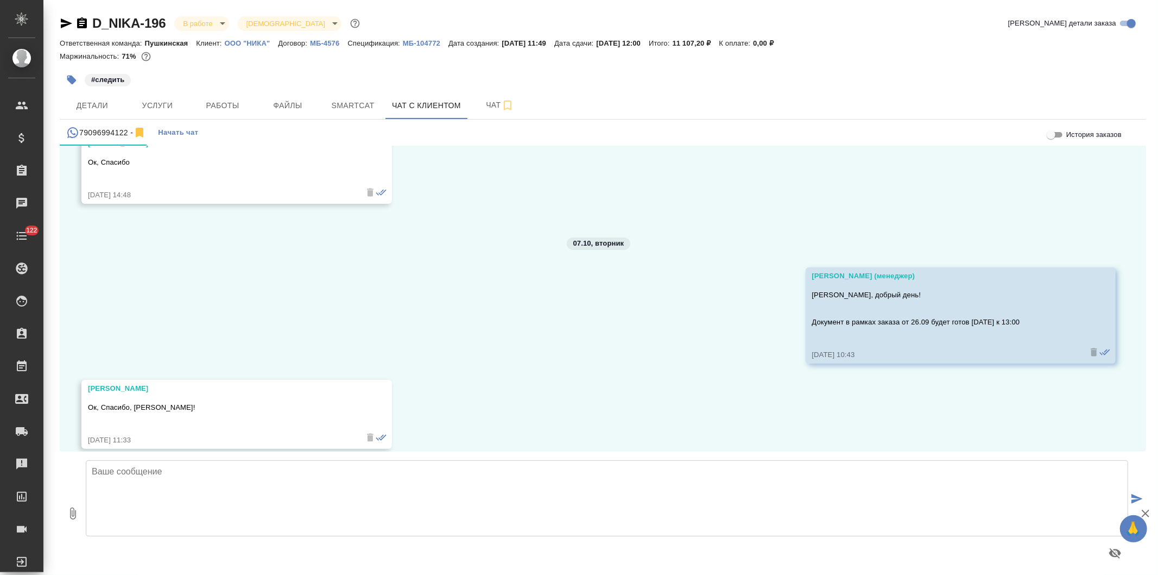
scroll to position [3520, 0]
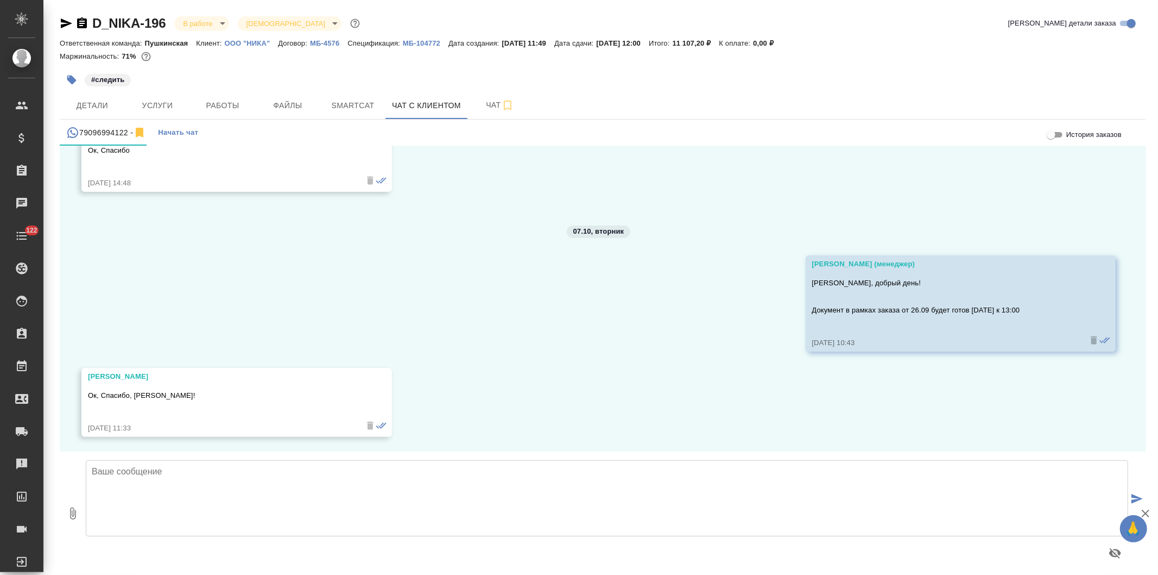
click at [220, 484] on textarea at bounding box center [607, 498] width 1043 height 76
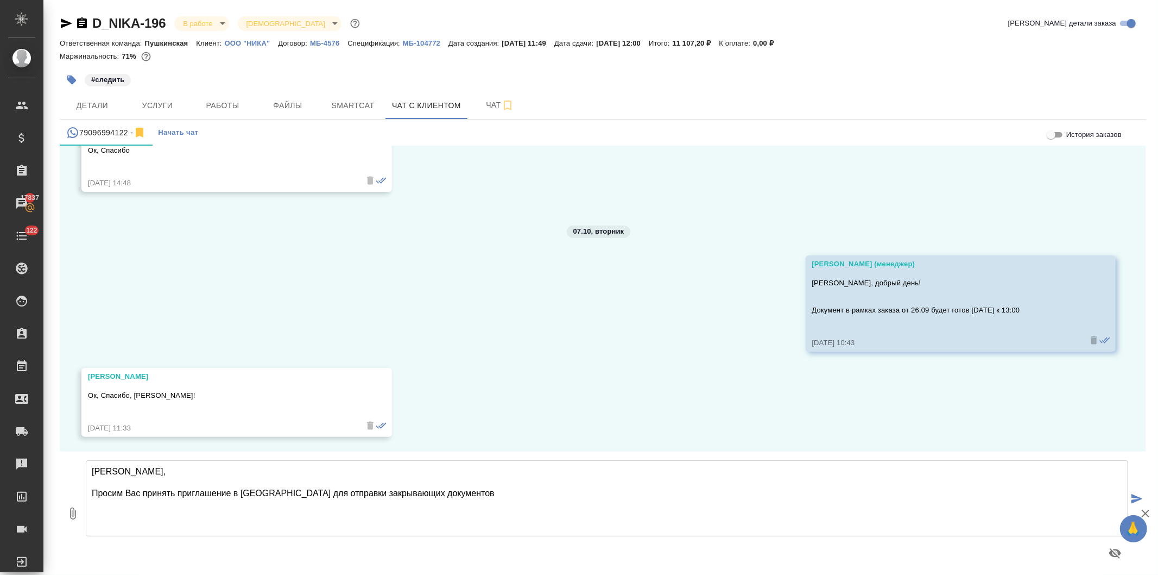
type textarea "Сергей, Просим Вас принять приглашение в ЭДО для отправки закрывающих документов"
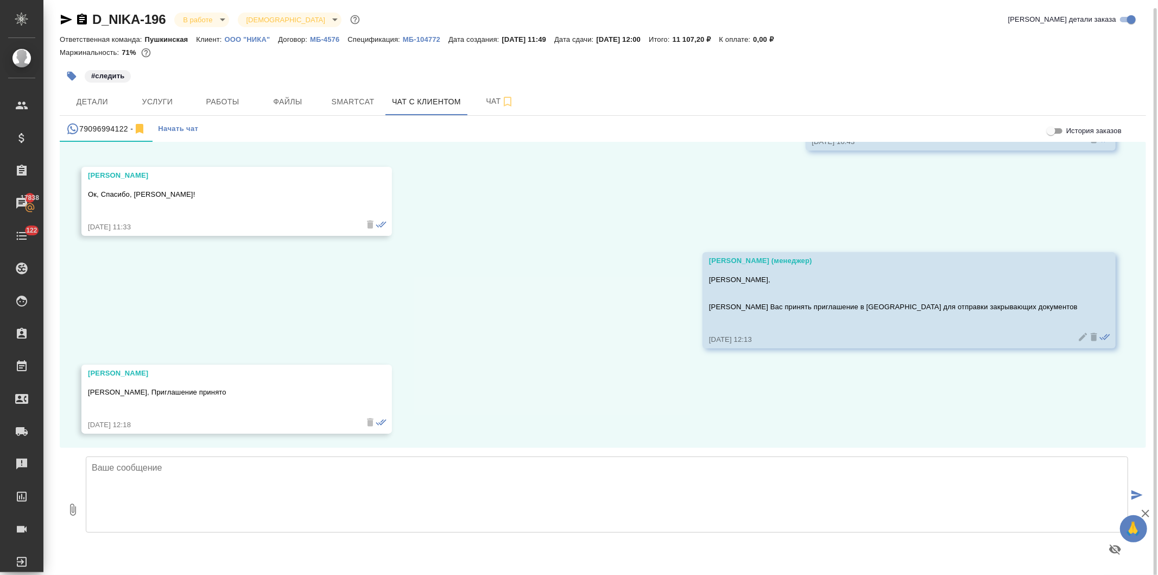
scroll to position [6, 0]
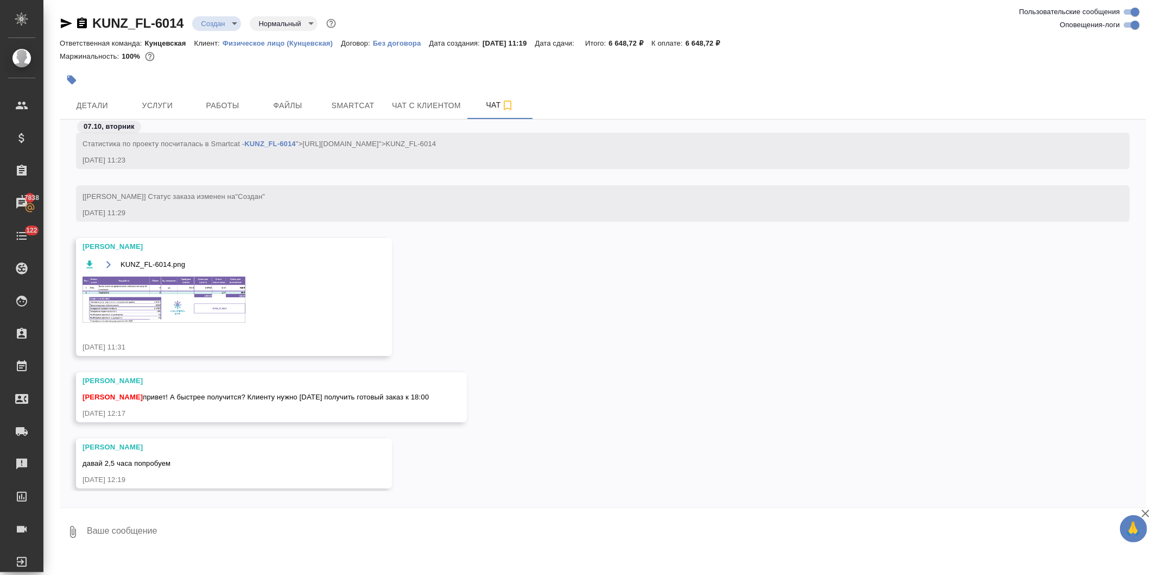
scroll to position [283, 0]
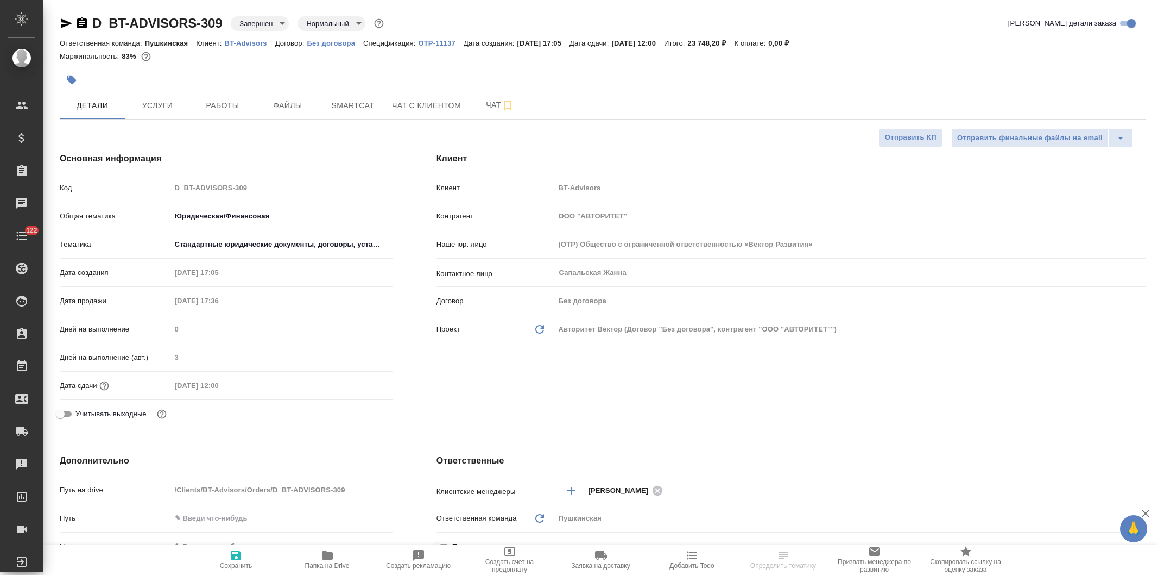
select select "RU"
click at [174, 102] on span "Услуги" at bounding box center [157, 106] width 52 height 14
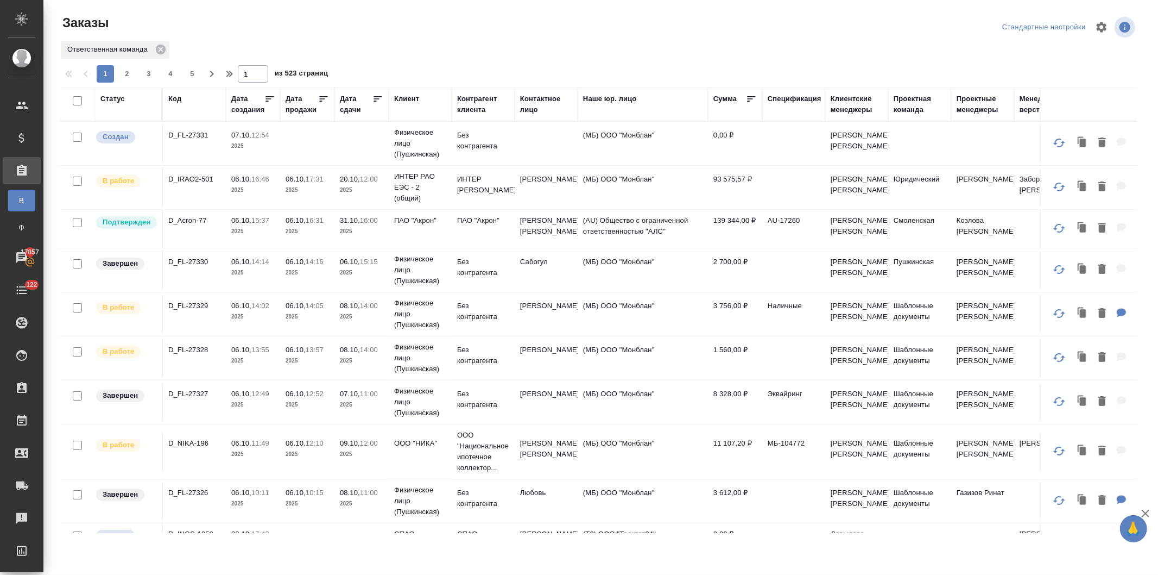
click at [402, 96] on div "Клиент" at bounding box center [406, 98] width 25 height 11
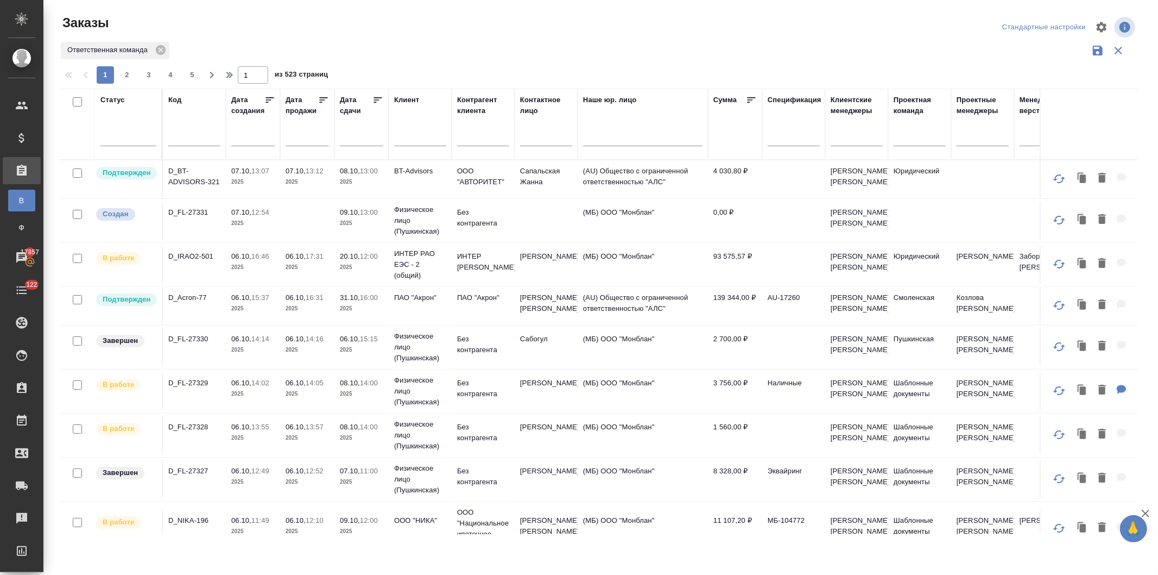
click at [408, 138] on input "text" at bounding box center [420, 139] width 52 height 14
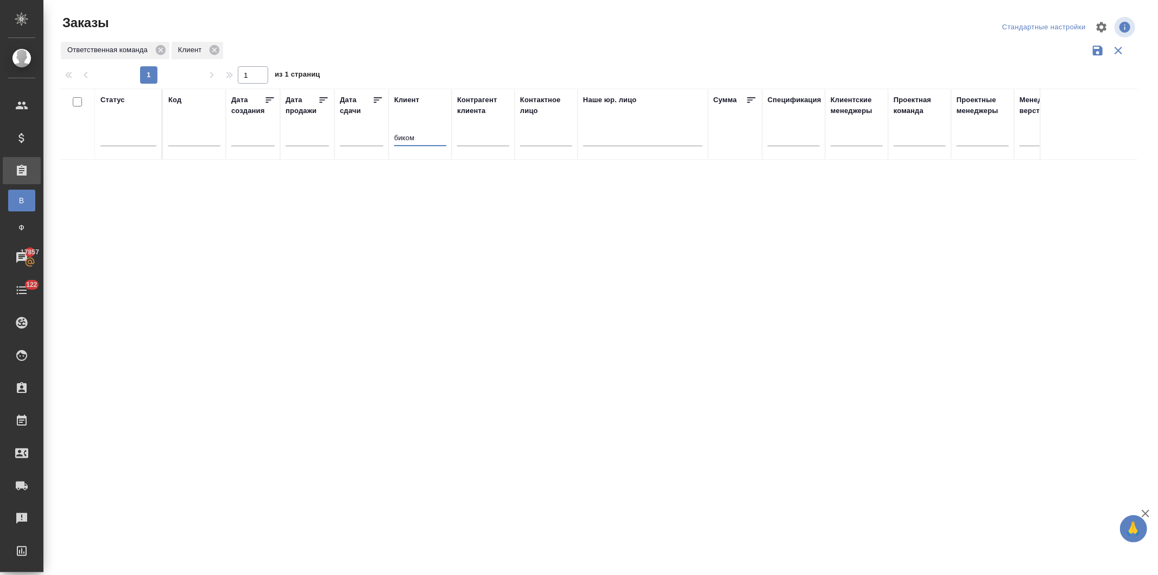
type input "биком"
click at [471, 140] on input "text" at bounding box center [483, 139] width 52 height 14
type input "биком"
click at [349, 138] on tr "Статус Код Дата создания Дата продажи Дата сдачи Клиент биком Контрагент клиент…" at bounding box center [969, 124] width 1818 height 71
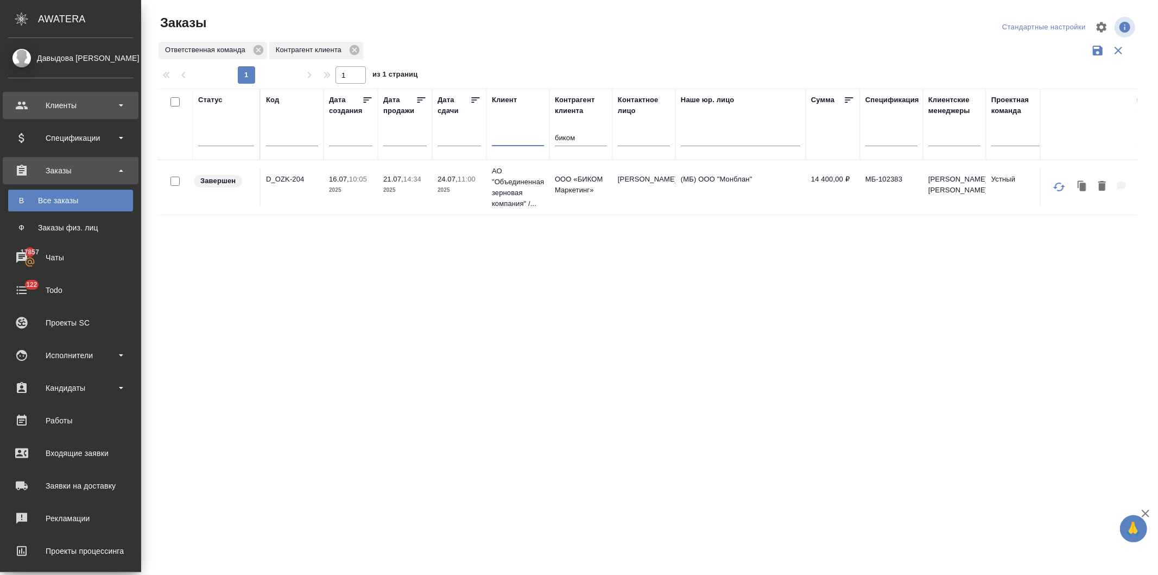
click at [46, 100] on div "Клиенты" at bounding box center [70, 105] width 125 height 16
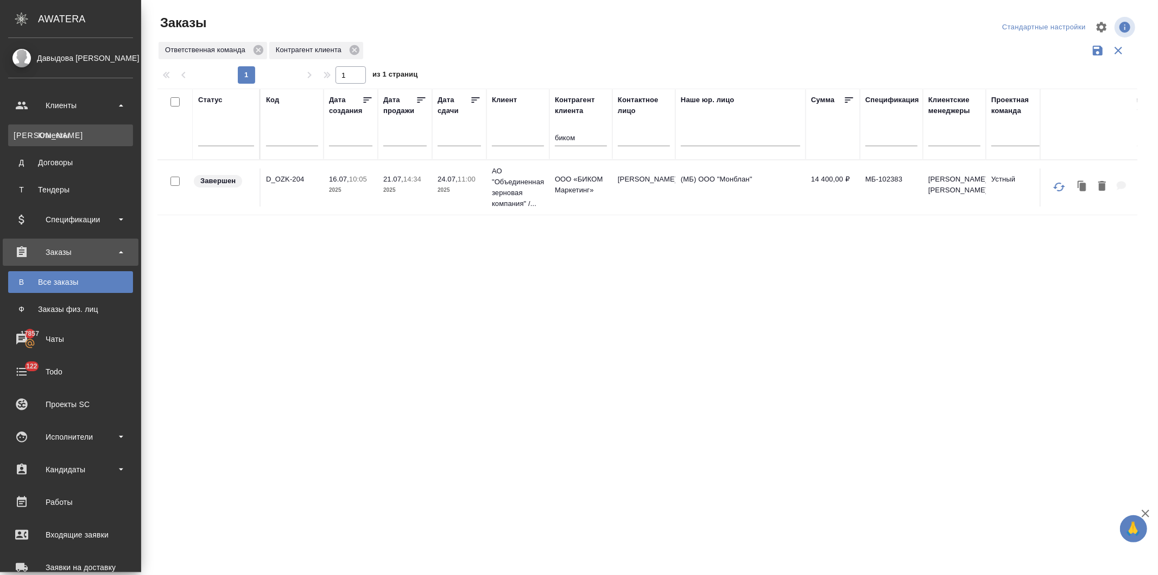
click at [45, 134] on div "Клиенты" at bounding box center [71, 135] width 114 height 11
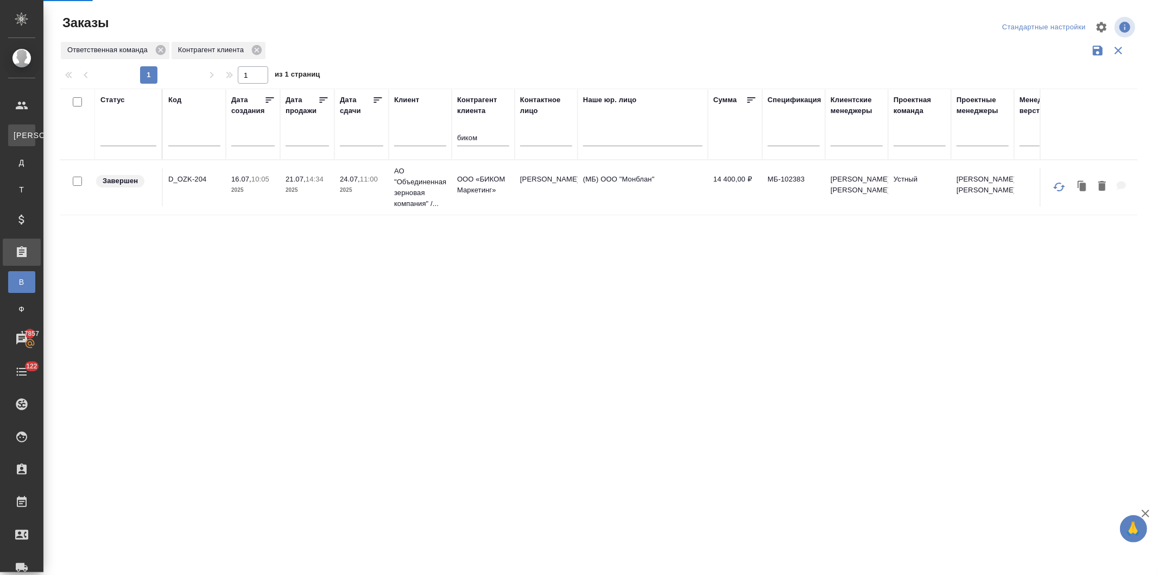
select select "RU"
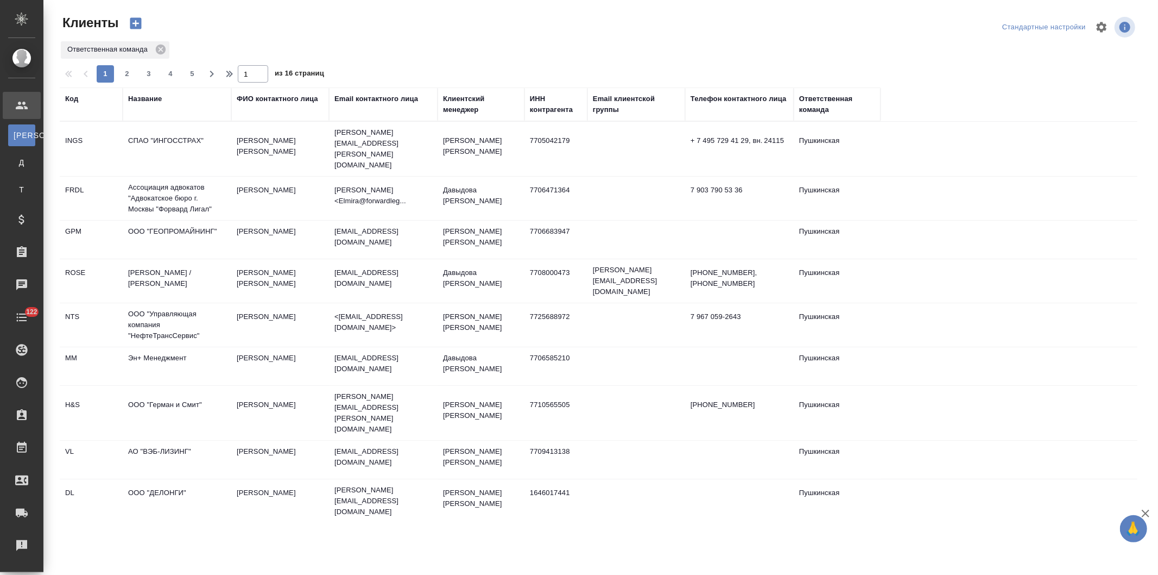
click at [137, 98] on div "Название" at bounding box center [145, 98] width 34 height 11
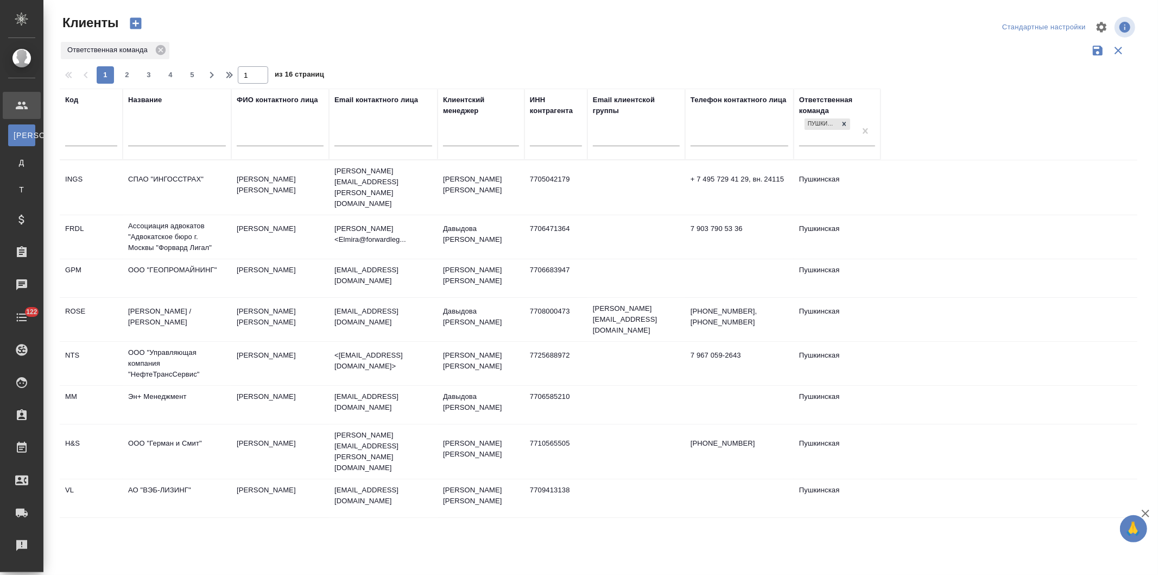
click at [148, 138] on input "text" at bounding box center [177, 139] width 98 height 14
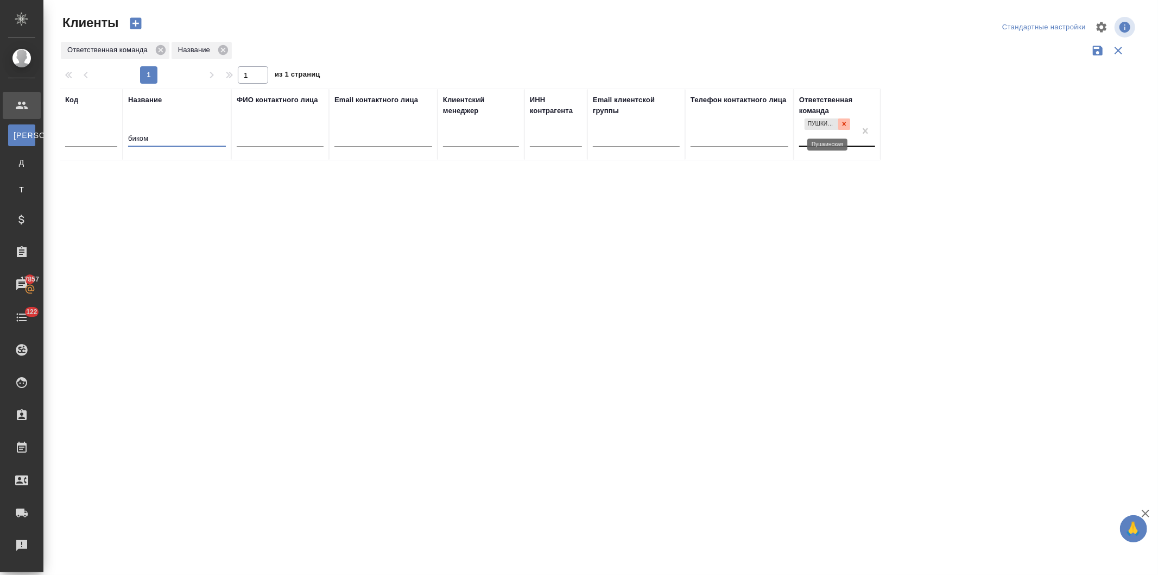
click at [839, 123] on div at bounding box center [844, 123] width 12 height 11
type input "биком"
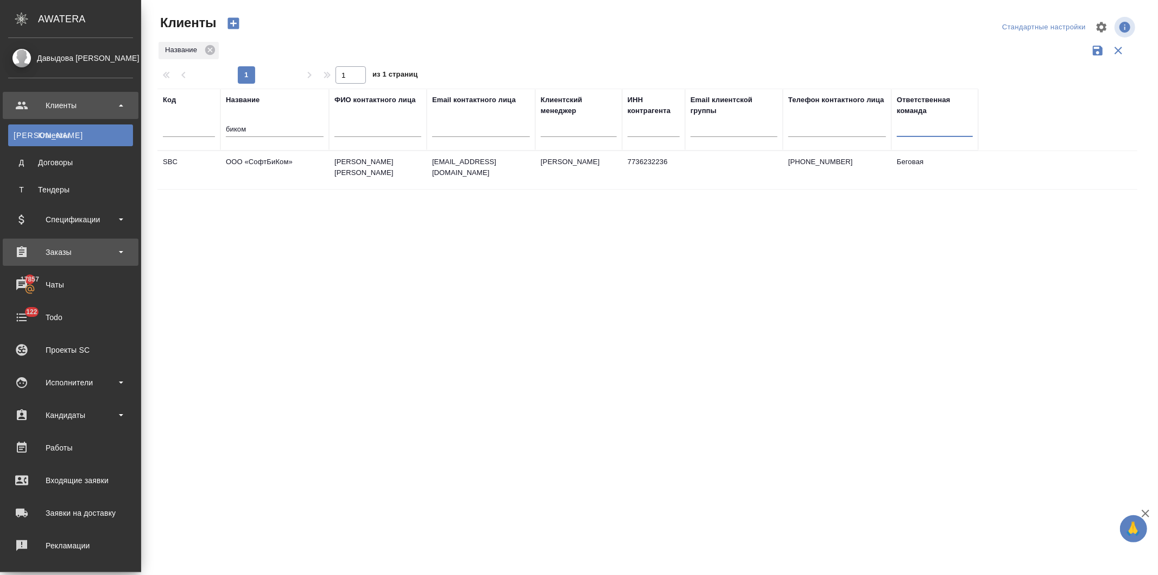
click at [60, 248] on div "Заказы" at bounding box center [70, 252] width 125 height 16
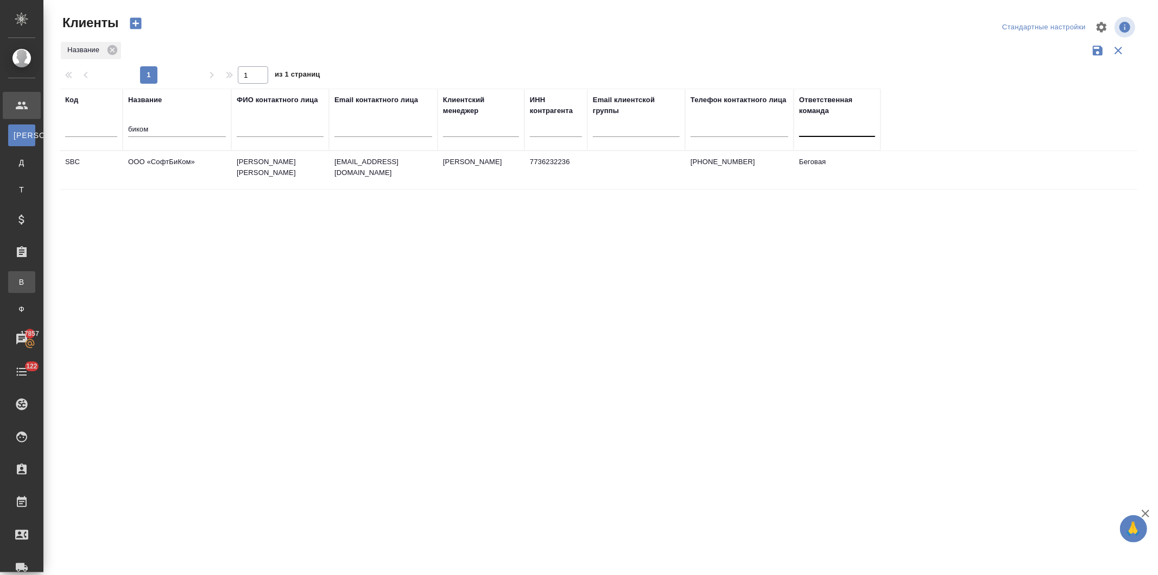
click at [16, 280] on div "Все заказы" at bounding box center [8, 281] width 16 height 11
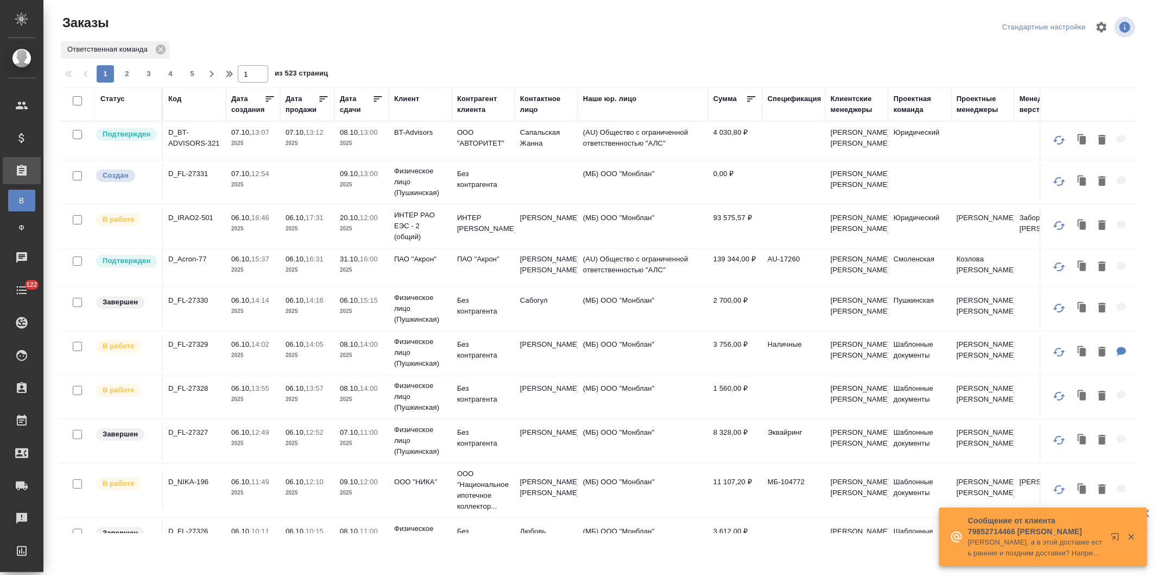
click at [464, 106] on div "Контрагент клиента" at bounding box center [483, 104] width 52 height 22
click at [471, 95] on div "Контрагент клиента" at bounding box center [483, 104] width 52 height 22
click at [475, 108] on div "Контрагент клиента" at bounding box center [483, 104] width 52 height 22
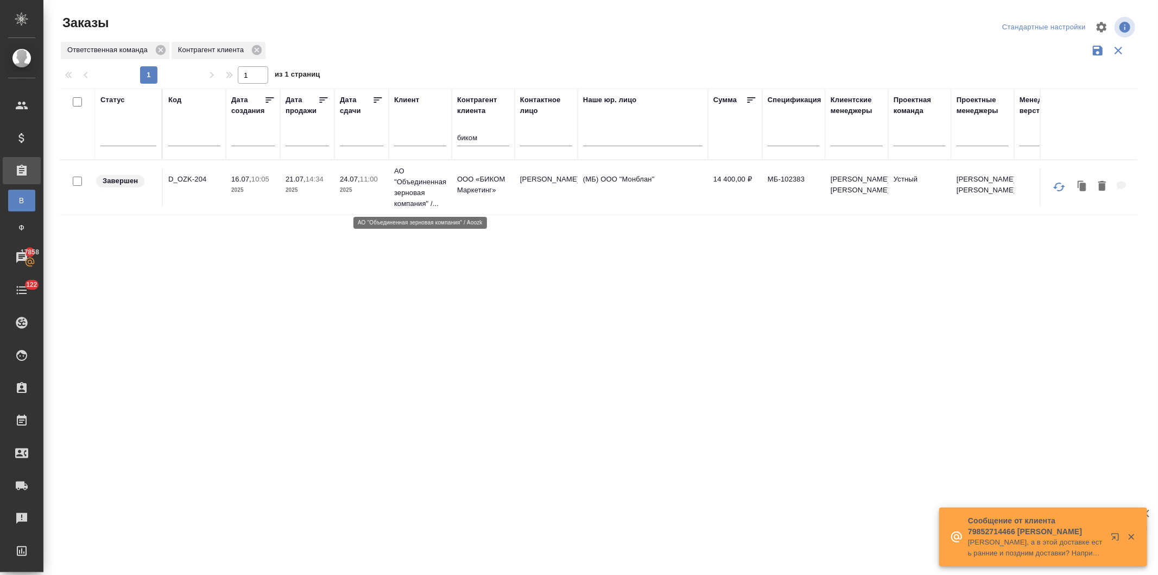
click at [394, 181] on p "АО "Объединенная зерновая компания" /..." at bounding box center [420, 187] width 52 height 43
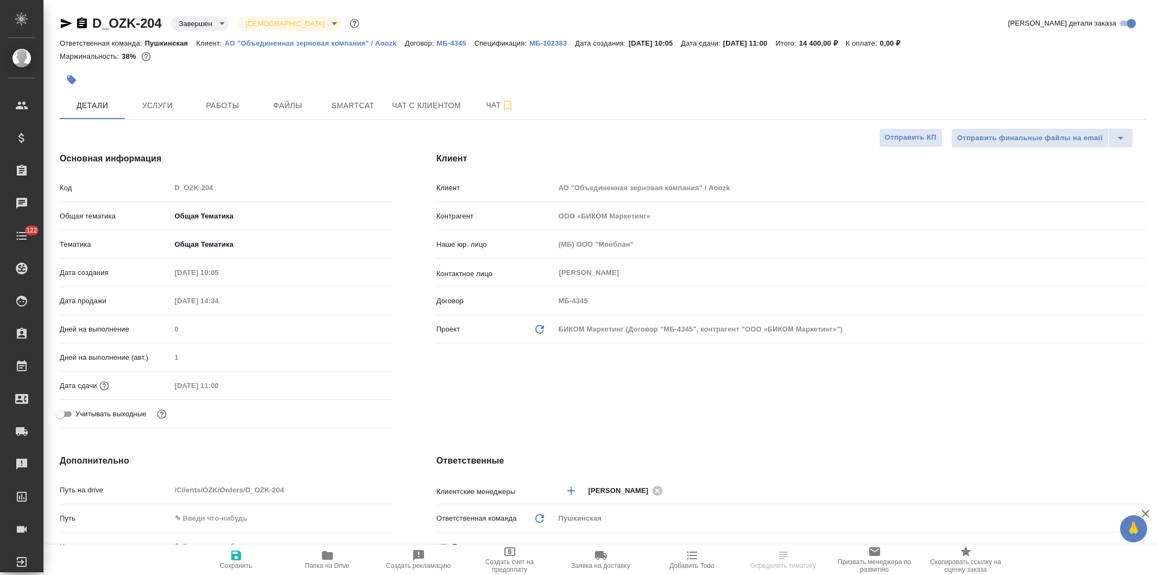
select select "RU"
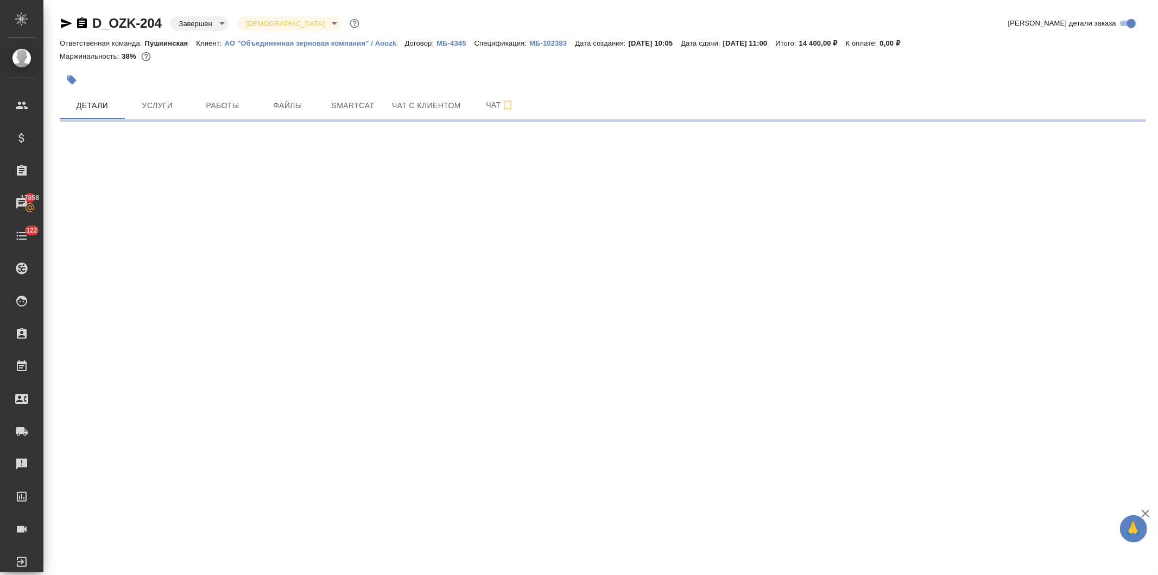
select select "RU"
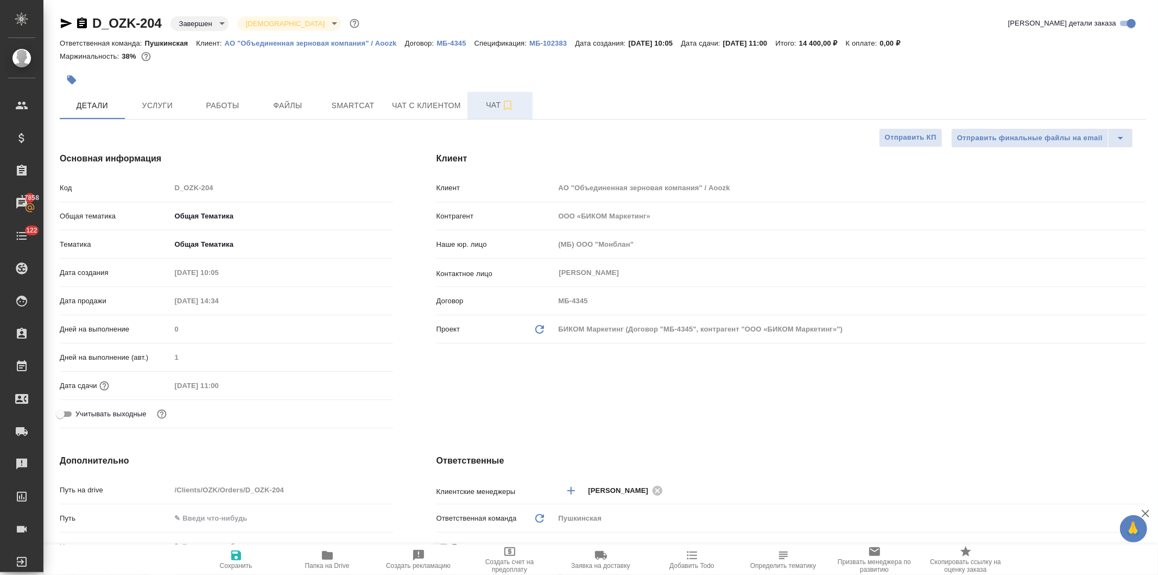
type textarea "x"
click at [544, 39] on p "МБ-102383" at bounding box center [552, 43] width 46 height 8
type textarea "x"
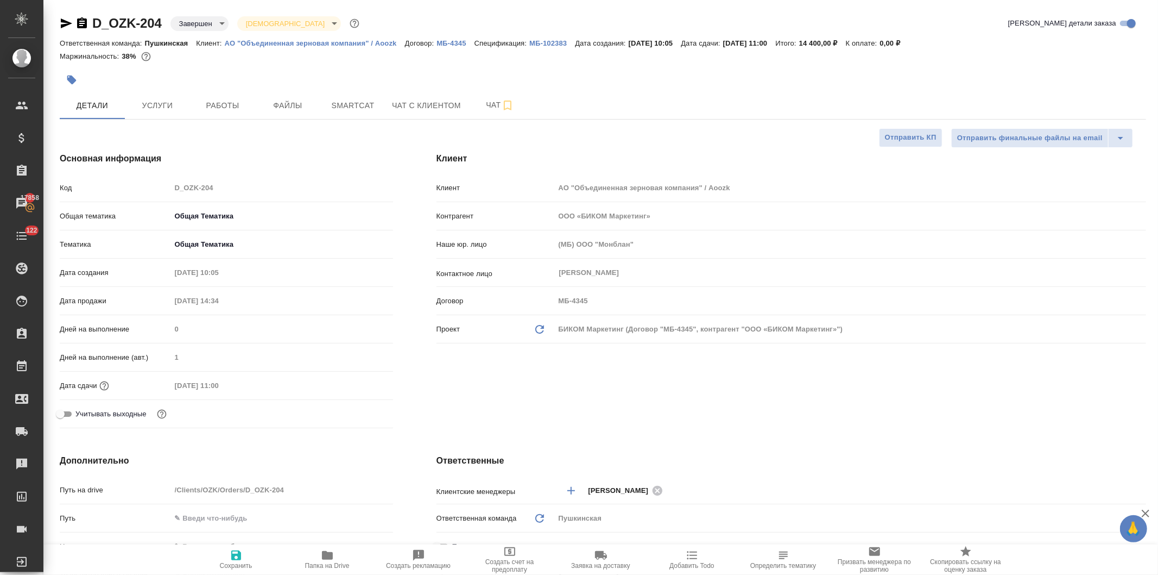
type textarea "x"
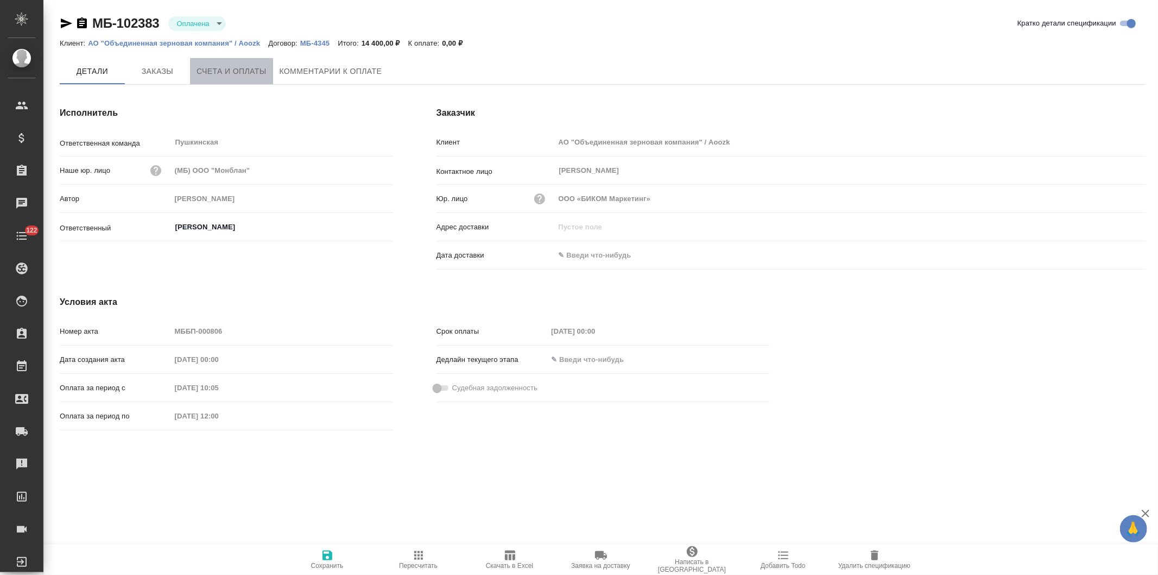
click at [224, 61] on button "Счета и оплаты" at bounding box center [231, 71] width 83 height 26
